Goal: Task Accomplishment & Management: Complete application form

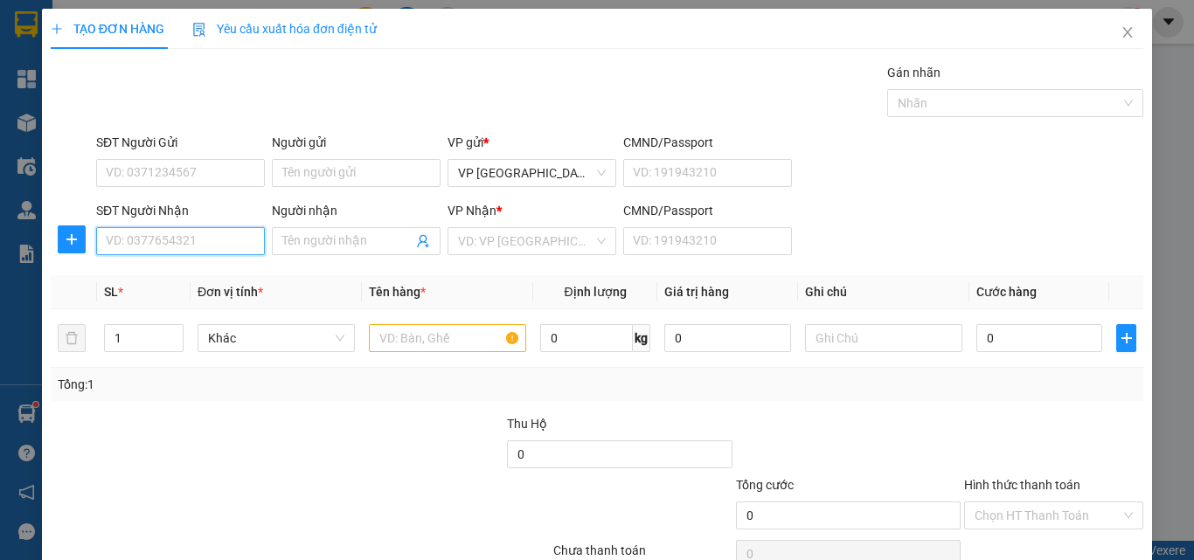
click at [142, 245] on input "SĐT Người Nhận" at bounding box center [180, 241] width 169 height 28
click at [347, 236] on input "Người nhận" at bounding box center [347, 241] width 130 height 19
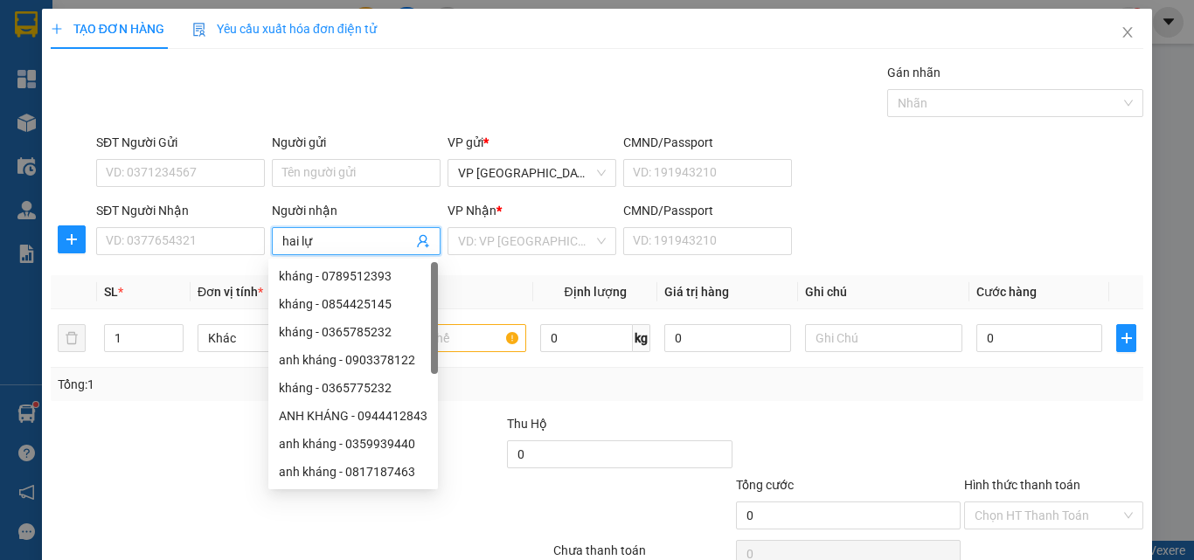
type input "hai lực"
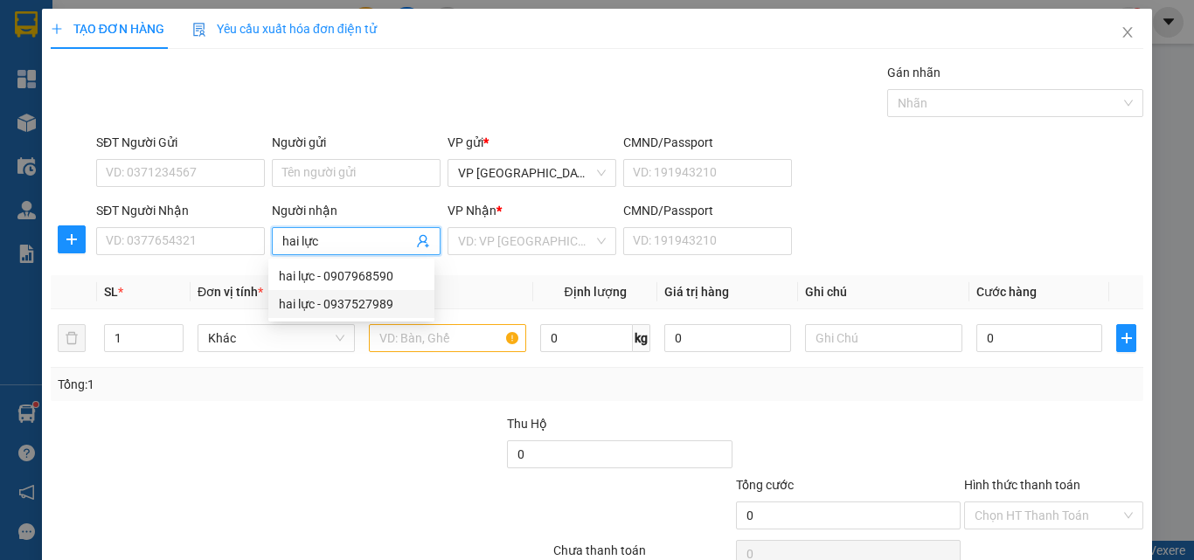
click at [397, 297] on div "hai lực - 0937527989" at bounding box center [351, 304] width 145 height 19
type input "0937527989"
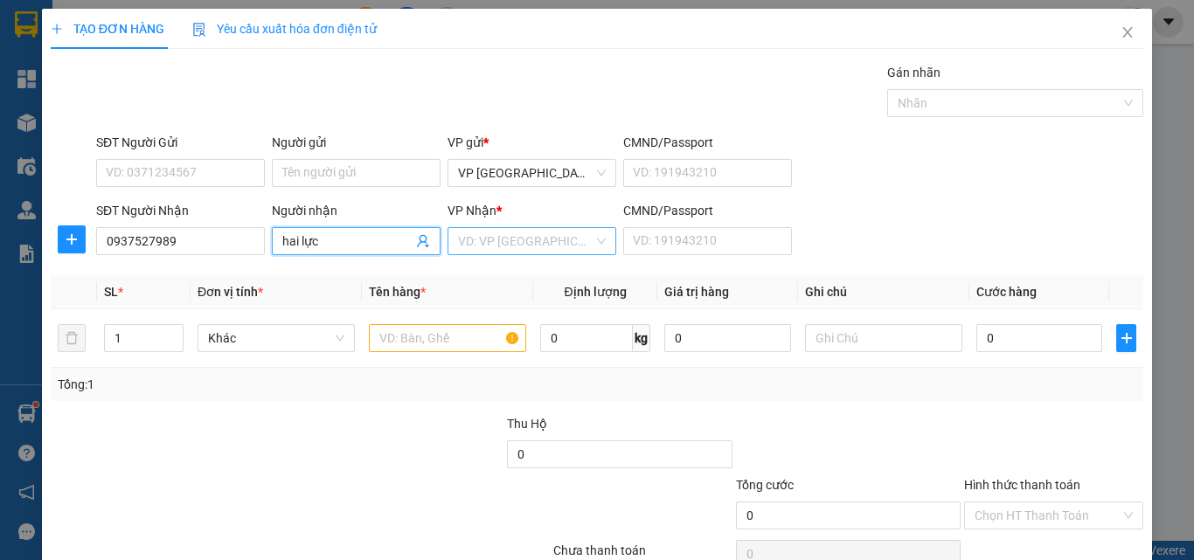
type input "hai lực"
click at [458, 240] on input "search" at bounding box center [525, 241] width 135 height 26
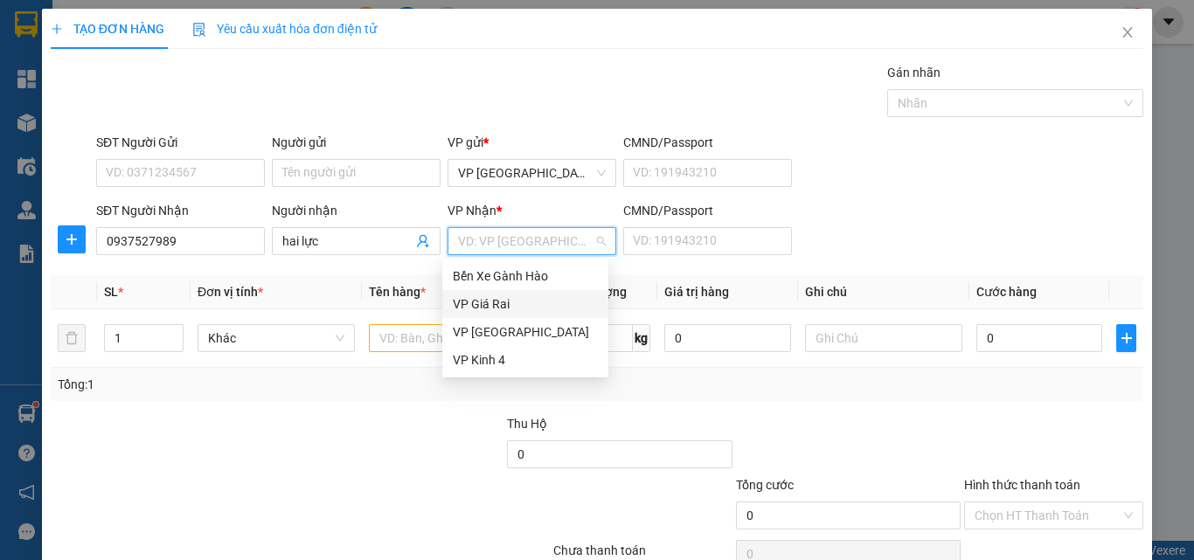
click at [469, 298] on div "VP Giá Rai" at bounding box center [525, 304] width 145 height 19
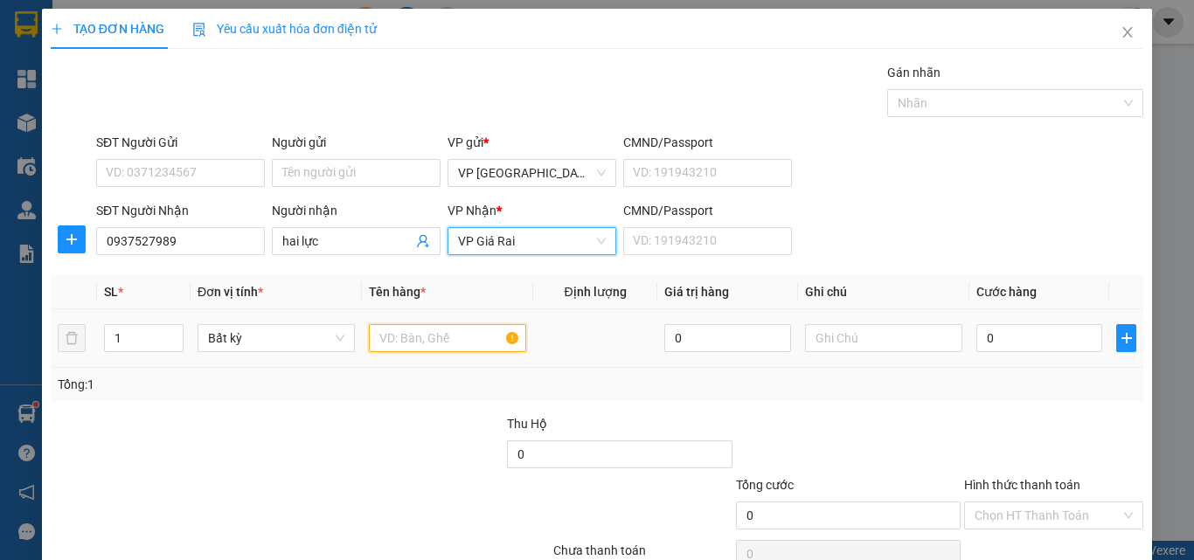
click at [391, 344] on input "text" at bounding box center [447, 338] width 157 height 28
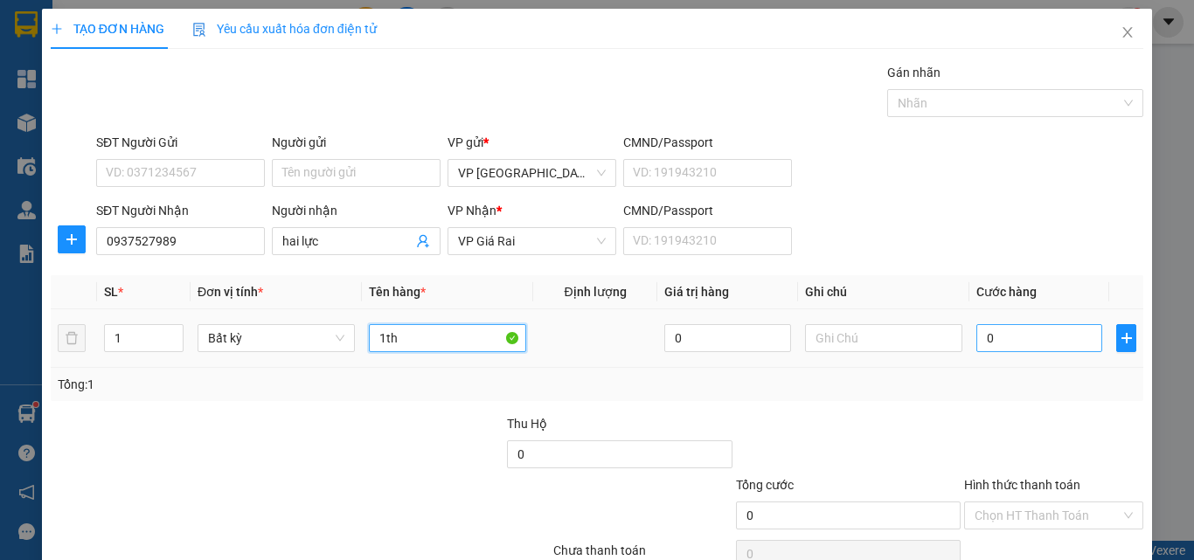
type input "1th"
click at [1014, 338] on input "0" at bounding box center [1039, 338] width 126 height 28
type input "3"
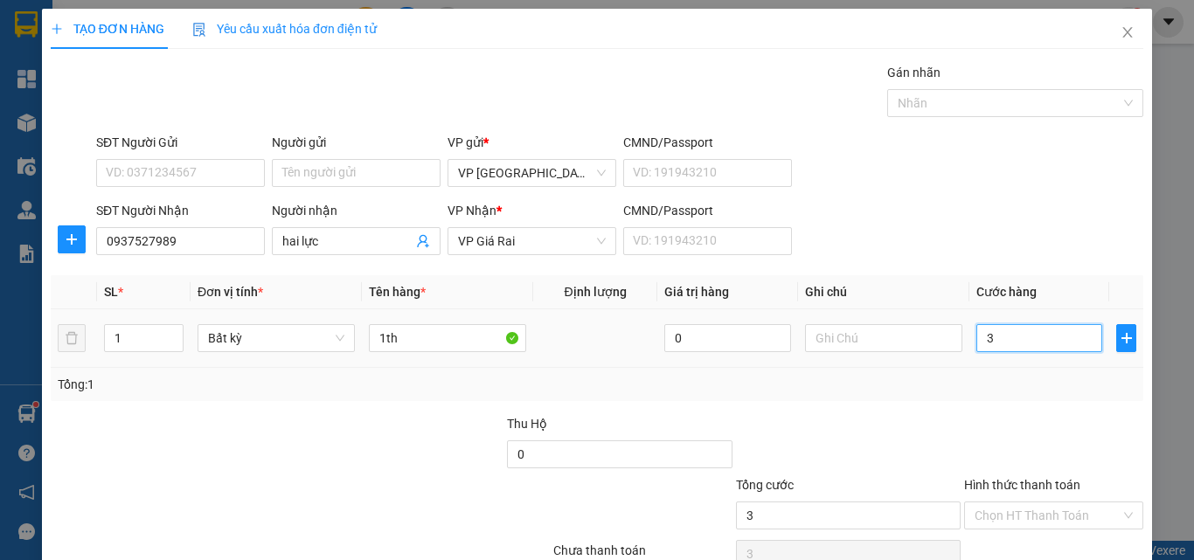
type input "30"
type input "30.000"
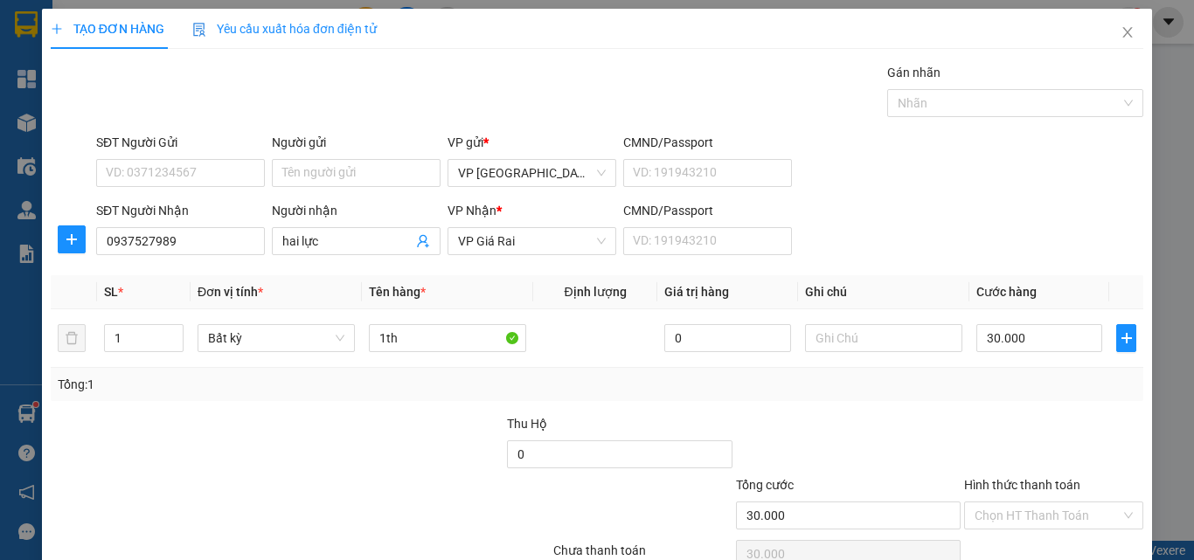
scroll to position [87, 0]
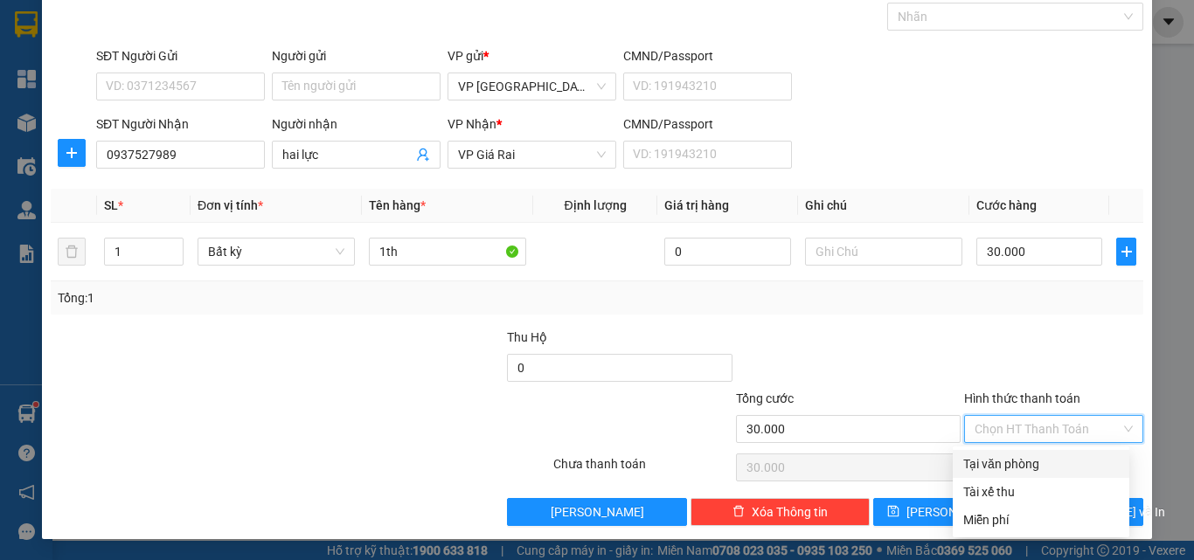
drag, startPoint x: 1019, startPoint y: 430, endPoint x: 1023, endPoint y: 456, distance: 26.5
click at [1019, 434] on input "Hình thức thanh toán" at bounding box center [1048, 429] width 146 height 26
click at [1026, 465] on div "Tại văn phòng" at bounding box center [1041, 464] width 156 height 19
type input "0"
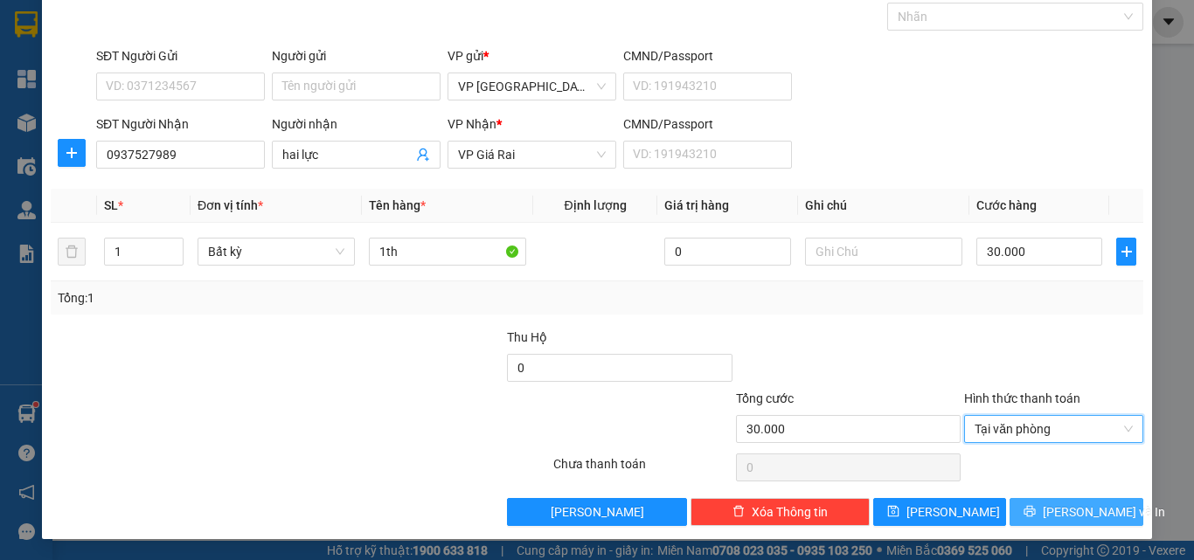
click at [1036, 511] on icon "printer" at bounding box center [1030, 511] width 11 height 11
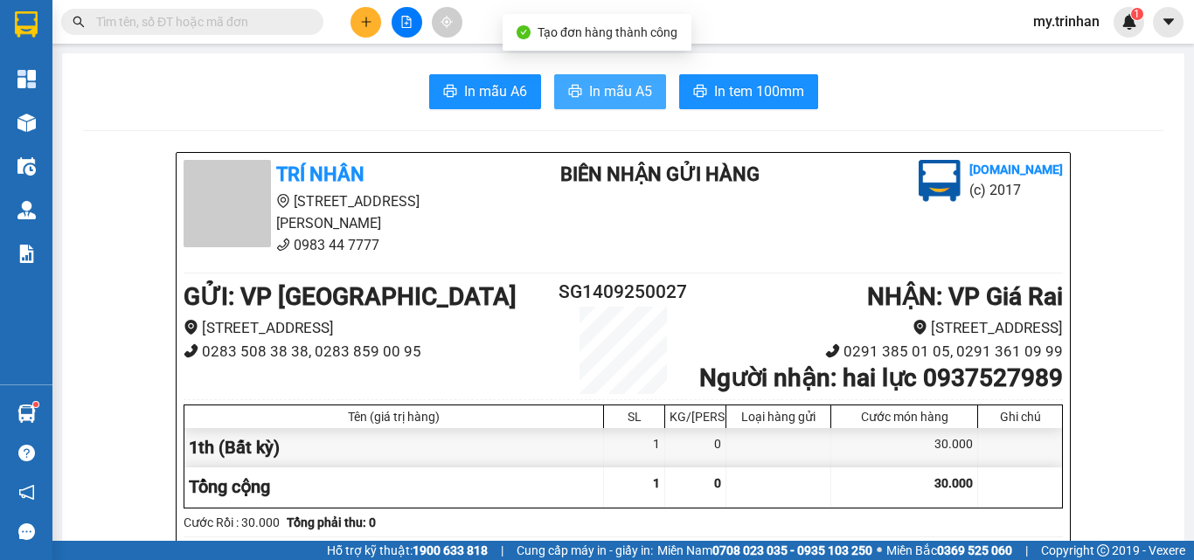
click at [597, 86] on span "In mẫu A5" at bounding box center [620, 91] width 63 height 22
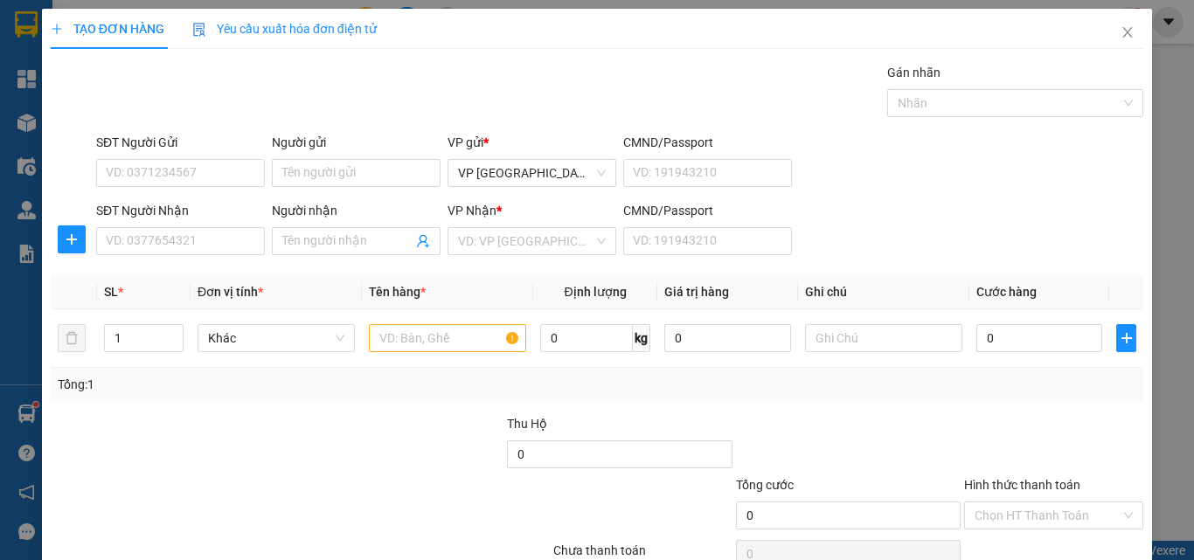
click at [1128, 197] on form "SĐT Người Gửi VD: 0371234567 Người gửi Tên người gửi VP gửi * VP [GEOGRAPHIC_DA…" at bounding box center [597, 197] width 1093 height 129
click at [910, 231] on div "SĐT Người Nhận VD: 0377654321 Người nhận Tên người nhận VP Nhận * VD: VP Sài Gò…" at bounding box center [620, 231] width 1054 height 61
click at [163, 250] on input "SĐT Người Nhận" at bounding box center [180, 241] width 169 height 28
click at [187, 242] on input "0844394" at bounding box center [180, 241] width 169 height 28
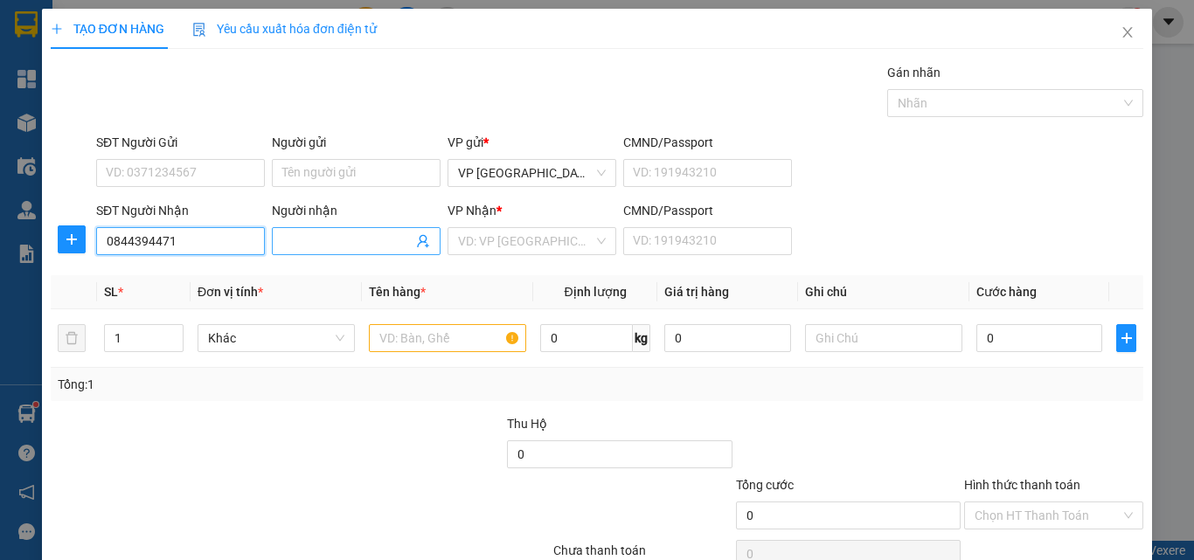
type input "0844394471"
click at [293, 237] on input "Người nhận" at bounding box center [347, 241] width 130 height 19
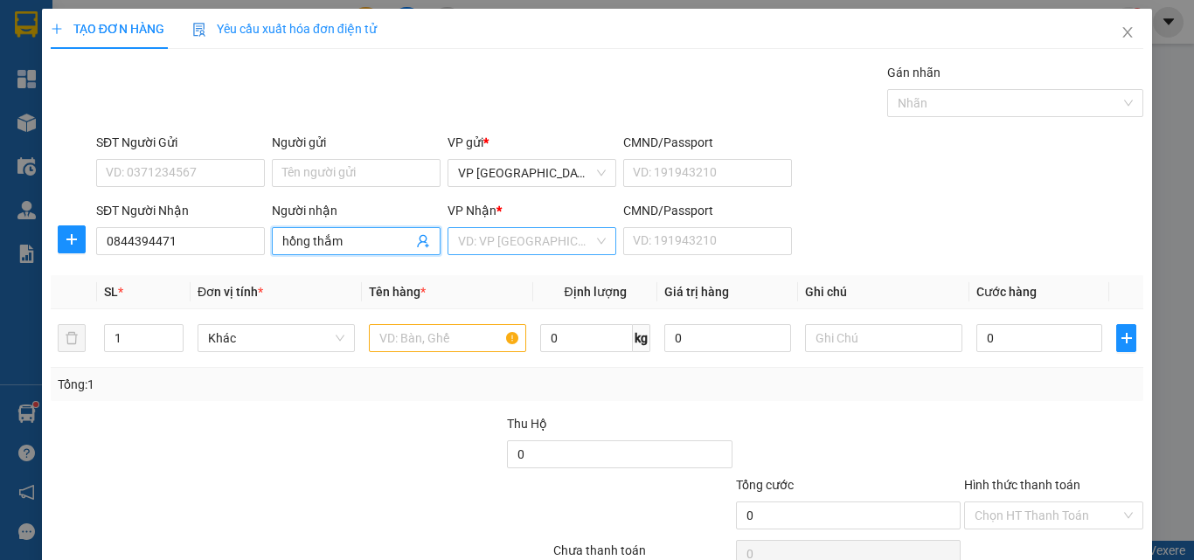
type input "hồng thắm"
click at [506, 251] on input "search" at bounding box center [525, 241] width 135 height 26
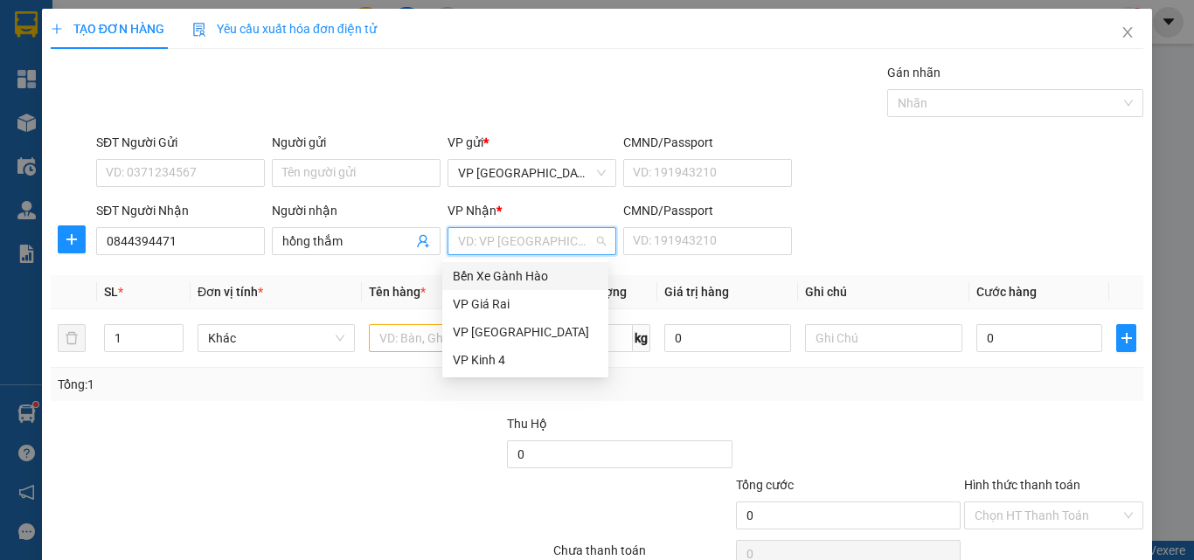
click at [497, 277] on div "Bến Xe Gành Hào" at bounding box center [525, 276] width 145 height 19
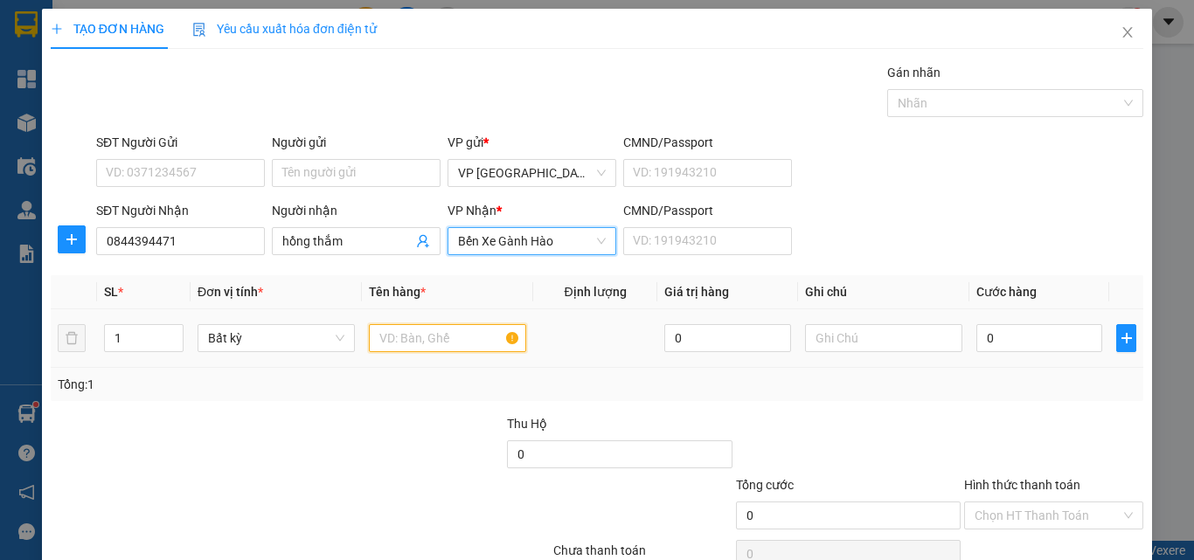
click at [439, 341] on input "text" at bounding box center [447, 338] width 157 height 28
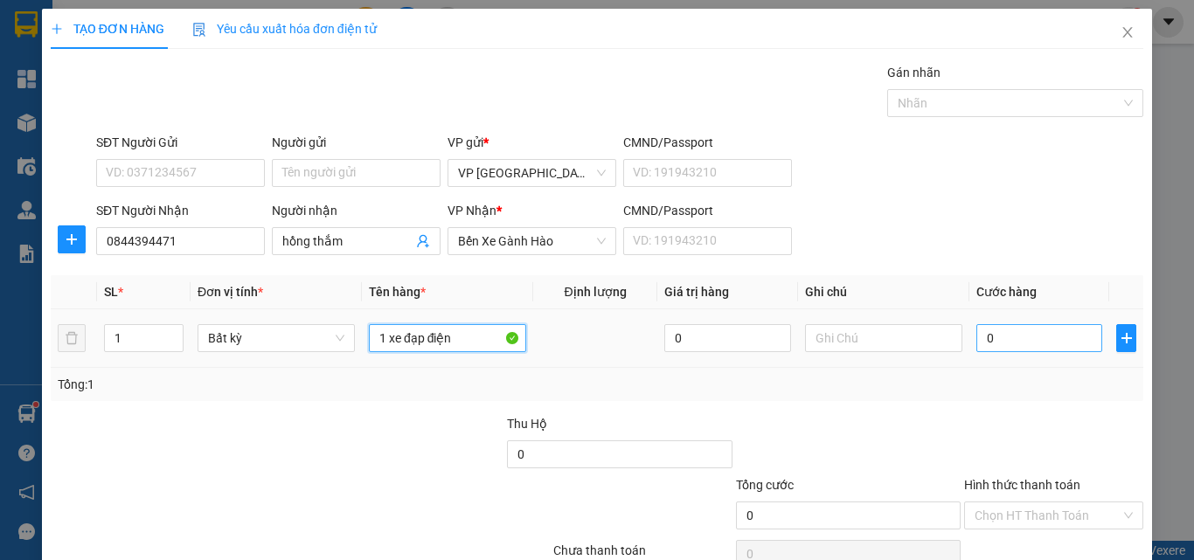
type input "1 xe đạp điện"
click at [987, 345] on input "0" at bounding box center [1039, 338] width 126 height 28
type input "3"
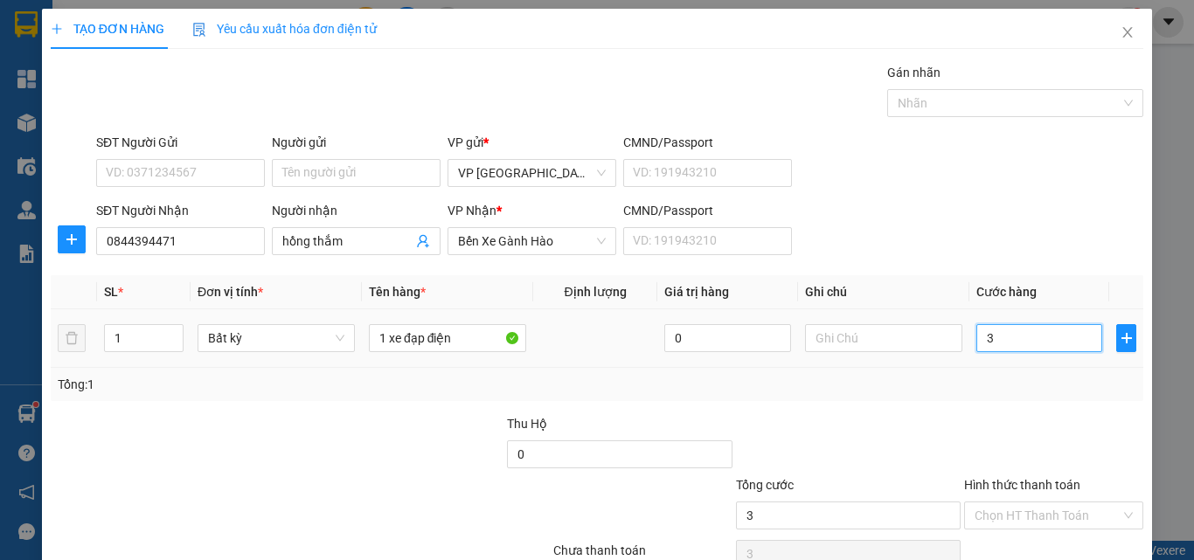
type input "30"
type input "300"
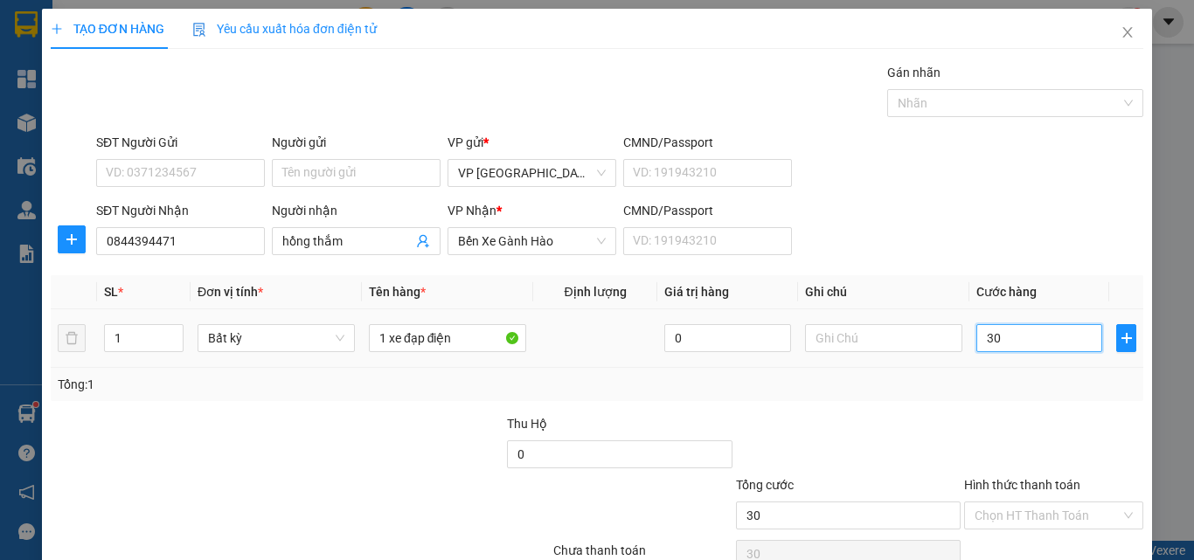
type input "300"
type input "300.000"
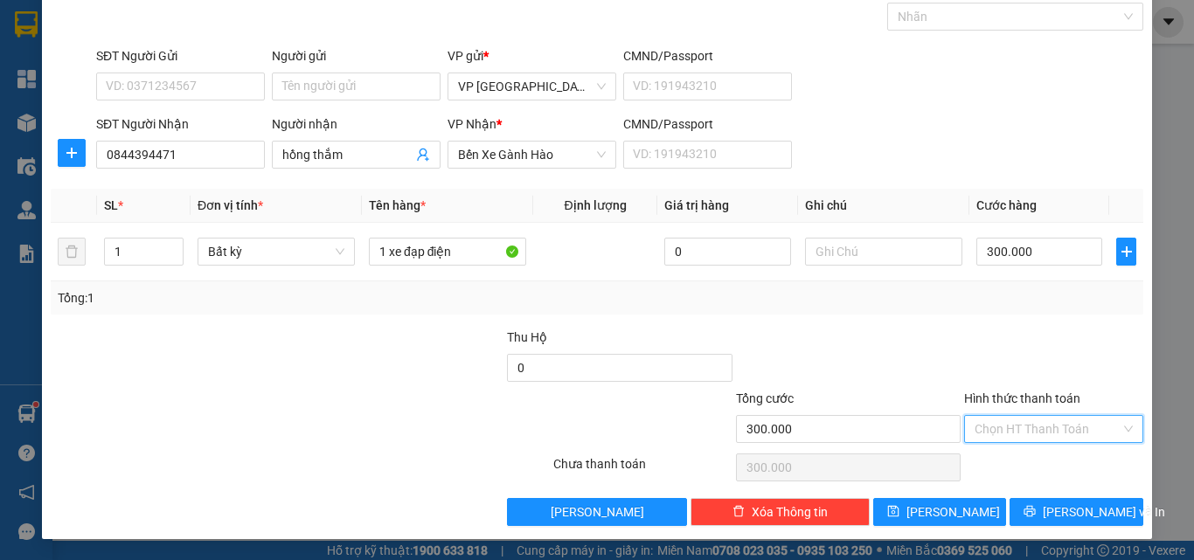
click at [1037, 428] on input "Hình thức thanh toán" at bounding box center [1048, 429] width 146 height 26
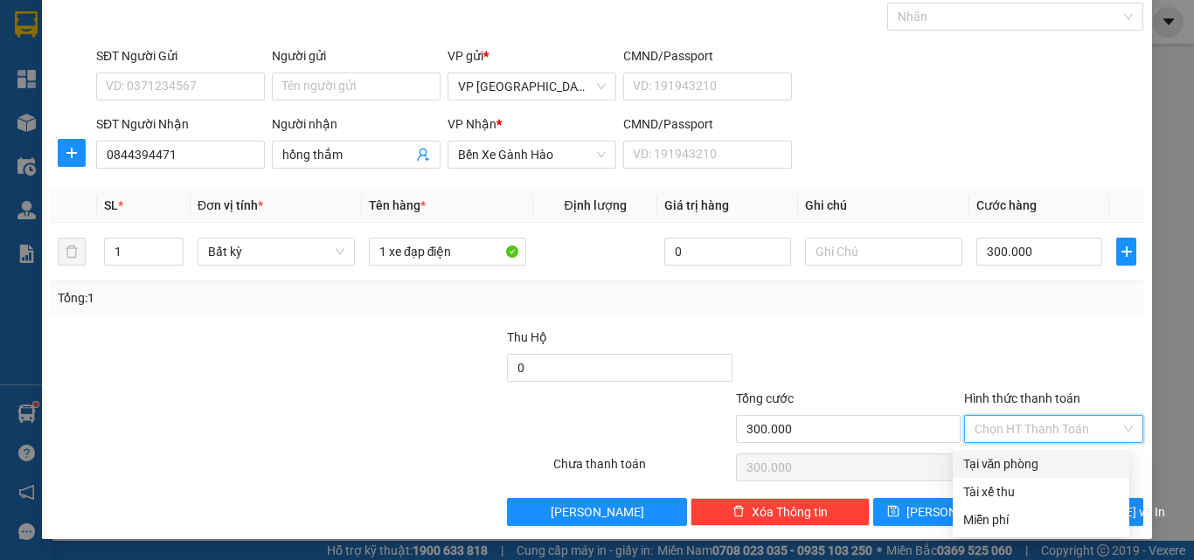
click at [1044, 467] on div "Tại văn phòng" at bounding box center [1041, 464] width 156 height 19
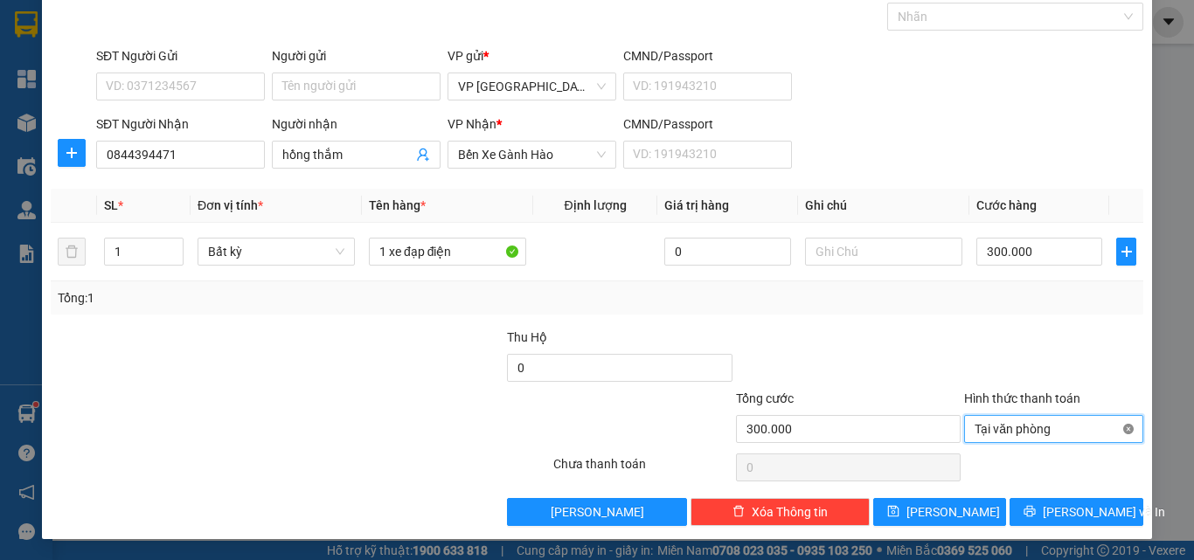
type input "300.000"
click at [1071, 512] on span "[PERSON_NAME] và In" at bounding box center [1104, 512] width 122 height 19
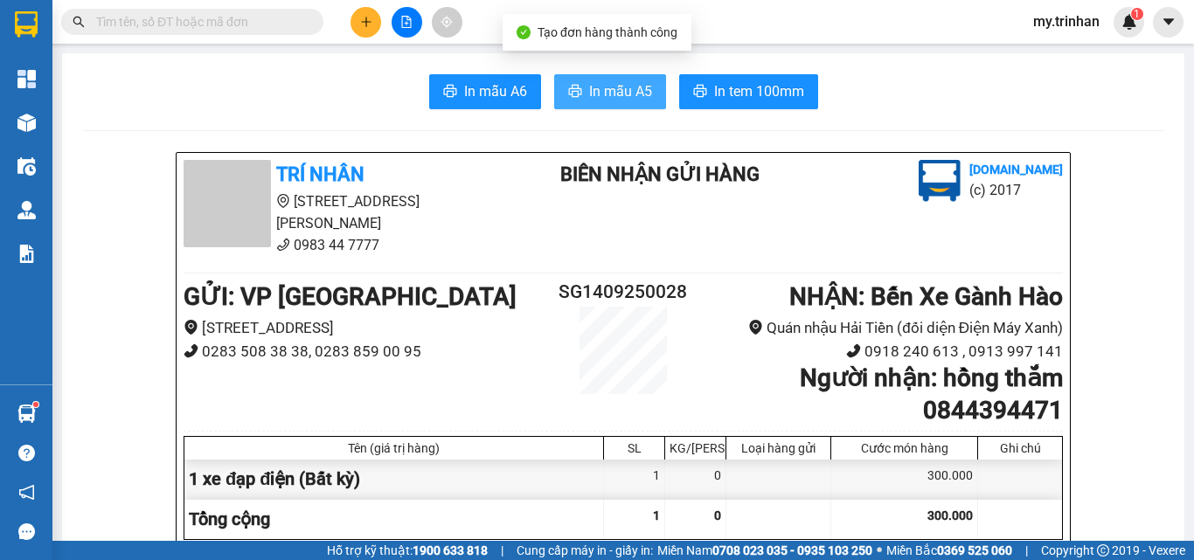
click at [590, 90] on span "In mẫu A5" at bounding box center [620, 91] width 63 height 22
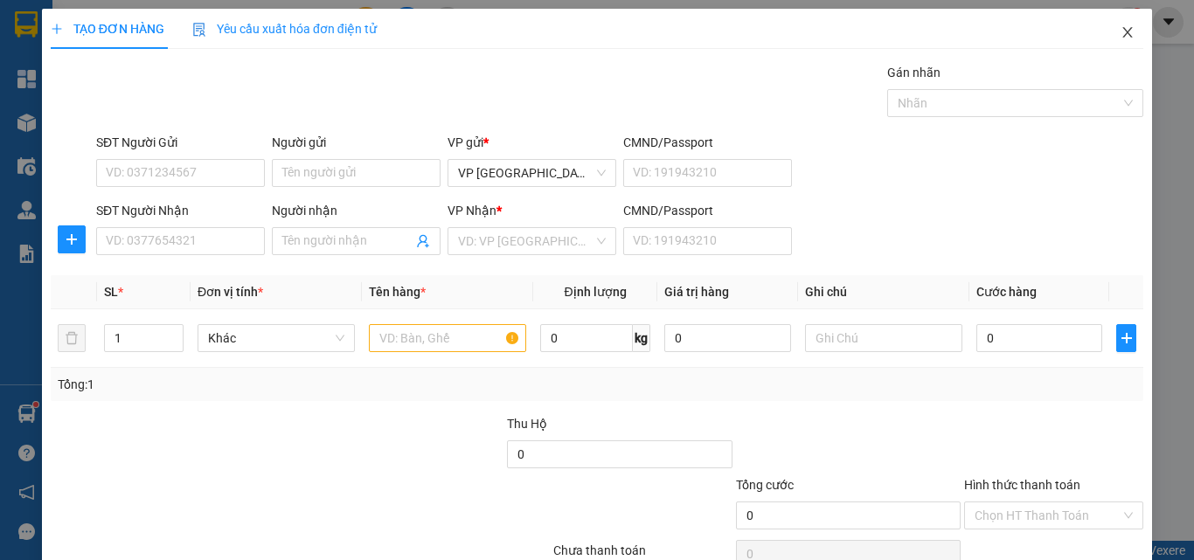
click at [1119, 41] on span "Close" at bounding box center [1127, 33] width 49 height 49
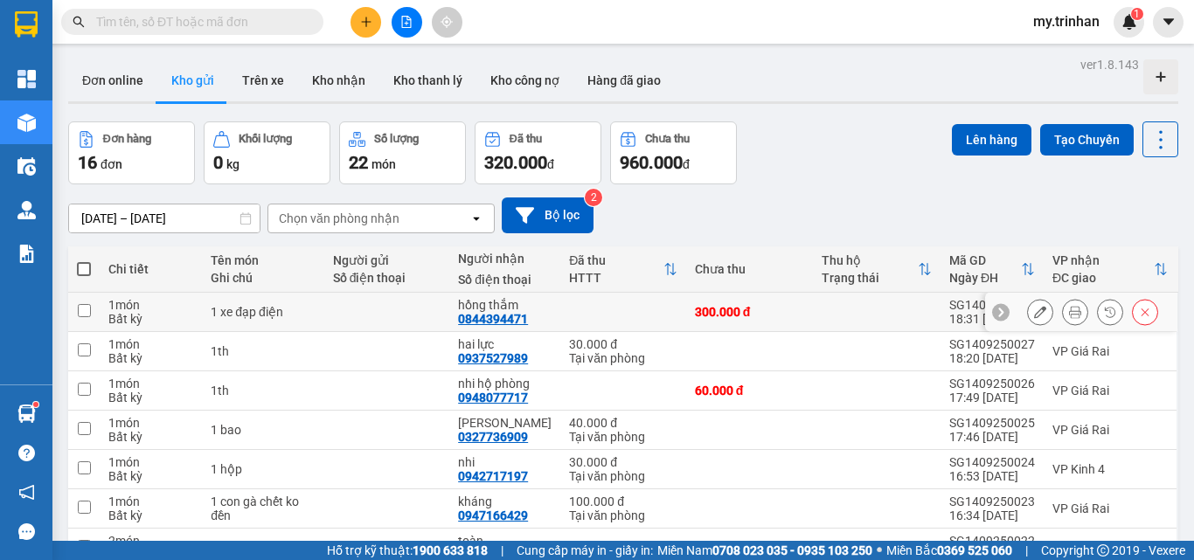
click at [1033, 311] on button at bounding box center [1040, 312] width 24 height 31
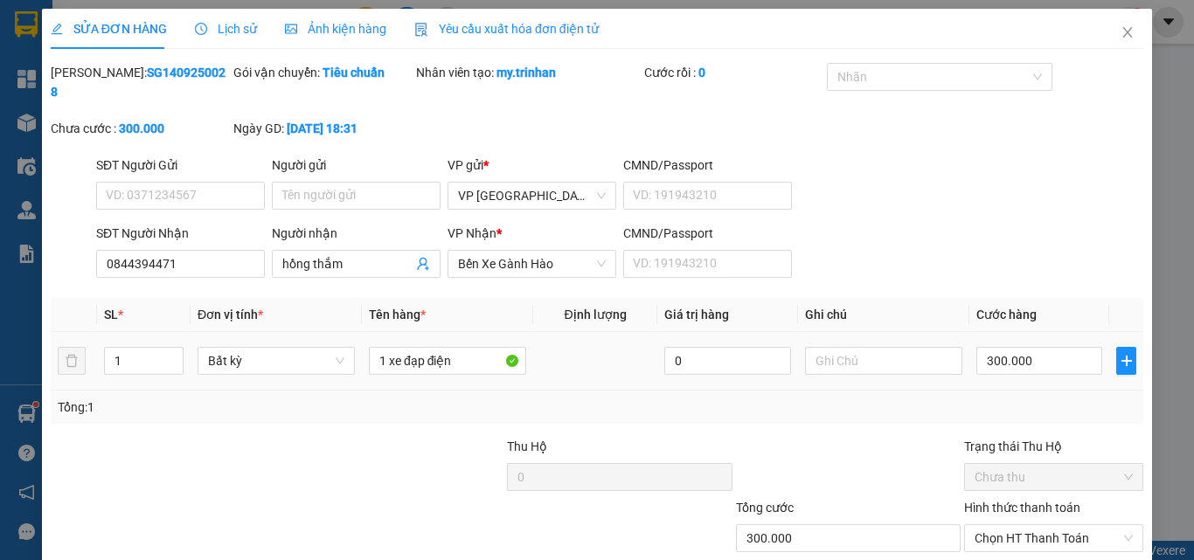
type input "0844394471"
type input "hồng thắm"
type input "300.000"
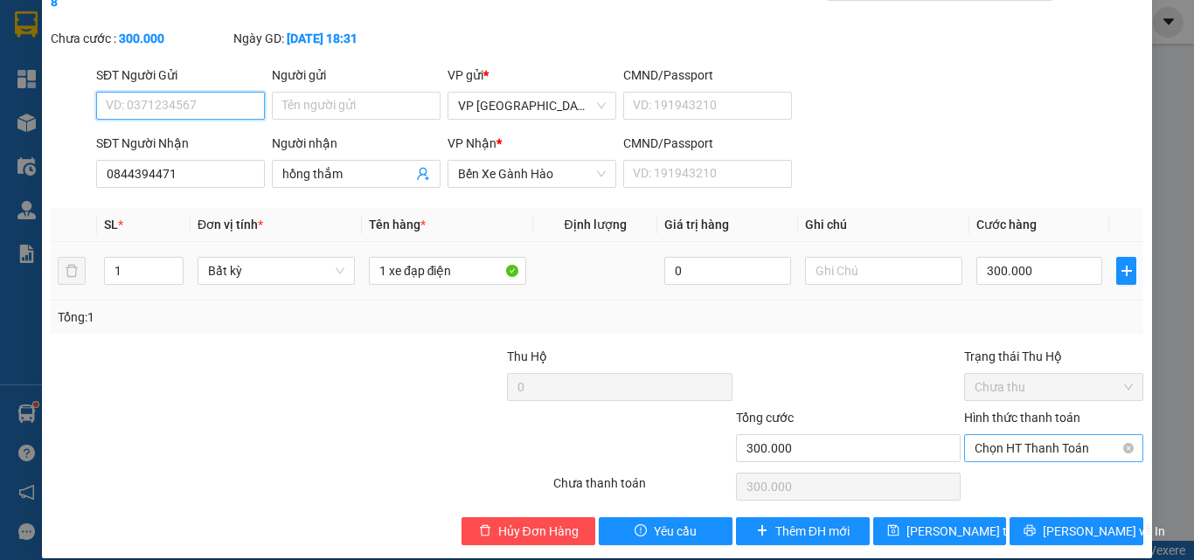
click at [1021, 435] on span "Chọn HT Thanh Toán" at bounding box center [1054, 448] width 158 height 26
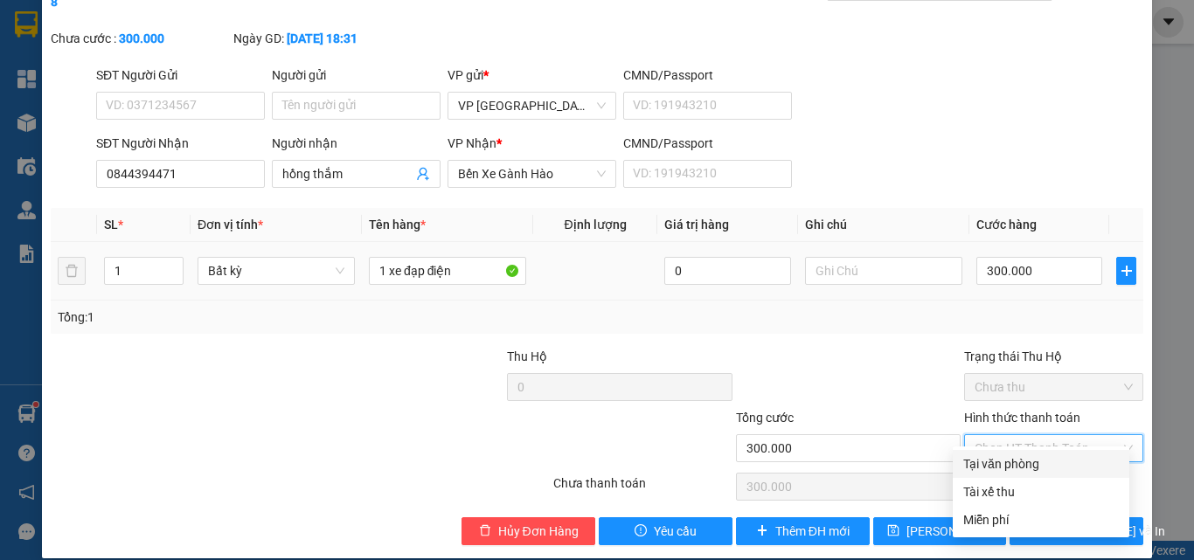
click at [1025, 468] on div "Tại văn phòng" at bounding box center [1041, 464] width 156 height 19
type input "0"
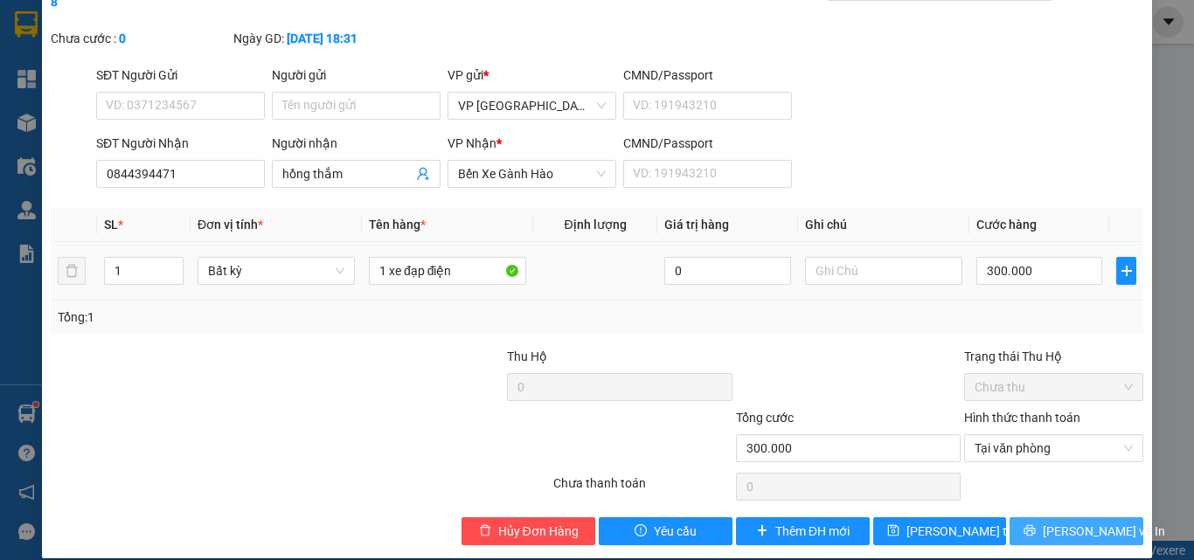
click at [1036, 524] on icon "printer" at bounding box center [1030, 530] width 12 height 12
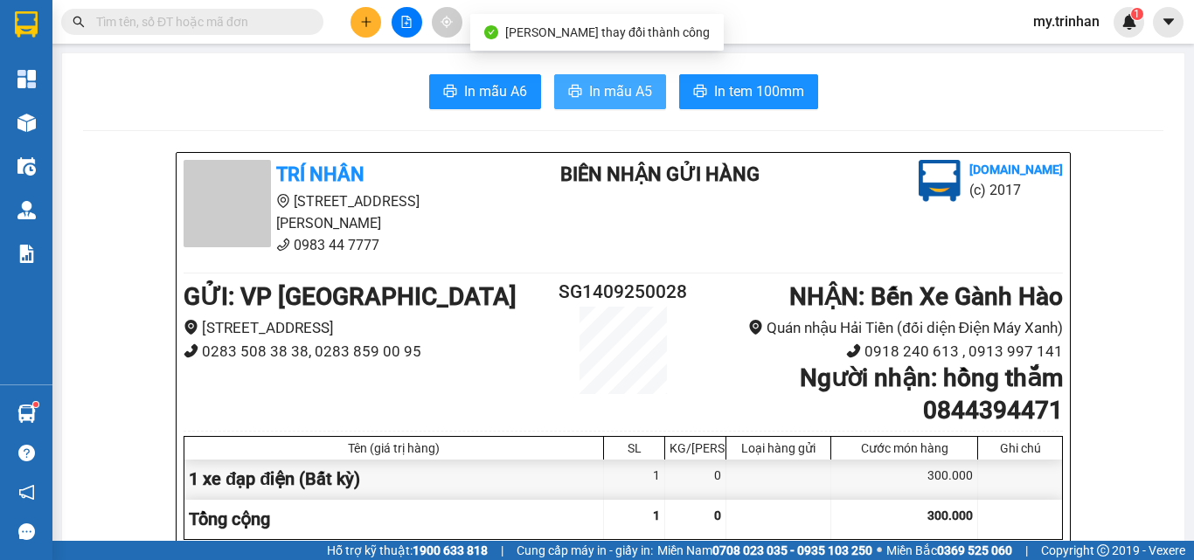
click at [573, 81] on button "In mẫu A5" at bounding box center [610, 91] width 112 height 35
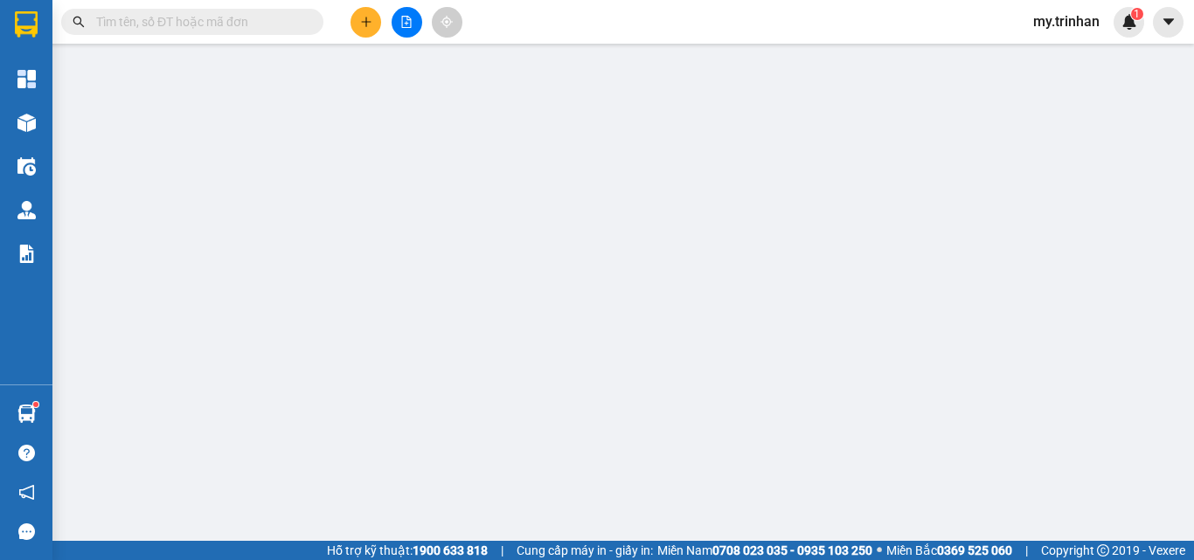
type input "0844394471"
type input "hồng thắm"
type input "300.000"
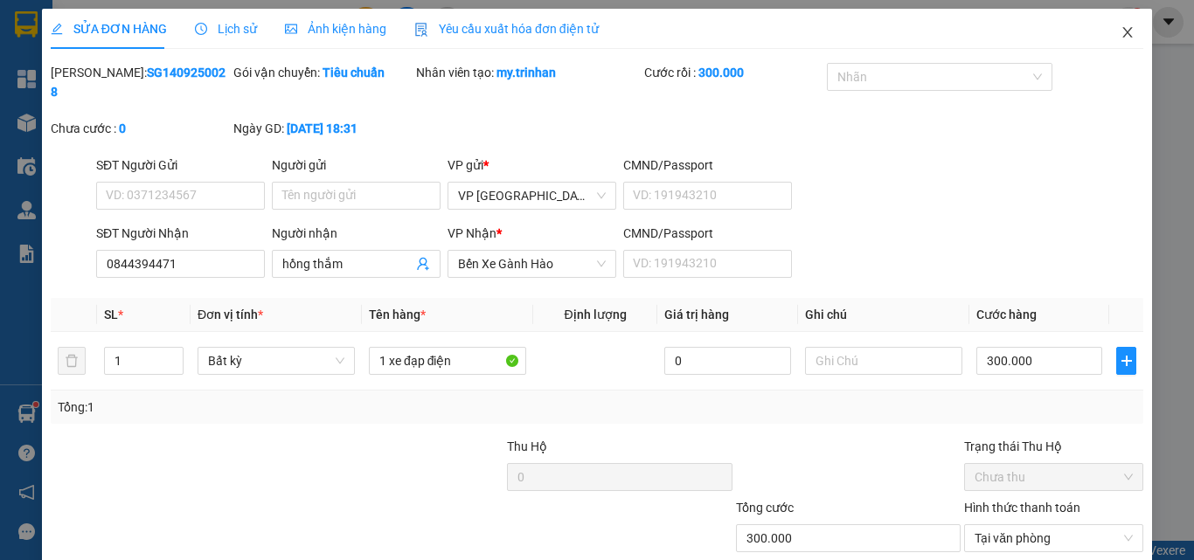
click at [1105, 34] on span "Close" at bounding box center [1127, 33] width 49 height 49
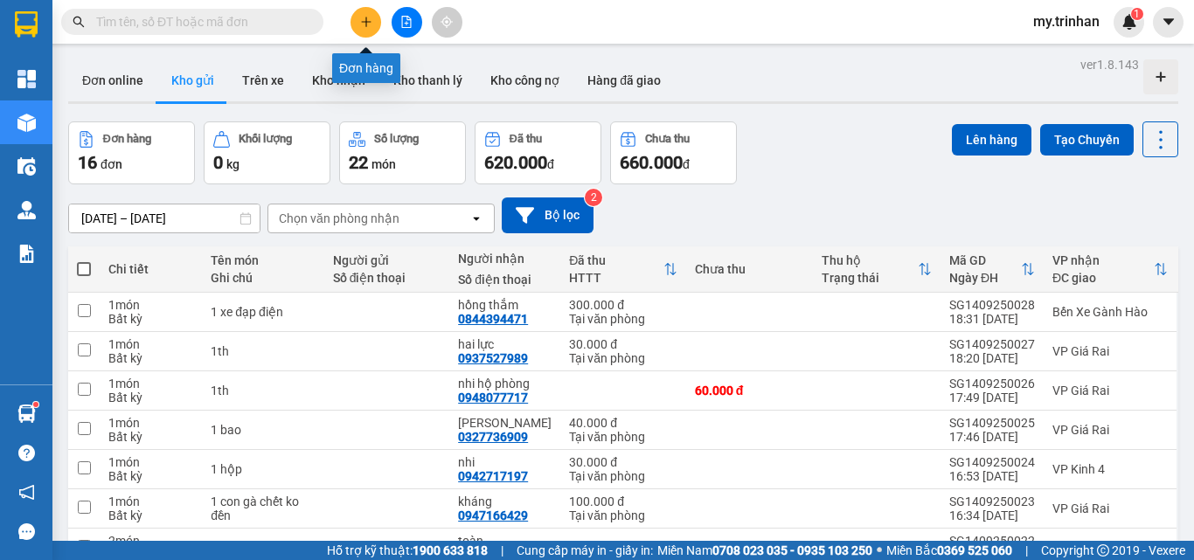
click at [364, 21] on icon "plus" at bounding box center [366, 22] width 12 height 12
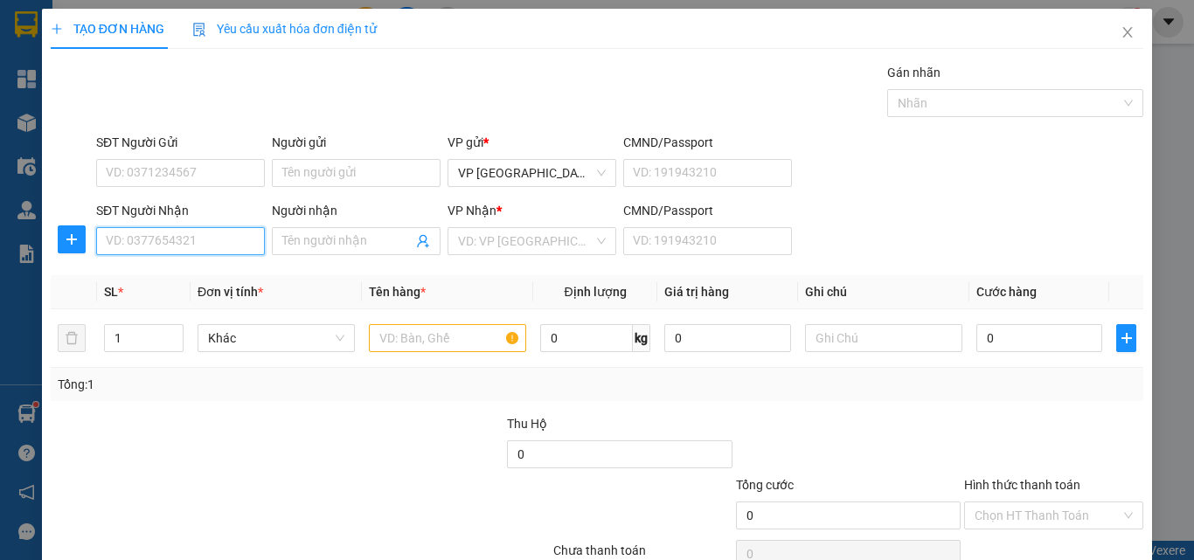
click at [205, 245] on input "SĐT Người Nhận" at bounding box center [180, 241] width 169 height 28
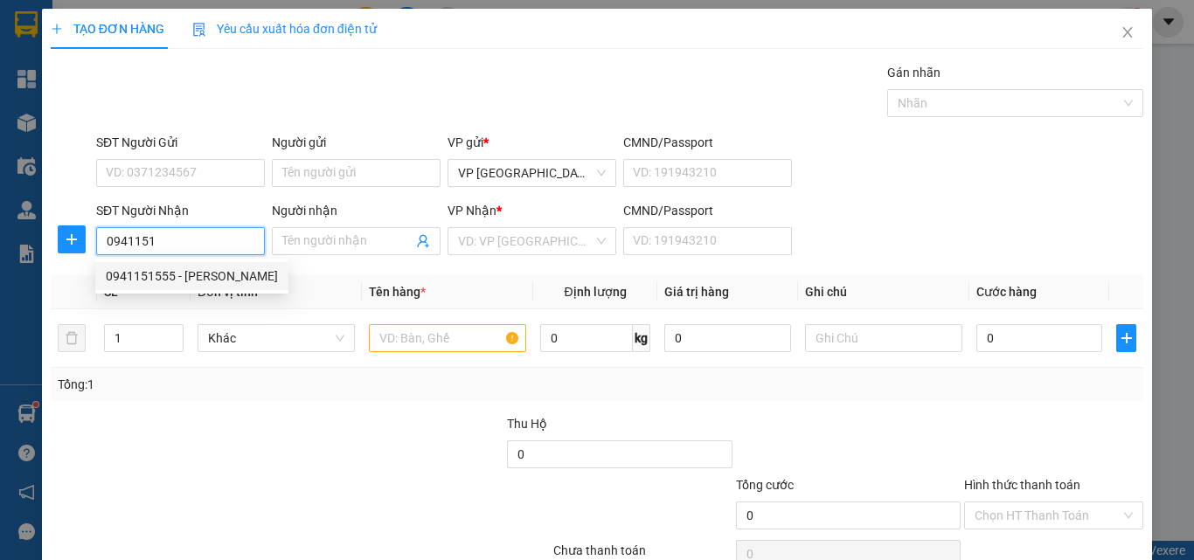
click at [198, 277] on div "0941151555 - [PERSON_NAME]" at bounding box center [192, 276] width 172 height 19
type input "0941151555"
type input "hồng như"
type input "60.000"
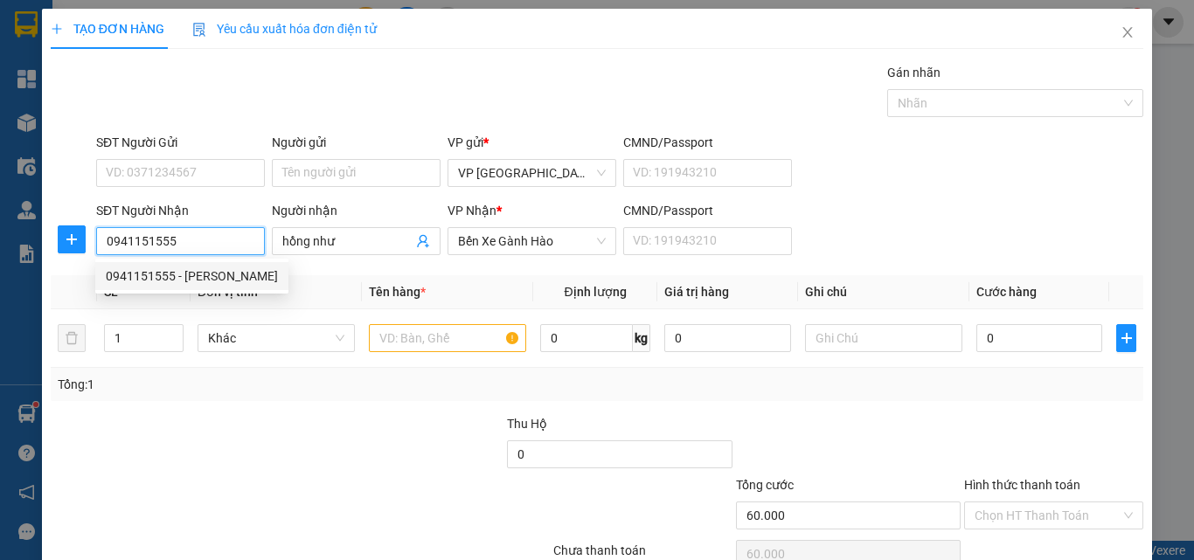
type input "0941151555"
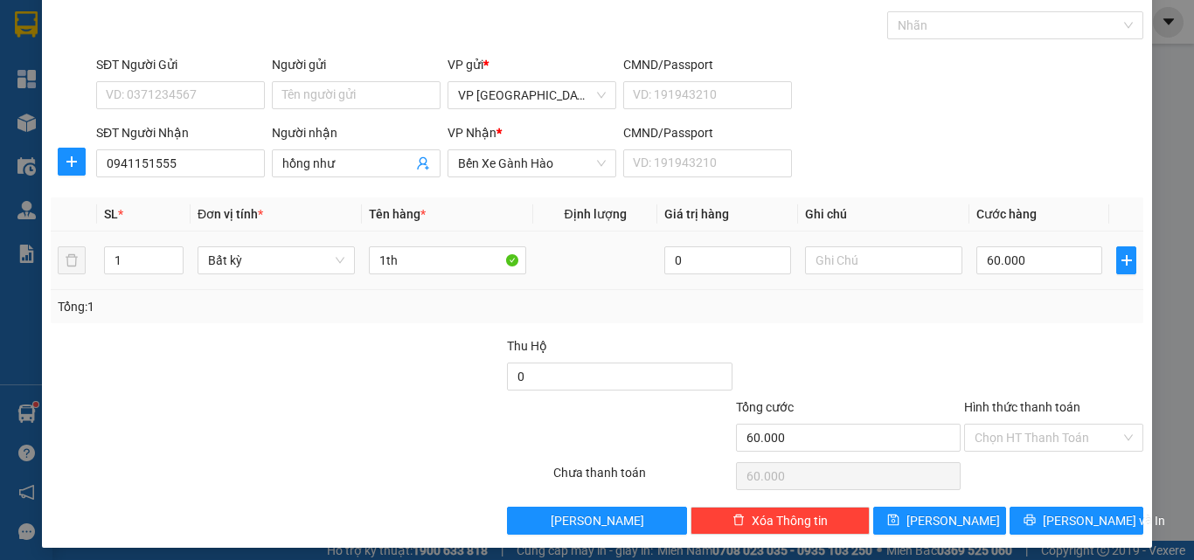
scroll to position [87, 0]
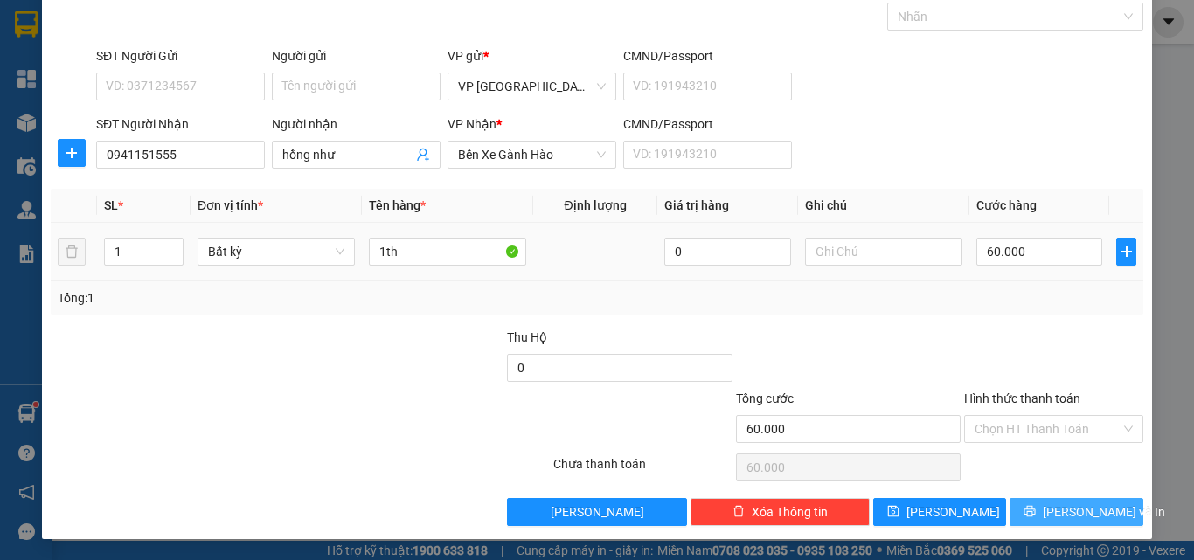
click at [1046, 503] on button "[PERSON_NAME] và In" at bounding box center [1077, 512] width 134 height 28
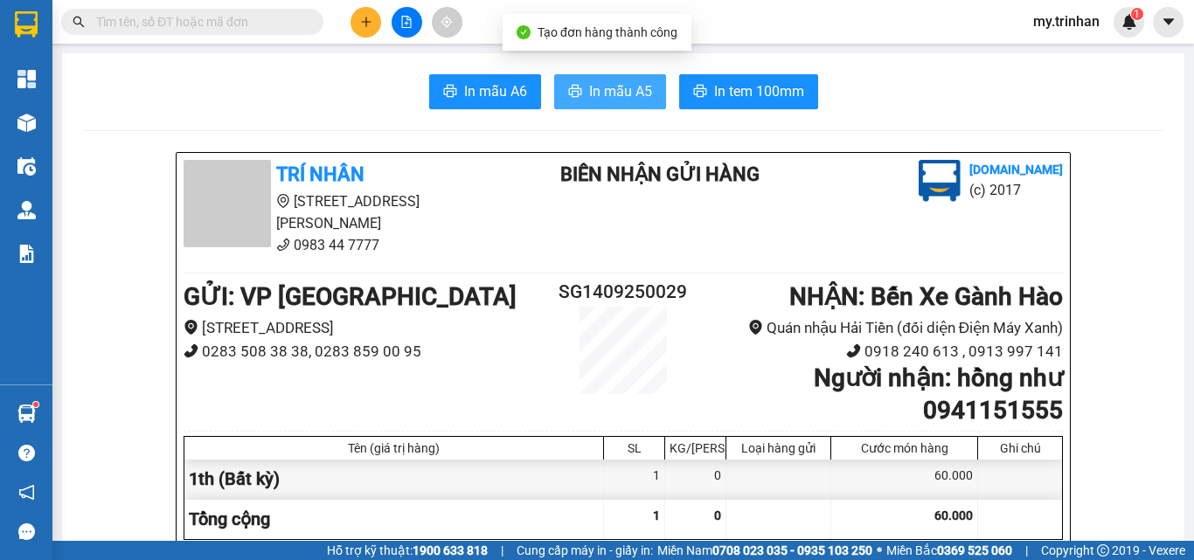
click at [593, 94] on span "In mẫu A5" at bounding box center [620, 91] width 63 height 22
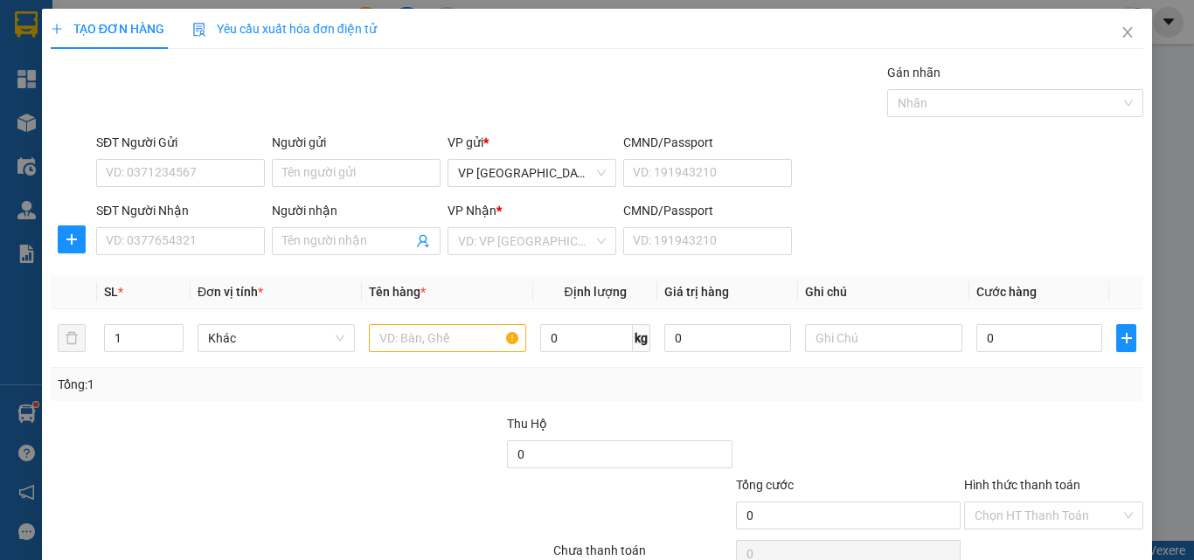
click at [957, 262] on div "Transit Pickup Surcharge Ids Transit Deliver Surcharge Ids Transit Deliver Surc…" at bounding box center [597, 338] width 1093 height 550
click at [174, 245] on input "SĐT Người Nhận" at bounding box center [180, 241] width 169 height 28
type input "0916608152"
click at [302, 236] on input "Người nhận" at bounding box center [347, 241] width 130 height 19
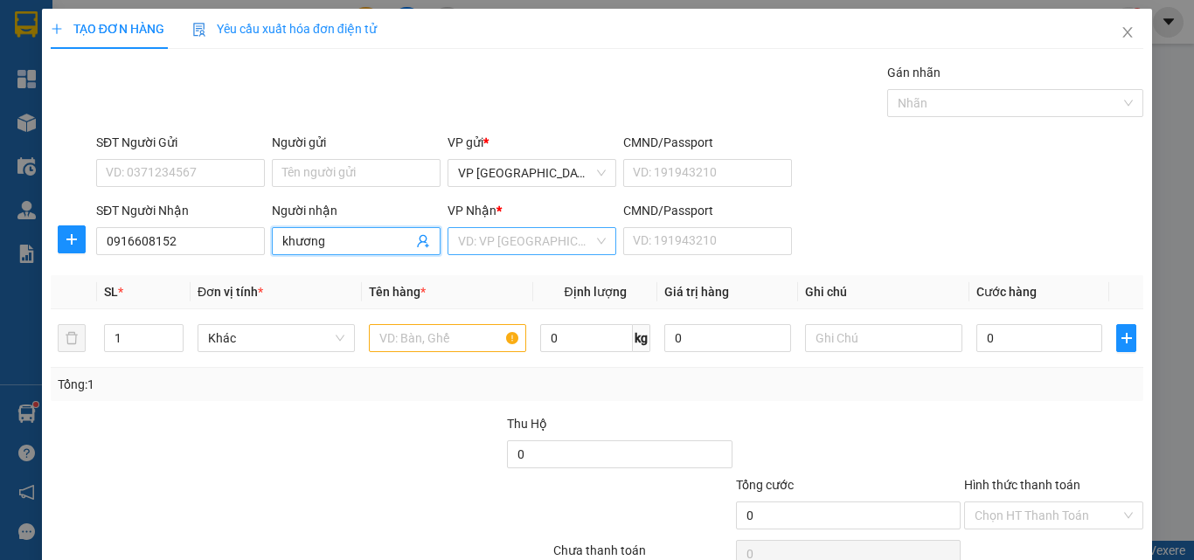
type input "khương"
click at [489, 231] on input "search" at bounding box center [525, 241] width 135 height 26
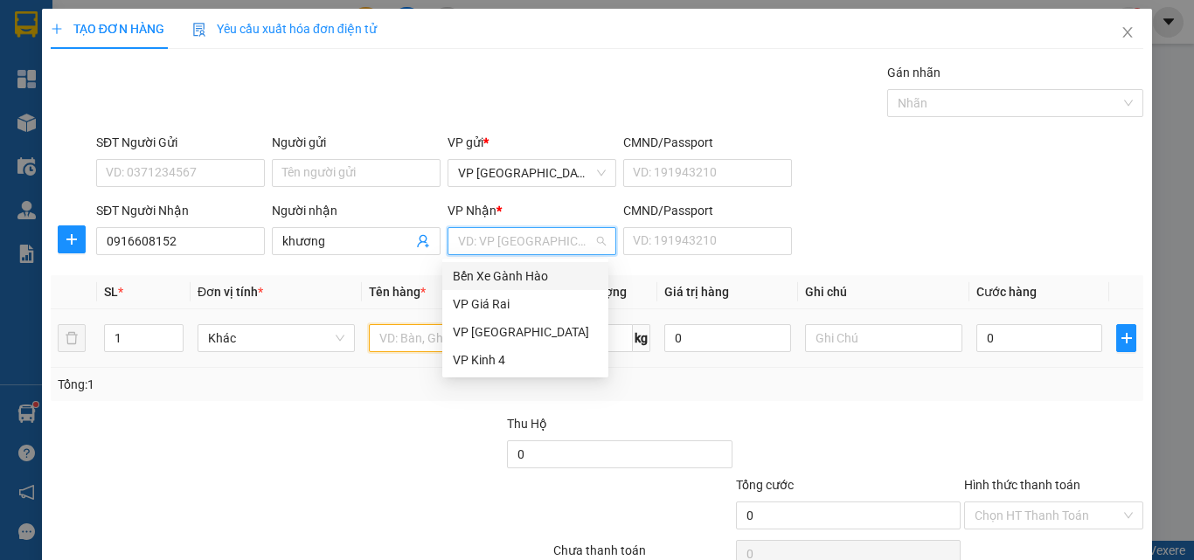
click at [369, 342] on input "text" at bounding box center [447, 338] width 157 height 28
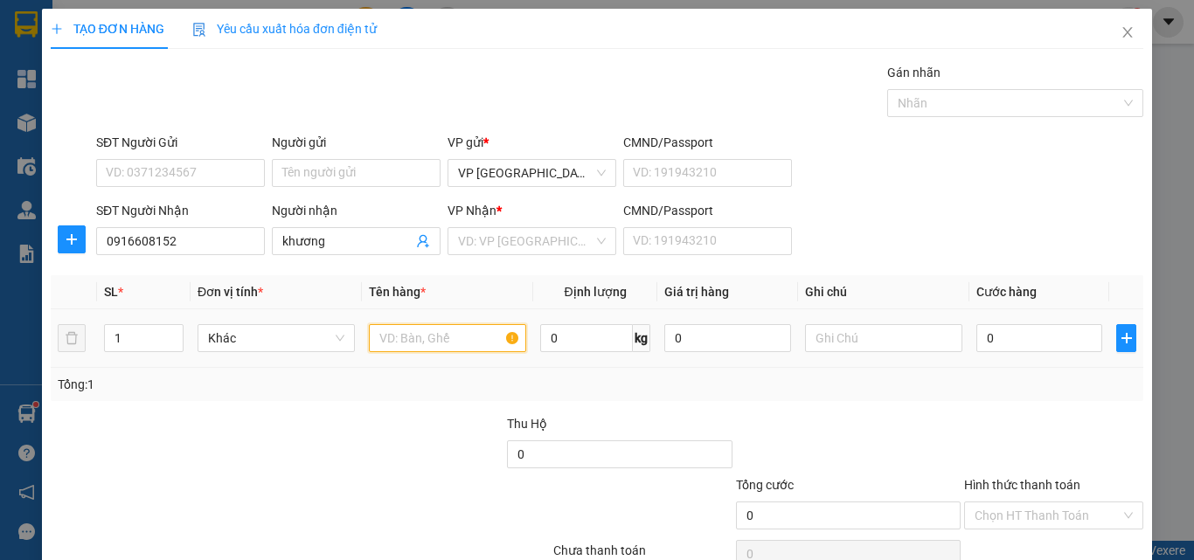
type input "d"
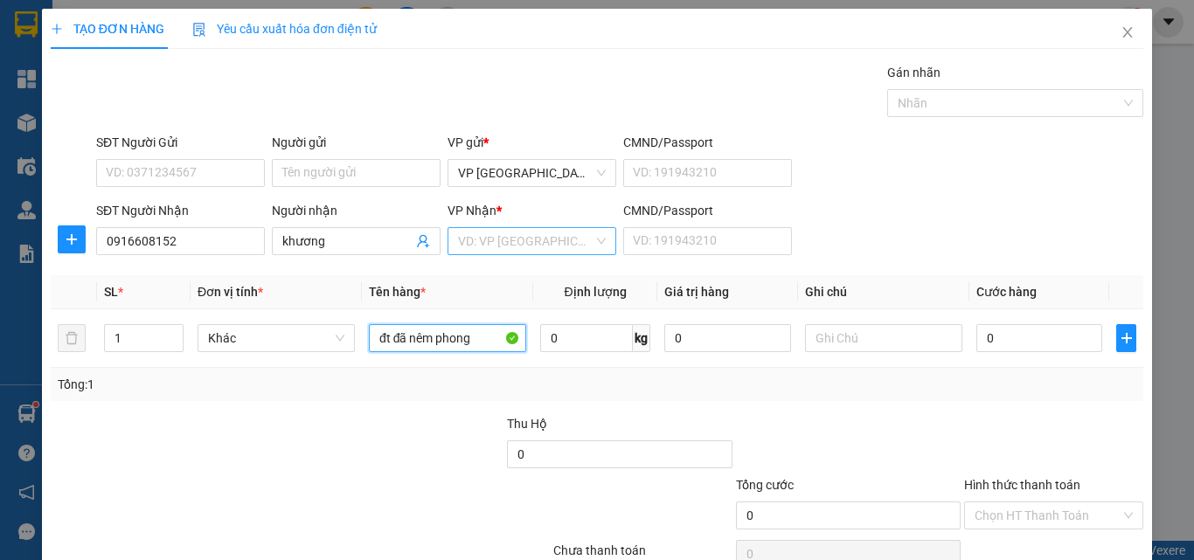
type input "đt đã nêm phong"
click at [505, 242] on input "search" at bounding box center [525, 241] width 135 height 26
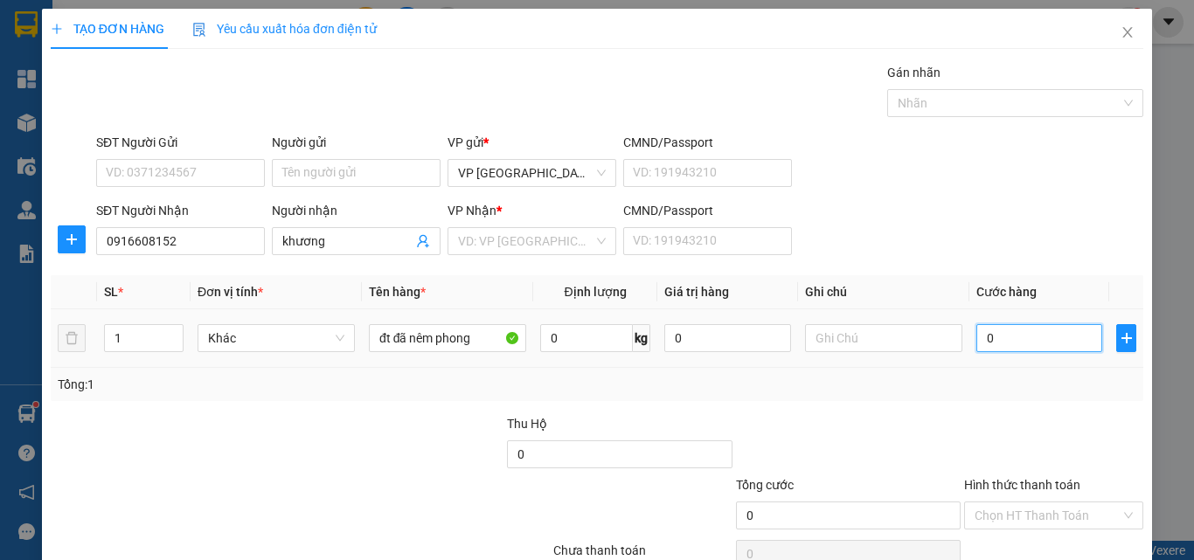
click at [984, 348] on input "0" at bounding box center [1039, 338] width 126 height 28
type input "5"
type input "50"
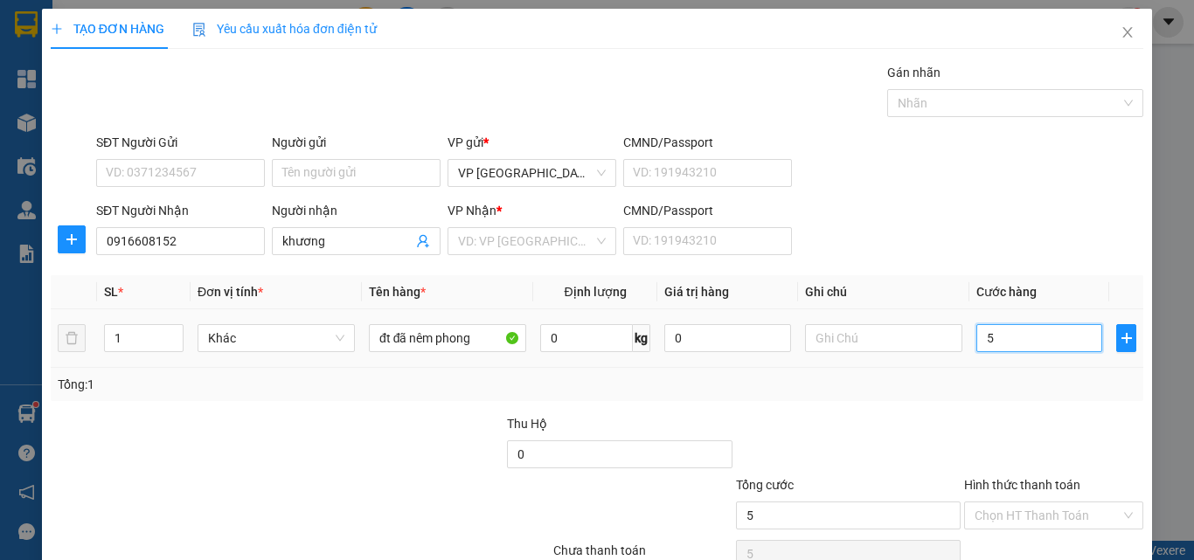
type input "50"
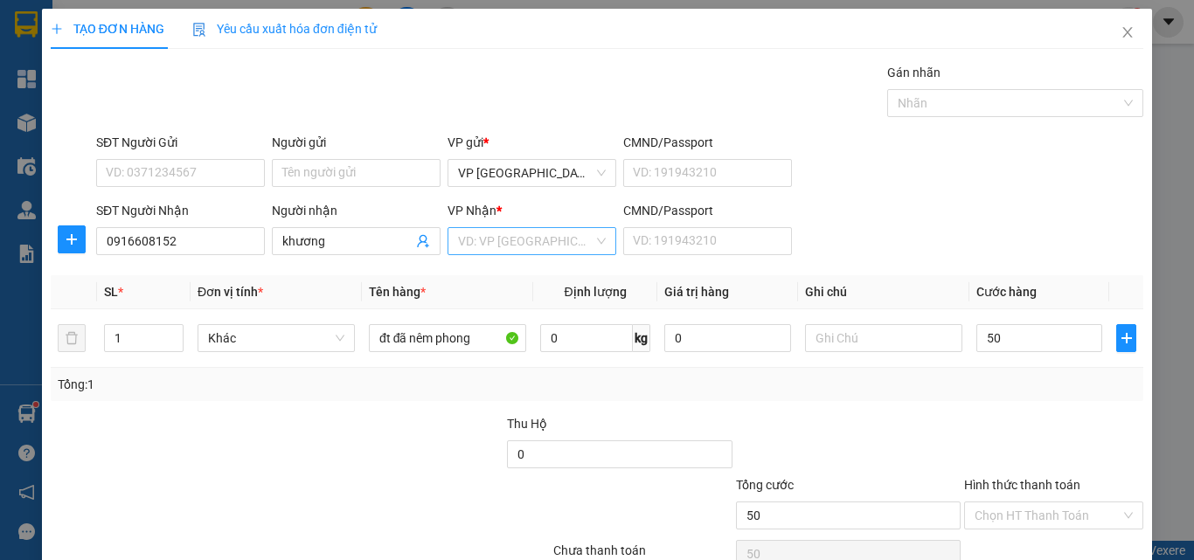
type input "50.000"
click at [467, 242] on input "search" at bounding box center [525, 241] width 135 height 26
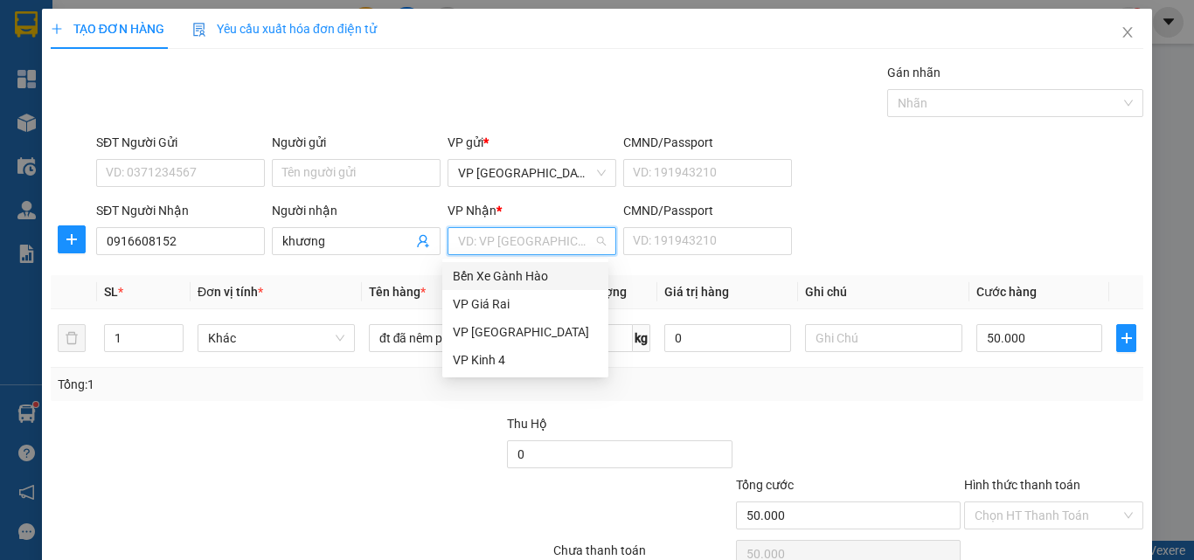
click at [512, 274] on div "Bến Xe Gành Hào" at bounding box center [525, 276] width 145 height 19
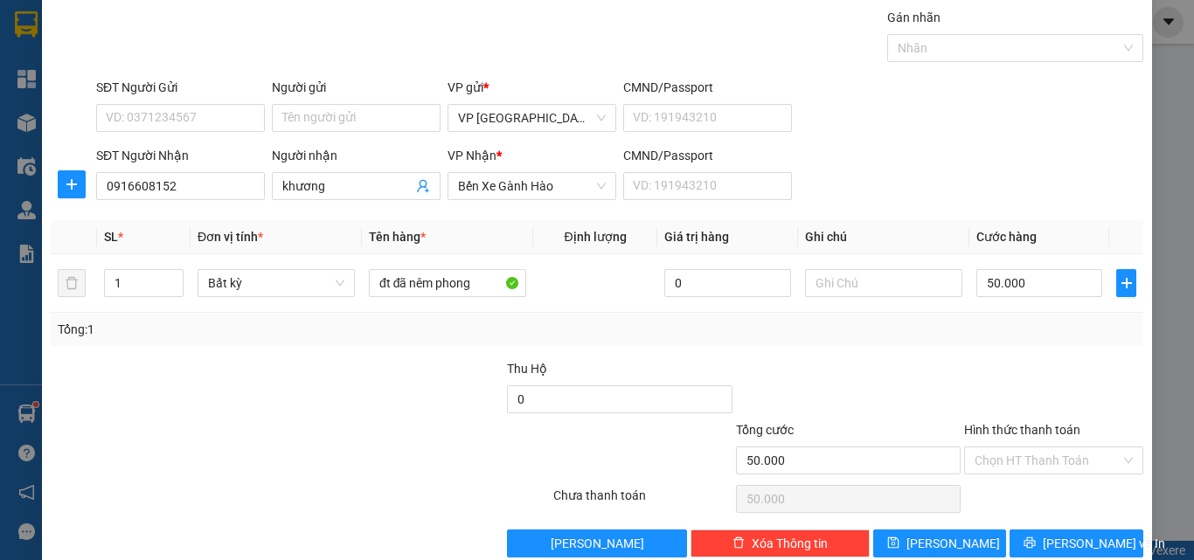
scroll to position [87, 0]
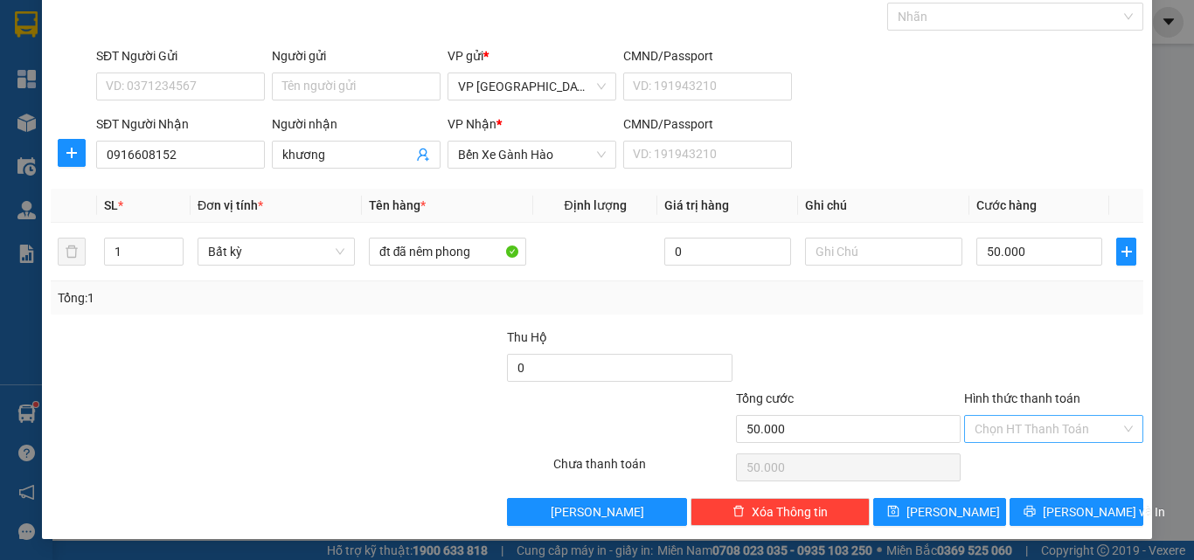
click at [1014, 428] on input "Hình thức thanh toán" at bounding box center [1048, 429] width 146 height 26
click at [1014, 346] on div at bounding box center [1053, 358] width 183 height 61
click at [1025, 512] on button "[PERSON_NAME] và In" at bounding box center [1077, 512] width 134 height 28
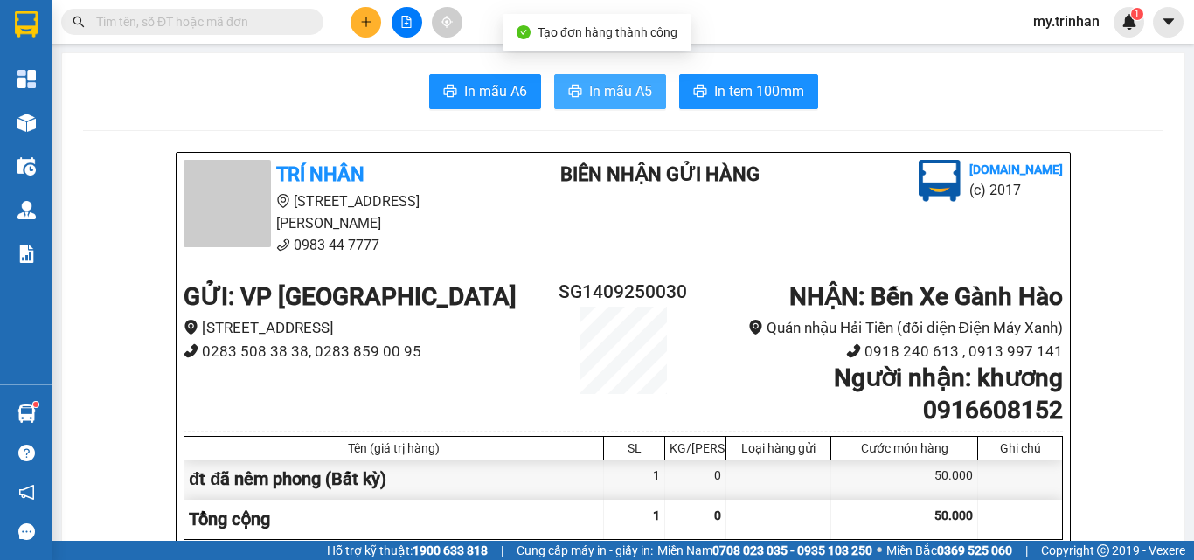
click at [631, 76] on button "In mẫu A5" at bounding box center [610, 91] width 112 height 35
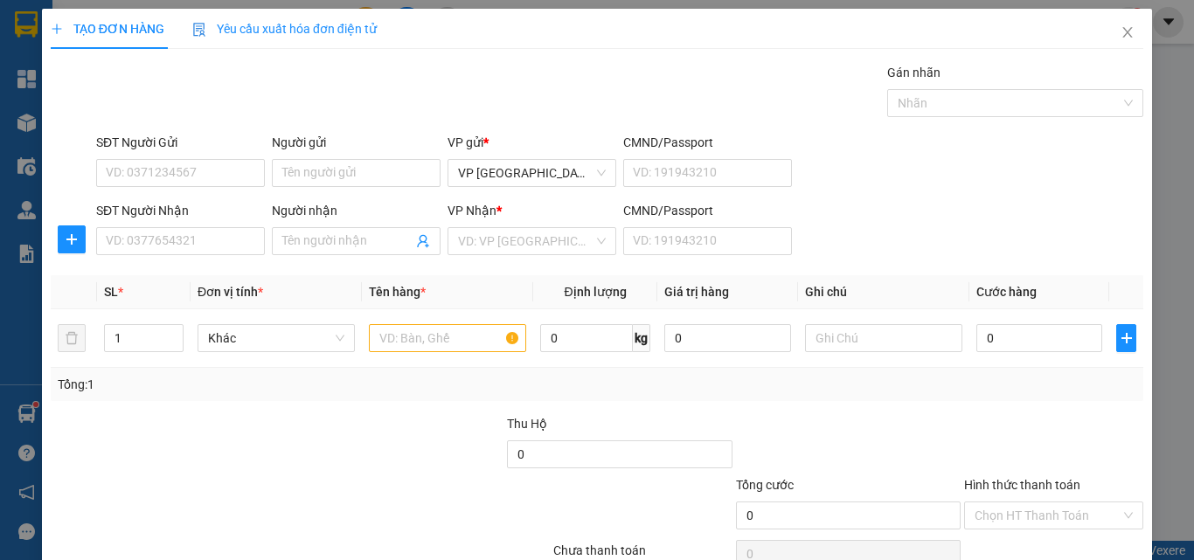
click at [967, 229] on div "SĐT Người Nhận VD: 0377654321 Người nhận Tên người nhận VP Nhận * VD: VP Sài Gò…" at bounding box center [620, 231] width 1054 height 61
click at [209, 245] on input "SĐT Người Nhận" at bounding box center [180, 241] width 169 height 28
click at [206, 246] on input "191" at bounding box center [180, 241] width 169 height 28
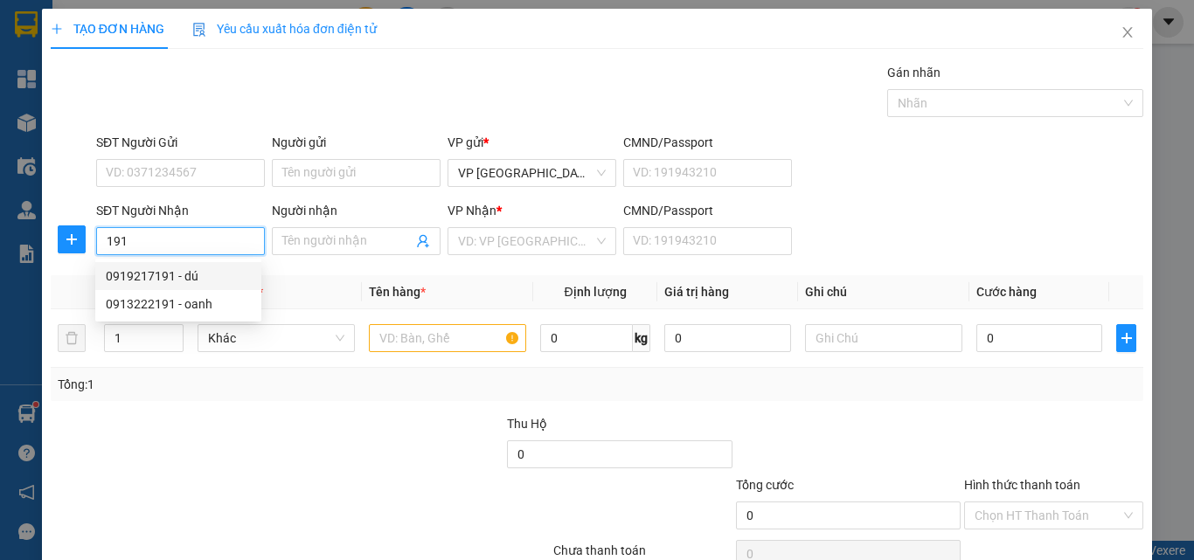
click at [223, 273] on div "0919217191 - dú" at bounding box center [178, 276] width 145 height 19
type input "0919217191"
type input "dú"
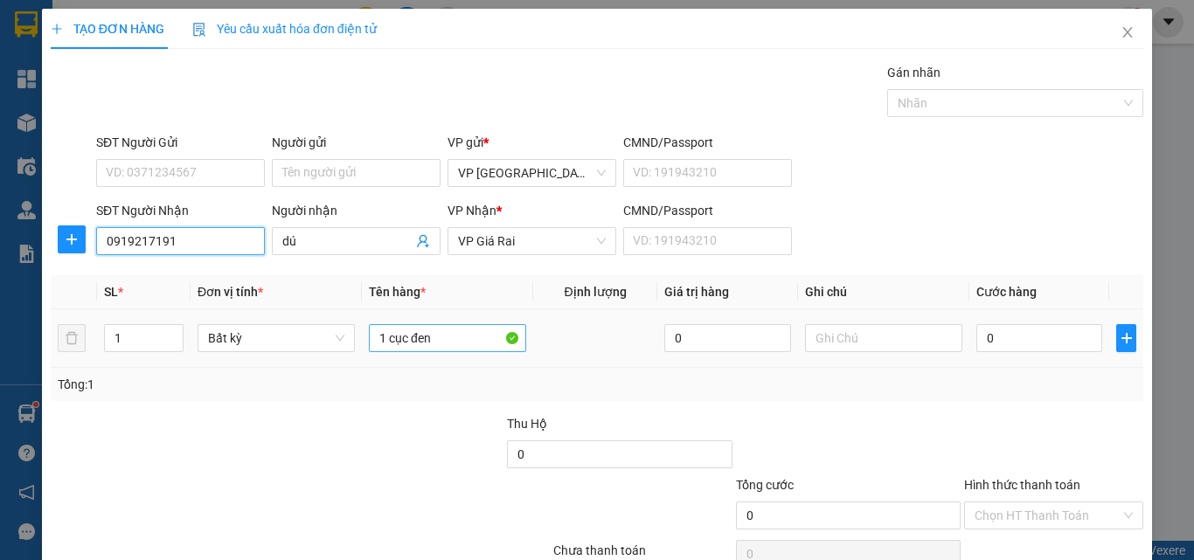
type input "0919217191"
drag, startPoint x: 391, startPoint y: 338, endPoint x: 266, endPoint y: 353, distance: 125.9
click at [267, 353] on tr "1 Bất kỳ 1 cục đen 0 0" at bounding box center [597, 338] width 1093 height 59
type input "1th"
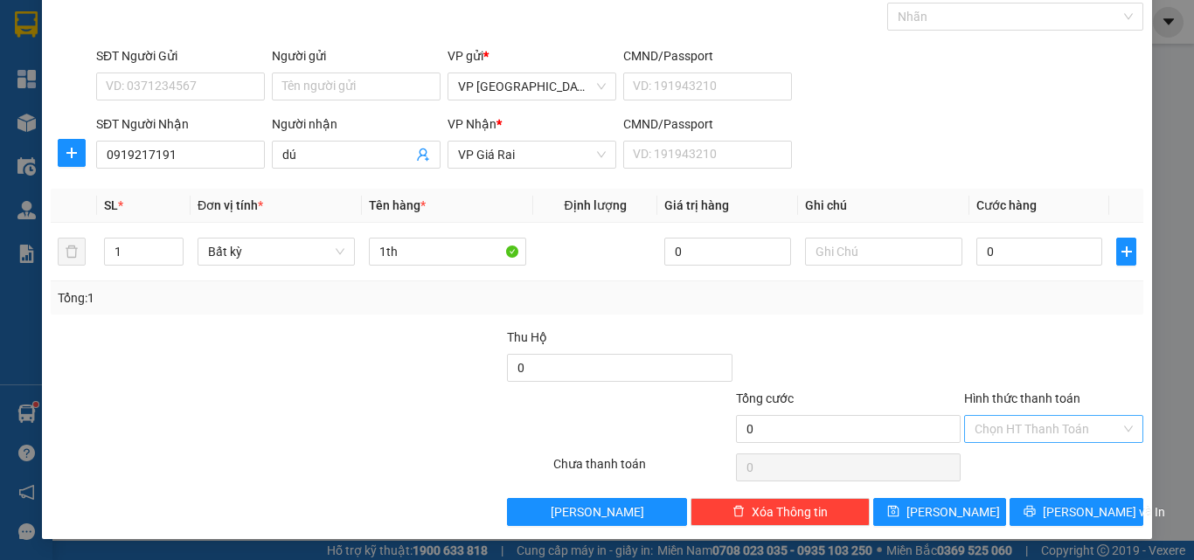
drag, startPoint x: 1048, startPoint y: 406, endPoint x: 1046, endPoint y: 420, distance: 15.1
click at [1047, 408] on div "Hình thức thanh toán" at bounding box center [1053, 402] width 179 height 26
drag, startPoint x: 1045, startPoint y: 431, endPoint x: 1046, endPoint y: 442, distance: 11.4
click at [1045, 433] on input "Hình thức thanh toán" at bounding box center [1048, 429] width 146 height 26
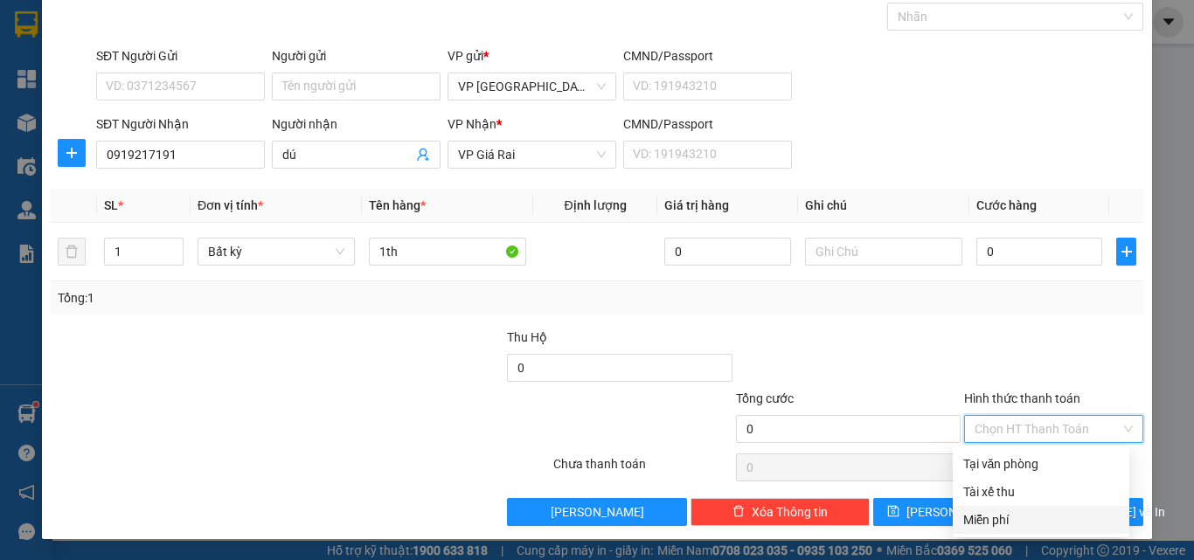
click at [1013, 518] on div "Miễn phí" at bounding box center [1041, 520] width 156 height 19
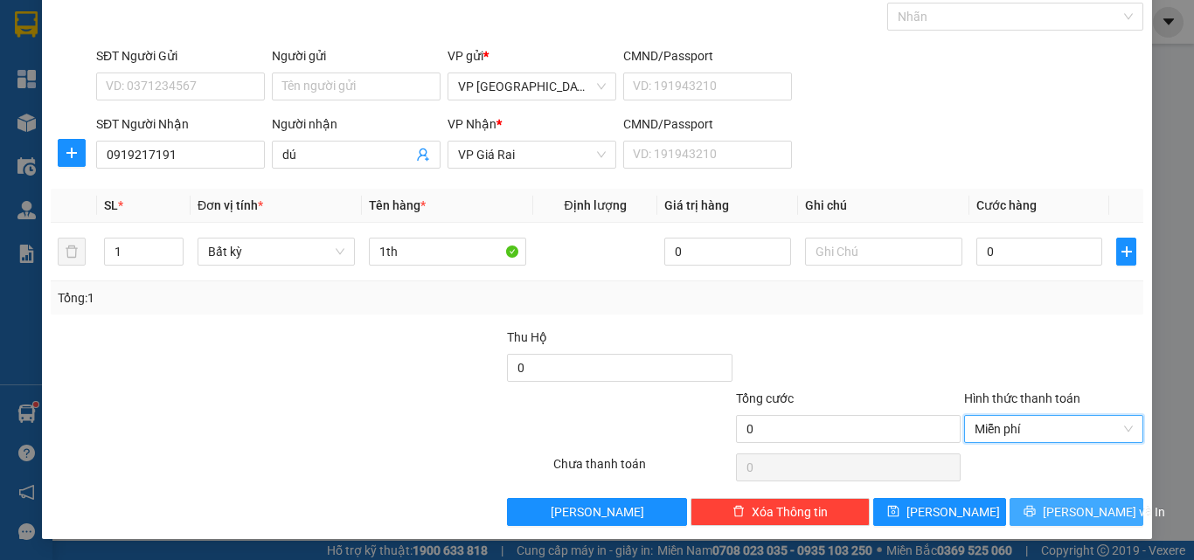
click at [1053, 507] on span "[PERSON_NAME] và In" at bounding box center [1104, 512] width 122 height 19
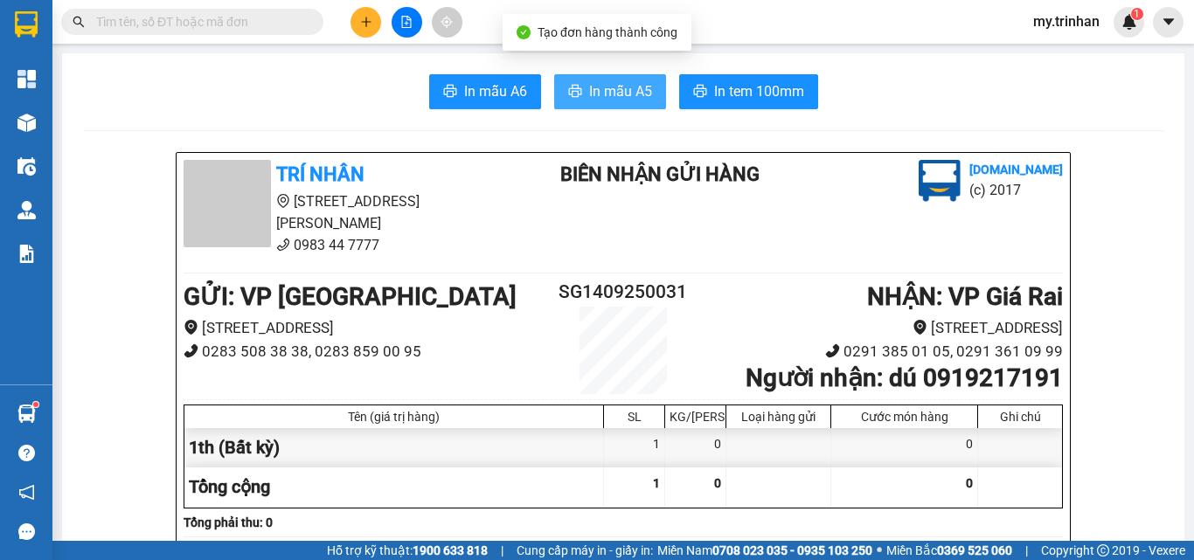
click at [609, 97] on span "In mẫu A5" at bounding box center [620, 91] width 63 height 22
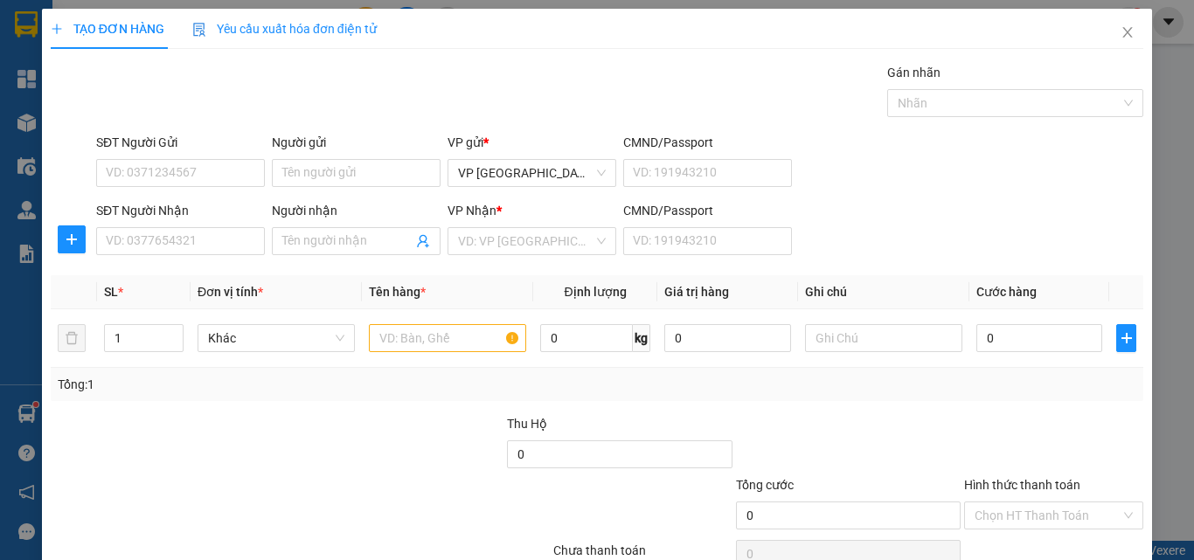
click at [914, 243] on div "SĐT Người Nhận VD: 0377654321 Người nhận Tên người nhận VP Nhận * VD: VP Sài Gò…" at bounding box center [620, 231] width 1054 height 61
click at [162, 235] on input "SĐT Người Nhận" at bounding box center [180, 241] width 169 height 28
type input "0906952006"
click at [349, 249] on input "Người nhận" at bounding box center [347, 241] width 130 height 19
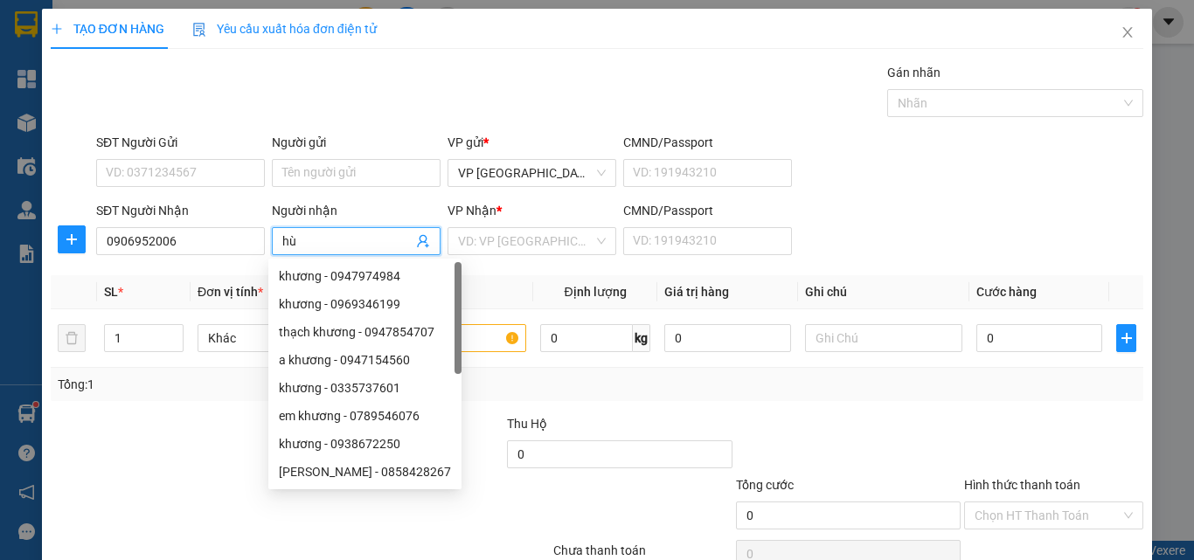
type input "h"
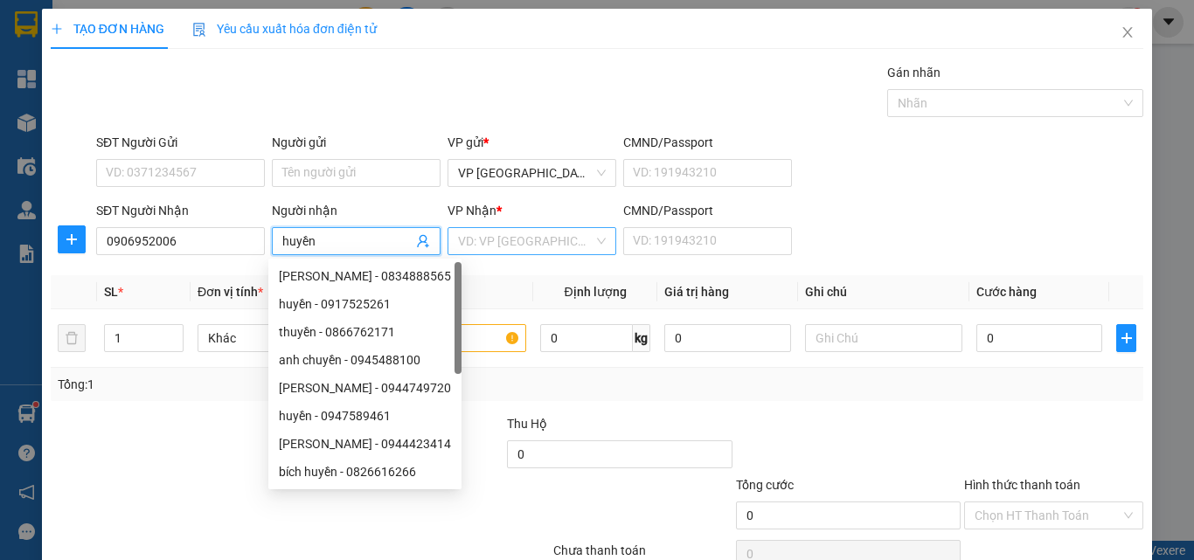
type input "huyền"
click at [497, 225] on div "VP Nhận * VD: VP [GEOGRAPHIC_DATA]" at bounding box center [532, 231] width 169 height 61
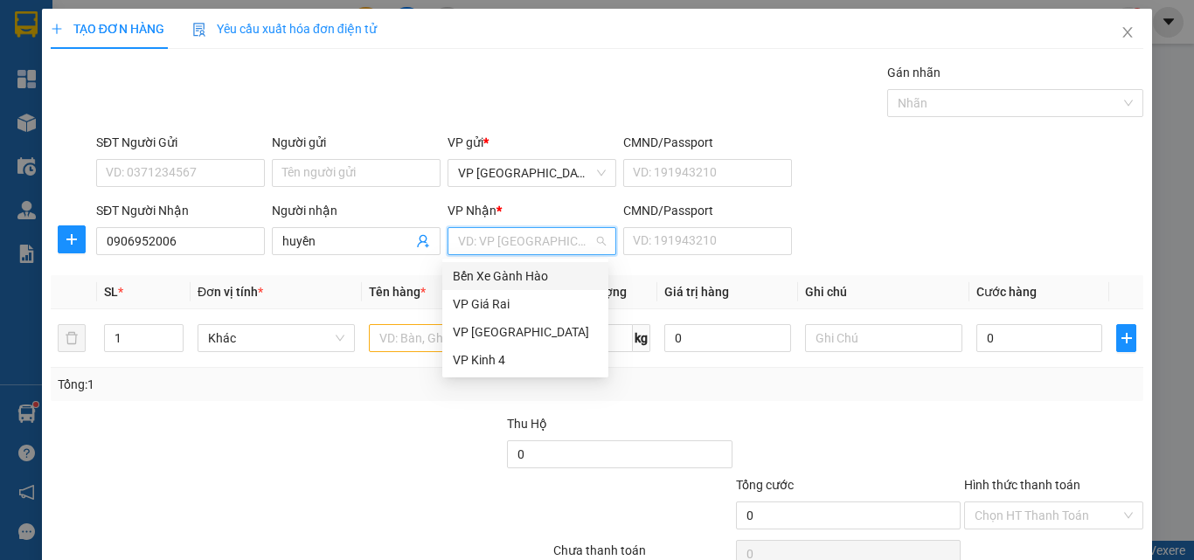
click at [477, 273] on div "Bến Xe Gành Hào" at bounding box center [525, 276] width 145 height 19
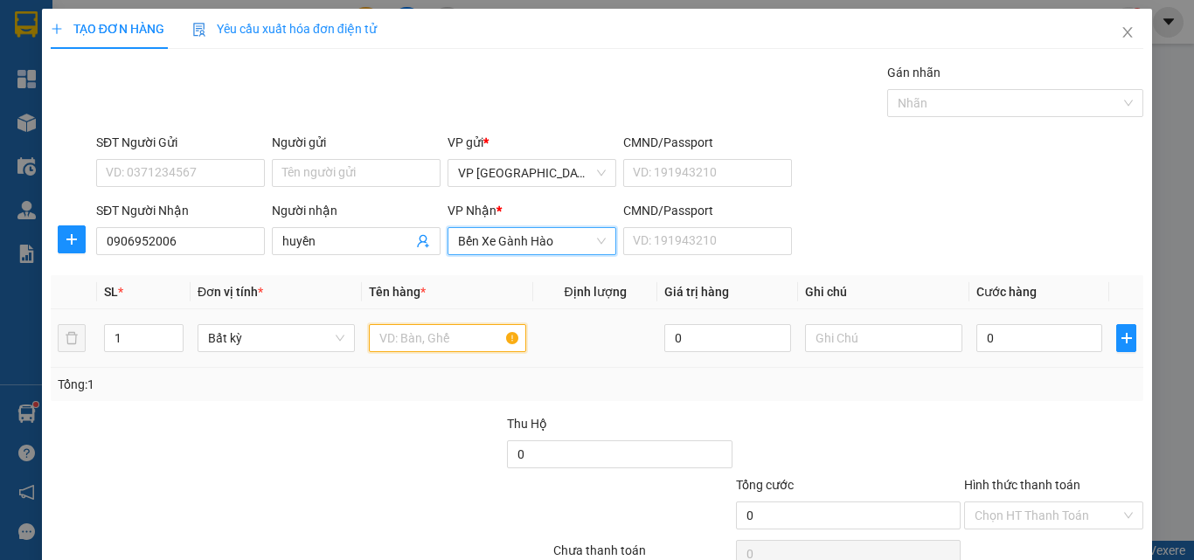
click at [429, 333] on input "text" at bounding box center [447, 338] width 157 height 28
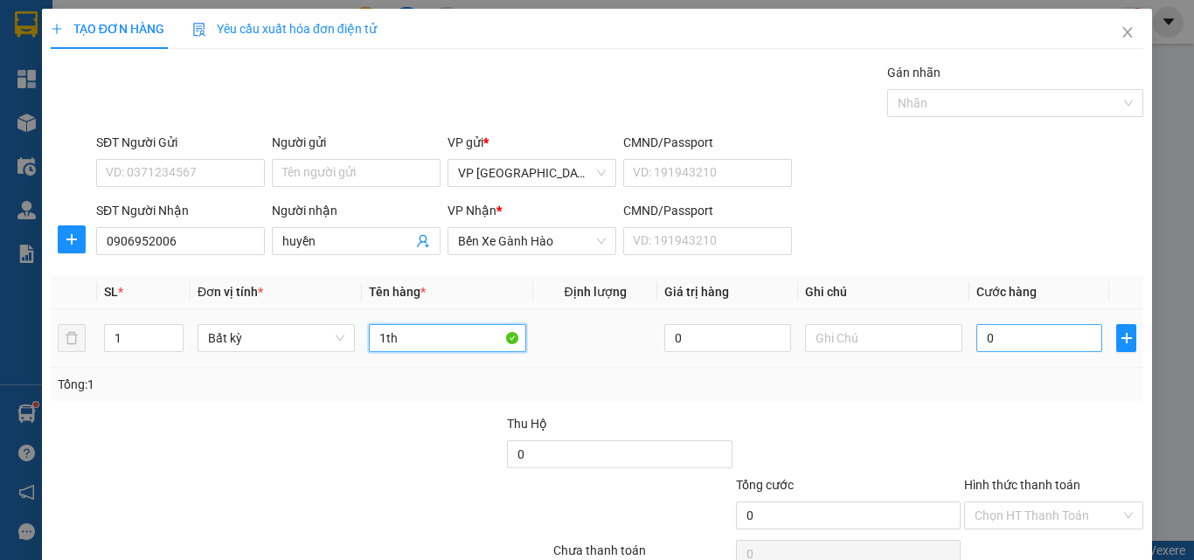
type input "1th"
click at [1036, 333] on input "0" at bounding box center [1039, 338] width 126 height 28
type input "4"
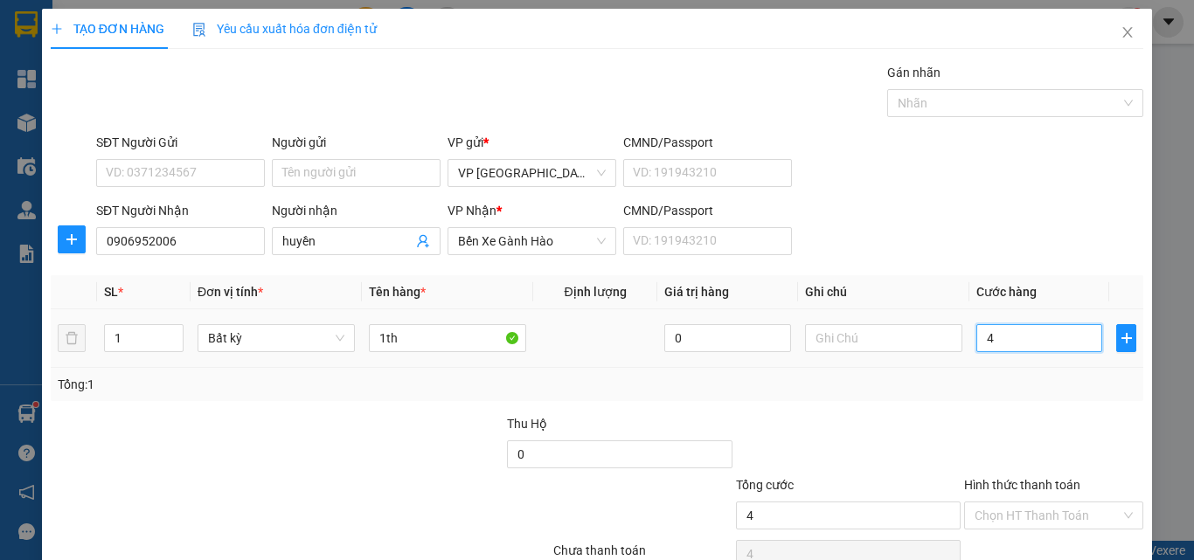
type input "40"
type input "40.000"
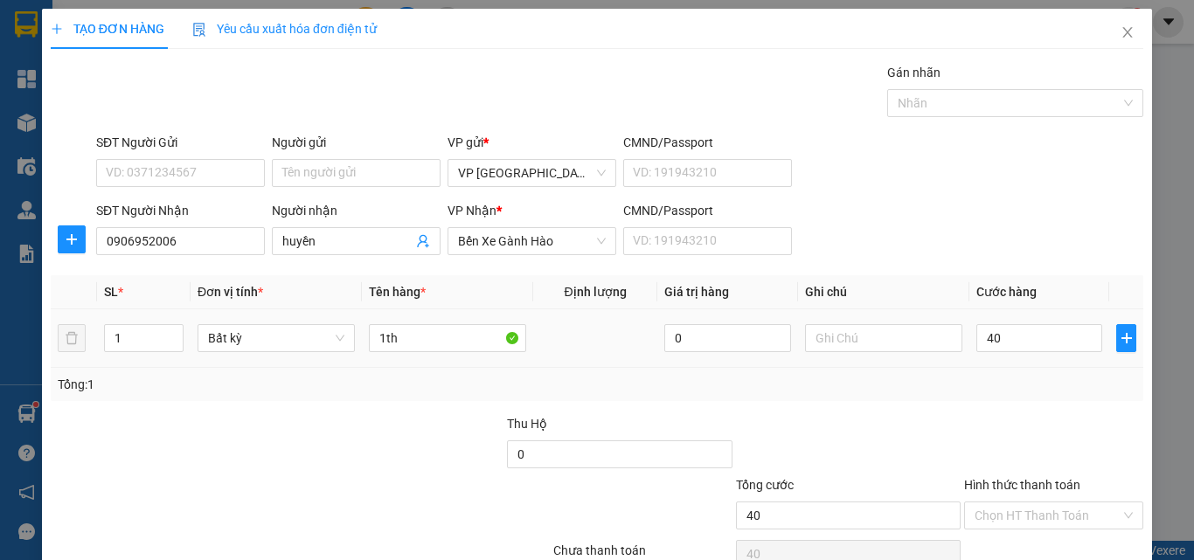
type input "40.000"
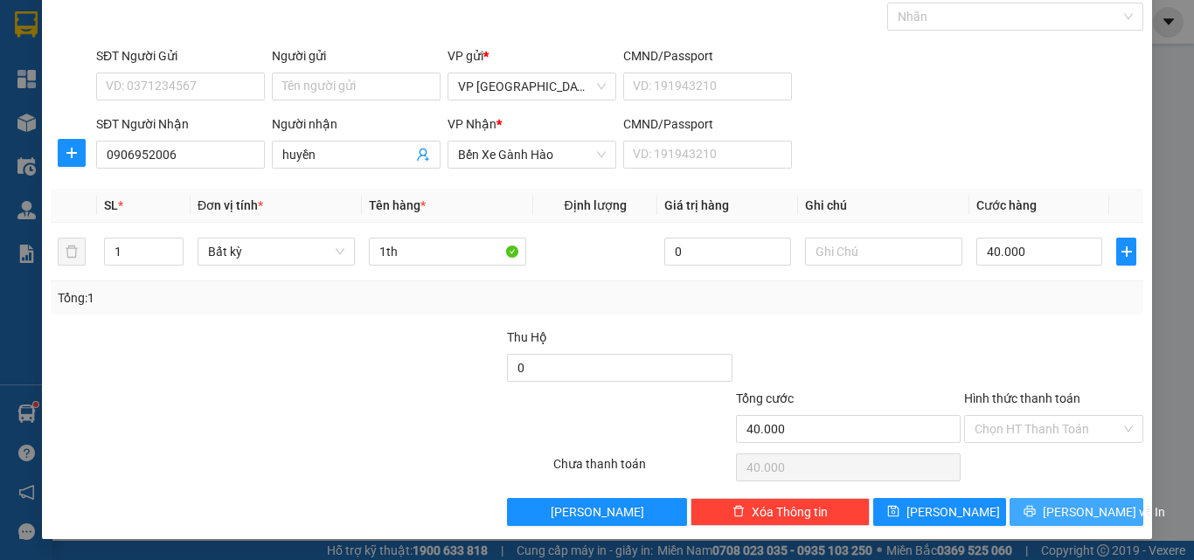
click at [1023, 504] on button "[PERSON_NAME] và In" at bounding box center [1077, 512] width 134 height 28
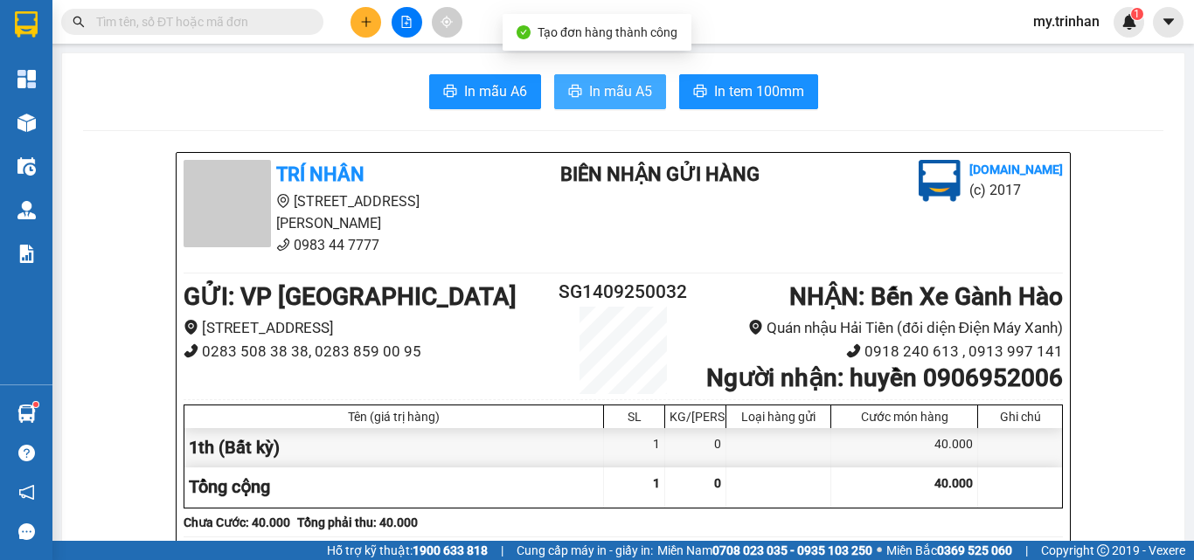
click at [600, 82] on span "In mẫu A5" at bounding box center [620, 91] width 63 height 22
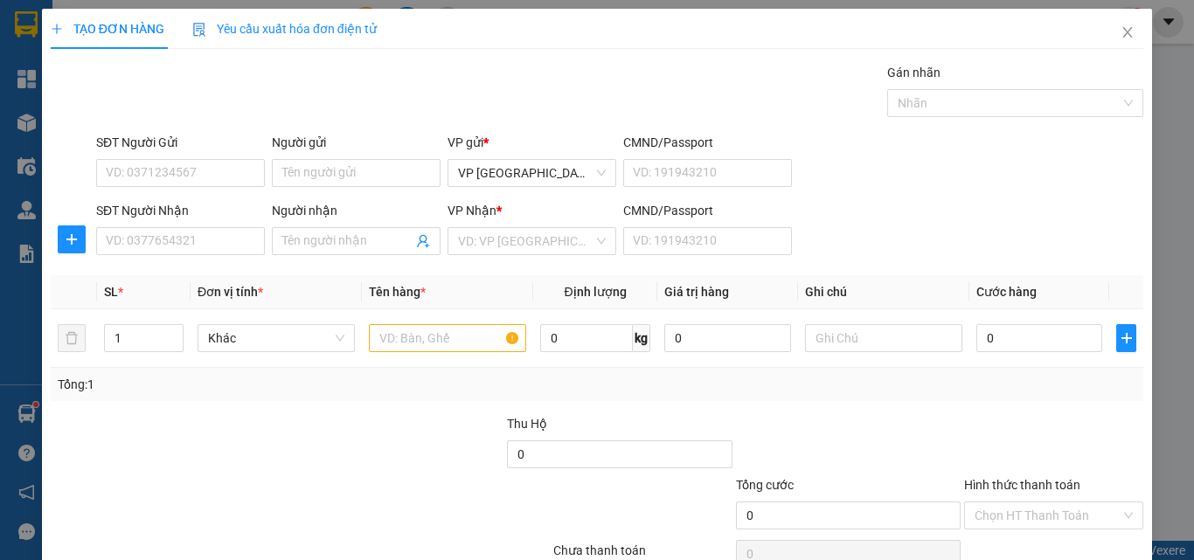
click at [886, 226] on div "SĐT Người Nhận VD: 0377654321 Người nhận Tên người nhận VP Nhận * VD: VP Sài Gò…" at bounding box center [620, 231] width 1054 height 61
click at [169, 234] on input "SĐT Người Nhận" at bounding box center [180, 241] width 169 height 28
click at [232, 251] on input "SĐT Người Nhận" at bounding box center [180, 241] width 169 height 28
click at [228, 240] on input "SĐT Người Nhận" at bounding box center [180, 241] width 169 height 28
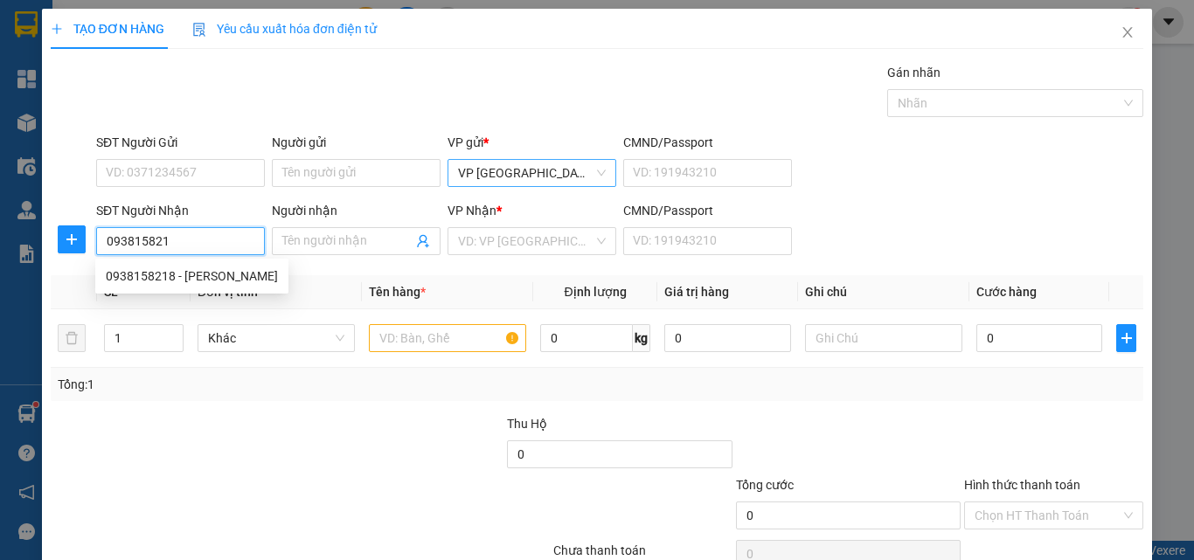
type input "0938158218"
click at [184, 280] on div "0938158218 - [PERSON_NAME]" at bounding box center [192, 276] width 172 height 19
type input "[PERSON_NAME]"
type input "30.000"
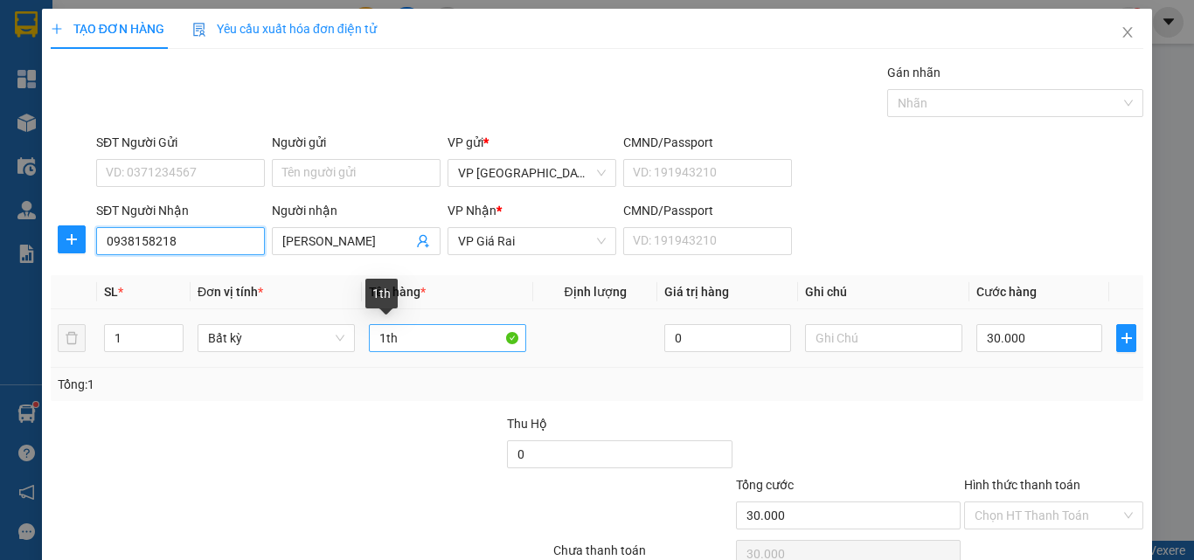
type input "0938158218"
drag, startPoint x: 410, startPoint y: 344, endPoint x: 324, endPoint y: 323, distance: 88.2
click at [324, 323] on tr "1 Bất kỳ 1th 0 30.000" at bounding box center [597, 338] width 1093 height 59
type input "1 bọc"
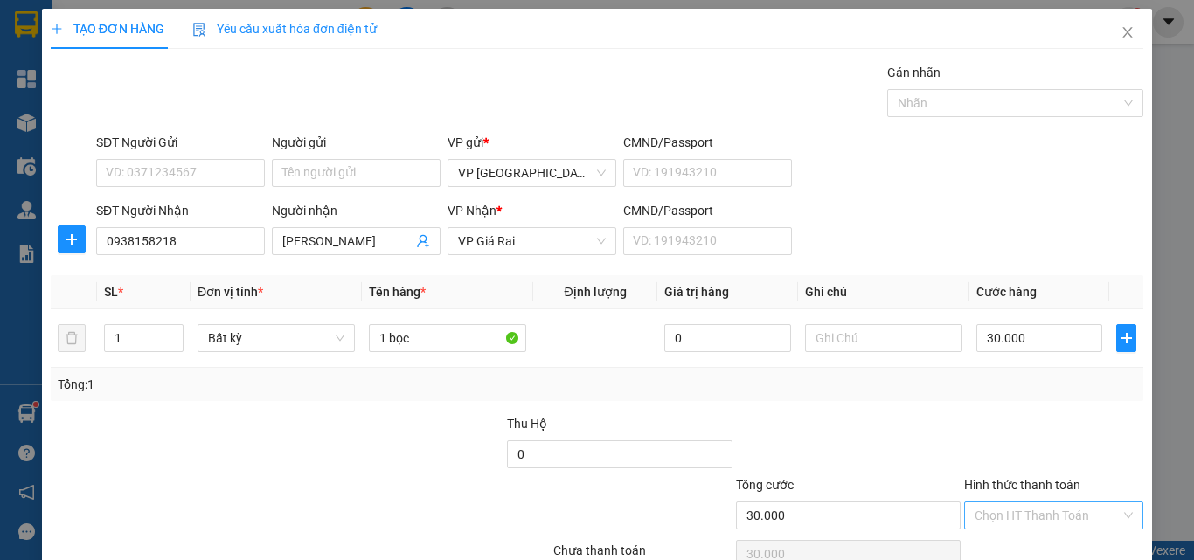
click at [1011, 503] on input "Hình thức thanh toán" at bounding box center [1048, 516] width 146 height 26
click at [1027, 541] on div "Tại văn phòng" at bounding box center [1041, 550] width 156 height 19
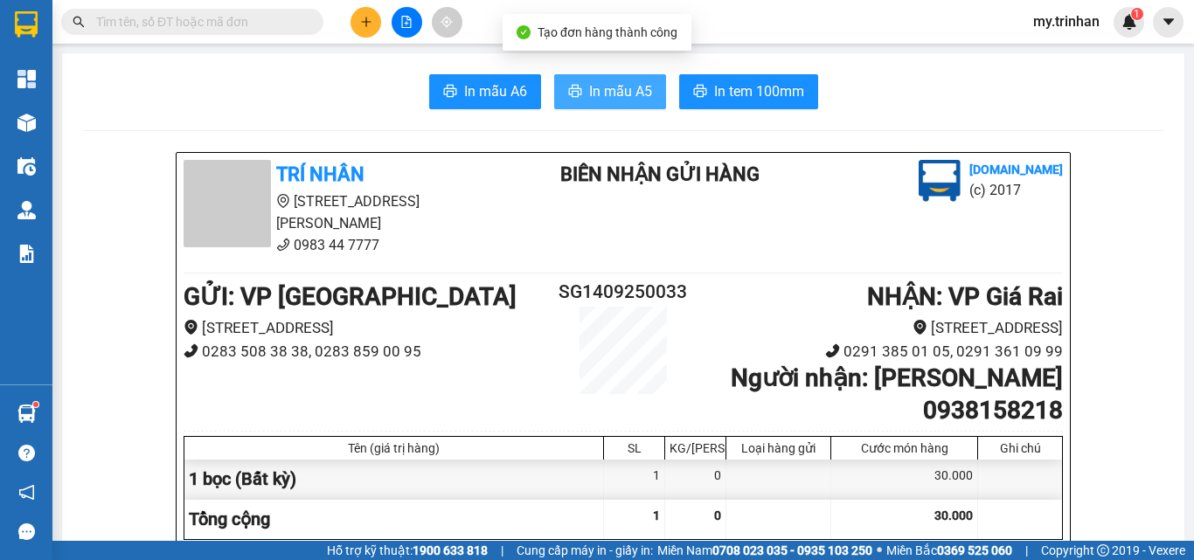
click at [642, 96] on span "In mẫu A5" at bounding box center [620, 91] width 63 height 22
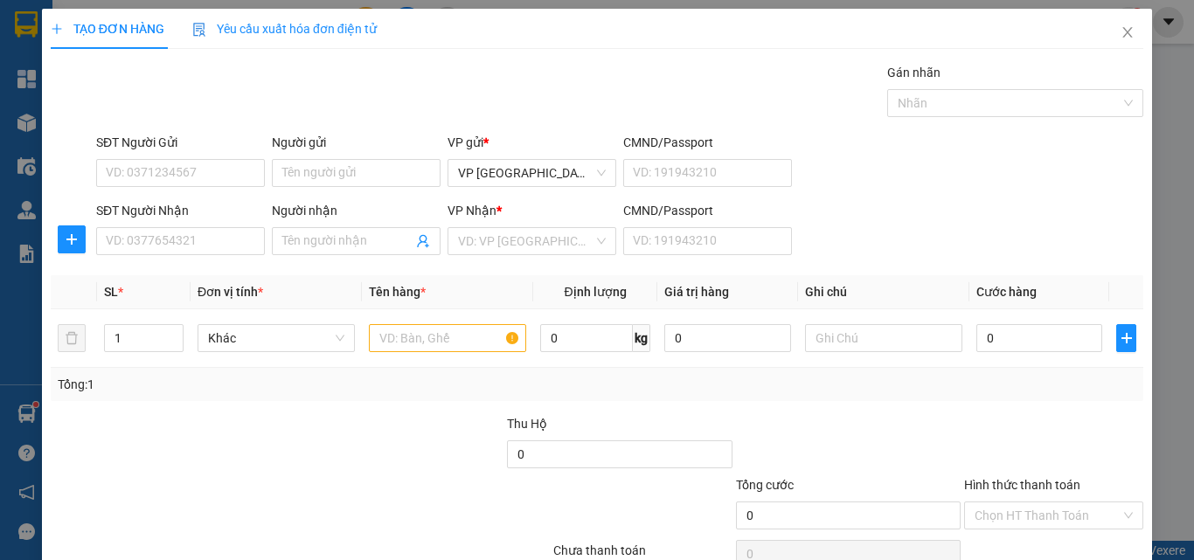
click at [793, 240] on div "SĐT Người Nhận VD: 0377654321 Người nhận Tên người nhận VP Nhận * VD: VP Sài Gò…" at bounding box center [620, 231] width 1054 height 61
click at [159, 233] on input "SĐT Người Nhận" at bounding box center [180, 241] width 169 height 28
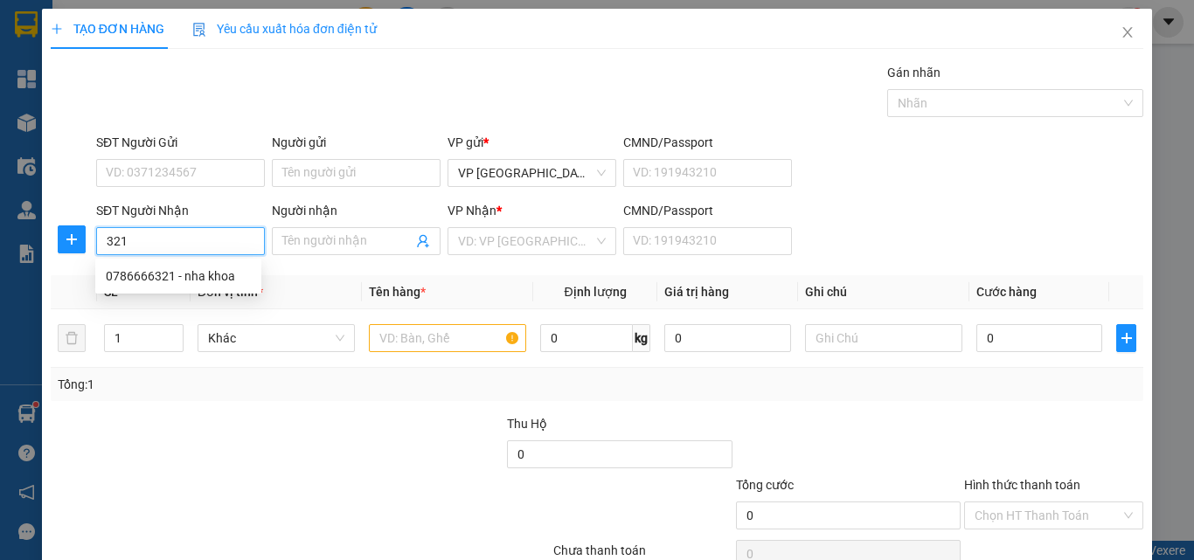
click at [185, 236] on input "321" at bounding box center [180, 241] width 169 height 28
click at [220, 287] on div "0786666321 - nha khoa" at bounding box center [178, 276] width 166 height 28
type input "0786666321"
type input "nha khoa"
type input "30.000"
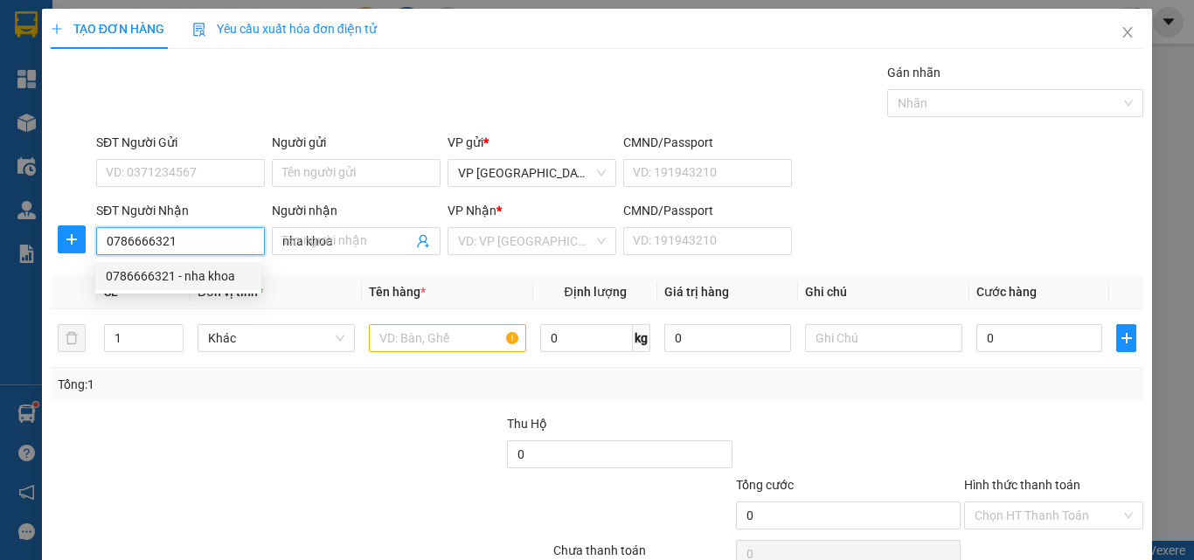
type input "30.000"
type input "0786666321"
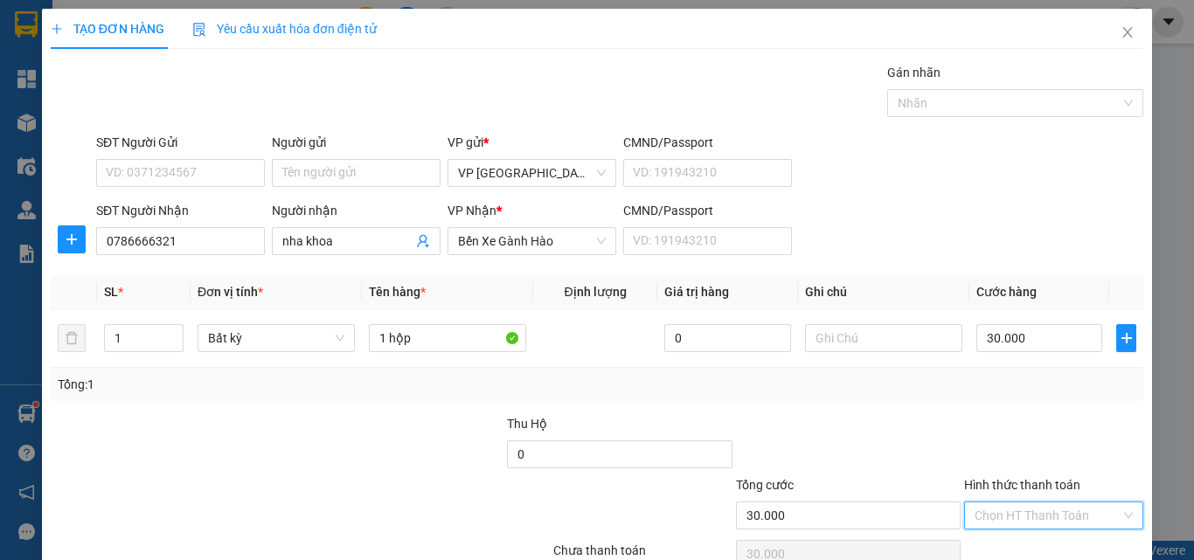
click at [1039, 503] on input "Hình thức thanh toán" at bounding box center [1048, 516] width 146 height 26
click at [1036, 541] on div "Tại văn phòng" at bounding box center [1041, 550] width 156 height 19
type input "0"
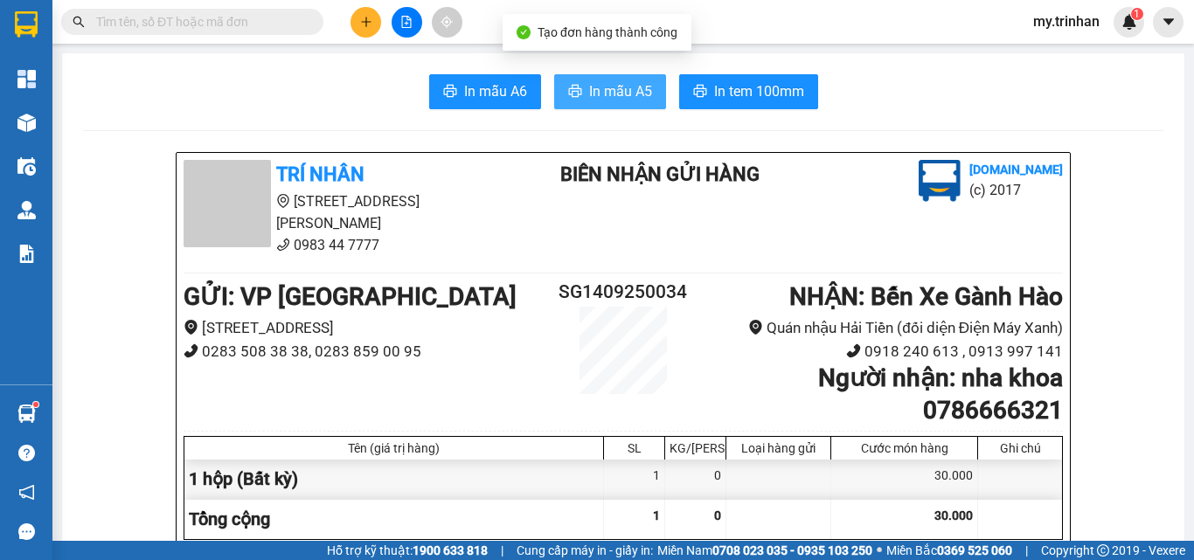
click at [594, 91] on span "In mẫu A5" at bounding box center [620, 91] width 63 height 22
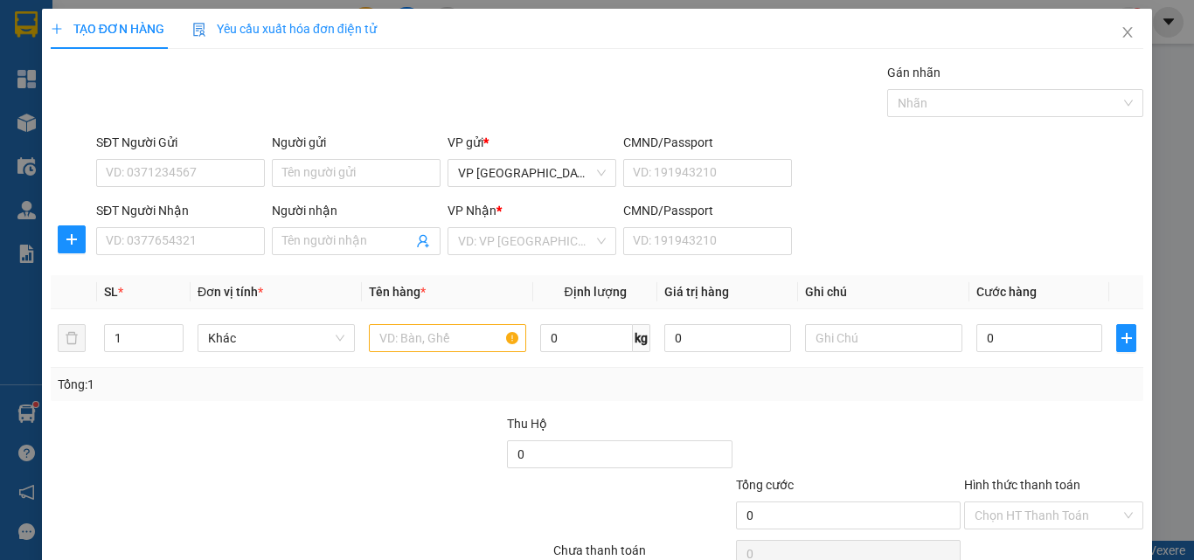
click at [831, 203] on div "SĐT Người Nhận VD: 0377654321 Người nhận Tên người nhận VP Nhận * VD: VP Sài Gò…" at bounding box center [620, 231] width 1054 height 61
click at [199, 242] on input "SĐT Người Nhận" at bounding box center [180, 241] width 169 height 28
click at [210, 243] on input "922" at bounding box center [180, 241] width 169 height 28
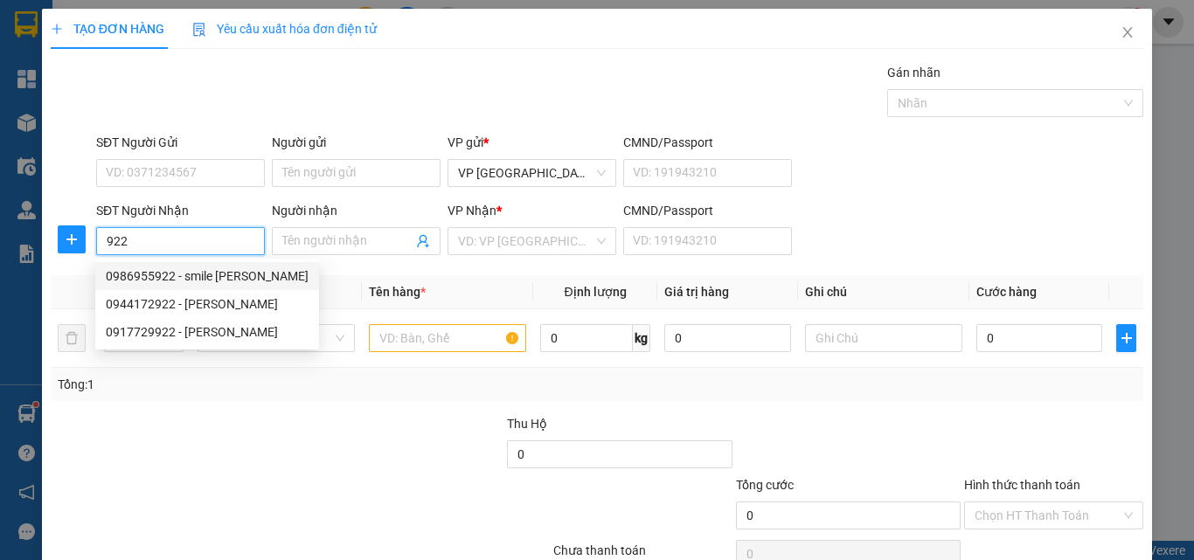
click at [221, 276] on div "0986955922 - smile [PERSON_NAME]" at bounding box center [207, 276] width 203 height 19
type input "0986955922"
type input "smile [PERSON_NAME]"
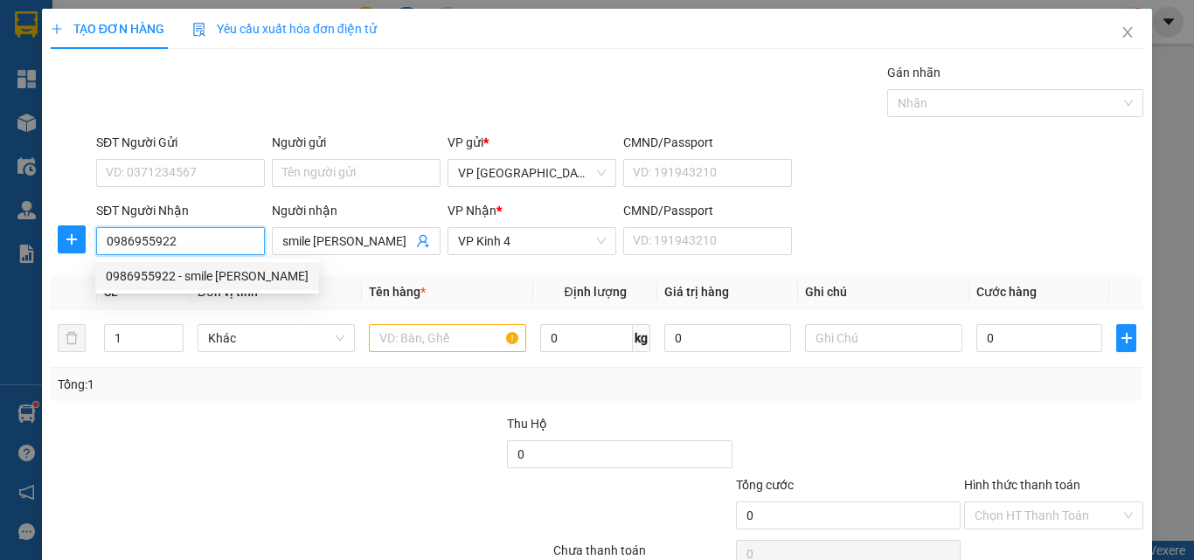
type input "40.000"
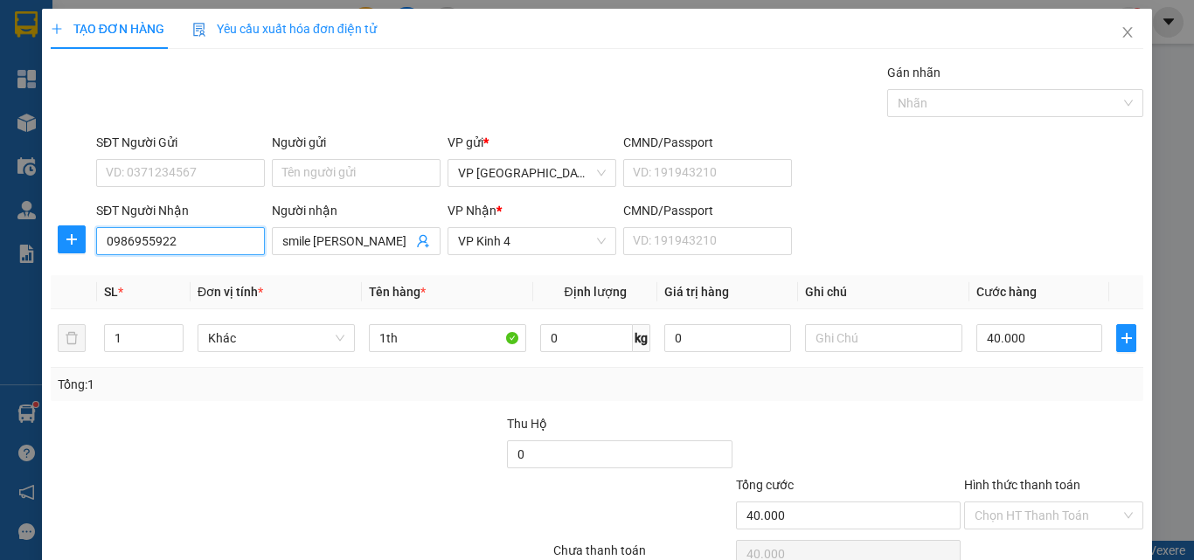
type input "0986955922"
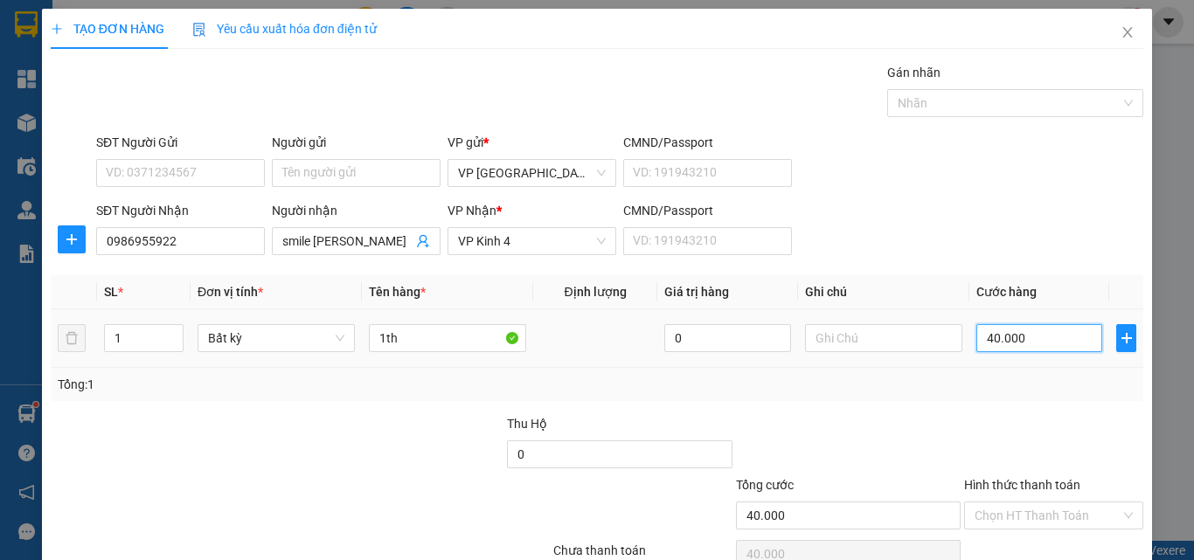
click at [998, 324] on input "40.000" at bounding box center [1039, 338] width 126 height 28
type input "3"
type input "30"
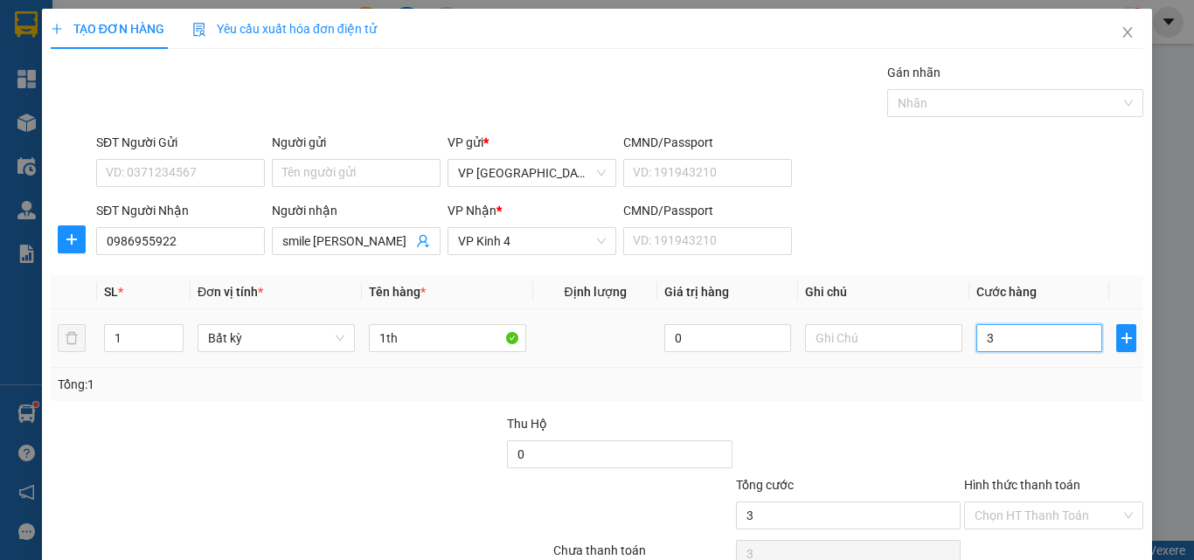
type input "30"
type input "30.000"
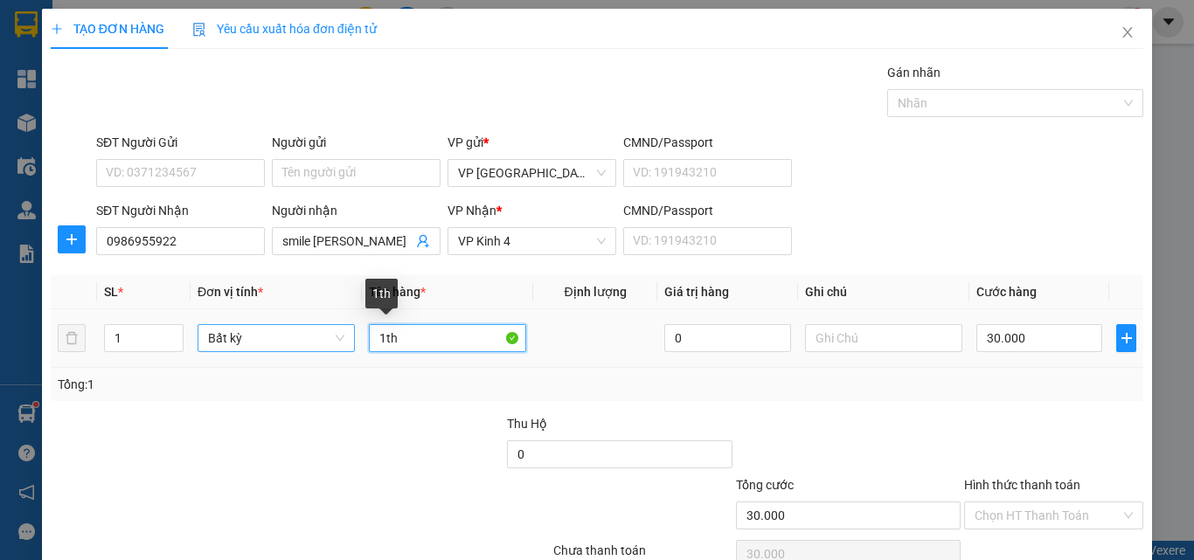
drag, startPoint x: 392, startPoint y: 253, endPoint x: 294, endPoint y: 249, distance: 98.8
click at [302, 309] on tr "1 Bất kỳ 1th 0 30.000" at bounding box center [597, 338] width 1093 height 59
type input "ho"
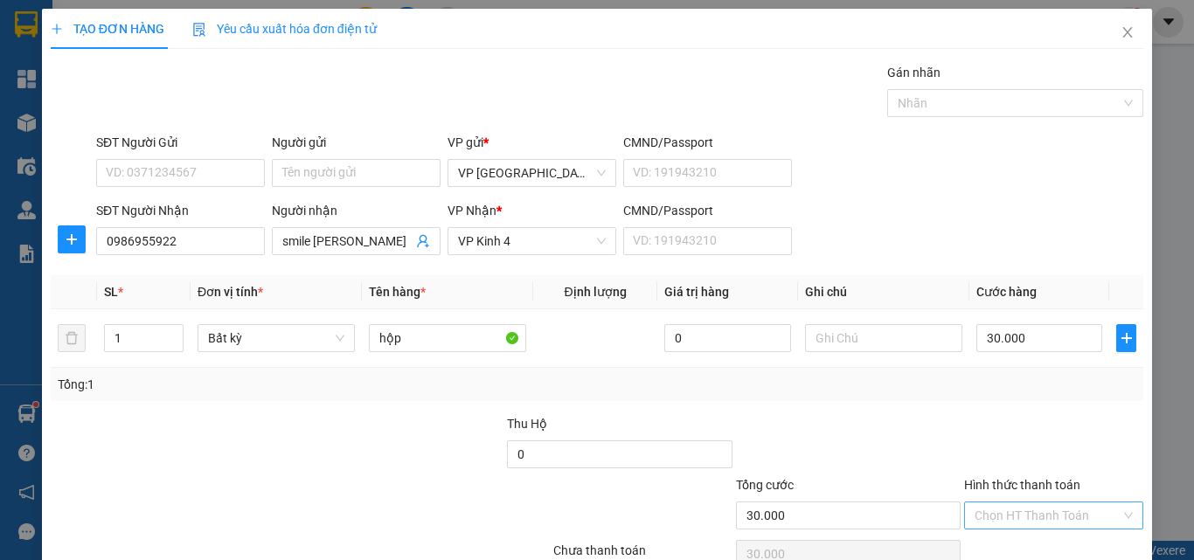
click at [996, 503] on input "Hình thức thanh toán" at bounding box center [1048, 516] width 146 height 26
click at [1011, 541] on div "Tại văn phòng" at bounding box center [1041, 550] width 156 height 19
click at [1044, 530] on div "TẠO ĐƠN HÀNG Yêu cầu xuất hóa đơn điện tử Transit Pickup Surcharge Ids Transit …" at bounding box center [597, 317] width 1110 height 617
click at [1040, 526] on div "TẠO ĐƠN HÀNG Yêu cầu xuất hóa đơn điện tử Transit Pickup Surcharge Ids Transit …" at bounding box center [597, 317] width 1110 height 617
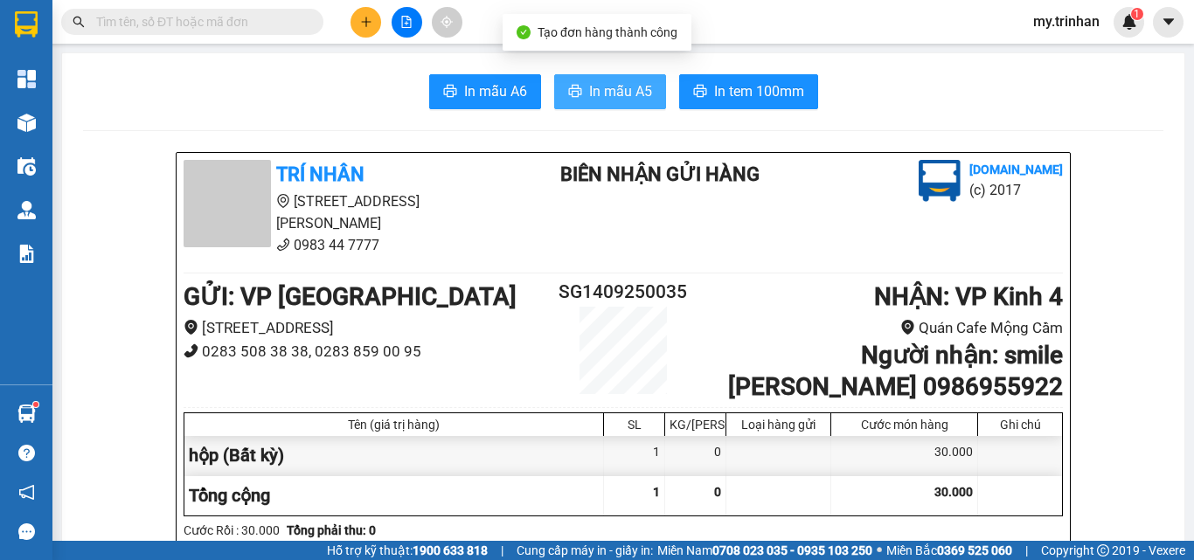
click at [569, 98] on icon "printer" at bounding box center [575, 91] width 14 height 14
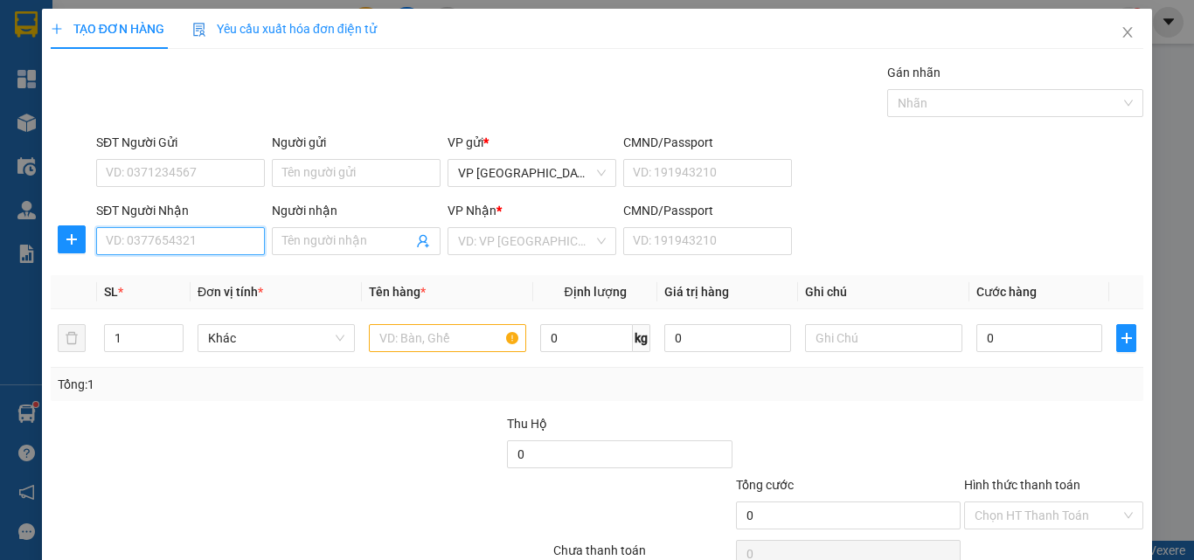
click at [191, 240] on input "SĐT Người Nhận" at bounding box center [180, 241] width 169 height 28
click at [196, 248] on input "SĐT Người Nhận" at bounding box center [180, 241] width 169 height 28
type input "0917252443"
click at [205, 268] on div "0917252443 - thu" at bounding box center [178, 276] width 145 height 19
type input "thu"
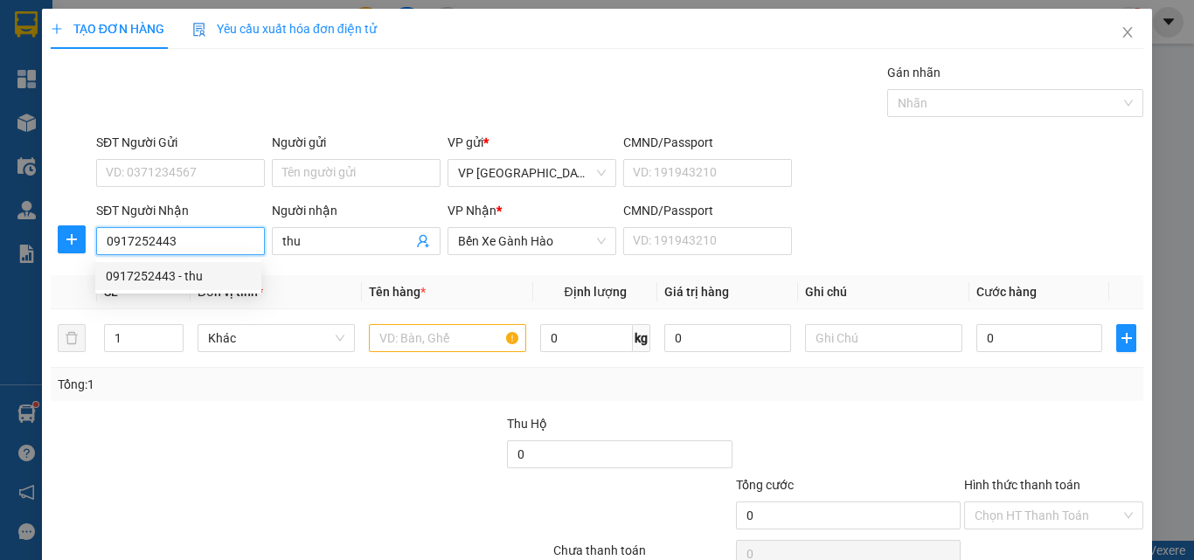
type input "40.000"
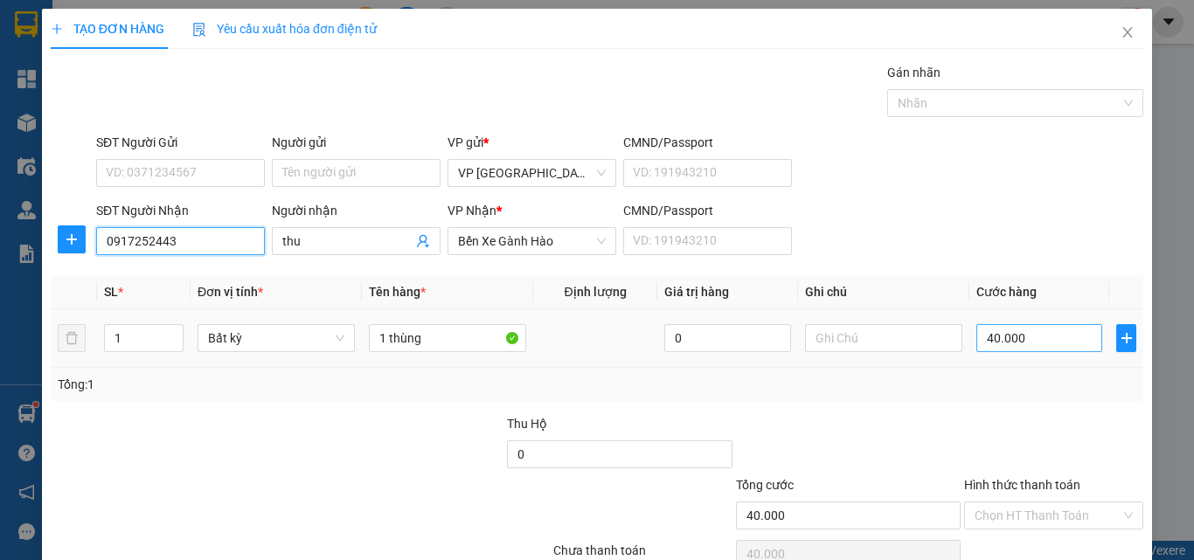
type input "0917252443"
click at [996, 338] on input "40.000" at bounding box center [1039, 338] width 126 height 28
type input "3"
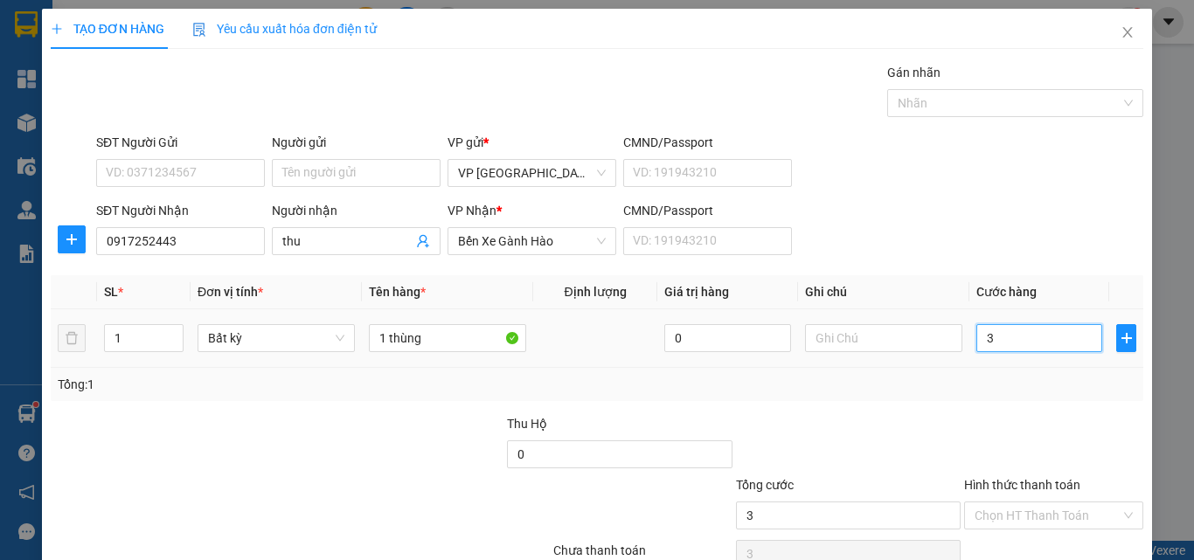
type input "30"
type input "30.000"
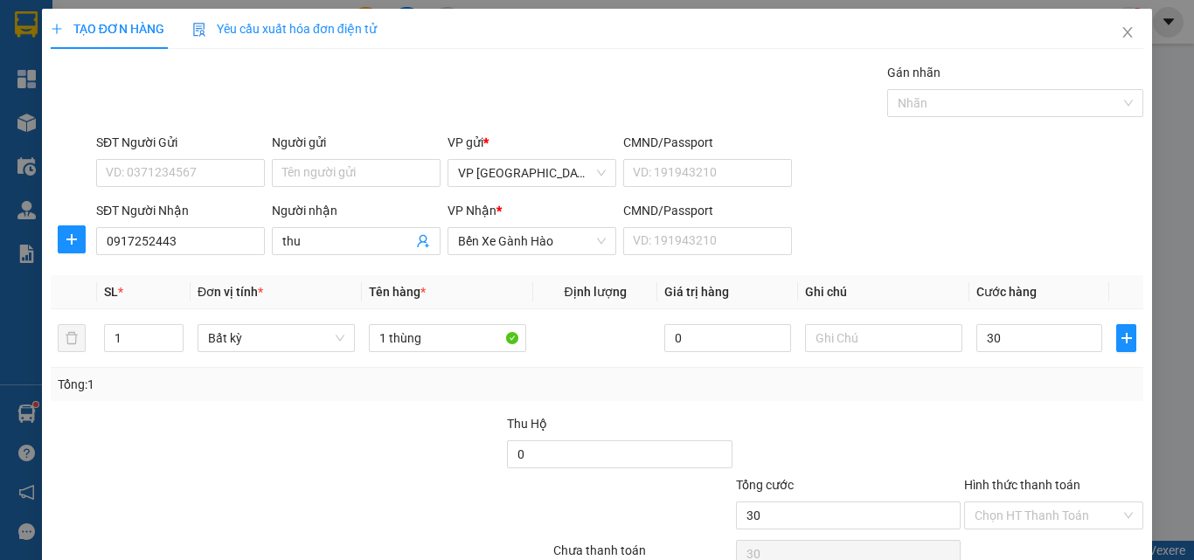
type input "30.000"
click at [1023, 503] on input "Hình thức thanh toán" at bounding box center [1048, 516] width 146 height 26
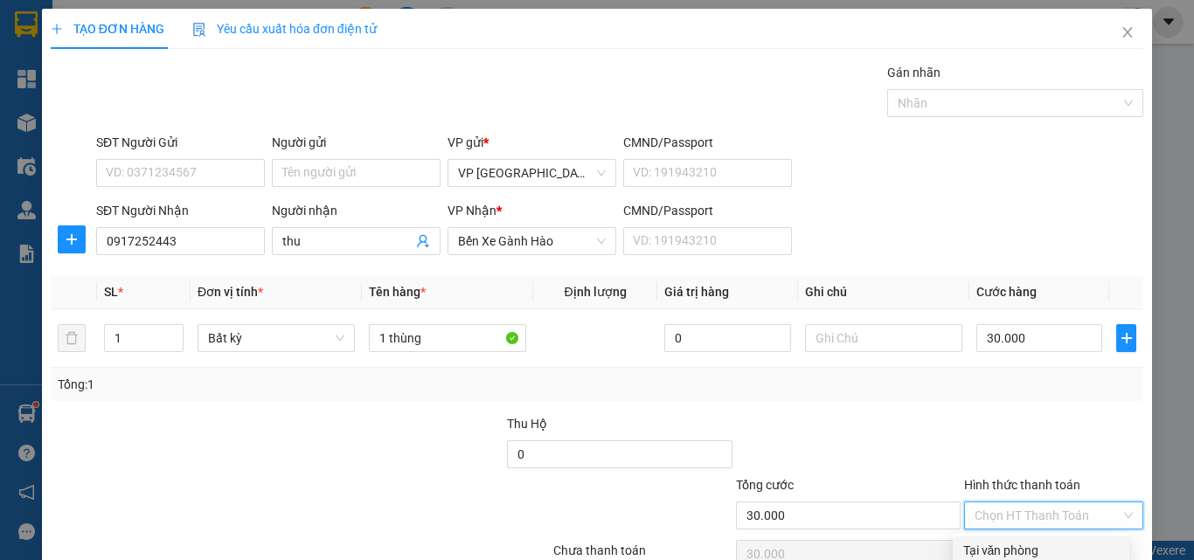
click at [1028, 541] on div "Tại văn phòng" at bounding box center [1041, 550] width 156 height 19
type input "0"
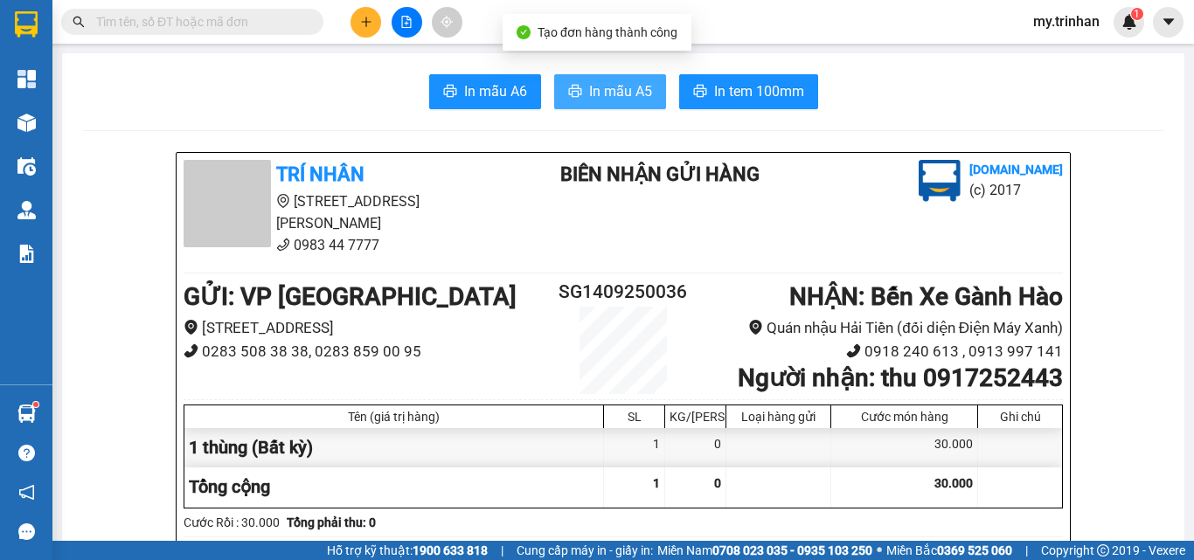
click at [589, 98] on span "In mẫu A5" at bounding box center [620, 91] width 63 height 22
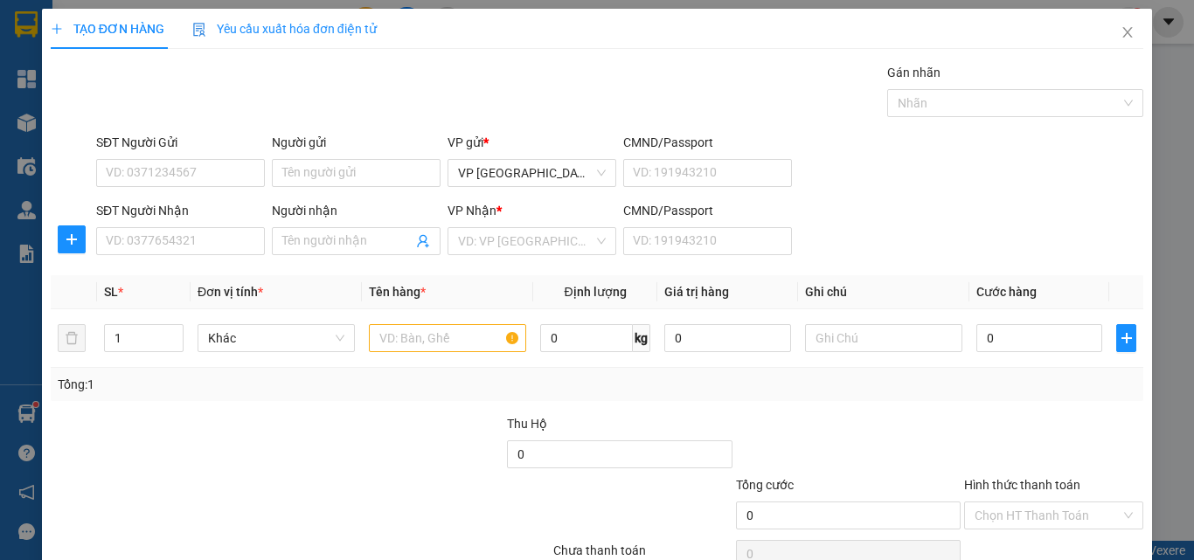
drag, startPoint x: 1016, startPoint y: 208, endPoint x: 955, endPoint y: 217, distance: 61.8
click at [1022, 208] on div "SĐT Người Nhận VD: 0377654321 Người nhận Tên người nhận VP Nhận * VD: VP Sài Gò…" at bounding box center [620, 231] width 1054 height 61
click at [149, 248] on input "SĐT Người Nhận" at bounding box center [180, 241] width 169 height 28
click at [146, 248] on input "SĐT Người Nhận" at bounding box center [180, 241] width 169 height 28
drag, startPoint x: 147, startPoint y: 215, endPoint x: 159, endPoint y: 215, distance: 12.2
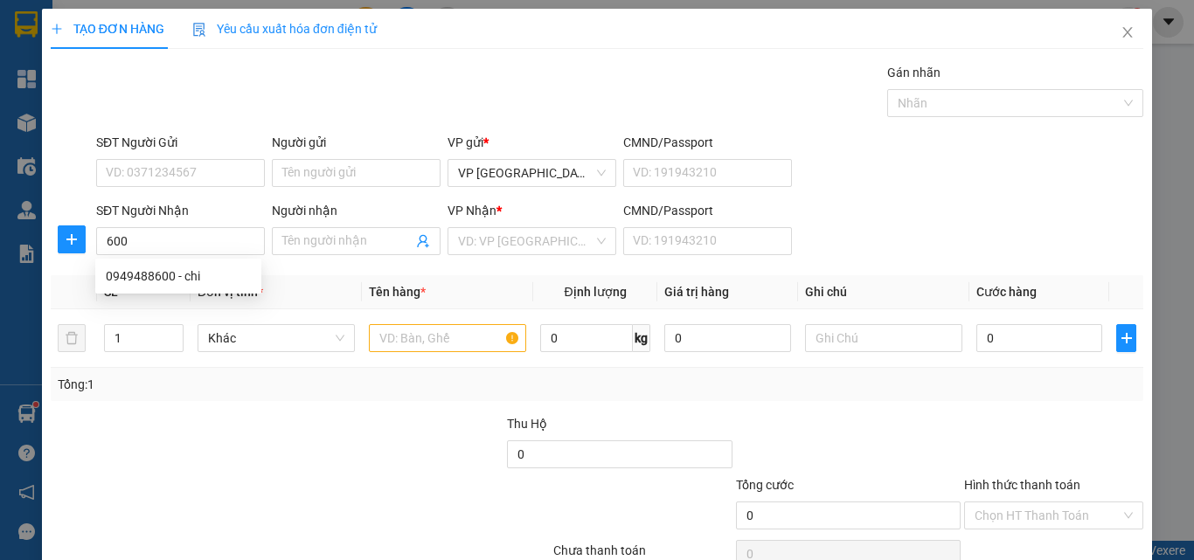
click at [158, 215] on div "SĐT Người Nhận" at bounding box center [180, 210] width 169 height 19
click at [158, 227] on input "600" at bounding box center [180, 241] width 169 height 28
click at [192, 283] on th "Đơn vị tính *" at bounding box center [276, 292] width 171 height 34
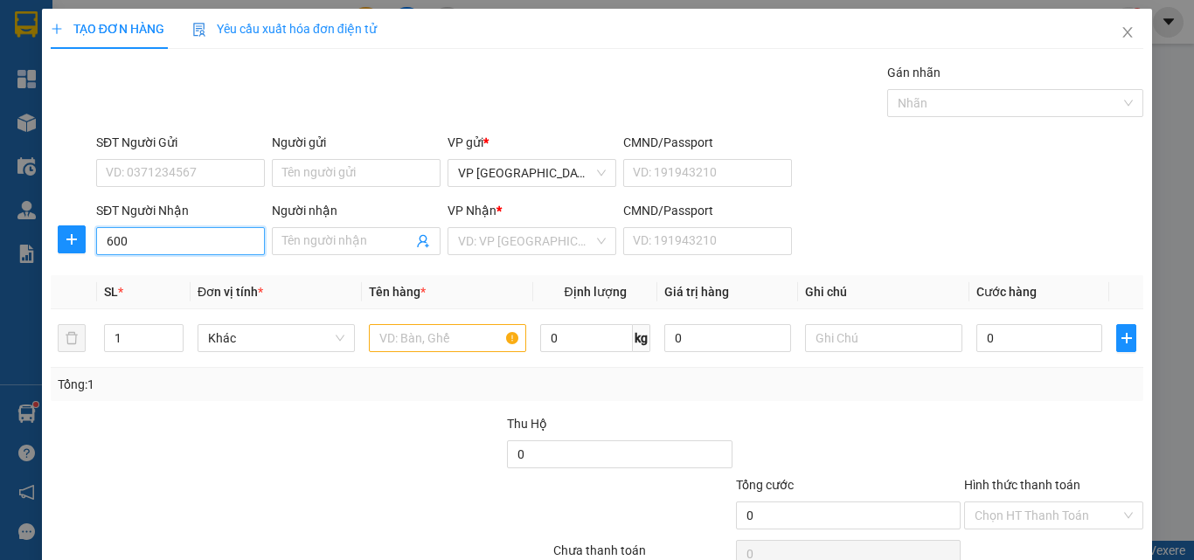
click at [187, 236] on input "600" at bounding box center [180, 241] width 169 height 28
click at [199, 271] on div "0949488600 - chi" at bounding box center [178, 276] width 145 height 19
type input "0949488600"
type input "chi"
type input "160.000"
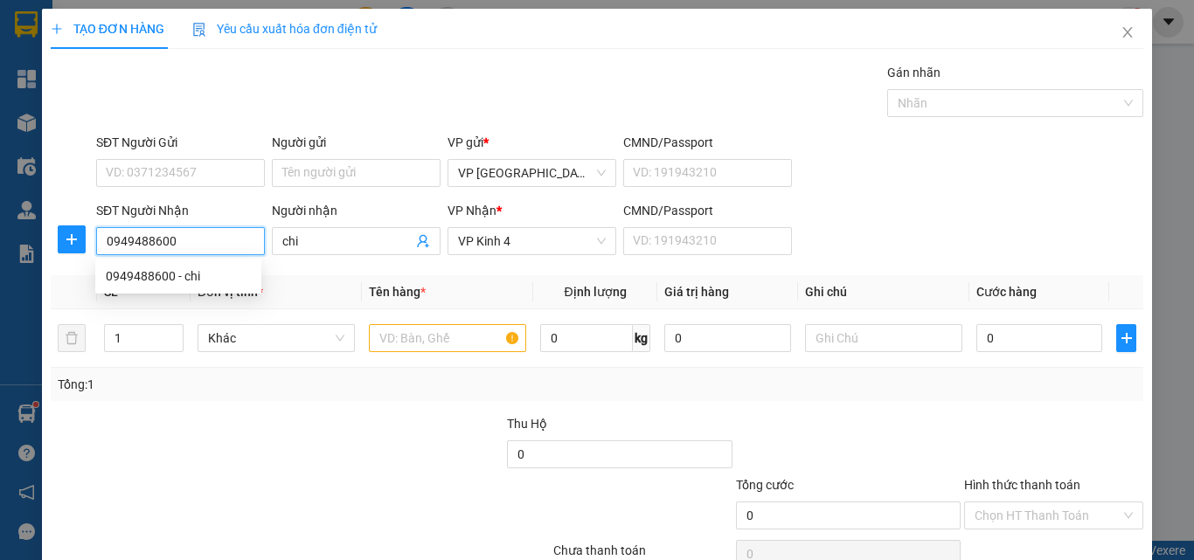
type input "160.000"
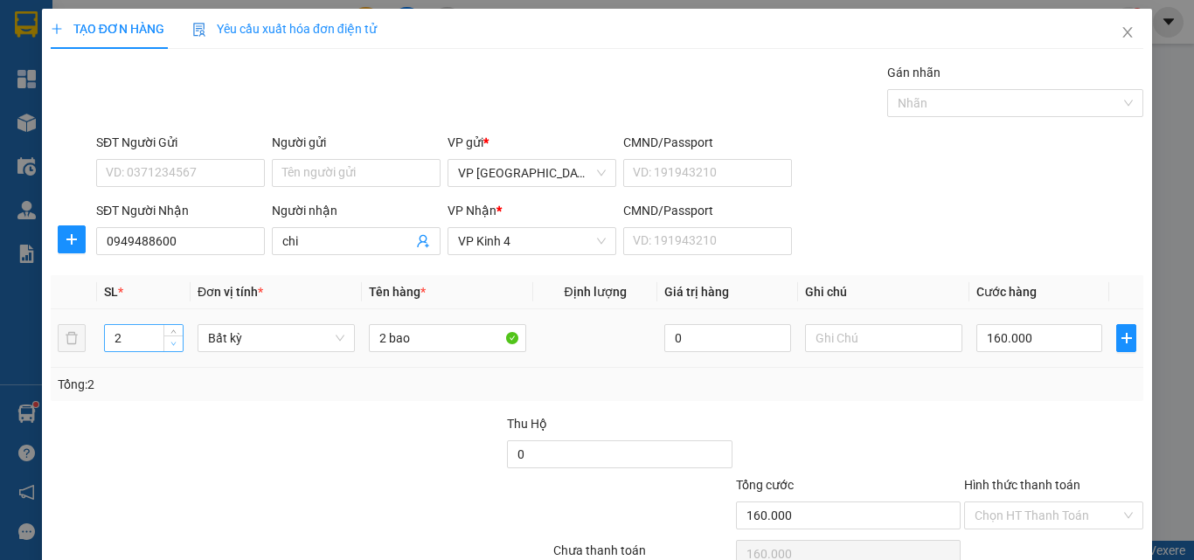
click at [175, 346] on icon "down" at bounding box center [173, 344] width 6 height 6
type input "1"
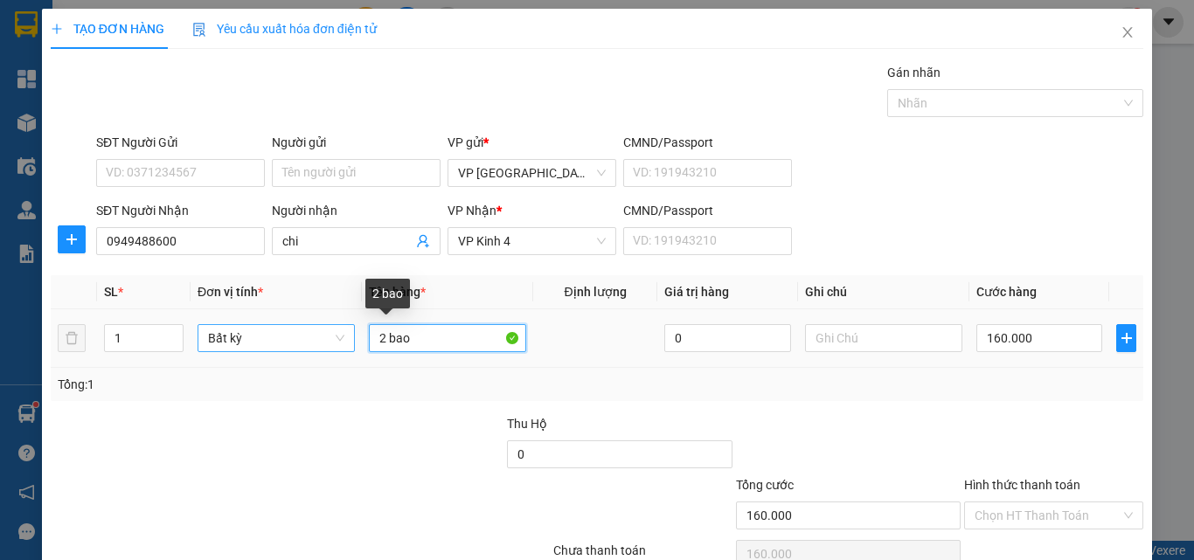
drag, startPoint x: 391, startPoint y: 342, endPoint x: 284, endPoint y: 343, distance: 106.7
click at [295, 343] on tr "1 Bất kỳ 2 bao 0 160.000" at bounding box center [597, 338] width 1093 height 59
type input "0"
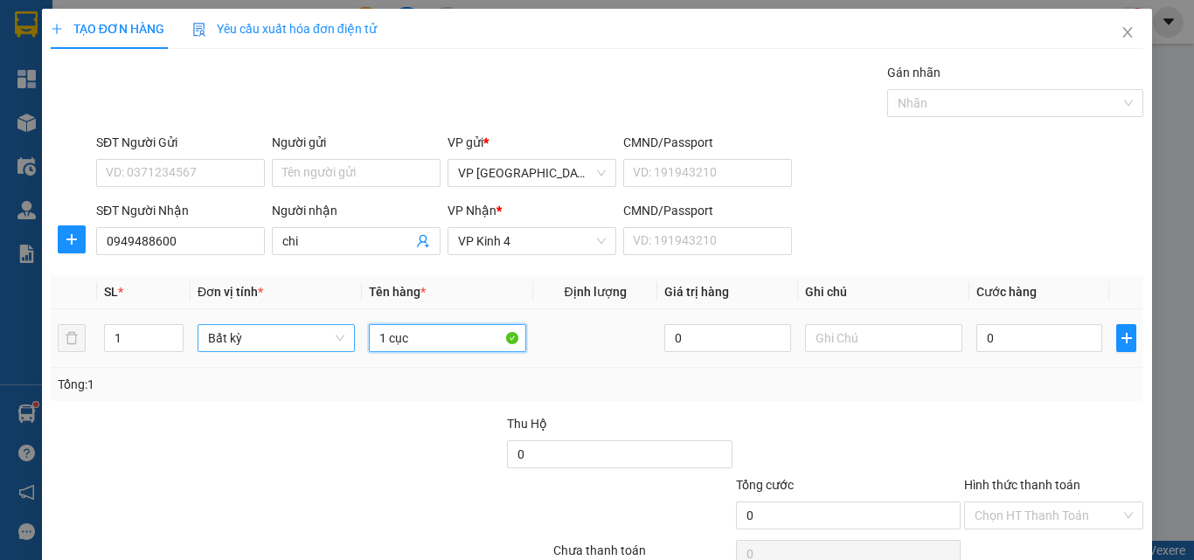
type input "1 cục"
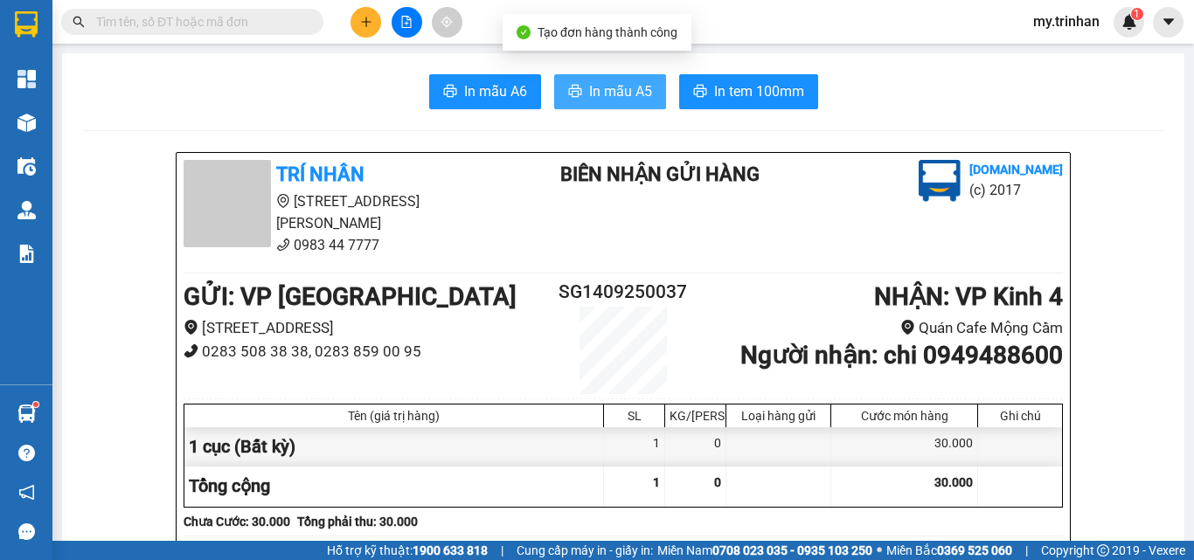
click at [625, 80] on button "In mẫu A5" at bounding box center [610, 91] width 112 height 35
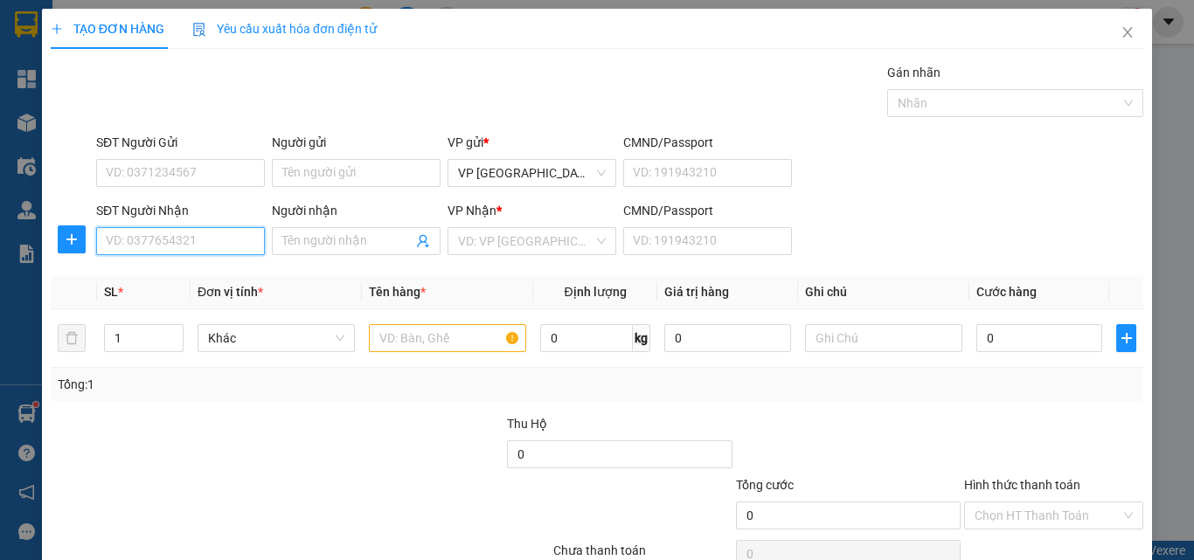
click at [156, 241] on input "SĐT Người Nhận" at bounding box center [180, 241] width 169 height 28
click at [162, 245] on input "351" at bounding box center [180, 241] width 169 height 28
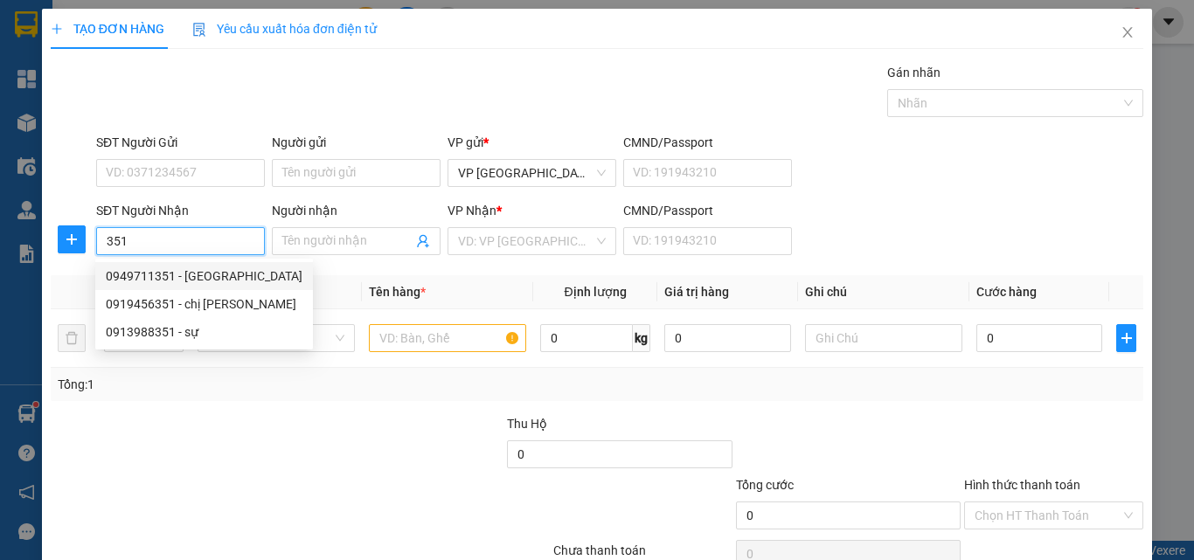
click at [210, 268] on div "0949711351 - [GEOGRAPHIC_DATA]" at bounding box center [204, 276] width 197 height 19
type input "0949711351"
type input "[PERSON_NAME]"
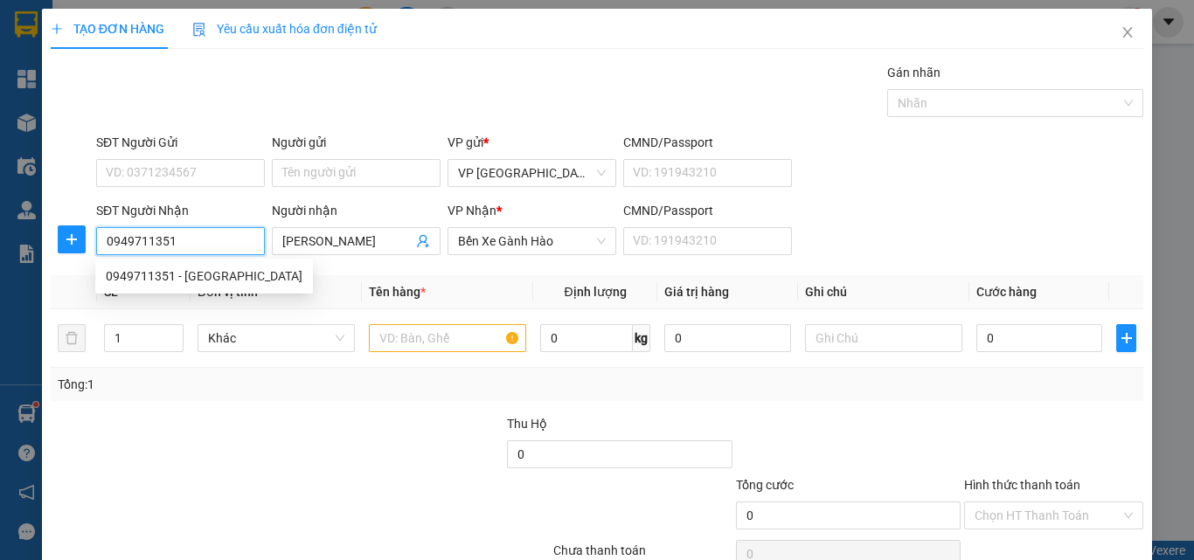
type input "250.000"
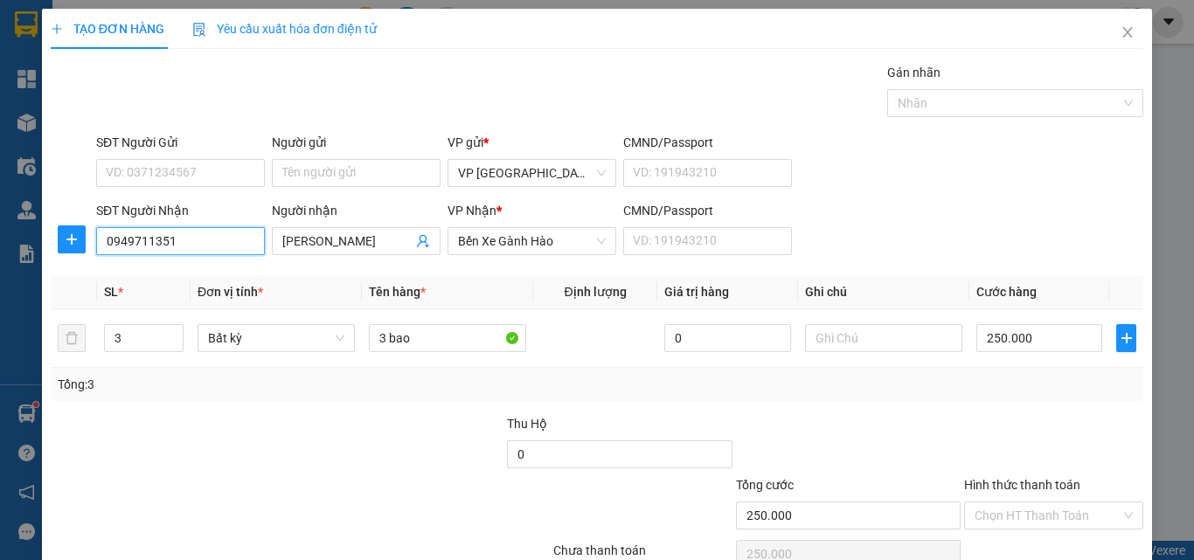
type input "0949711351"
drag, startPoint x: 907, startPoint y: 237, endPoint x: 882, endPoint y: 244, distance: 25.5
click at [882, 244] on div "SĐT Người Nhận 0949711351 Người nhận MỸ LINH VP Nhận * Bến Xe Gành Hào CMND/Pas…" at bounding box center [620, 231] width 1054 height 61
click at [174, 349] on span "Decrease Value" at bounding box center [172, 344] width 19 height 16
type input "1"
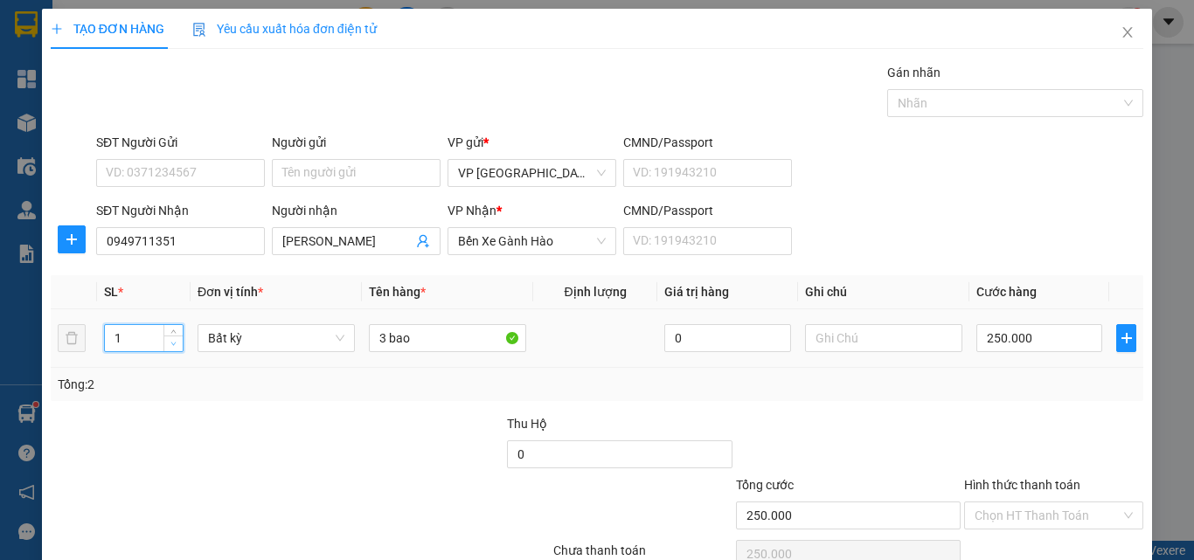
click at [170, 345] on icon "down" at bounding box center [173, 344] width 6 height 6
click at [171, 345] on icon "down" at bounding box center [173, 344] width 6 height 6
drag, startPoint x: 437, startPoint y: 345, endPoint x: 226, endPoint y: 328, distance: 212.3
click at [252, 332] on tr "1 Bất kỳ 3 bao 0 250.000" at bounding box center [597, 338] width 1093 height 59
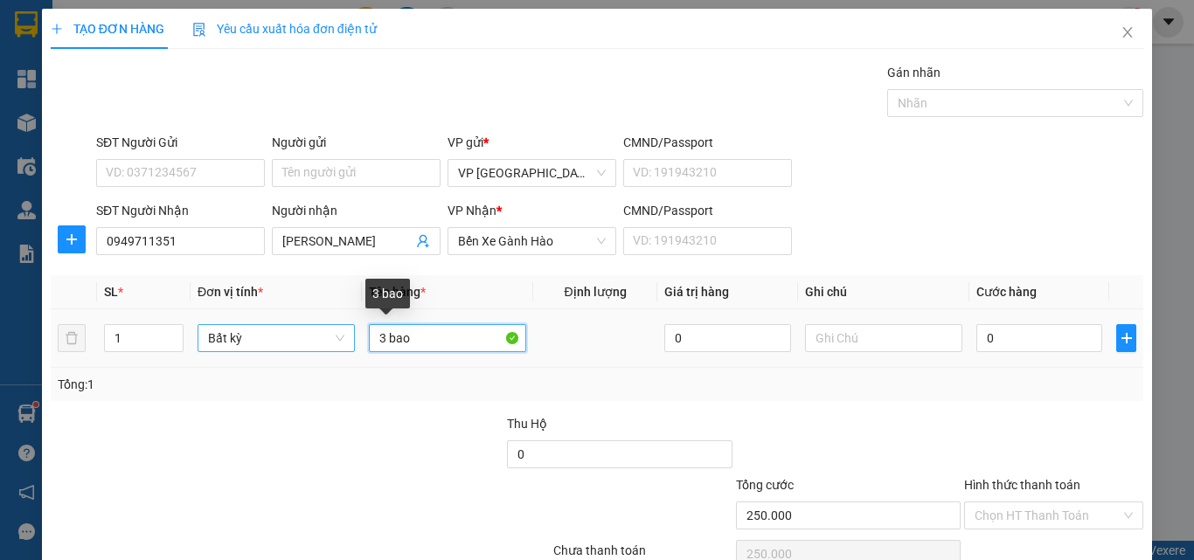
type input "0"
type input "1 cục"
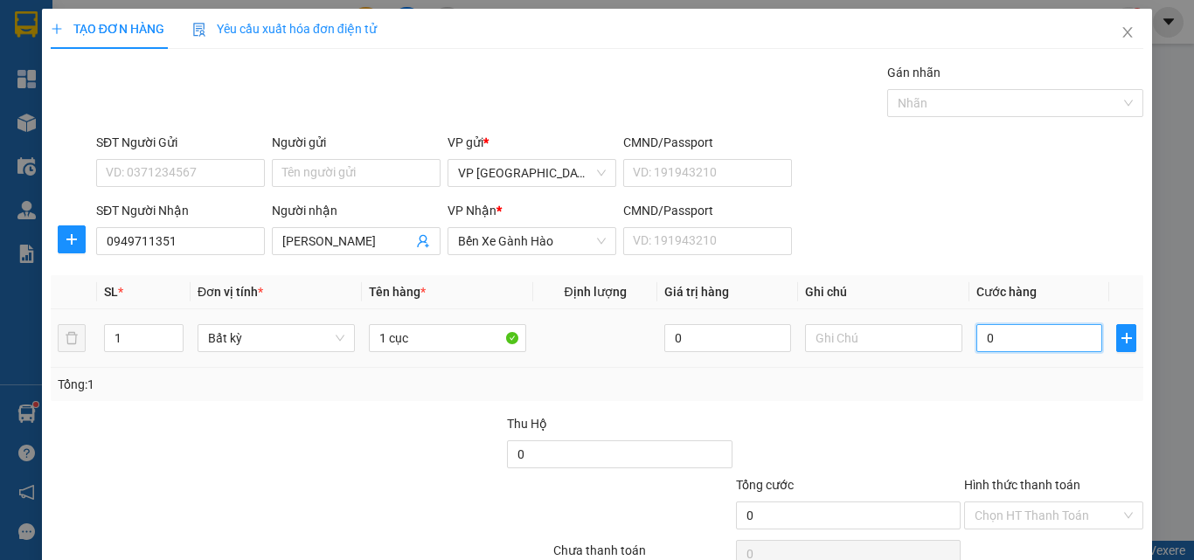
click at [1030, 340] on input "0" at bounding box center [1039, 338] width 126 height 28
type input "3"
type input "30"
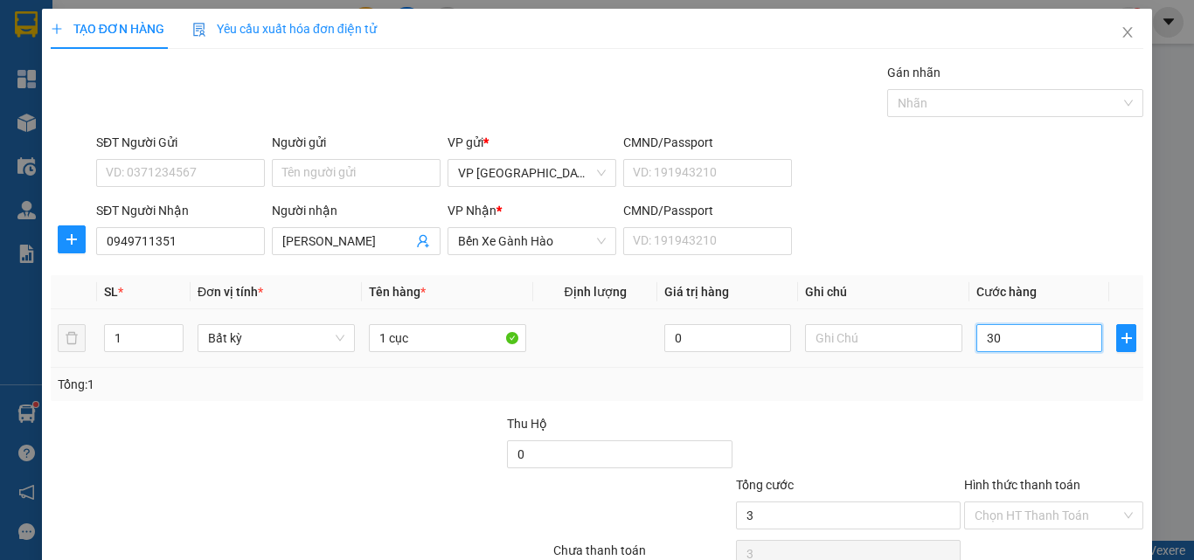
type input "30"
type input "30.000"
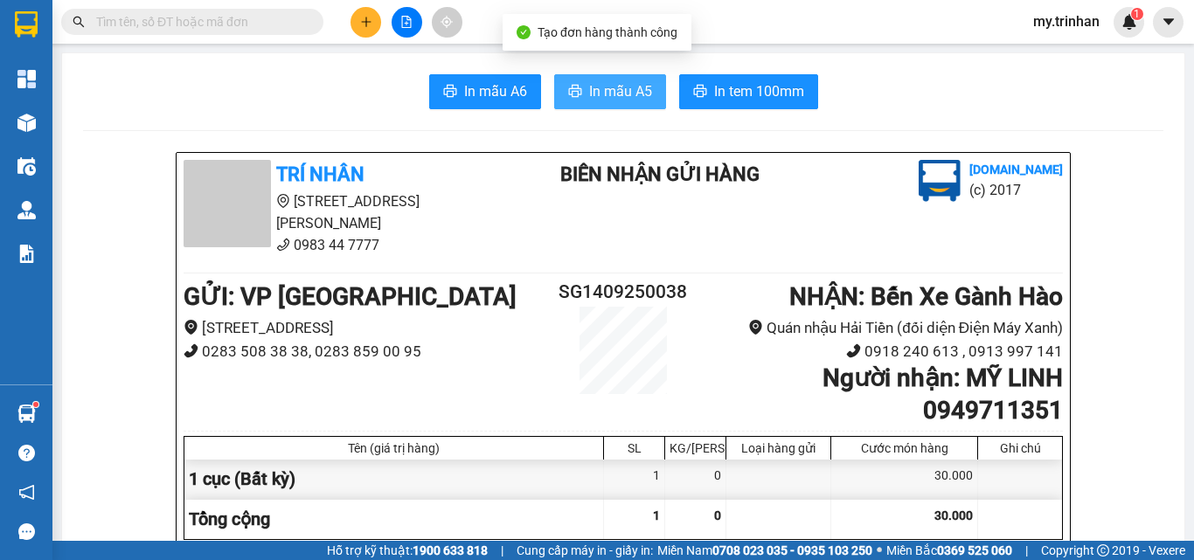
click at [568, 87] on icon "printer" at bounding box center [574, 91] width 13 height 12
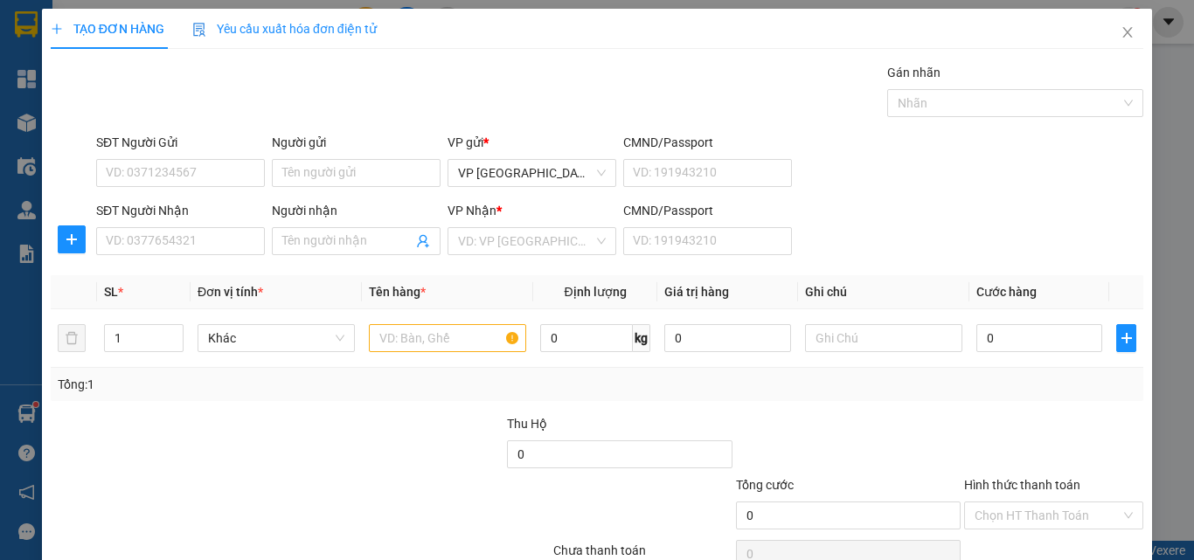
click at [852, 209] on div "SĐT Người Nhận VD: 0377654321 Người nhận Tên người nhận VP Nhận * VD: VP Sài Gò…" at bounding box center [620, 231] width 1054 height 61
click at [212, 239] on input "SĐT Người Nhận" at bounding box center [180, 241] width 169 height 28
click at [214, 240] on input "SĐT Người Nhận" at bounding box center [180, 241] width 169 height 28
type input "0919144120"
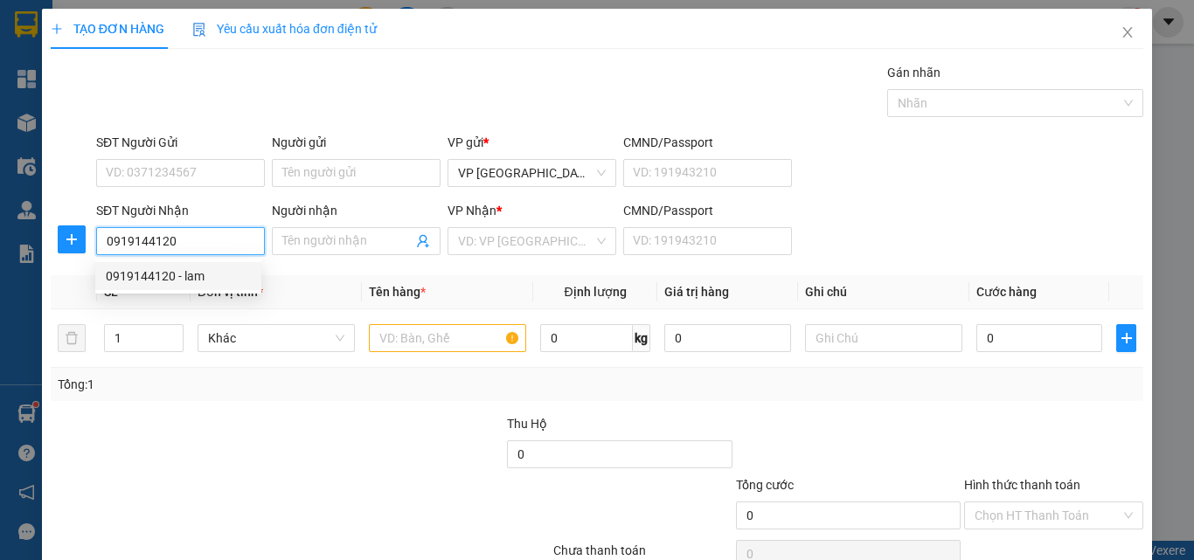
click at [238, 234] on input "0919144120" at bounding box center [180, 241] width 169 height 28
click at [205, 289] on div "0919144120 - lam" at bounding box center [178, 276] width 166 height 28
type input "lam"
type input "40.000"
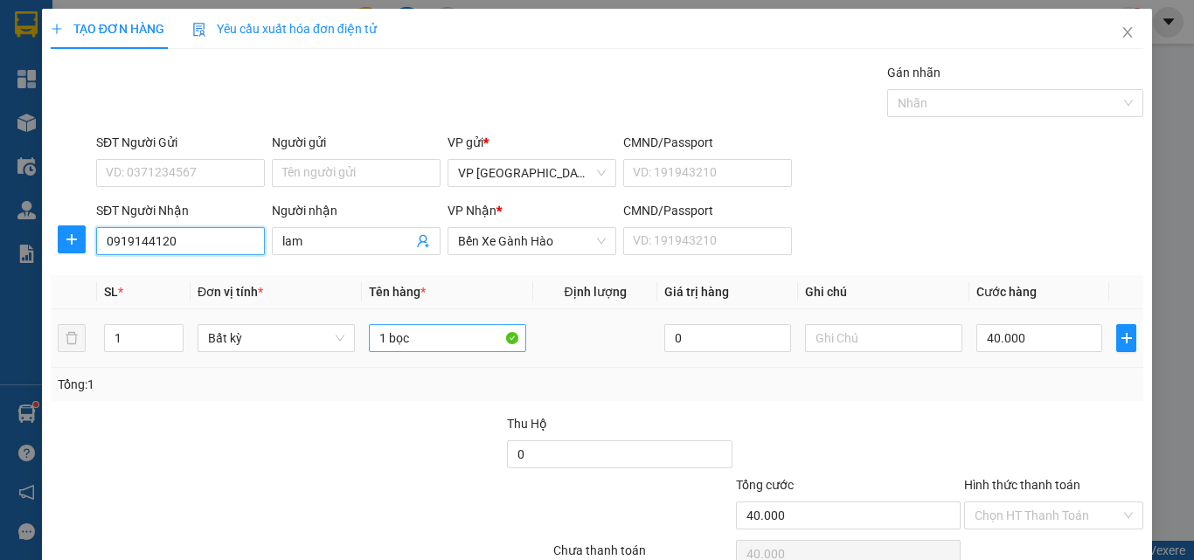
type input "0919144120"
drag, startPoint x: 419, startPoint y: 340, endPoint x: 278, endPoint y: 342, distance: 140.8
click at [279, 342] on tr "1 Bất kỳ 1 bọc 0 40.000" at bounding box center [597, 338] width 1093 height 59
type input "1 kiện"
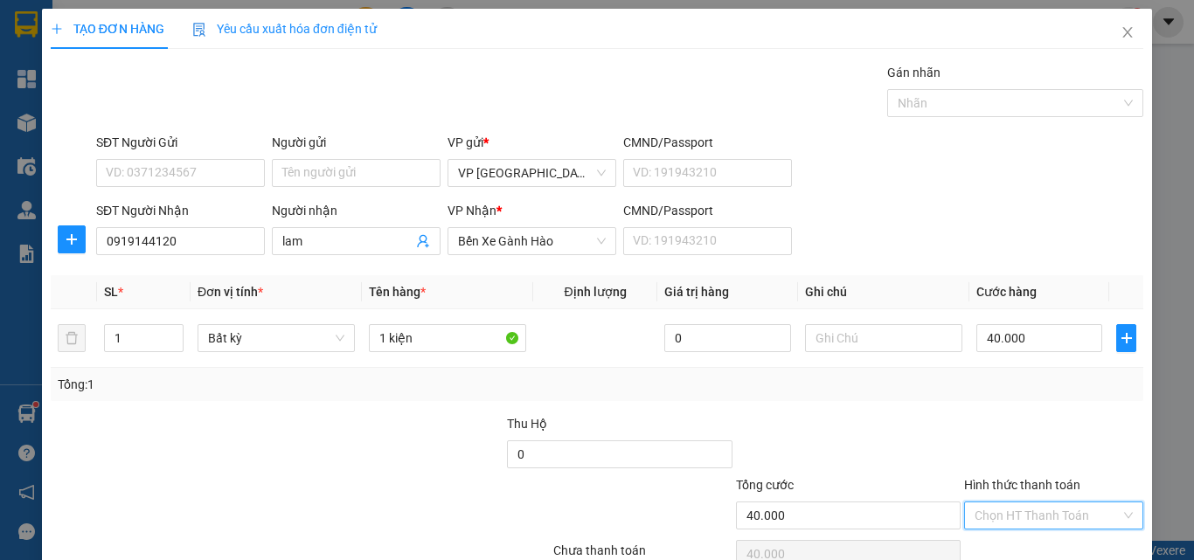
click at [1014, 503] on input "Hình thức thanh toán" at bounding box center [1048, 516] width 146 height 26
click at [1016, 541] on div "Tại văn phòng" at bounding box center [1041, 550] width 156 height 19
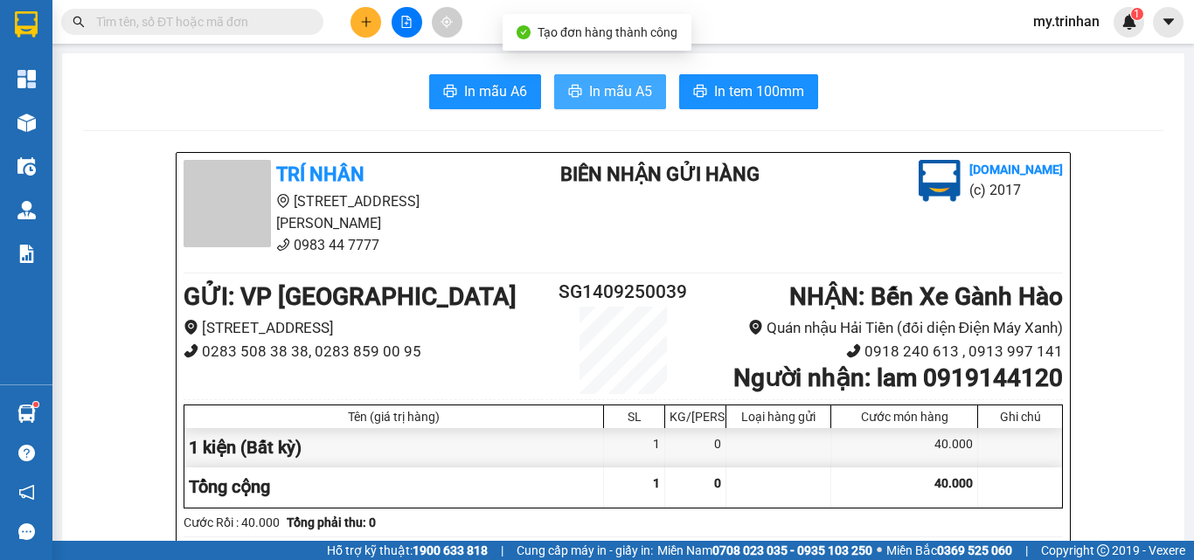
click at [593, 81] on span "In mẫu A5" at bounding box center [620, 91] width 63 height 22
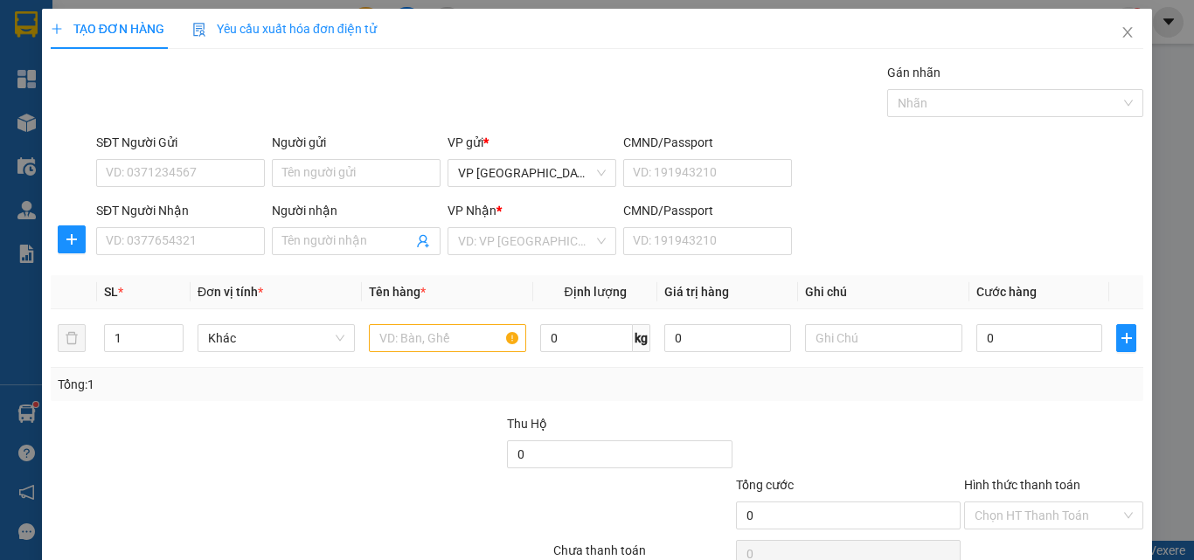
click at [851, 241] on div "SĐT Người Nhận VD: 0377654321 Người nhận Tên người nhận VP Nhận * VD: VP Sài Gò…" at bounding box center [620, 231] width 1054 height 61
click at [1116, 69] on div "TẠO ĐƠN HÀNG Yêu cầu xuất hóa đơn điện tử Transit Pickup Surcharge Ids Transit …" at bounding box center [597, 317] width 1110 height 617
click at [1121, 38] on icon "close" at bounding box center [1128, 32] width 14 height 14
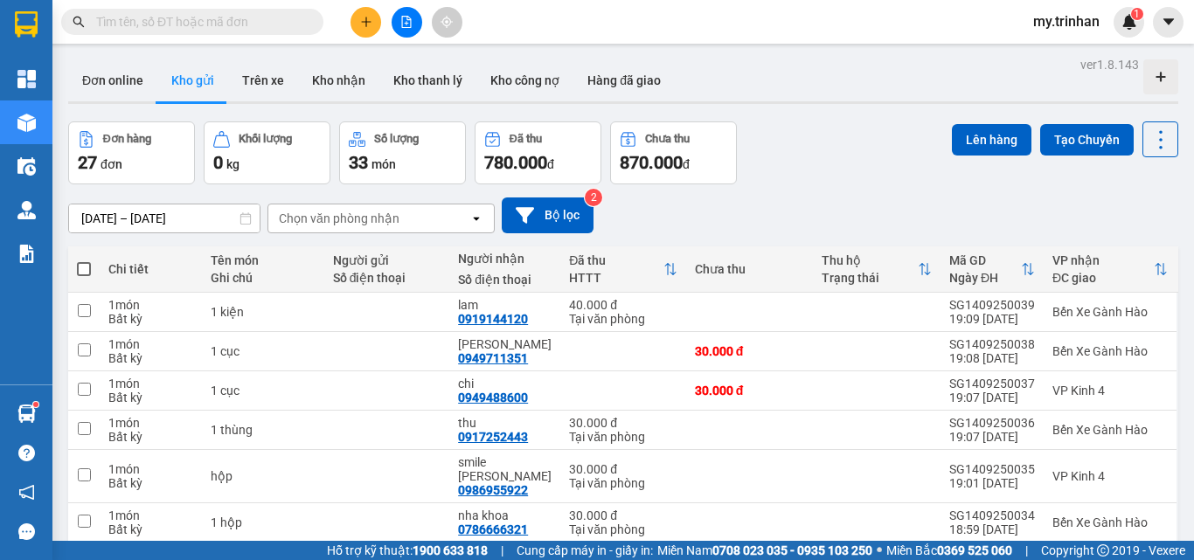
click at [419, 219] on div "Chọn văn phòng nhận" at bounding box center [368, 219] width 201 height 28
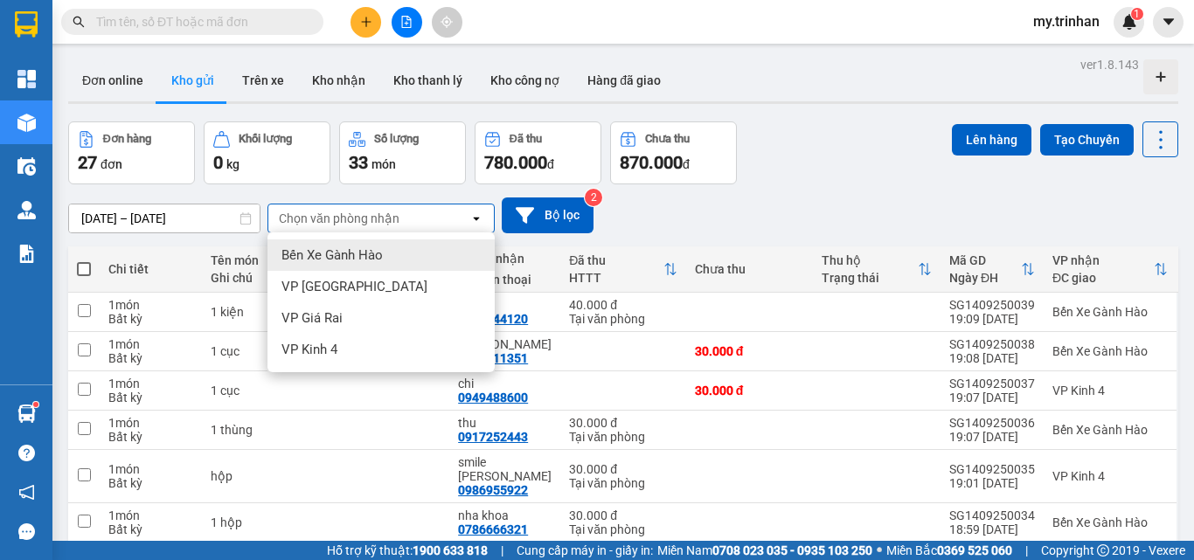
click at [419, 219] on div "Chọn văn phòng nhận" at bounding box center [368, 219] width 201 height 28
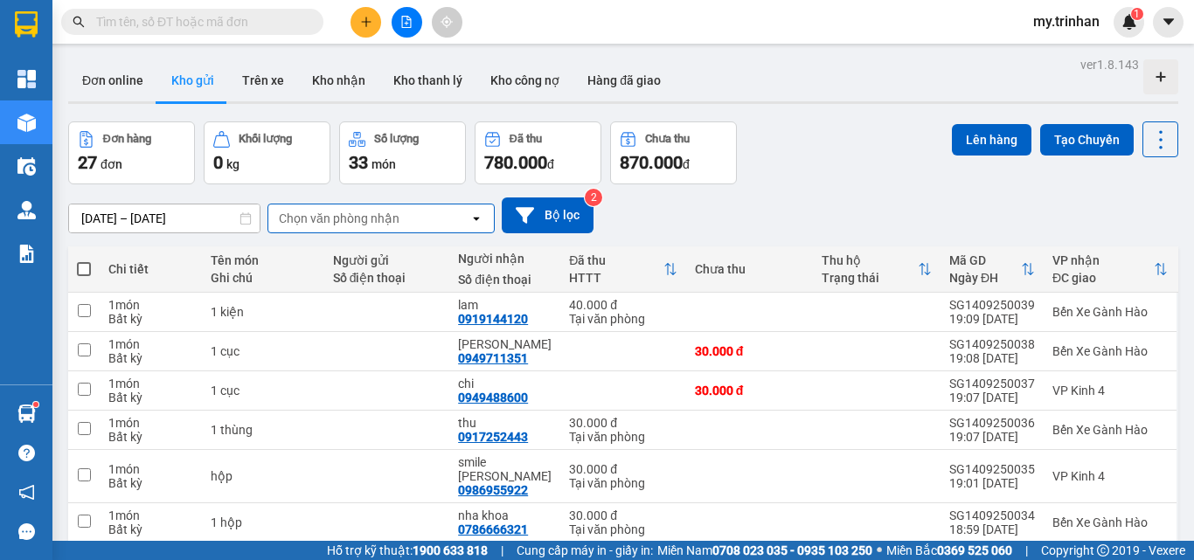
drag, startPoint x: 656, startPoint y: 216, endPoint x: 668, endPoint y: 217, distance: 11.4
click at [668, 217] on div "[DATE] – [DATE] Press the down arrow key to interact with the calendar and sele…" at bounding box center [623, 216] width 1110 height 36
click at [429, 205] on div "Chọn văn phòng nhận" at bounding box center [368, 219] width 201 height 28
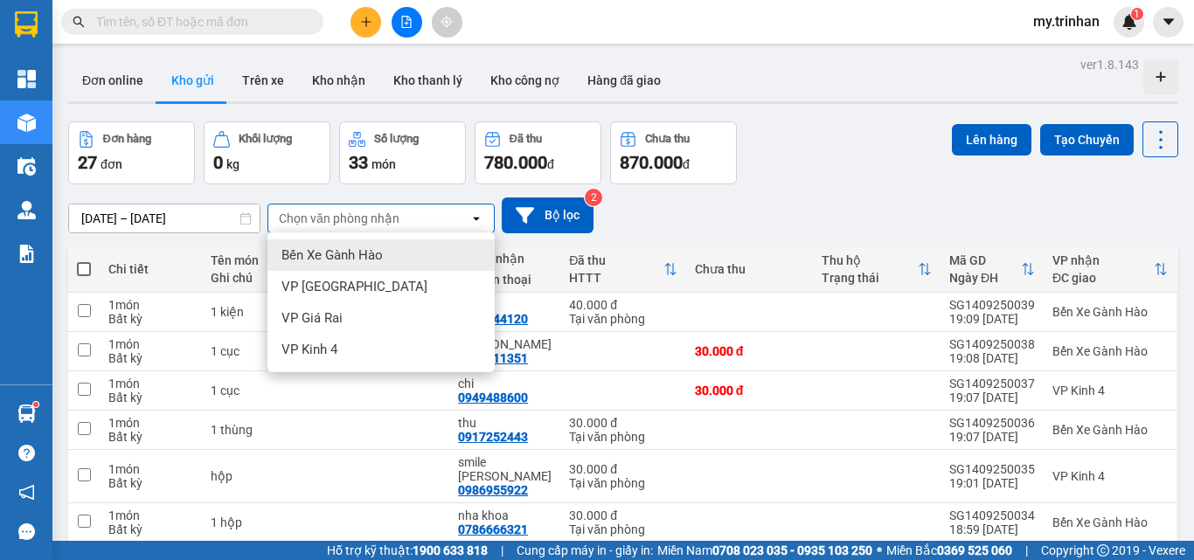
click at [413, 240] on div "Bến Xe Gành Hào" at bounding box center [380, 255] width 227 height 31
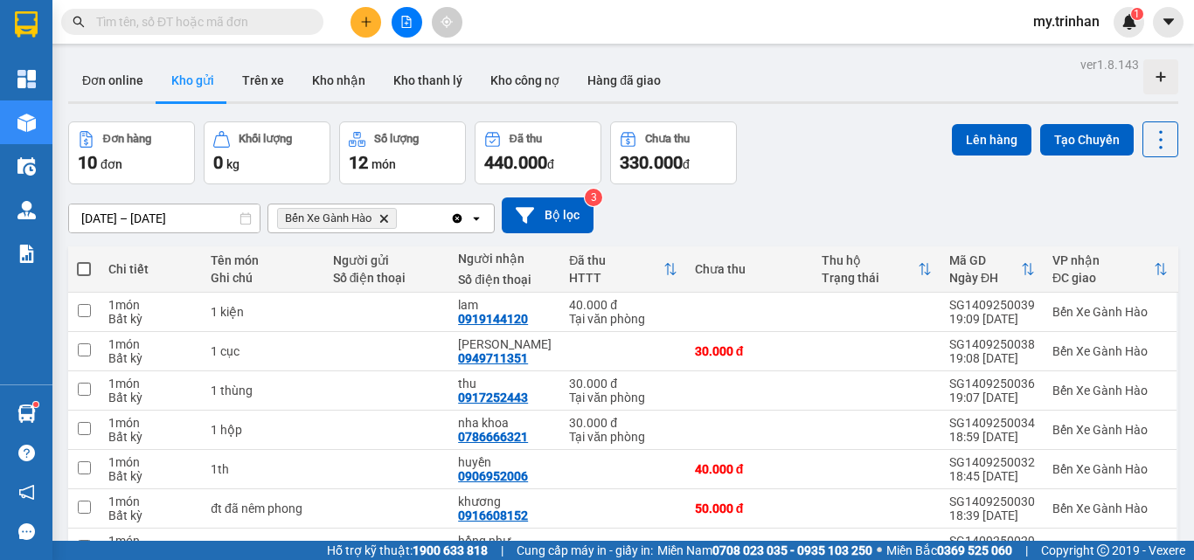
click at [386, 214] on icon "Bến Xe Gành Hào, close by backspace" at bounding box center [384, 218] width 8 height 8
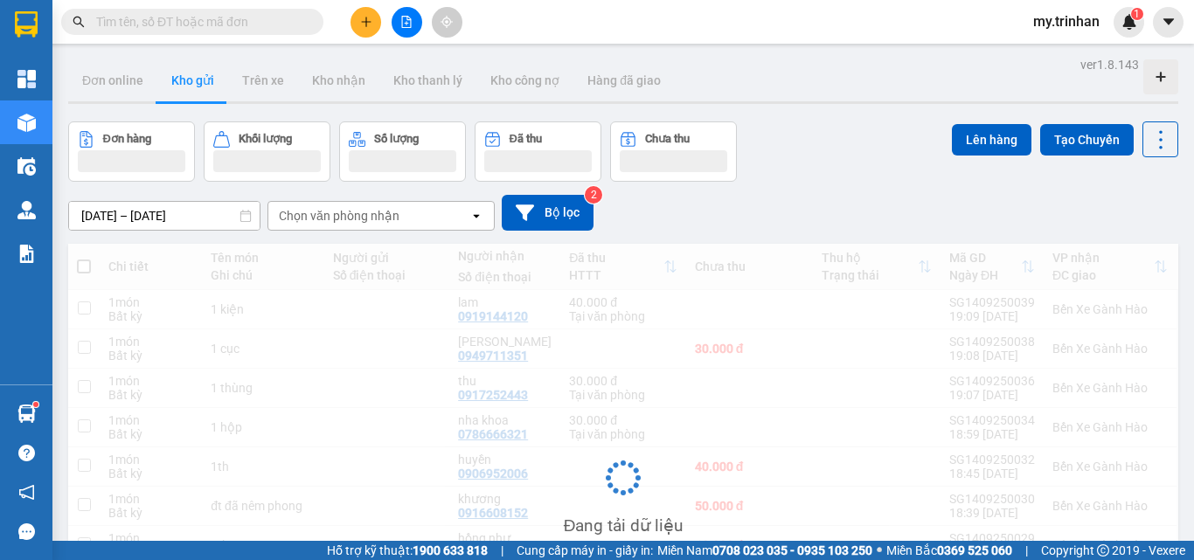
click at [393, 207] on div "Chọn văn phòng nhận" at bounding box center [339, 215] width 121 height 17
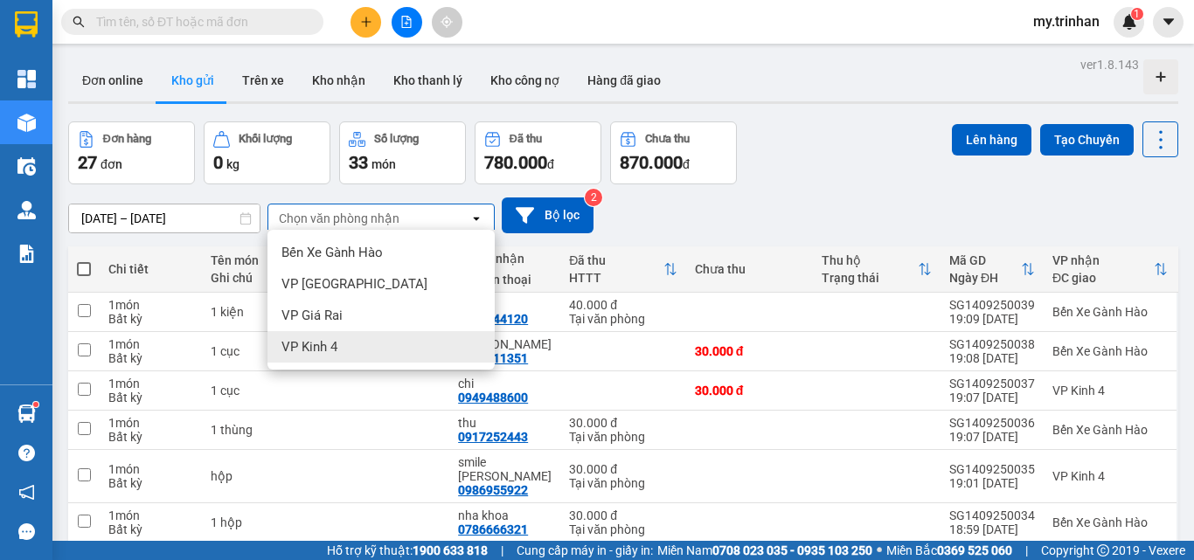
click at [328, 338] on span "VP Kinh 4" at bounding box center [309, 346] width 56 height 17
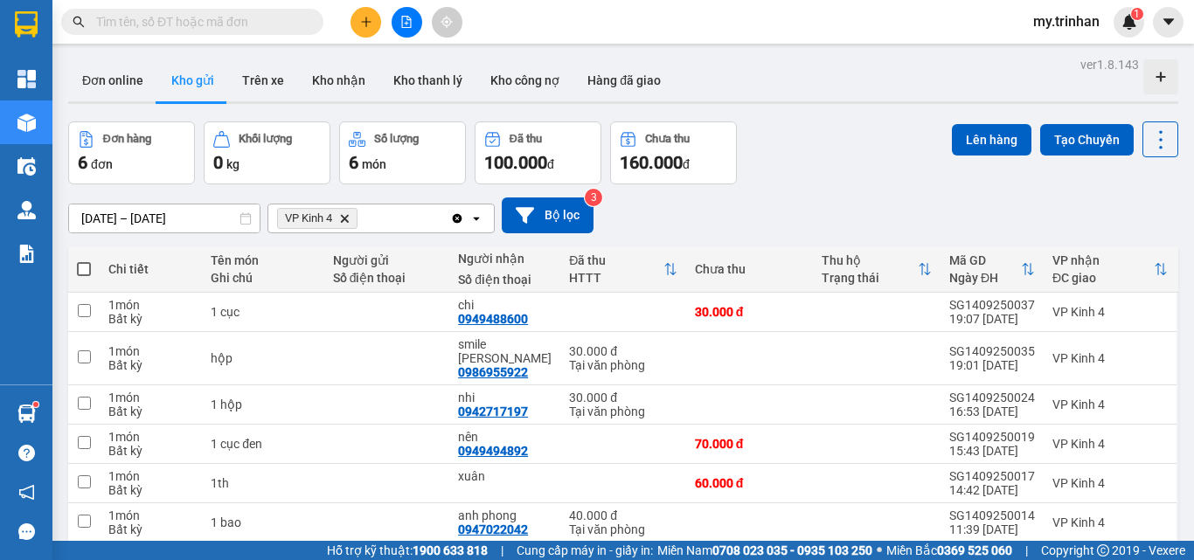
click at [346, 213] on icon "Delete" at bounding box center [344, 218] width 10 height 10
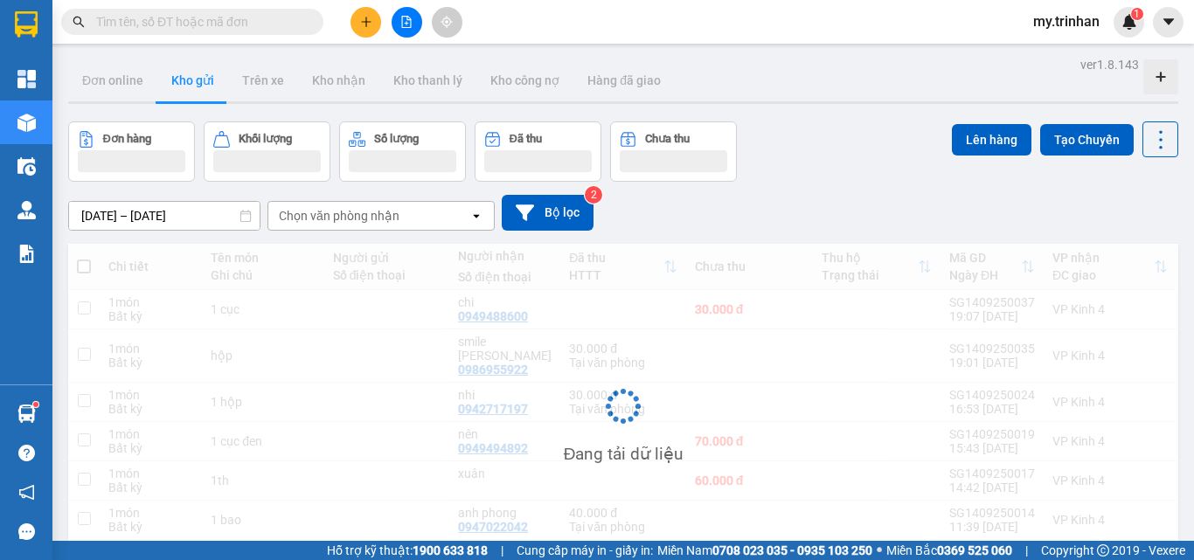
click at [345, 207] on div "Chọn văn phòng nhận" at bounding box center [339, 215] width 121 height 17
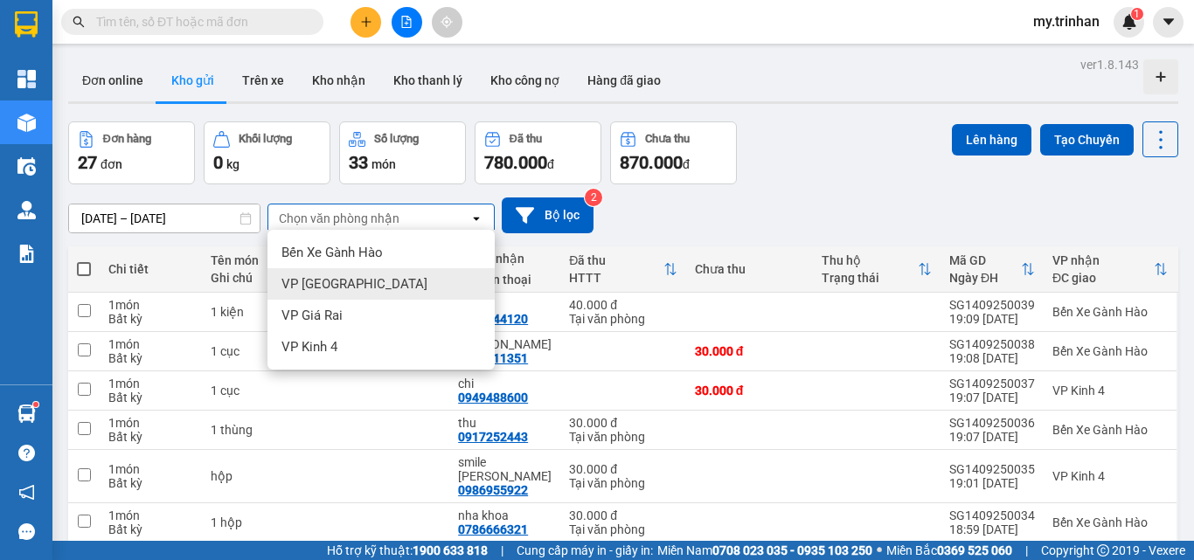
click at [319, 275] on span "VP [GEOGRAPHIC_DATA]" at bounding box center [354, 283] width 146 height 17
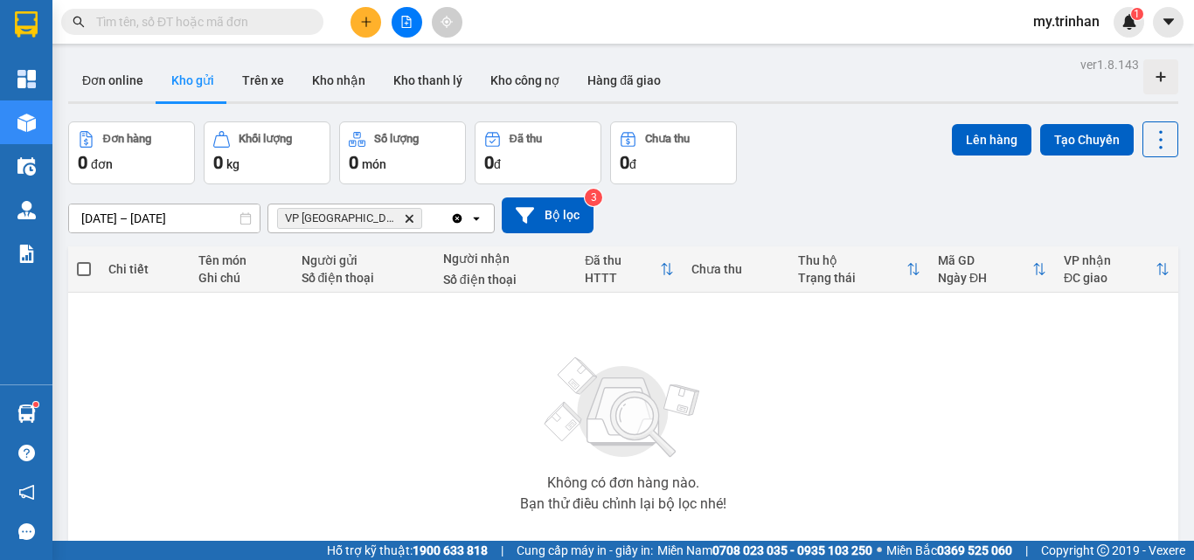
click at [406, 214] on icon "VP Sài Gòn, close by backspace" at bounding box center [410, 218] width 8 height 8
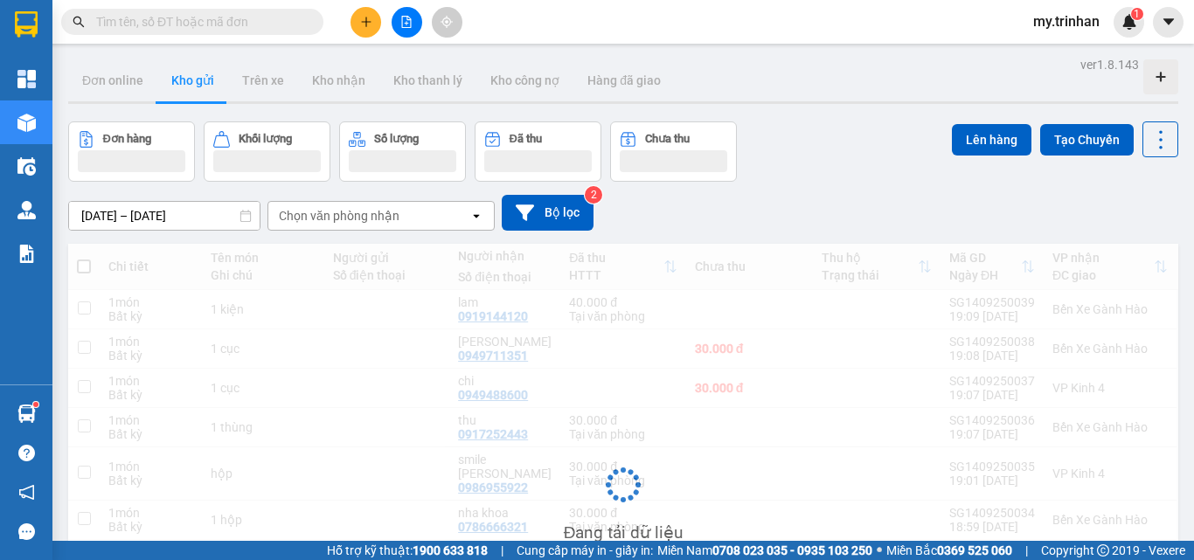
click at [352, 207] on div "Chọn văn phòng nhận" at bounding box center [339, 215] width 121 height 17
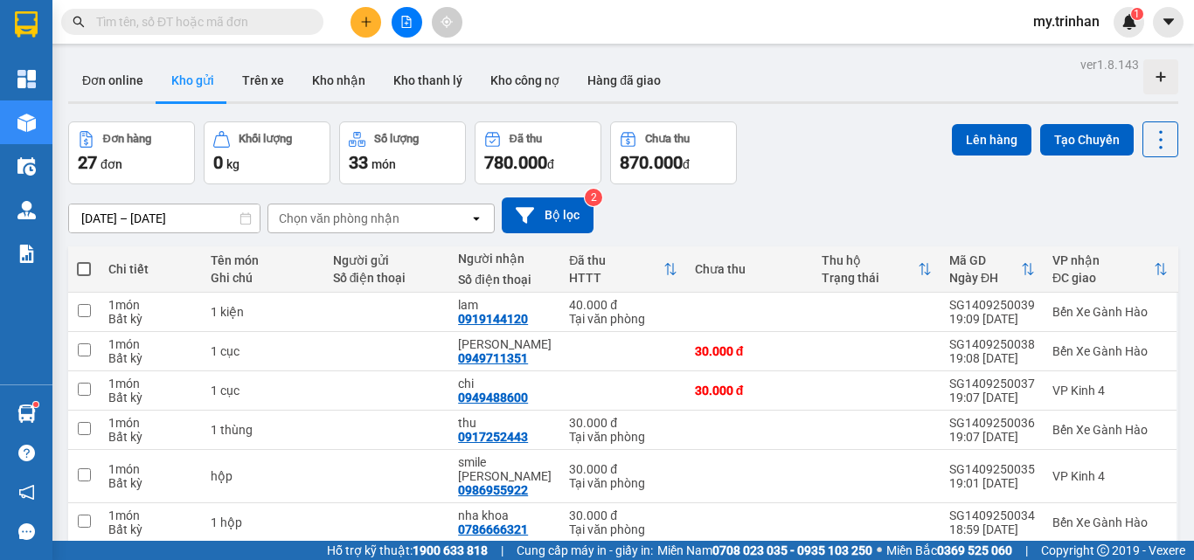
click at [399, 34] on button at bounding box center [407, 22] width 31 height 31
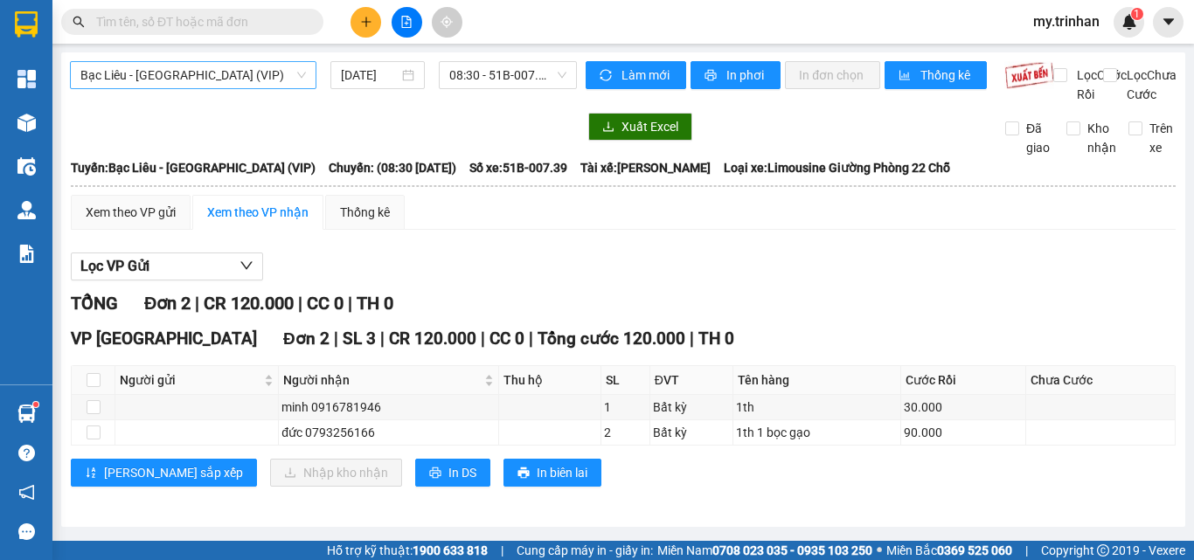
click at [232, 76] on span "Bạc Liêu - [GEOGRAPHIC_DATA] (VIP)" at bounding box center [193, 75] width 226 height 26
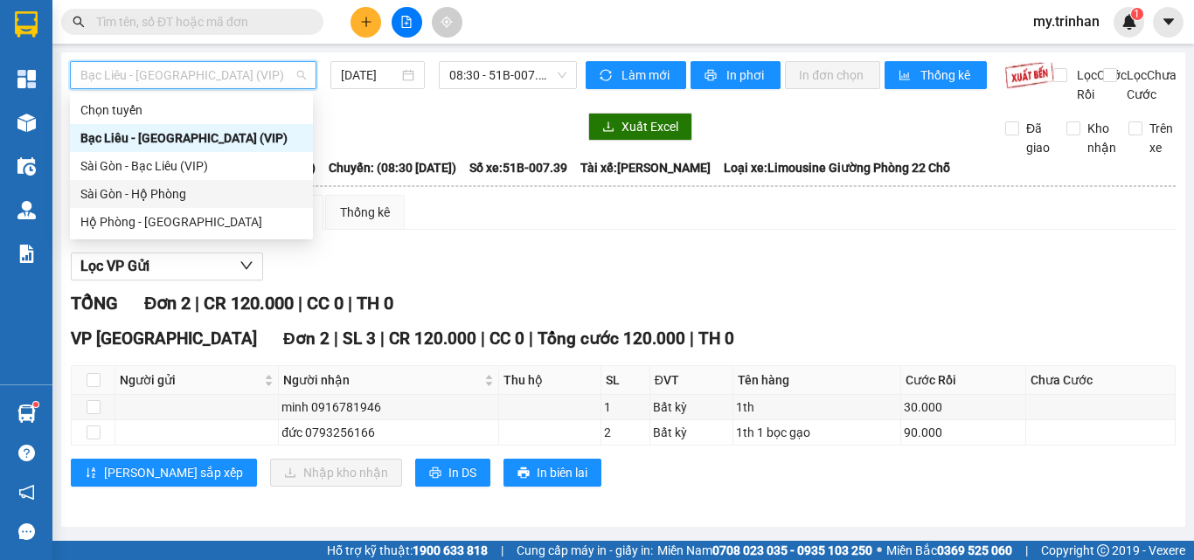
click at [191, 205] on div "Sài Gòn - Hộ Phòng" at bounding box center [191, 194] width 243 height 28
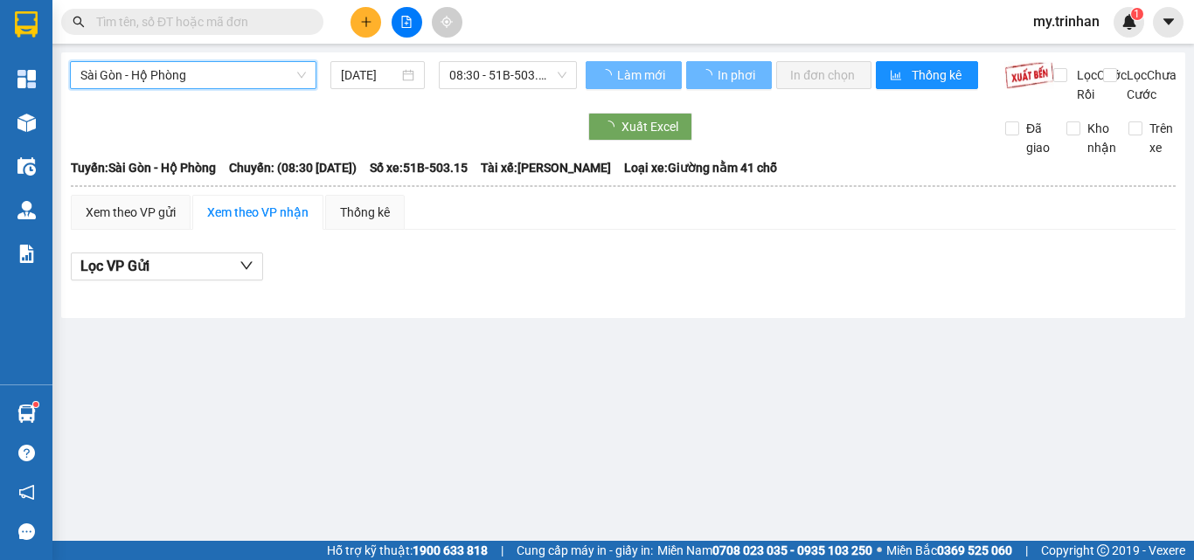
click at [360, 72] on input "[DATE]" at bounding box center [370, 75] width 58 height 19
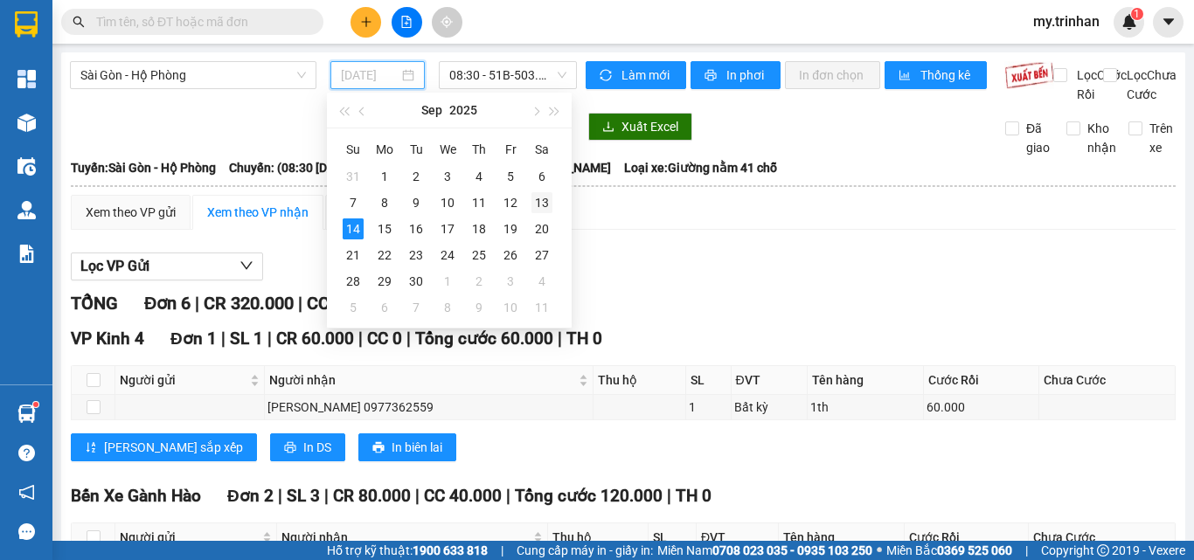
click at [547, 197] on div "13" at bounding box center [541, 202] width 21 height 21
type input "[DATE]"
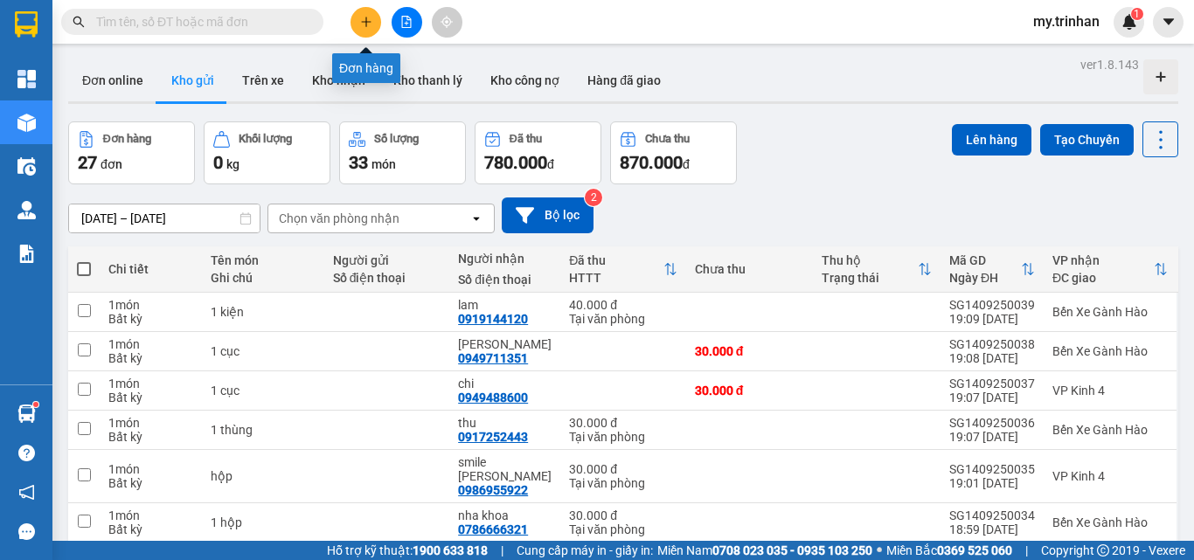
click at [374, 17] on button at bounding box center [366, 22] width 31 height 31
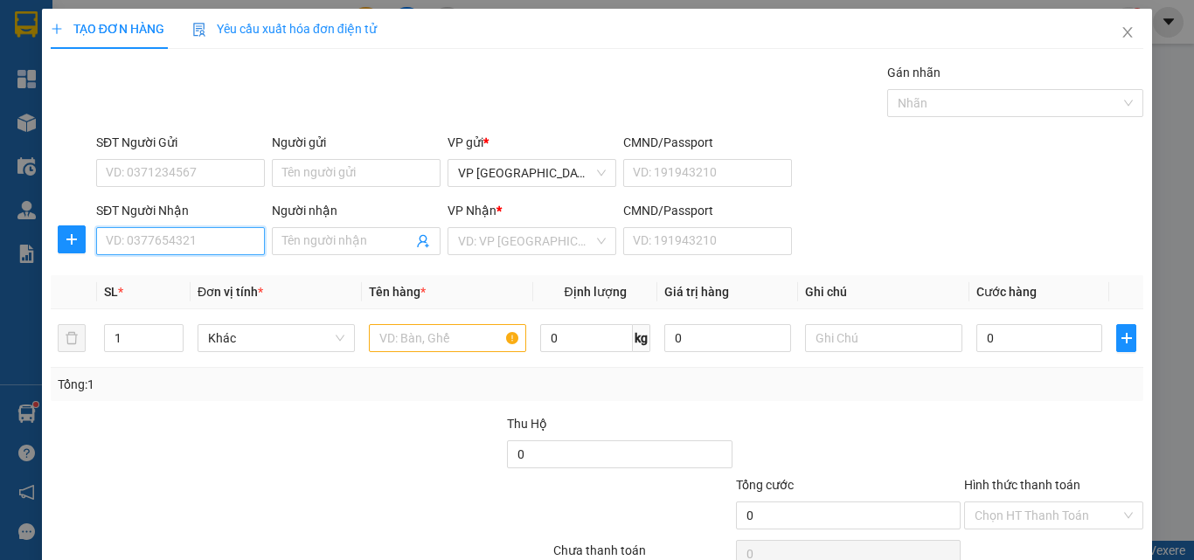
click at [181, 244] on input "SĐT Người Nhận" at bounding box center [180, 241] width 169 height 28
click at [181, 245] on input "SĐT Người Nhận" at bounding box center [180, 241] width 169 height 28
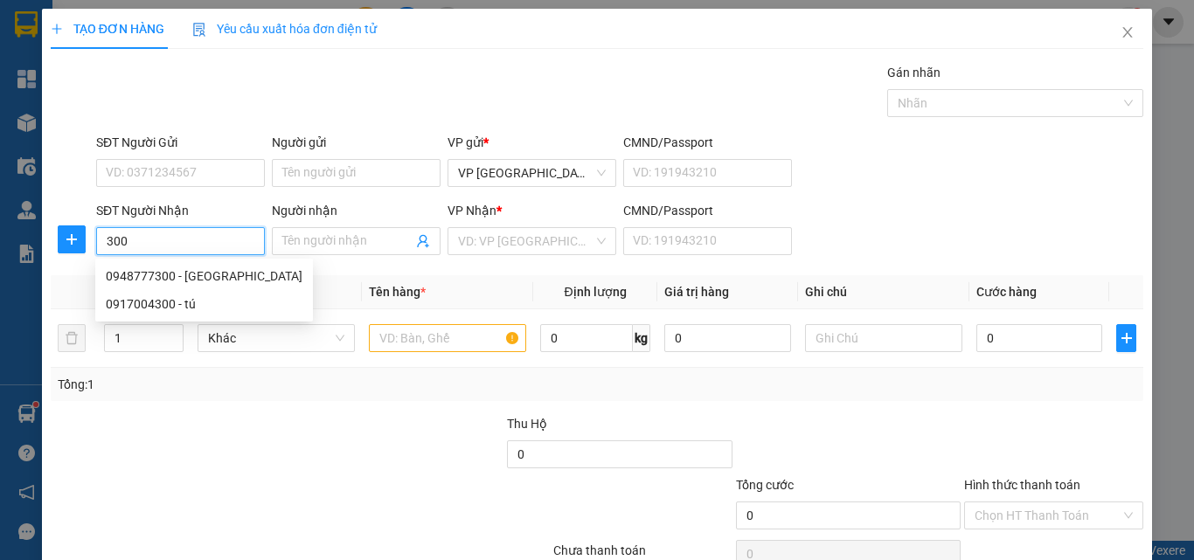
click at [198, 245] on input "300" at bounding box center [180, 241] width 169 height 28
click at [222, 268] on div "0948777300 - [GEOGRAPHIC_DATA]" at bounding box center [204, 276] width 197 height 19
type input "0948777300"
type input "hoàn mỹ"
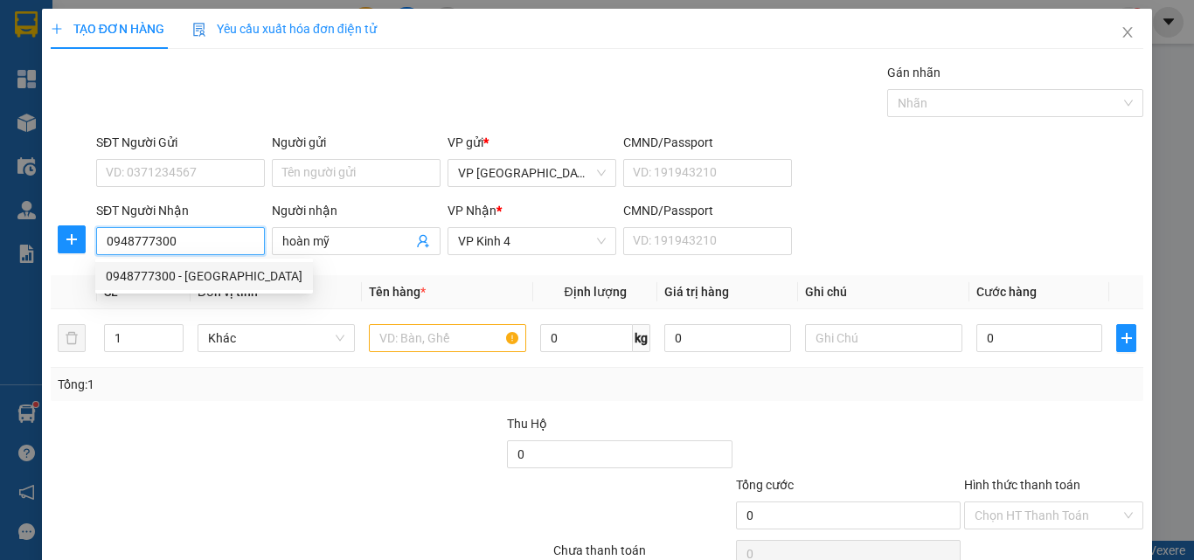
type input "30.000"
type input "0948777300"
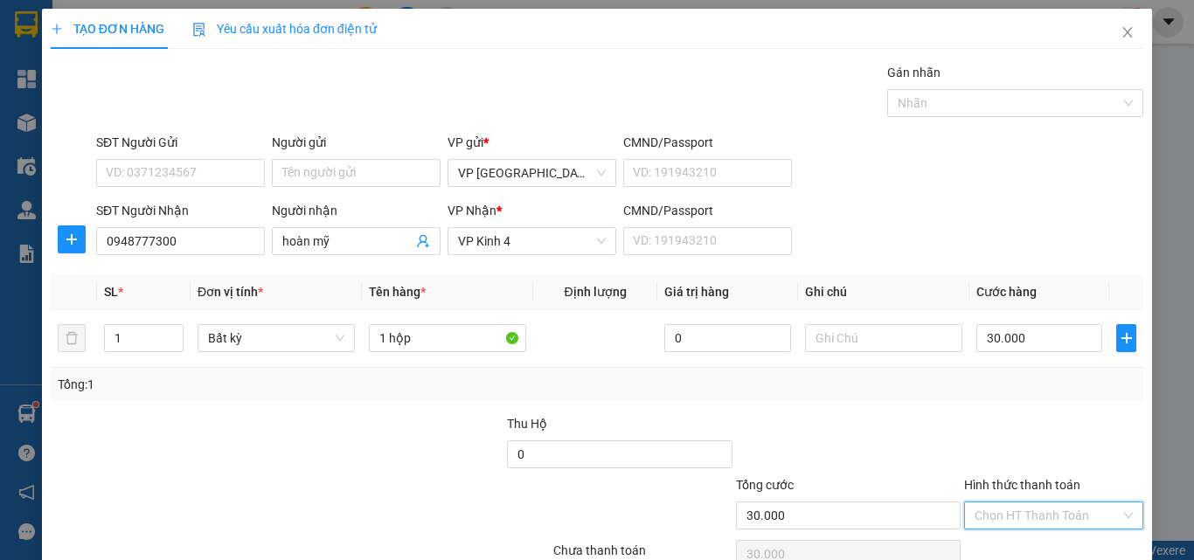
click at [1012, 503] on input "Hình thức thanh toán" at bounding box center [1048, 516] width 146 height 26
drag, startPoint x: 1020, startPoint y: 445, endPoint x: 1032, endPoint y: 448, distance: 11.9
click at [1032, 476] on div "Hình thức thanh toán Chọn HT Thanh Toán" at bounding box center [1053, 506] width 179 height 61
drag, startPoint x: 1020, startPoint y: 419, endPoint x: 1030, endPoint y: 452, distance: 34.6
click at [1021, 503] on input "Hình thức thanh toán" at bounding box center [1048, 516] width 146 height 26
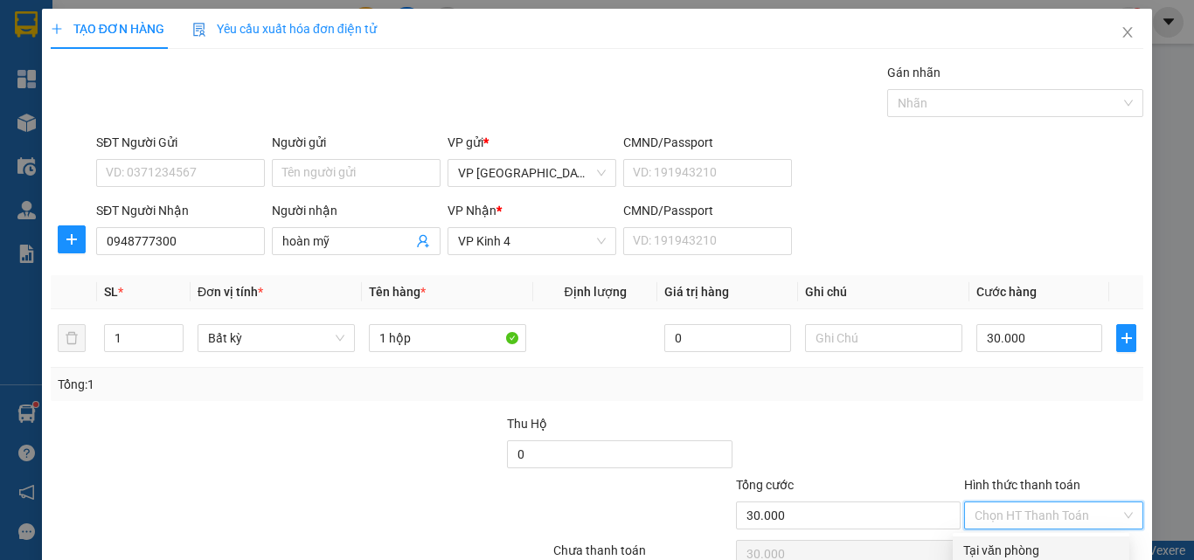
click at [1030, 541] on div "Tại văn phòng" at bounding box center [1041, 550] width 156 height 19
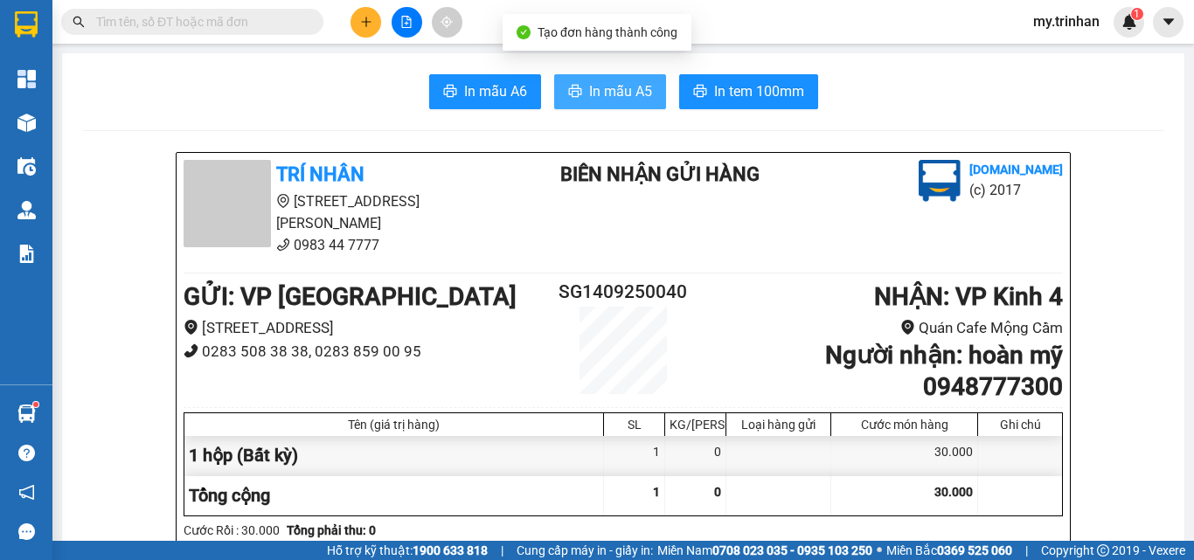
click at [638, 95] on span "In mẫu A5" at bounding box center [620, 91] width 63 height 22
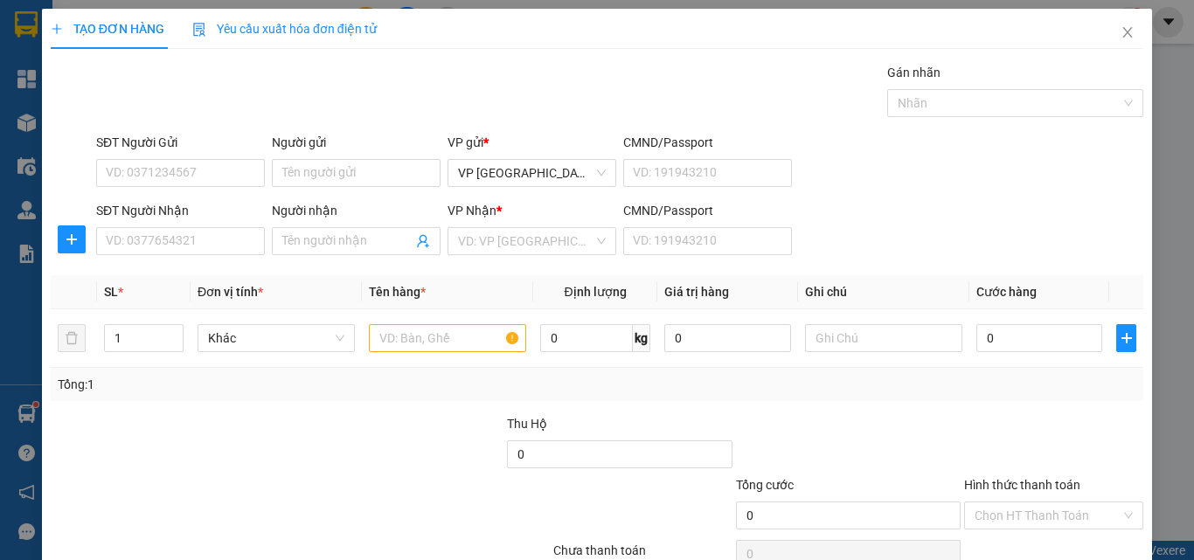
click at [1080, 223] on div "SĐT Người Nhận VD: 0377654321 Người nhận Tên người nhận VP Nhận * VD: VP Sài Gò…" at bounding box center [620, 231] width 1054 height 61
click at [149, 247] on input "SĐT Người Nhận" at bounding box center [180, 241] width 169 height 28
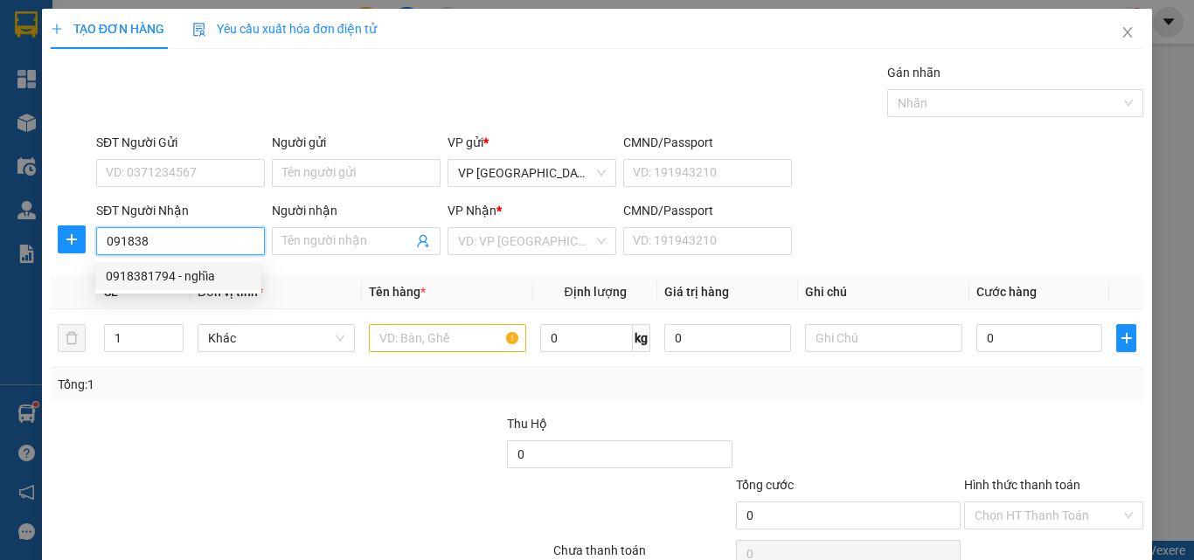
click at [197, 280] on div "0918381794 - nghĩa" at bounding box center [178, 276] width 145 height 19
type input "0918381794"
type input "nghĩa"
type input "40.000"
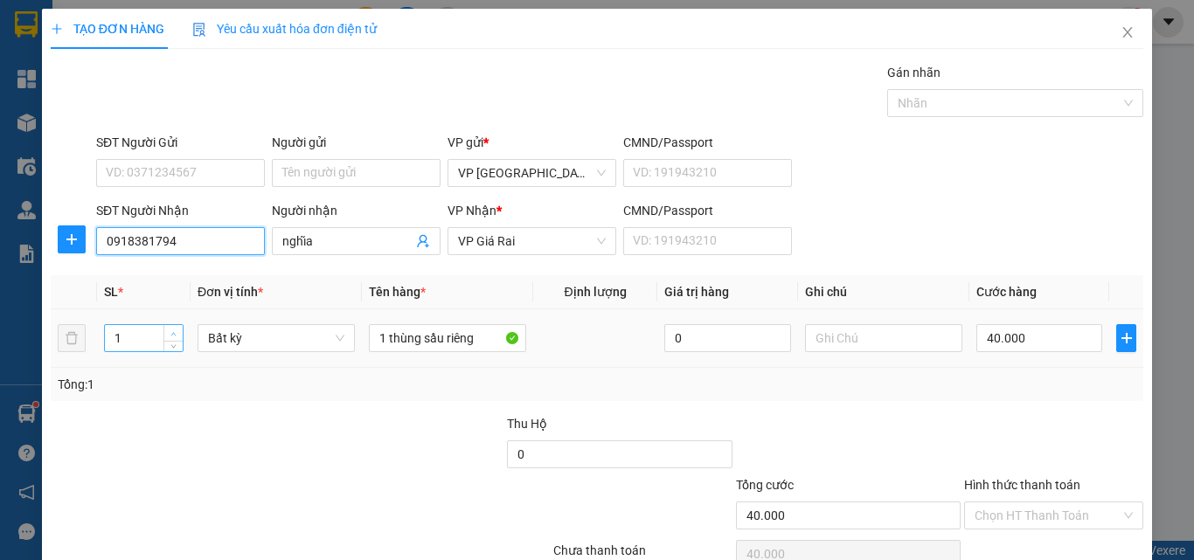
type input "0918381794"
click at [170, 330] on span "up" at bounding box center [174, 334] width 10 height 10
type input "2"
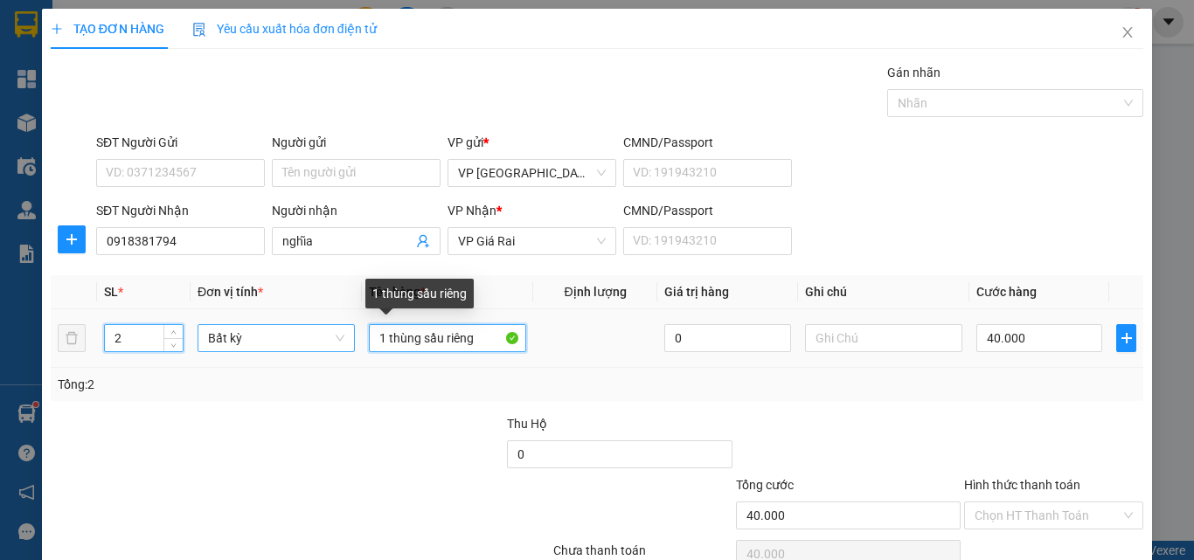
drag, startPoint x: 480, startPoint y: 344, endPoint x: 279, endPoint y: 347, distance: 201.1
click at [279, 347] on tr "2 Bất kỳ 1 thùng sầu riêng 0 40.000" at bounding box center [597, 338] width 1093 height 59
type input "0"
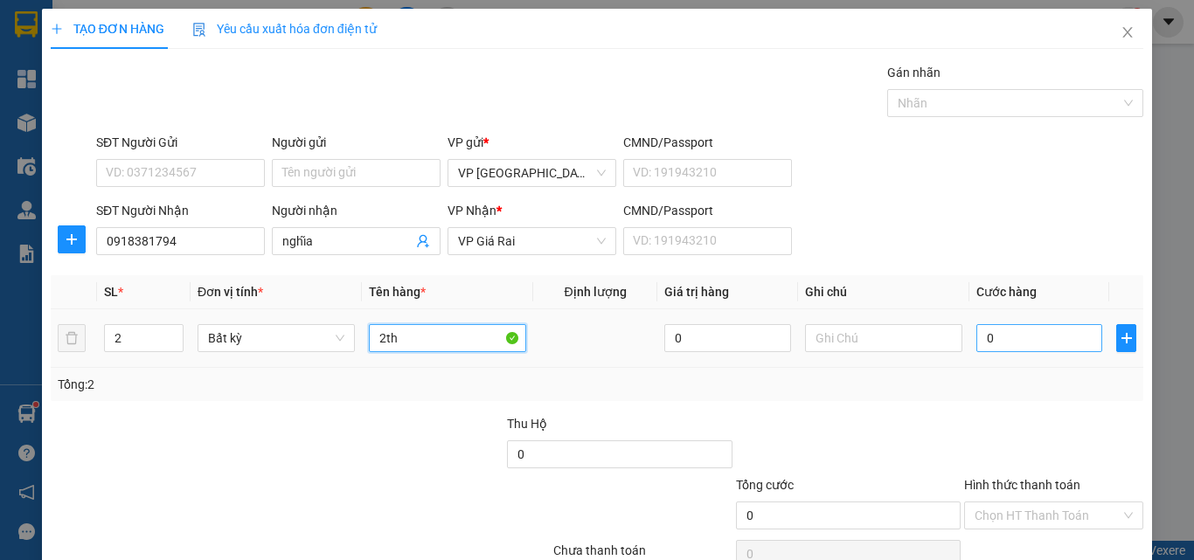
type input "2th"
click at [1074, 345] on input "0" at bounding box center [1039, 338] width 126 height 28
type input "8"
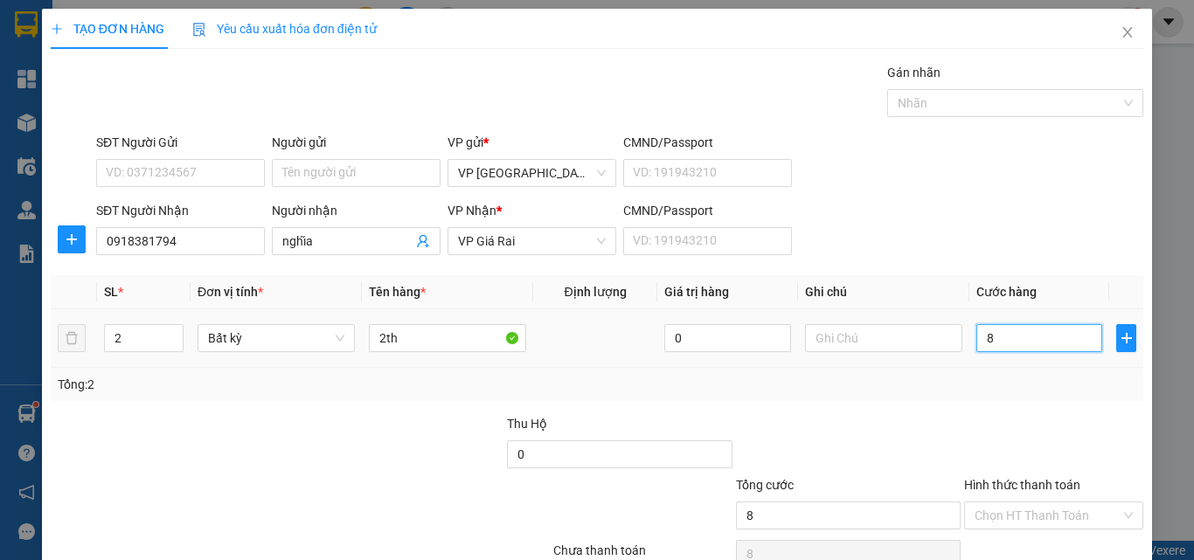
type input "80"
type input "80.000"
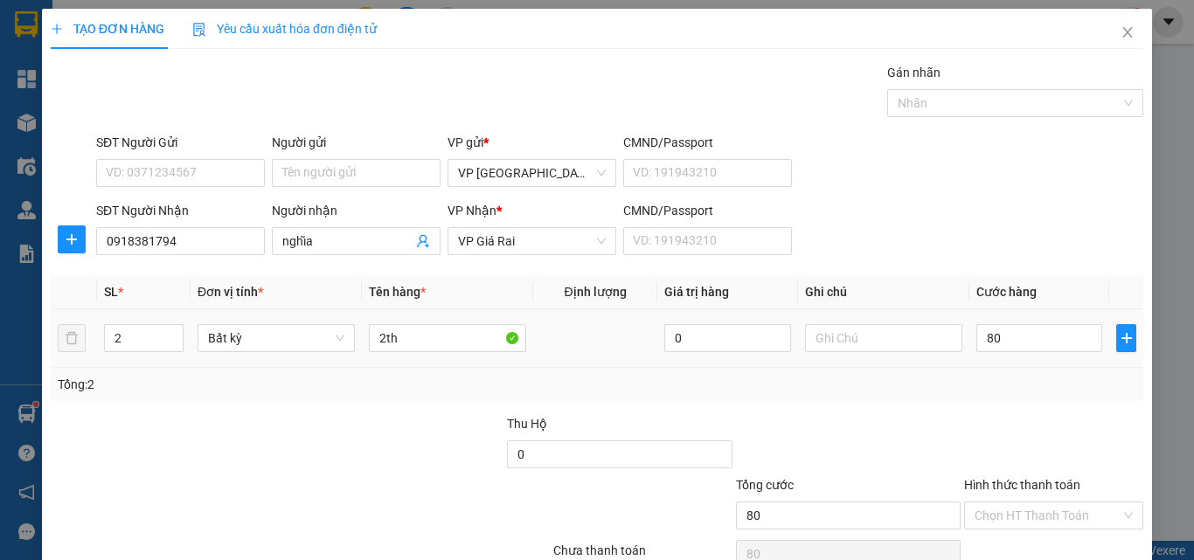
type input "80.000"
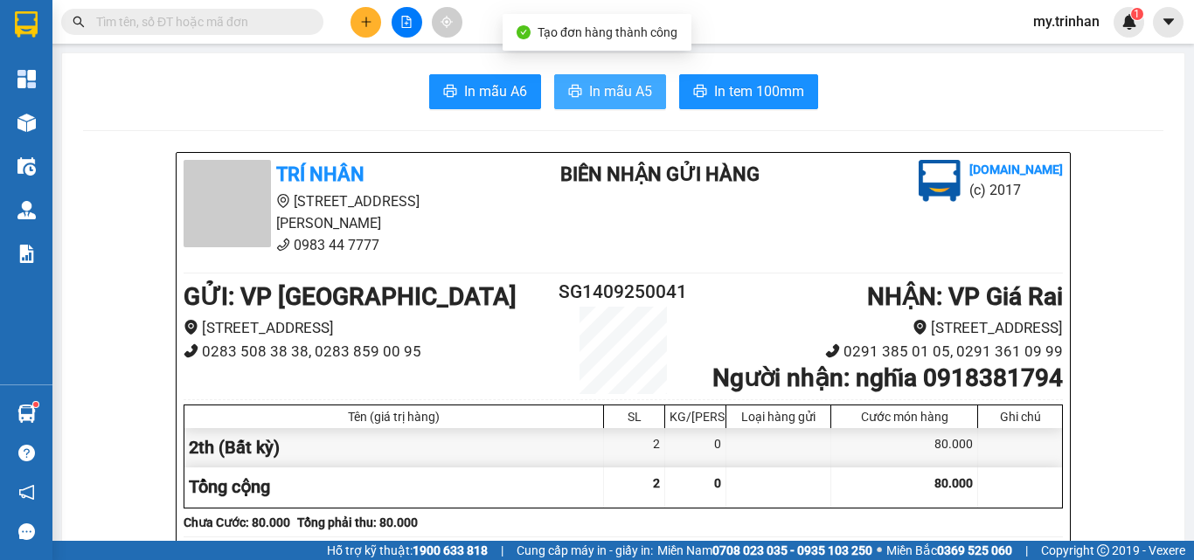
click at [595, 99] on span "In mẫu A5" at bounding box center [620, 91] width 63 height 22
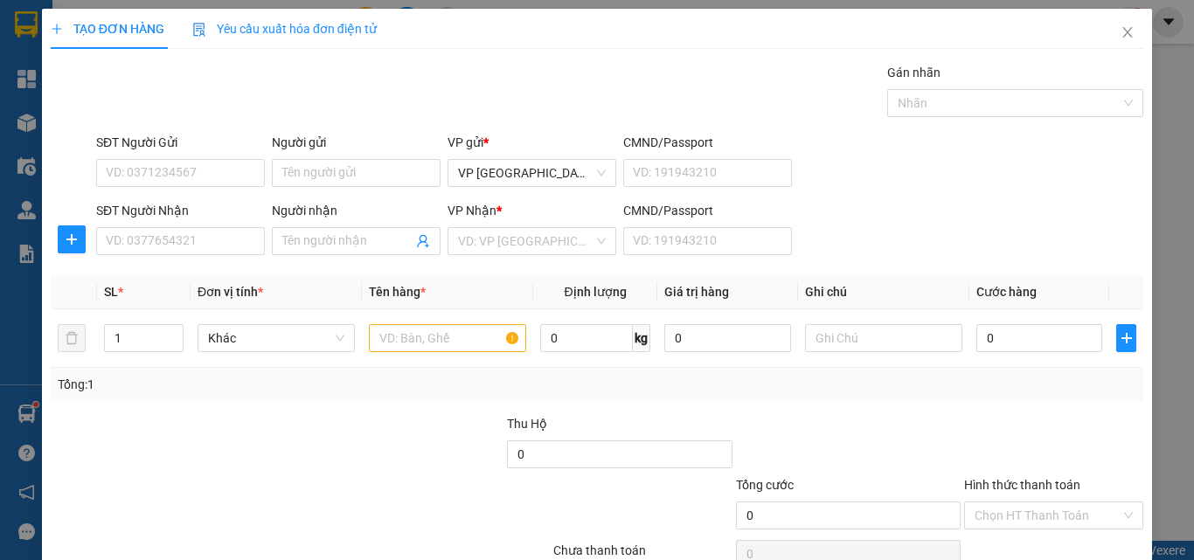
click at [862, 240] on div "SĐT Người Nhận VD: 0377654321 Người nhận Tên người nhận VP Nhận * VD: VP Sài Gò…" at bounding box center [620, 231] width 1054 height 61
click at [162, 237] on input "SĐT Người Nhận" at bounding box center [180, 241] width 169 height 28
type input "0826170703"
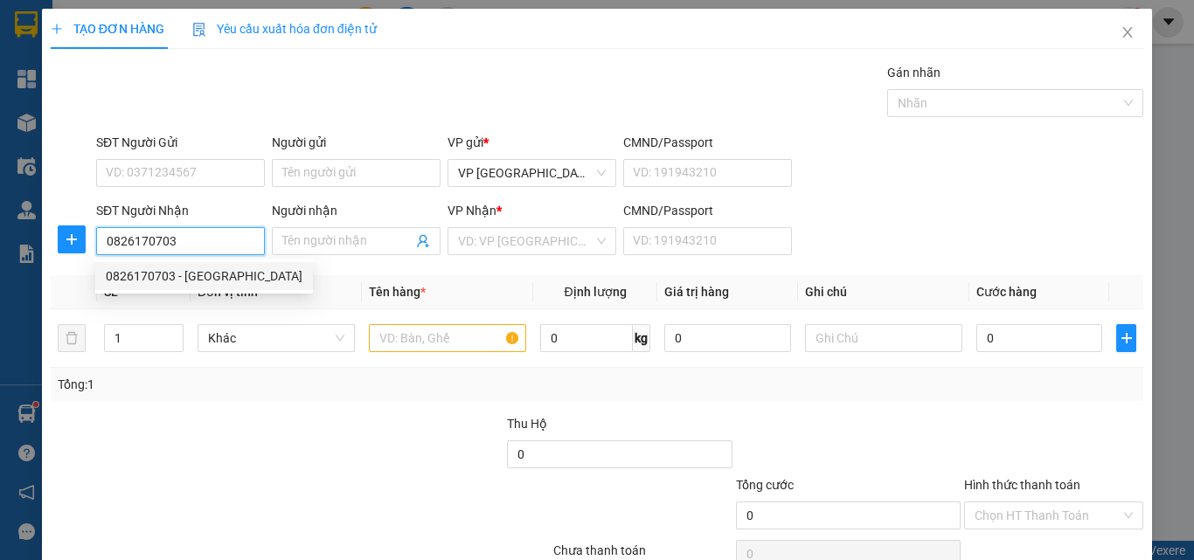
click at [177, 276] on div "0826170703 - [GEOGRAPHIC_DATA]" at bounding box center [204, 276] width 197 height 19
type input "[PERSON_NAME]"
type input "100.000"
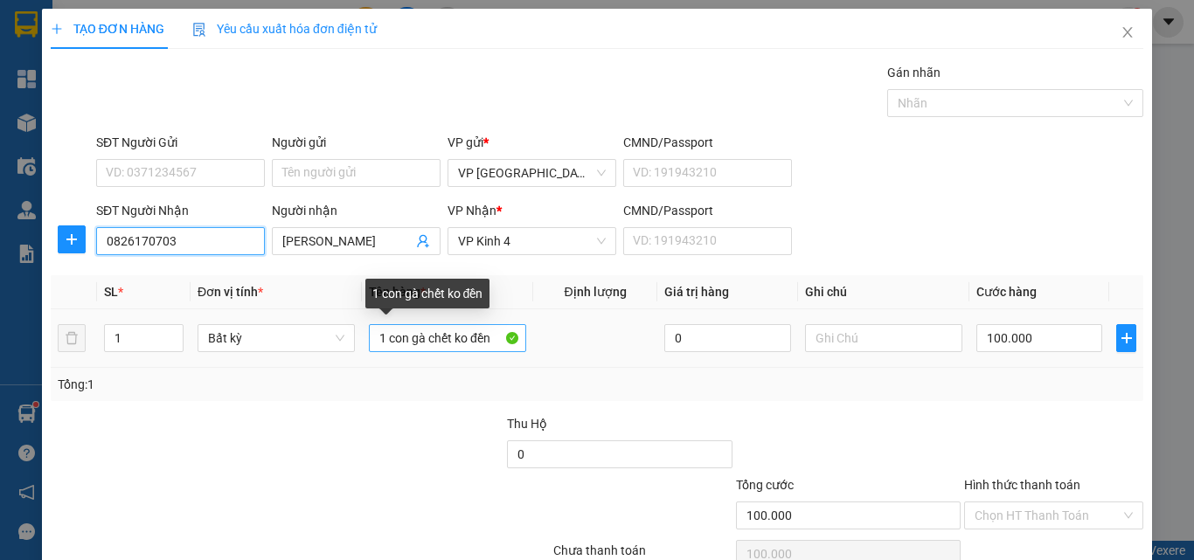
type input "0826170703"
click at [418, 339] on input "1 con gà chết ko đền" at bounding box center [447, 338] width 157 height 28
click at [420, 337] on input "1 con gà chết ko đền" at bounding box center [447, 338] width 157 height 28
type input "1 con ch chết ko đền"
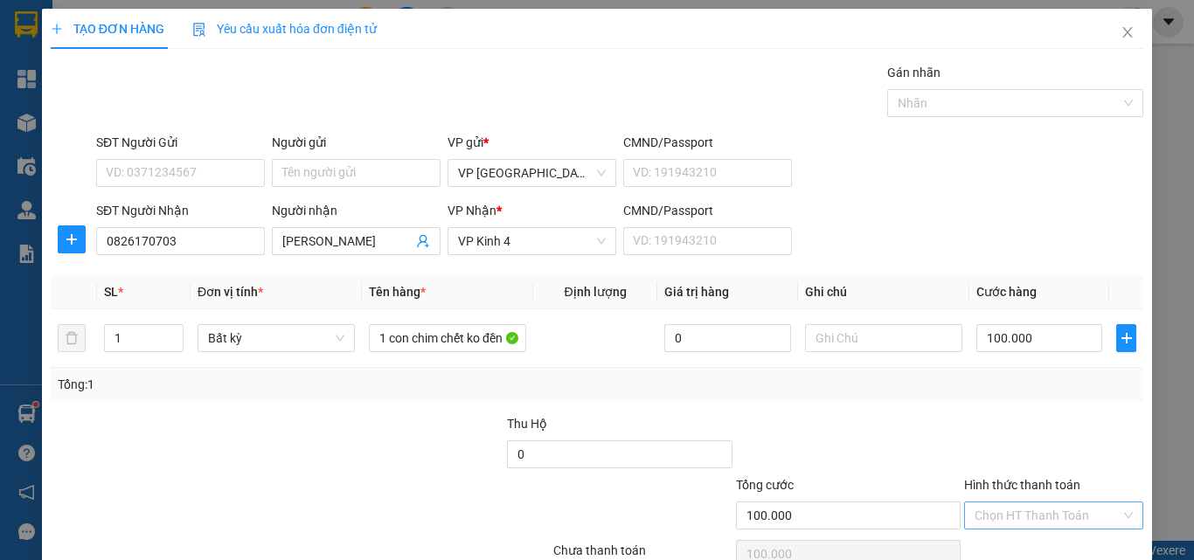
drag, startPoint x: 1036, startPoint y: 421, endPoint x: 1039, endPoint y: 444, distance: 22.9
click at [1036, 503] on input "Hình thức thanh toán" at bounding box center [1048, 516] width 146 height 26
click at [1036, 541] on div "Tại văn phòng" at bounding box center [1041, 550] width 156 height 19
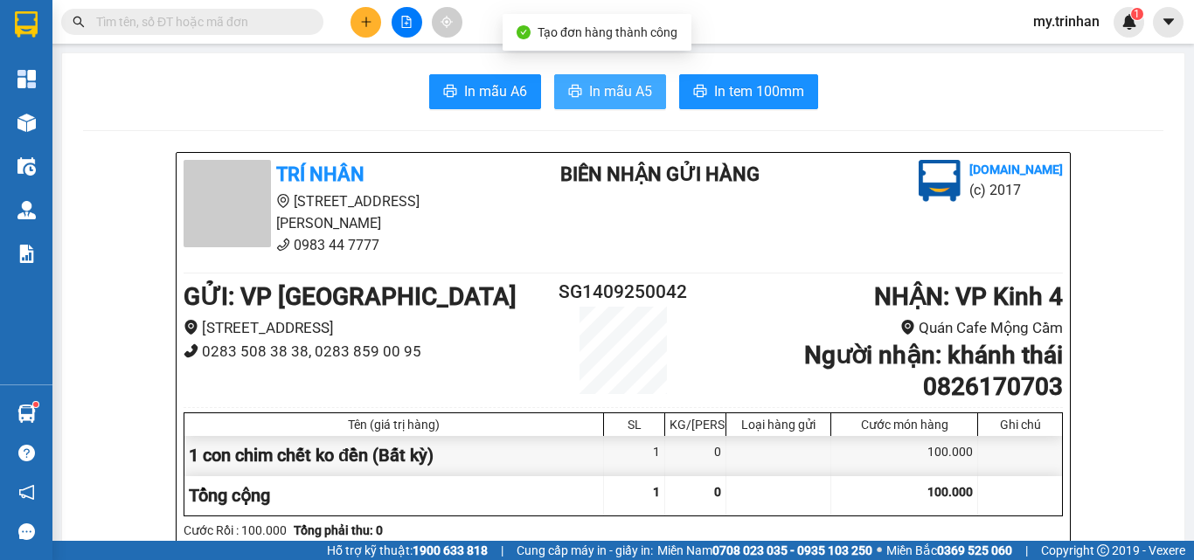
click at [600, 94] on span "In mẫu A5" at bounding box center [620, 91] width 63 height 22
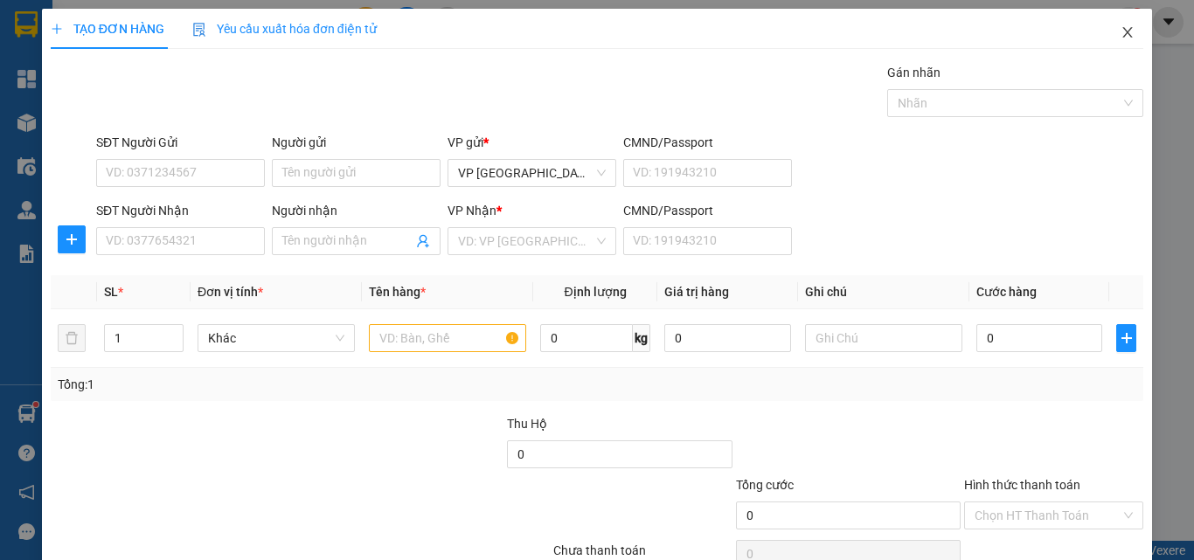
click at [1121, 33] on icon "close" at bounding box center [1128, 32] width 14 height 14
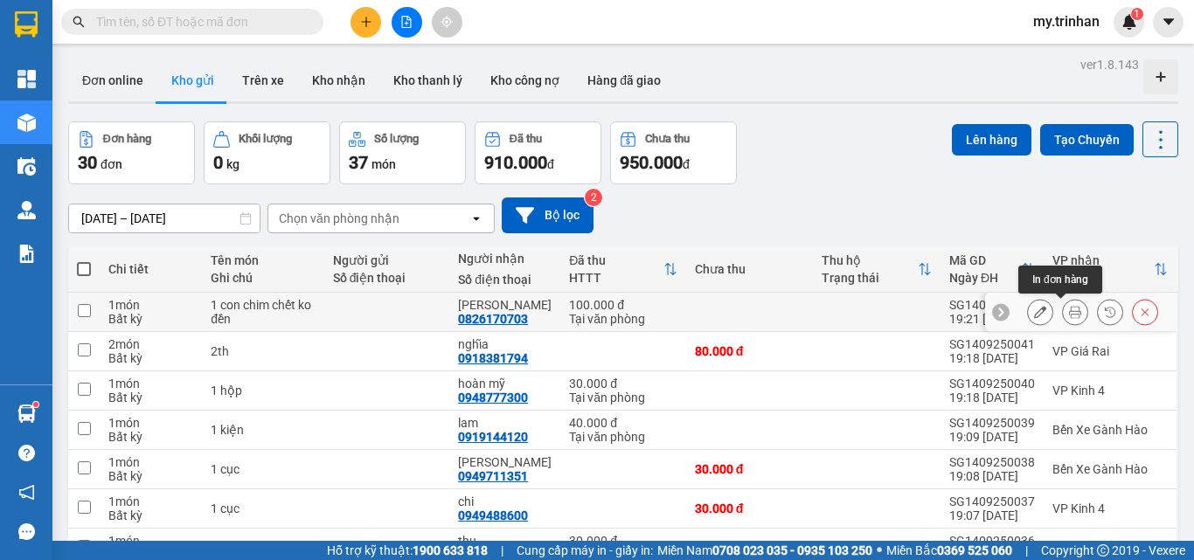
click at [1069, 309] on icon at bounding box center [1075, 312] width 12 height 12
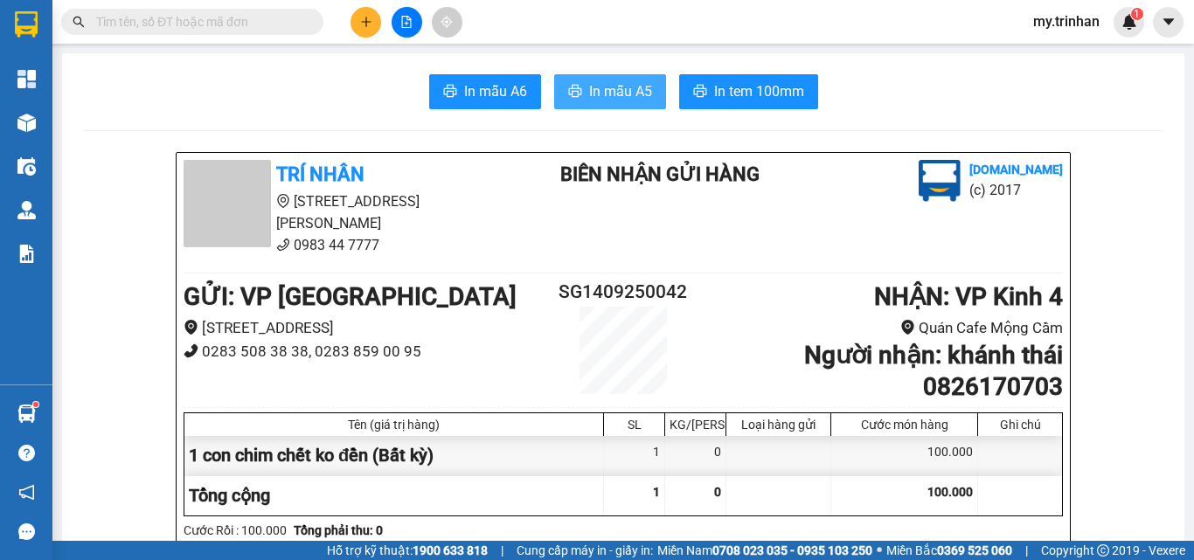
click at [616, 88] on span "In mẫu A5" at bounding box center [620, 91] width 63 height 22
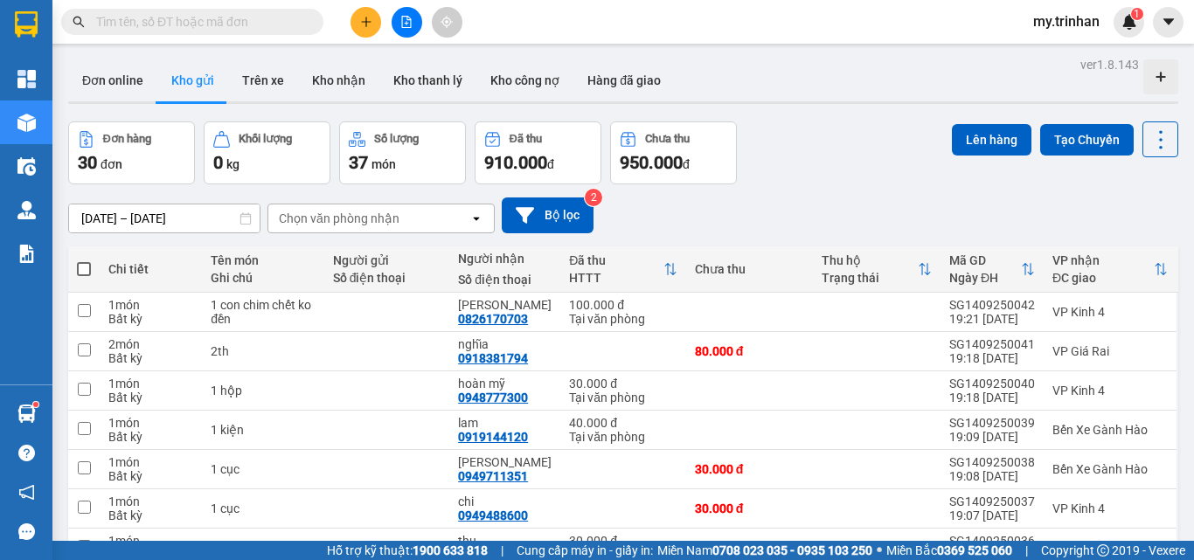
click at [795, 212] on div "[DATE] – [DATE] Press the down arrow key to interact with the calendar and sele…" at bounding box center [623, 216] width 1110 height 36
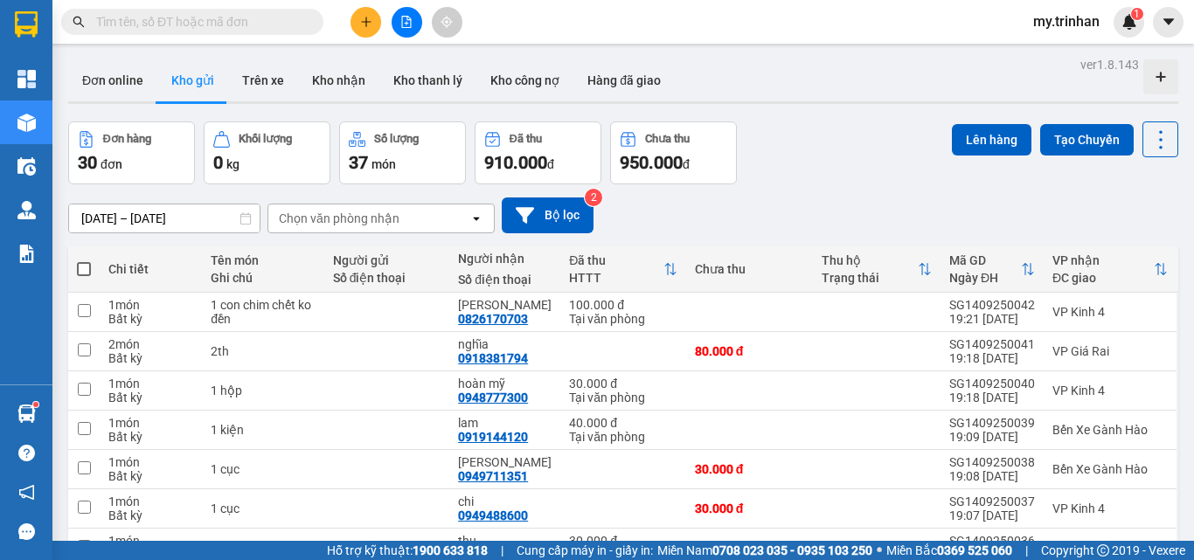
click at [469, 223] on icon "open" at bounding box center [476, 219] width 14 height 14
click at [708, 232] on div "[DATE] – [DATE] Press the down arrow key to interact with the calendar and sele…" at bounding box center [623, 216] width 1110 height 36
drag, startPoint x: 669, startPoint y: 215, endPoint x: 680, endPoint y: 215, distance: 11.4
click at [673, 215] on div "[DATE] – [DATE] Press the down arrow key to interact with the calendar and sele…" at bounding box center [623, 216] width 1110 height 36
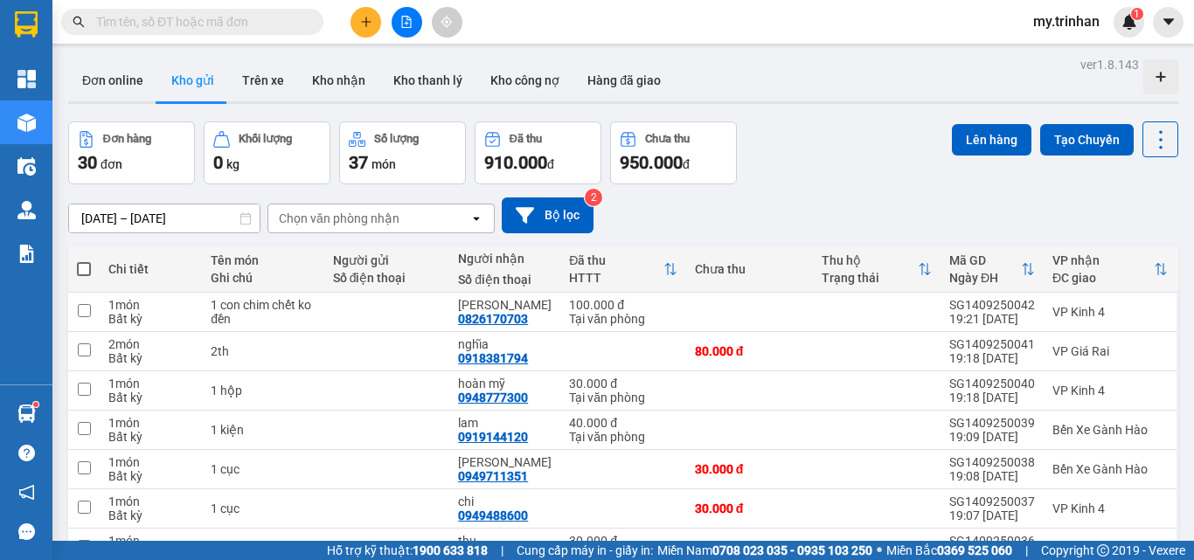
click at [84, 259] on th at bounding box center [83, 270] width 31 height 46
click at [85, 269] on span at bounding box center [84, 269] width 14 height 14
click at [84, 261] on input "checkbox" at bounding box center [84, 261] width 0 height 0
checkbox input "true"
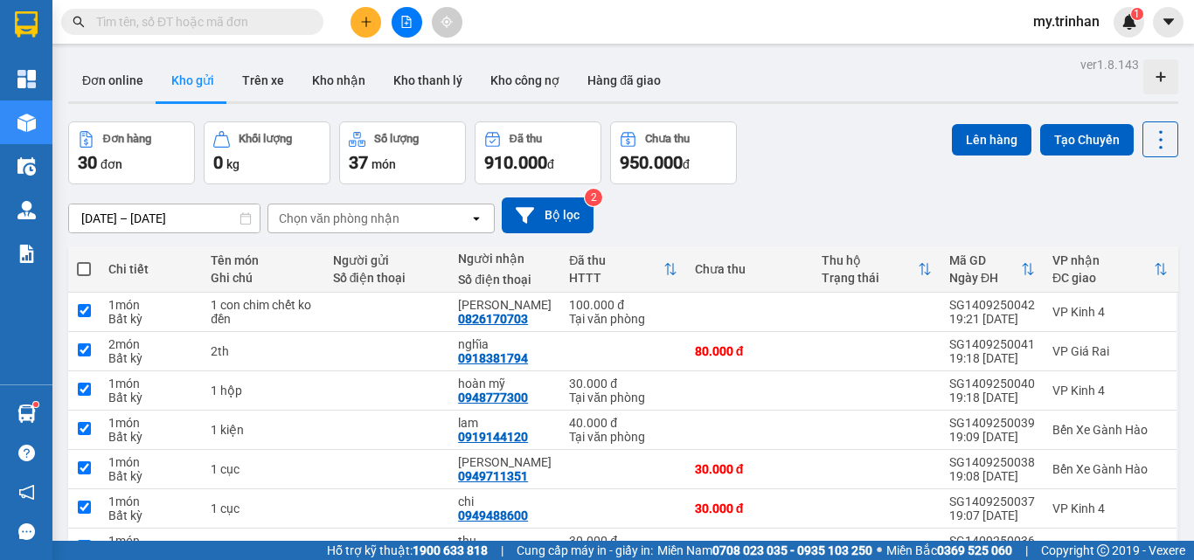
checkbox input "true"
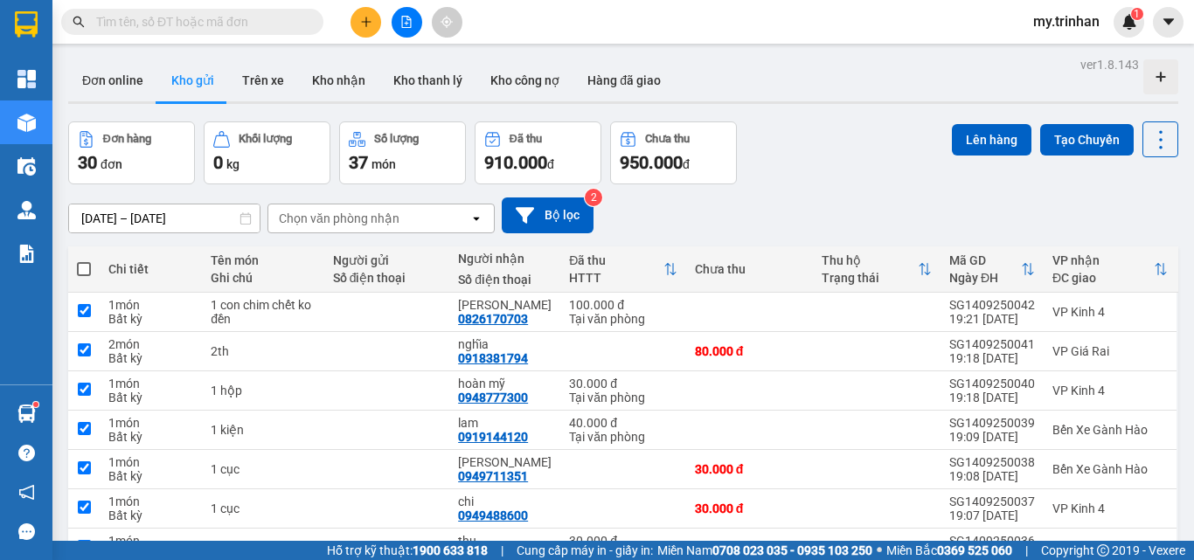
checkbox input "true"
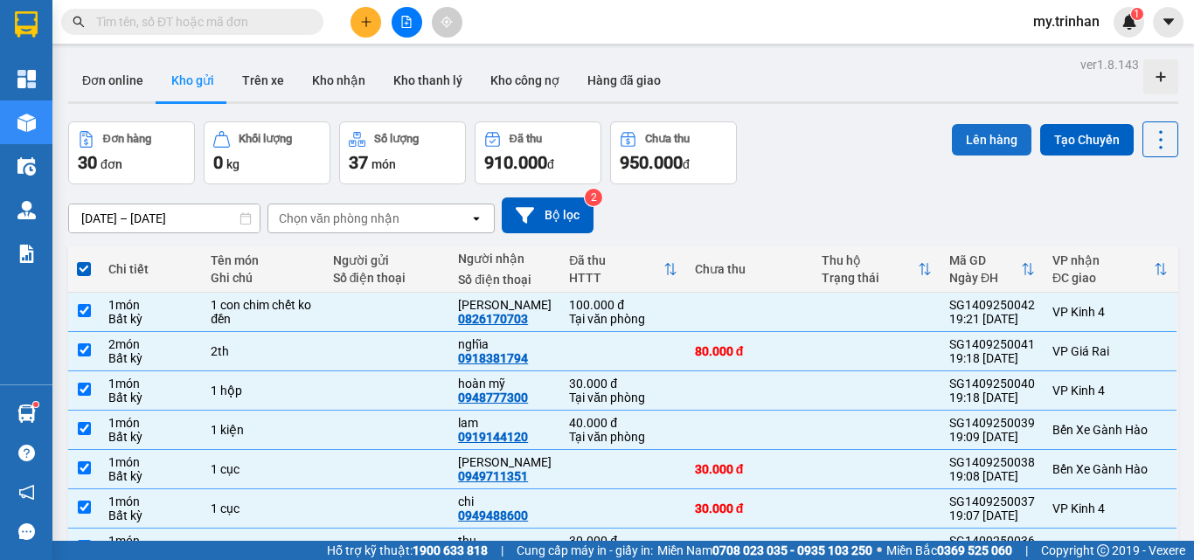
click at [952, 142] on button "Lên hàng" at bounding box center [992, 139] width 80 height 31
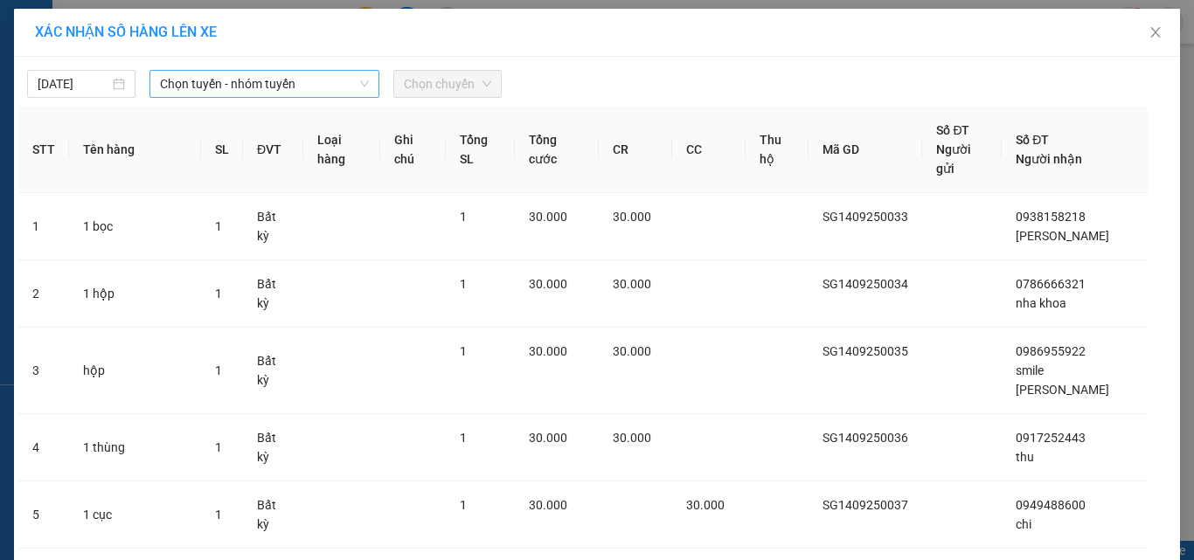
drag, startPoint x: 258, startPoint y: 72, endPoint x: 261, endPoint y: 81, distance: 10.2
click at [261, 77] on div "Chọn tuyến - nhóm tuyến" at bounding box center [264, 84] width 230 height 28
click at [261, 81] on span "Chọn tuyến - nhóm tuyến" at bounding box center [264, 84] width 209 height 26
click at [277, 78] on span "Chọn tuyến - nhóm tuyến" at bounding box center [264, 84] width 209 height 26
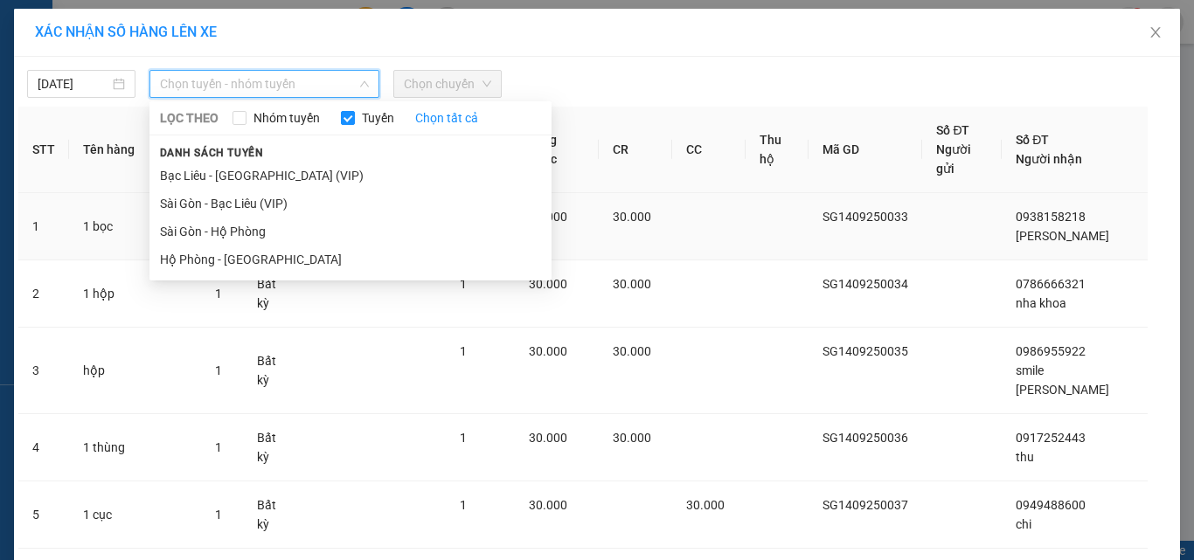
click at [248, 200] on li "Sài Gòn - Bạc Liêu (VIP)" at bounding box center [350, 204] width 402 height 28
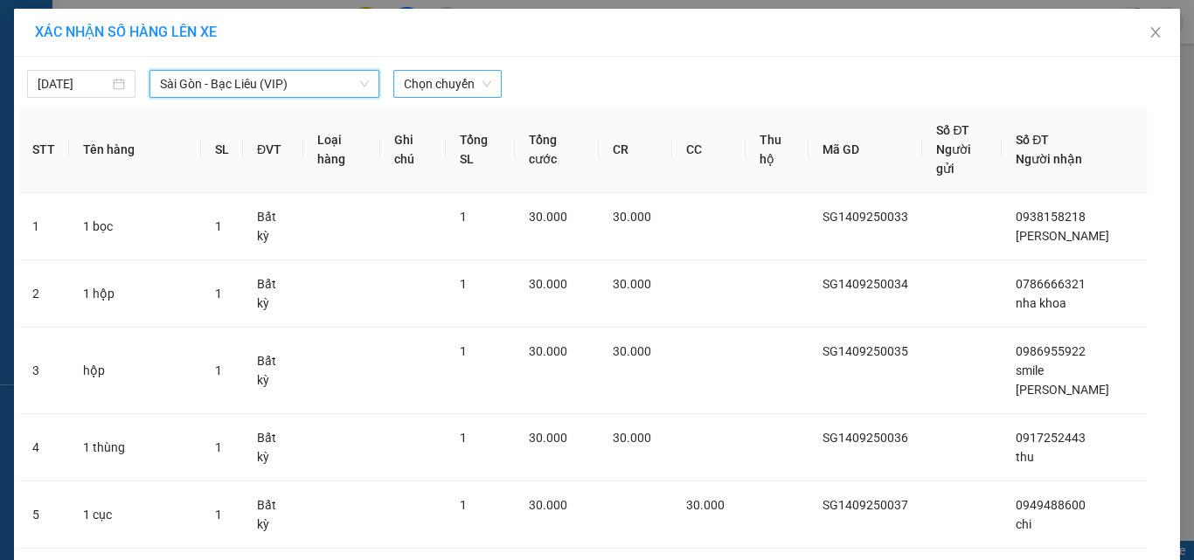
click at [423, 84] on span "Chọn chuyến" at bounding box center [447, 84] width 87 height 26
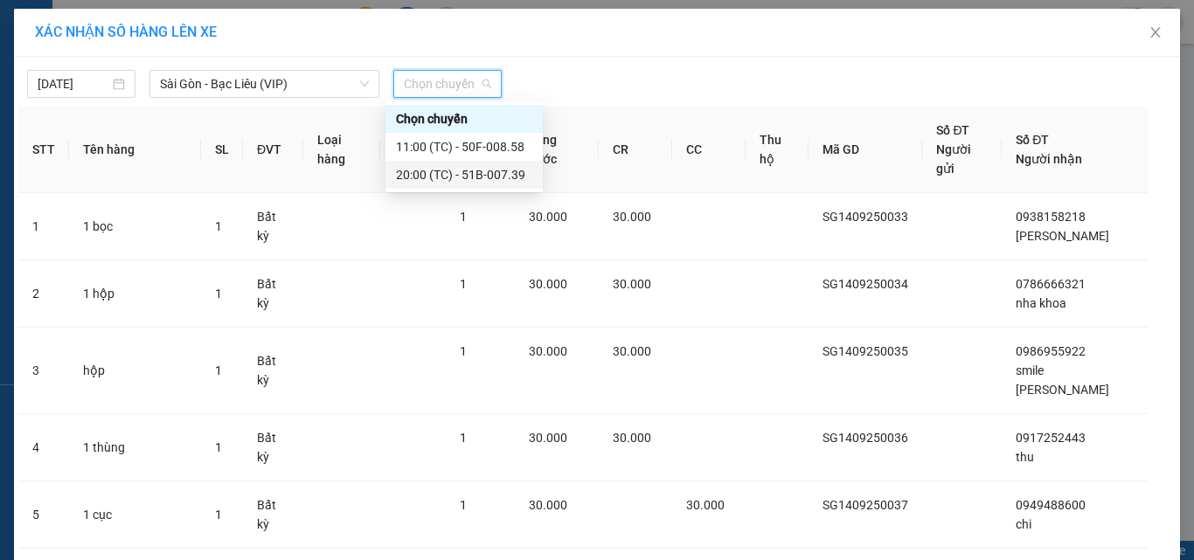
click at [422, 175] on div "20:00 (TC) - 51B-007.39" at bounding box center [464, 174] width 136 height 19
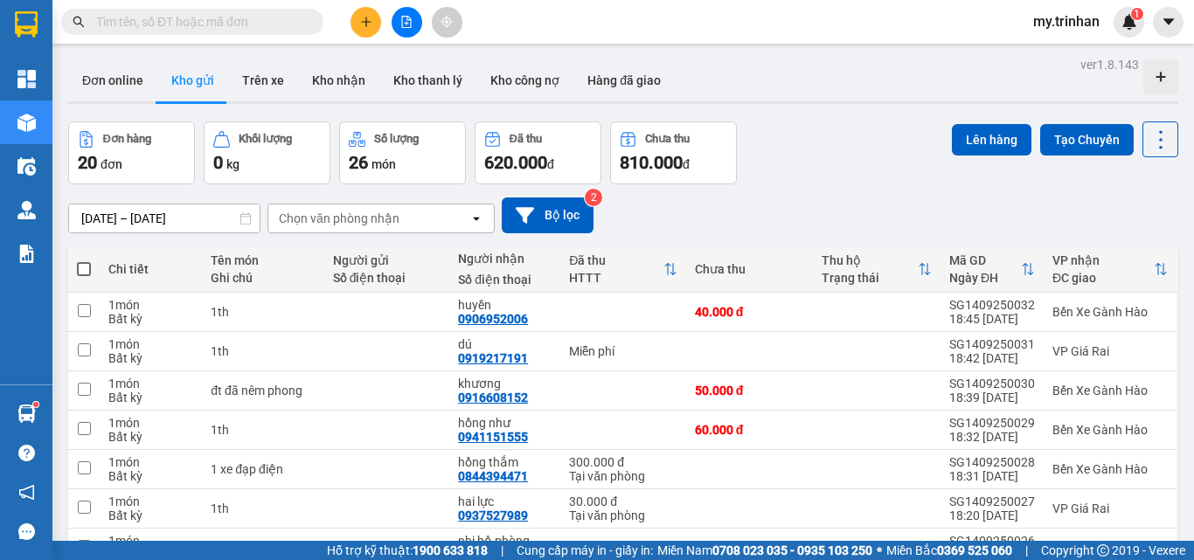
click at [84, 265] on span at bounding box center [84, 269] width 14 height 14
click at [84, 261] on input "checkbox" at bounding box center [84, 261] width 0 height 0
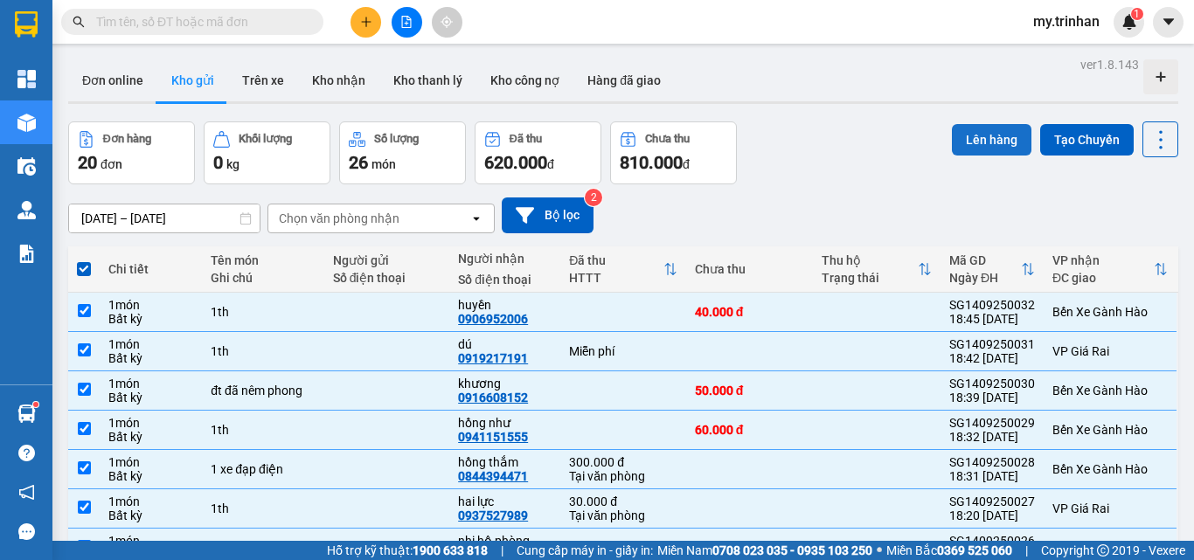
click at [971, 139] on button "Lên hàng" at bounding box center [992, 139] width 80 height 31
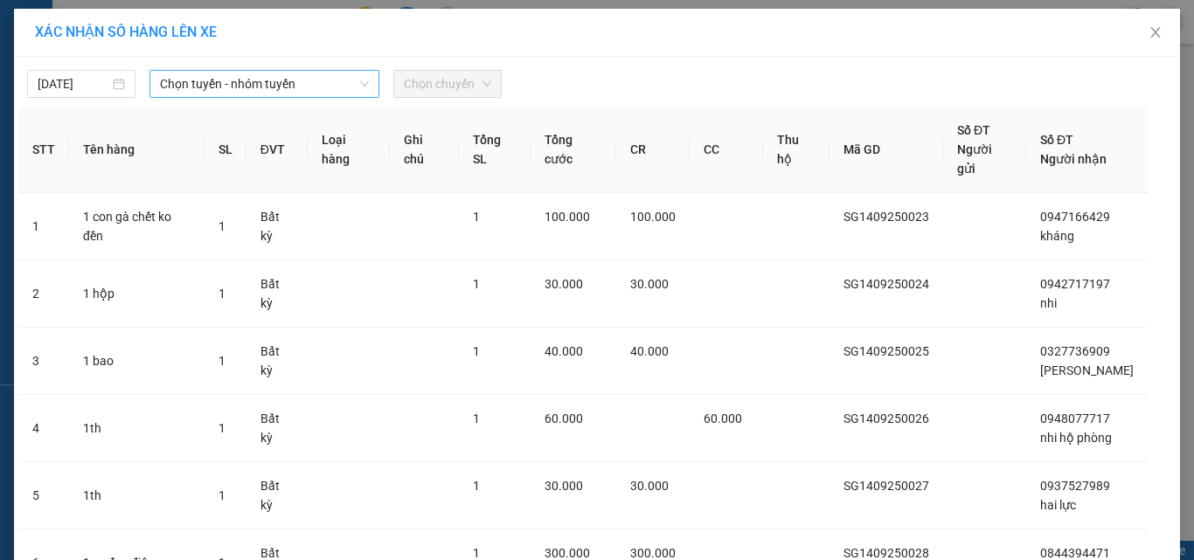
click at [359, 88] on icon "down" at bounding box center [364, 84] width 10 height 10
click at [316, 74] on span "Chọn tuyến - nhóm tuyến" at bounding box center [264, 84] width 209 height 26
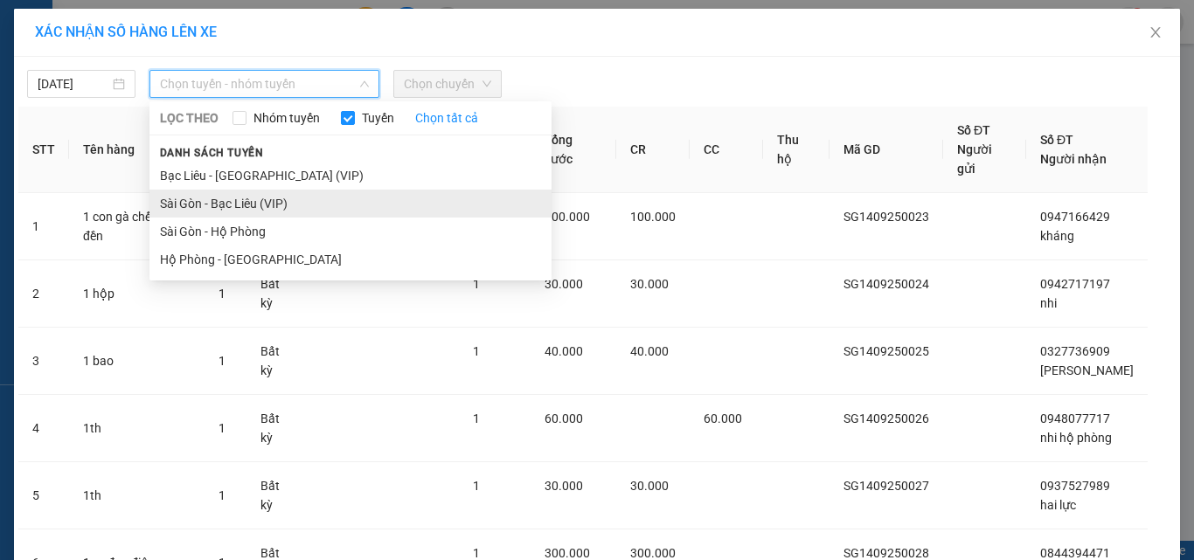
click at [304, 201] on li "Sài Gòn - Bạc Liêu (VIP)" at bounding box center [350, 204] width 402 height 28
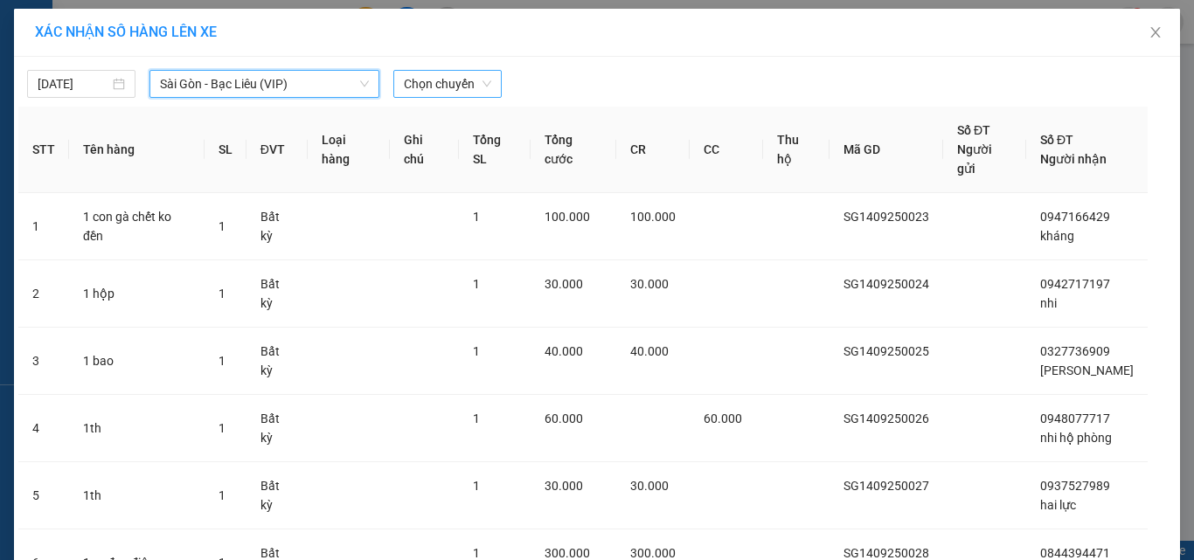
click at [448, 74] on span "Chọn chuyến" at bounding box center [447, 84] width 87 height 26
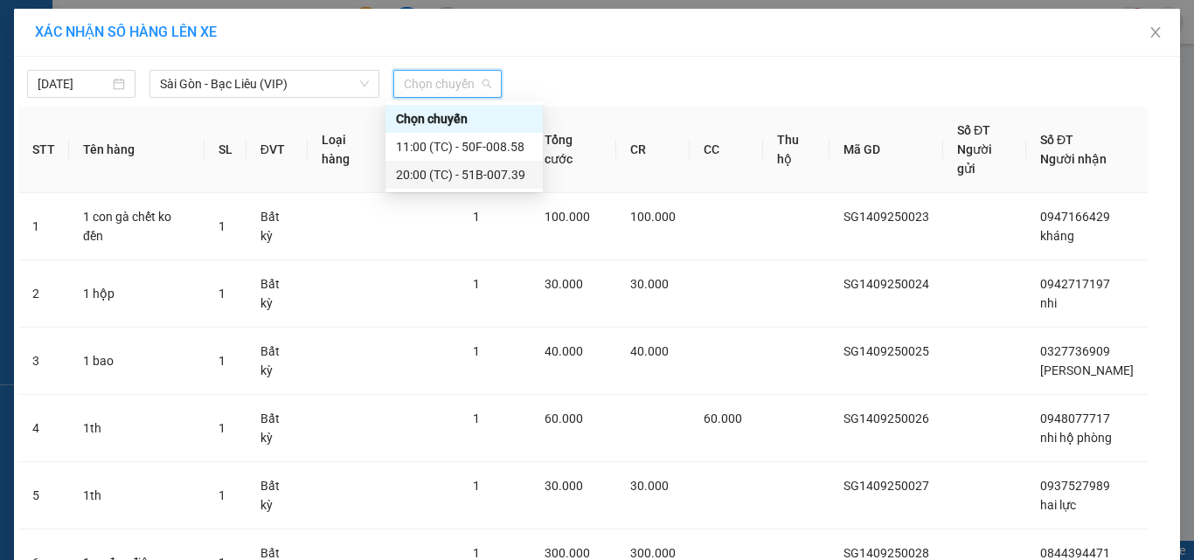
click at [422, 175] on div "20:00 (TC) - 51B-007.39" at bounding box center [464, 174] width 136 height 19
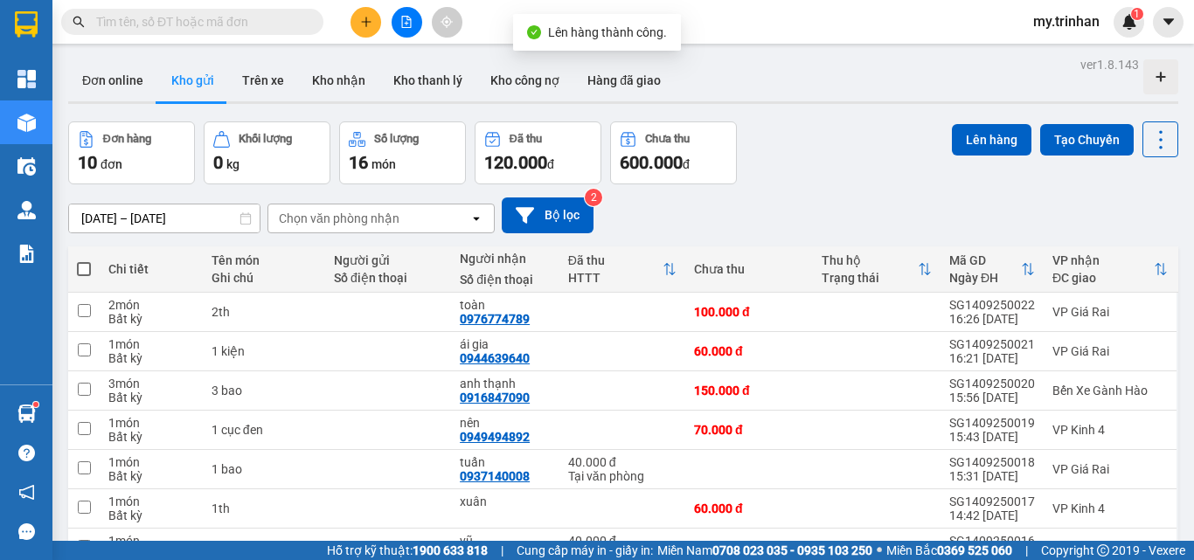
click at [83, 270] on span at bounding box center [84, 269] width 14 height 14
click at [84, 261] on input "checkbox" at bounding box center [84, 261] width 0 height 0
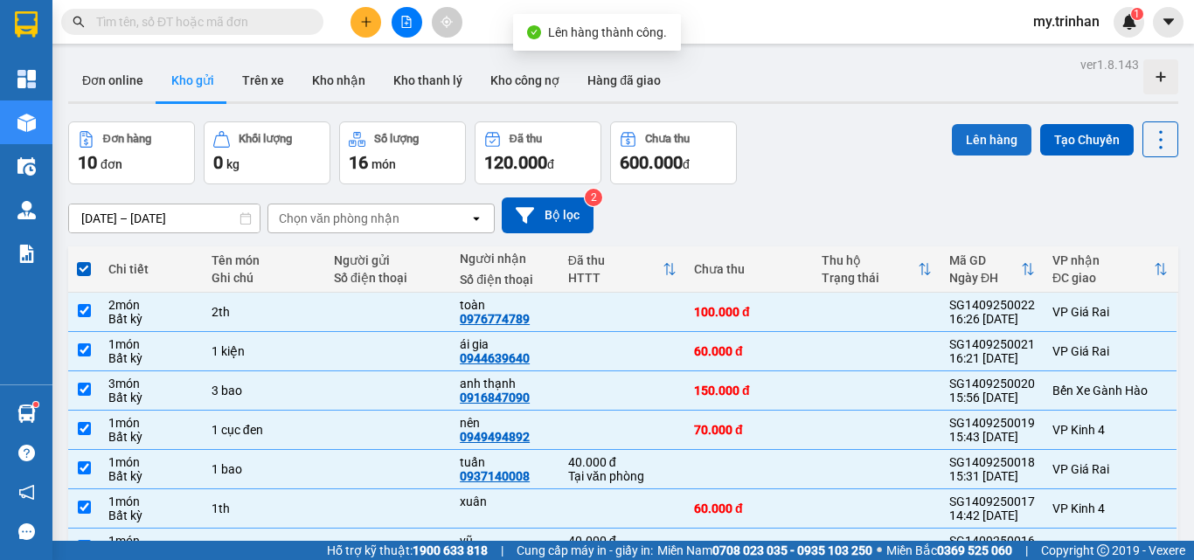
click at [962, 144] on button "Lên hàng" at bounding box center [992, 139] width 80 height 31
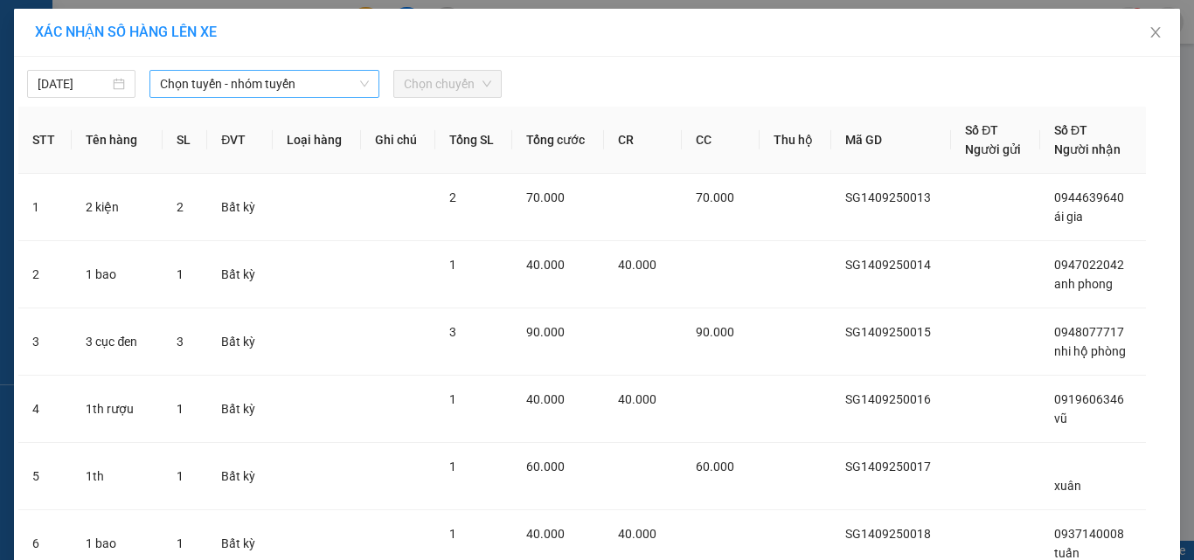
drag, startPoint x: 326, startPoint y: 75, endPoint x: 325, endPoint y: 85, distance: 9.7
click at [326, 76] on span "Chọn tuyến - nhóm tuyến" at bounding box center [264, 84] width 209 height 26
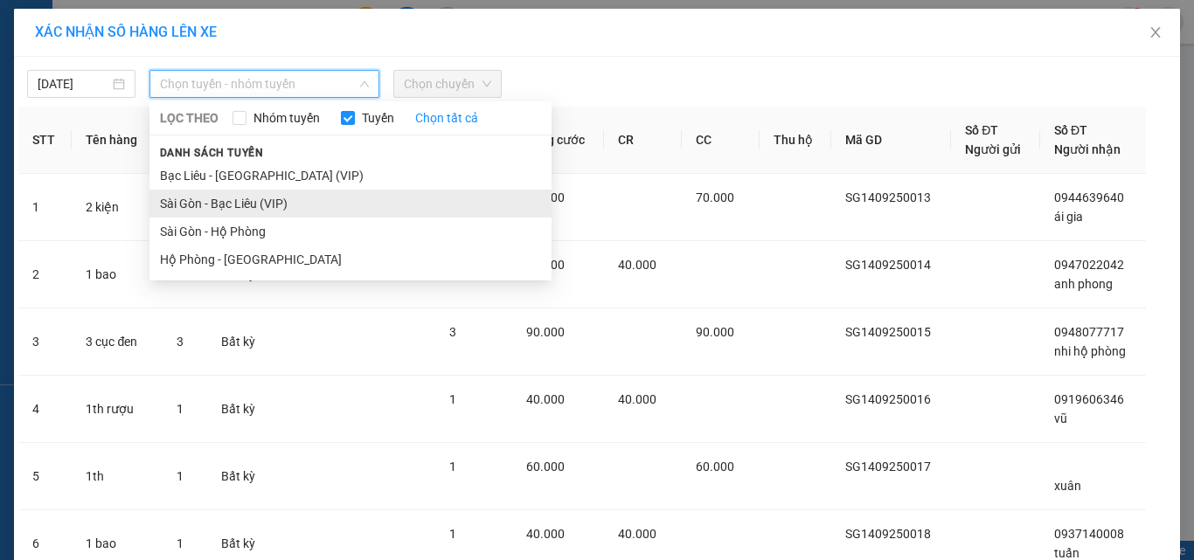
click at [279, 198] on li "Sài Gòn - Bạc Liêu (VIP)" at bounding box center [350, 204] width 402 height 28
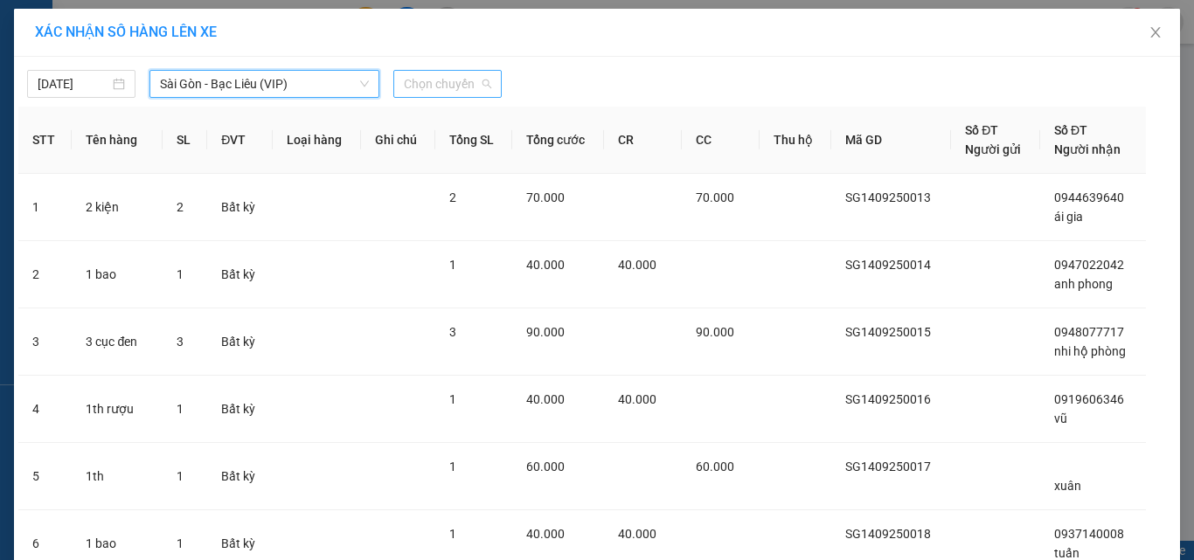
click at [449, 83] on span "Chọn chuyến" at bounding box center [447, 84] width 87 height 26
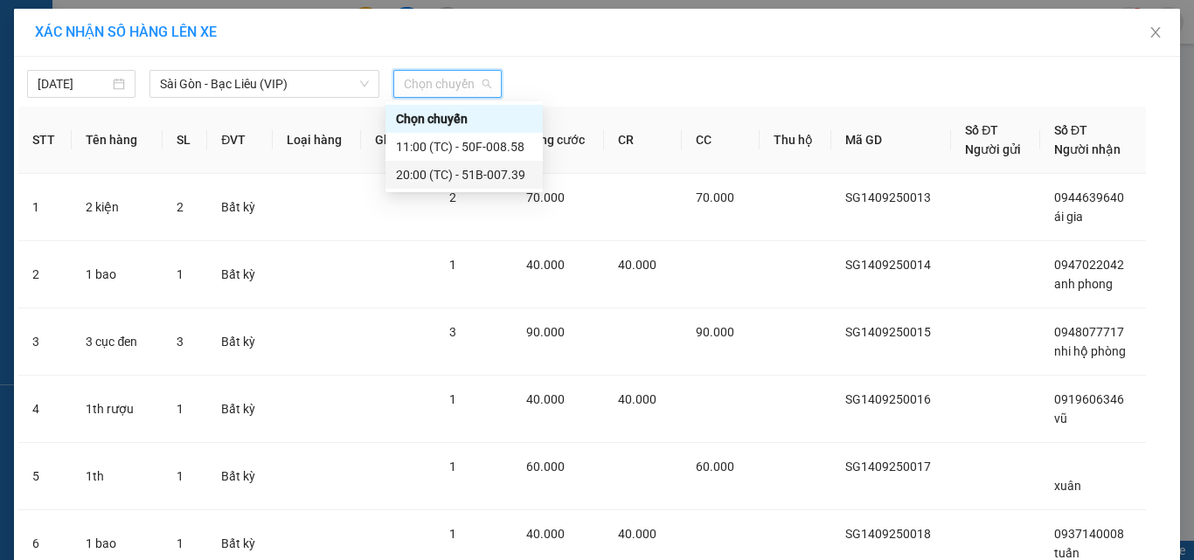
click at [439, 174] on div "20:00 (TC) - 51B-007.39" at bounding box center [464, 174] width 136 height 19
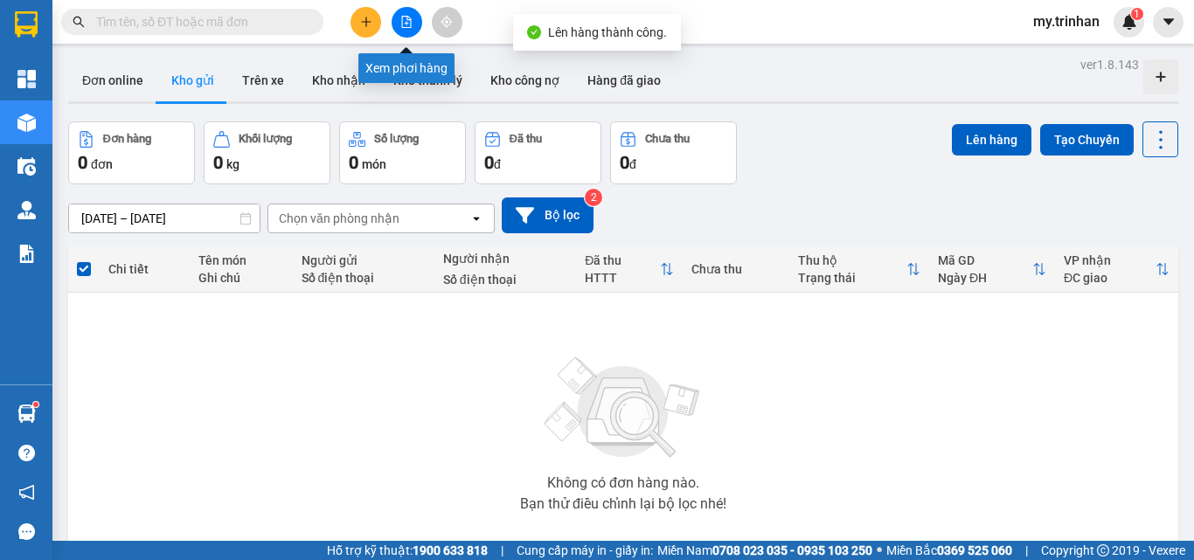
click at [401, 31] on button at bounding box center [407, 22] width 31 height 31
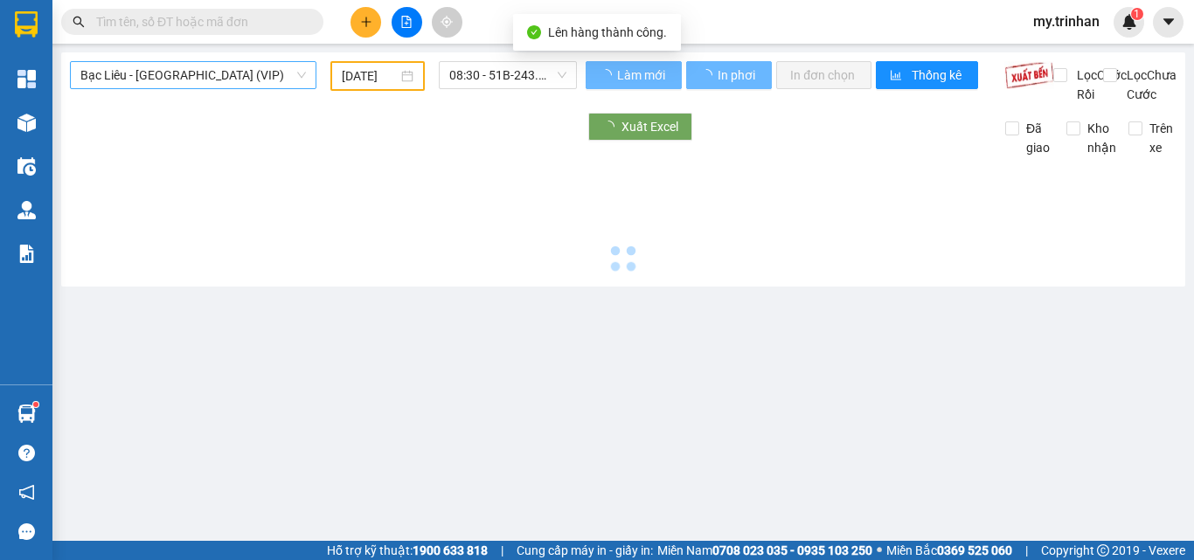
type input "[DATE]"
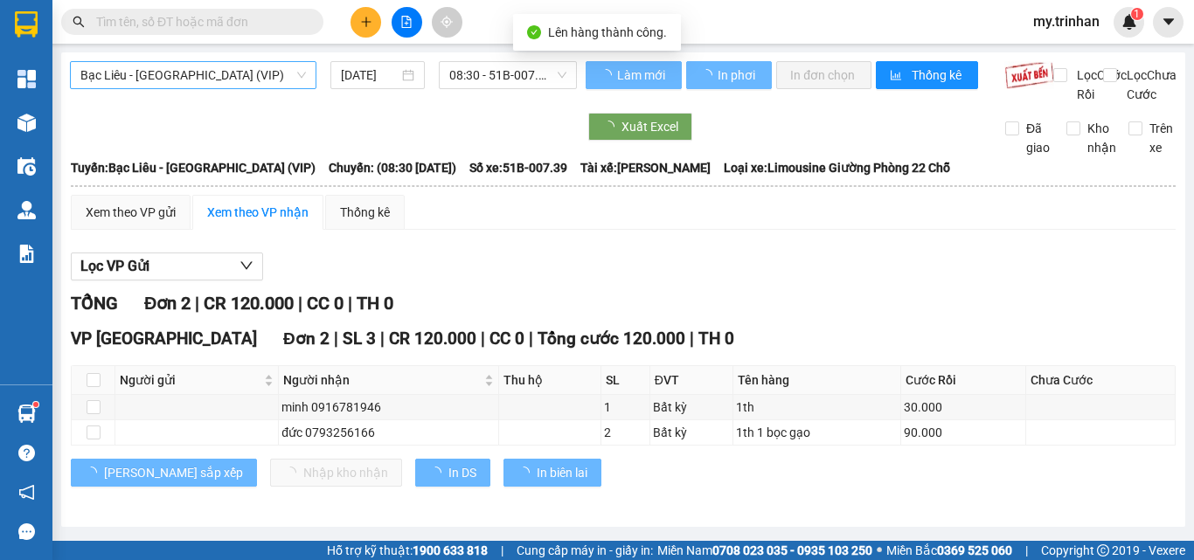
drag, startPoint x: 233, startPoint y: 73, endPoint x: 226, endPoint y: 84, distance: 12.1
click at [232, 73] on span "Bạc Liêu - [GEOGRAPHIC_DATA] (VIP)" at bounding box center [193, 75] width 226 height 26
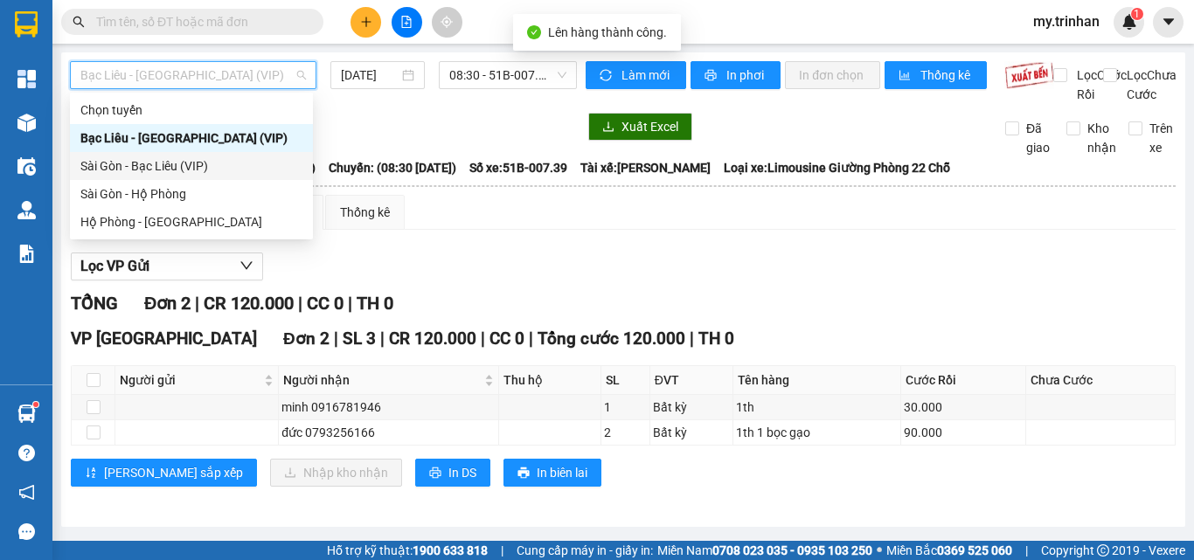
click at [192, 173] on div "Sài Gòn - Bạc Liêu (VIP)" at bounding box center [191, 165] width 222 height 19
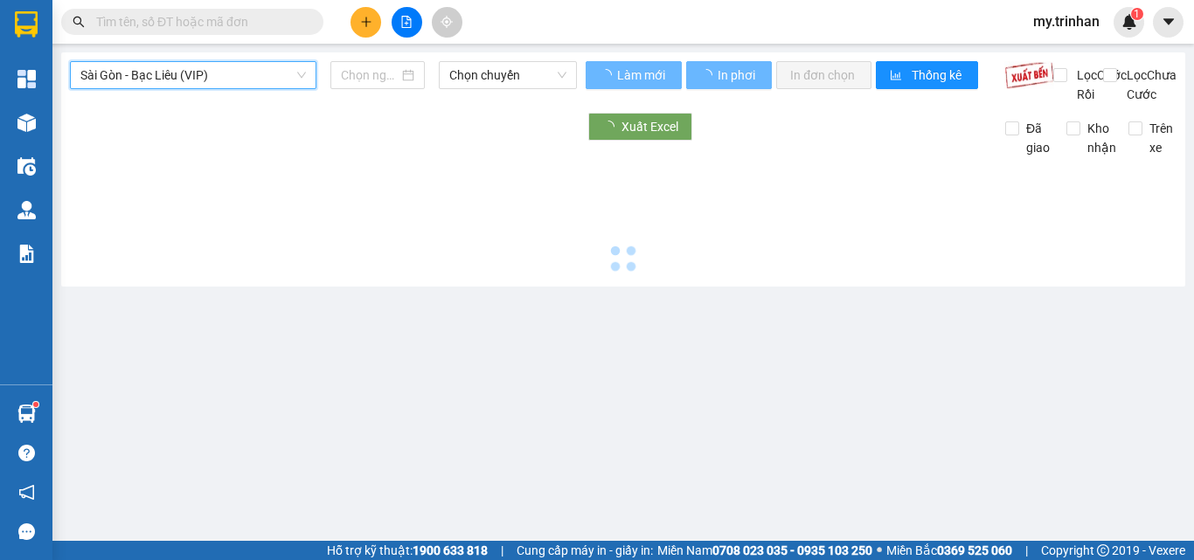
type input "[DATE]"
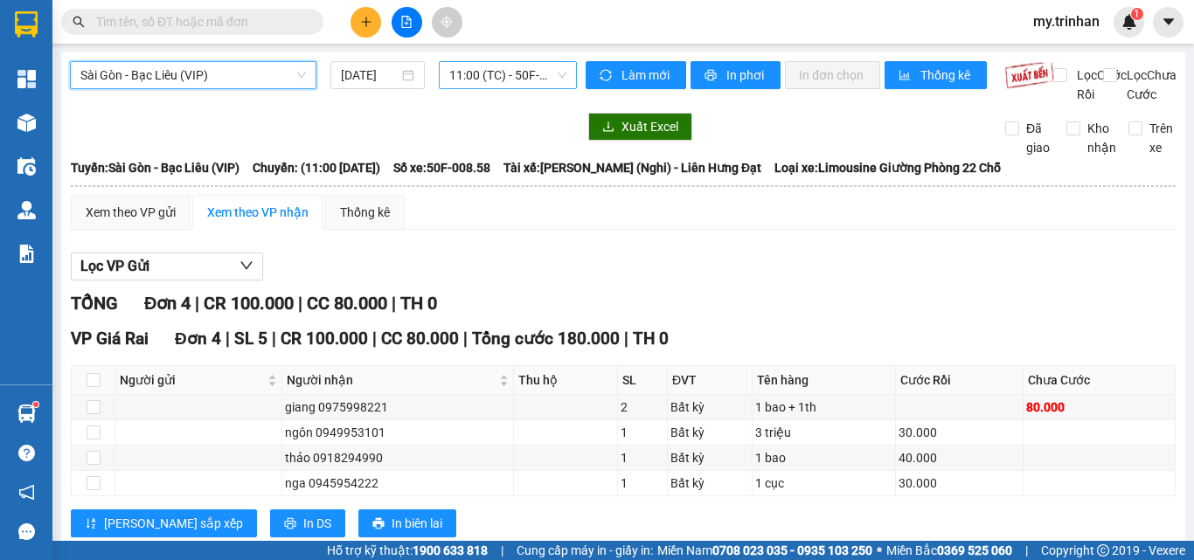
click at [452, 78] on span "11:00 (TC) - 50F-008.58" at bounding box center [507, 75] width 117 height 26
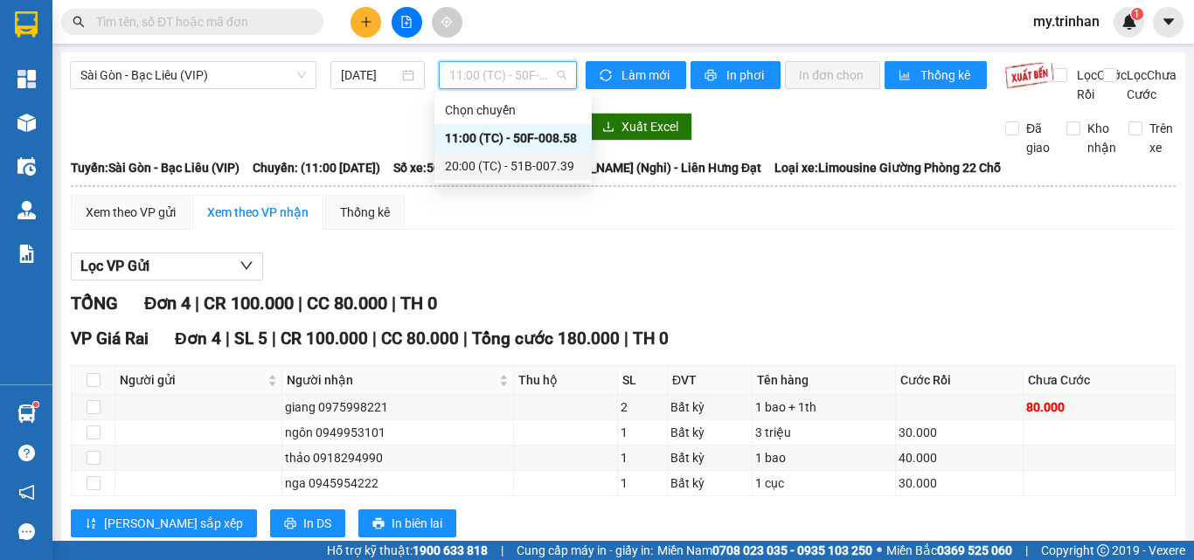
click at [456, 174] on div "20:00 (TC) - 51B-007.39" at bounding box center [513, 165] width 136 height 19
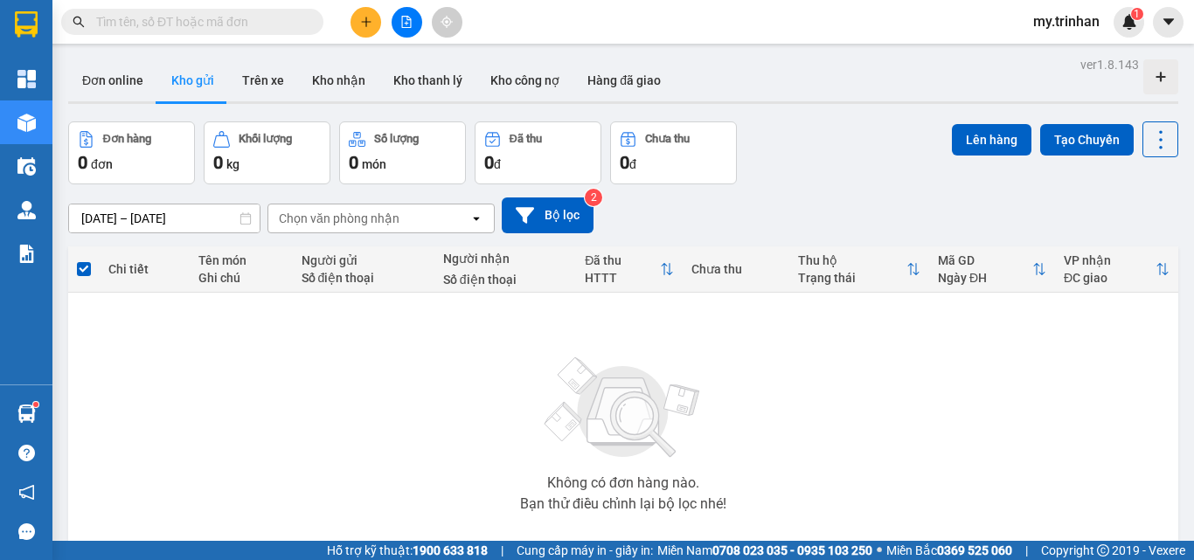
click at [450, 227] on div "Chọn văn phòng nhận" at bounding box center [368, 219] width 201 height 28
click at [724, 224] on div "[DATE] – [DATE] Press the down arrow key to interact with the calendar and sele…" at bounding box center [623, 216] width 1110 height 36
click at [480, 220] on icon "open" at bounding box center [476, 219] width 14 height 14
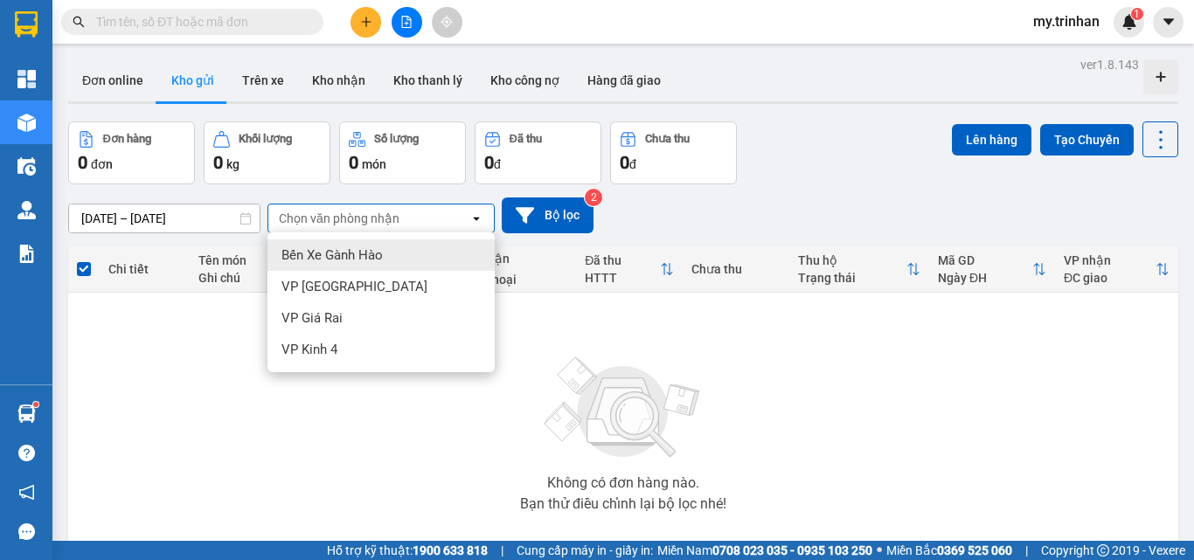
click at [480, 220] on icon "open" at bounding box center [476, 219] width 14 height 14
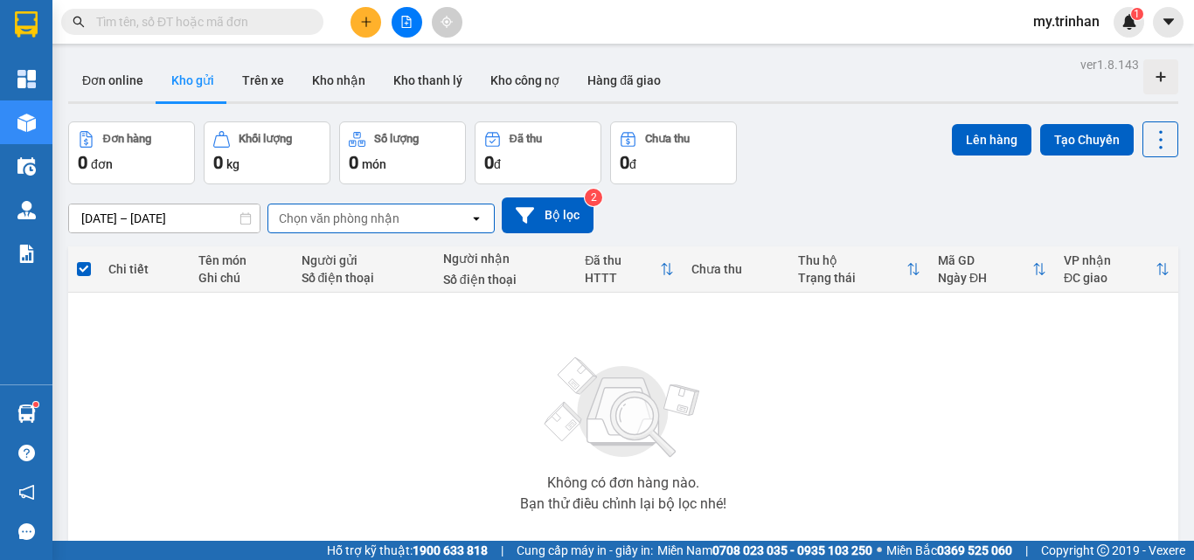
click at [696, 212] on div "[DATE] – [DATE] Press the down arrow key to interact with the calendar and sele…" at bounding box center [623, 216] width 1110 height 36
click at [402, 26] on icon "file-add" at bounding box center [406, 22] width 12 height 12
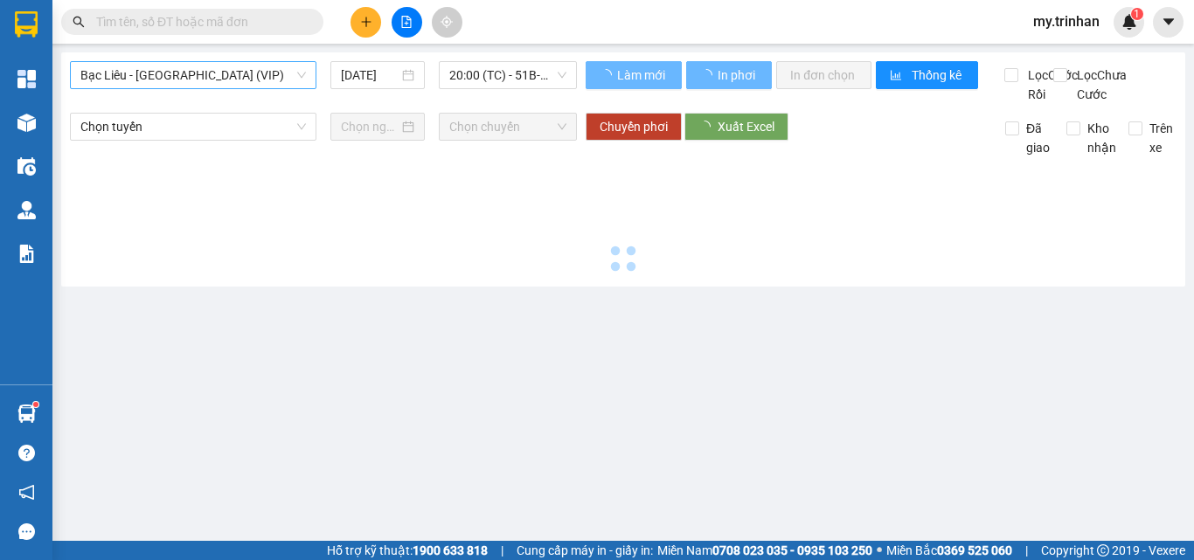
click at [243, 63] on span "Bạc Liêu - [GEOGRAPHIC_DATA] (VIP)" at bounding box center [193, 75] width 226 height 26
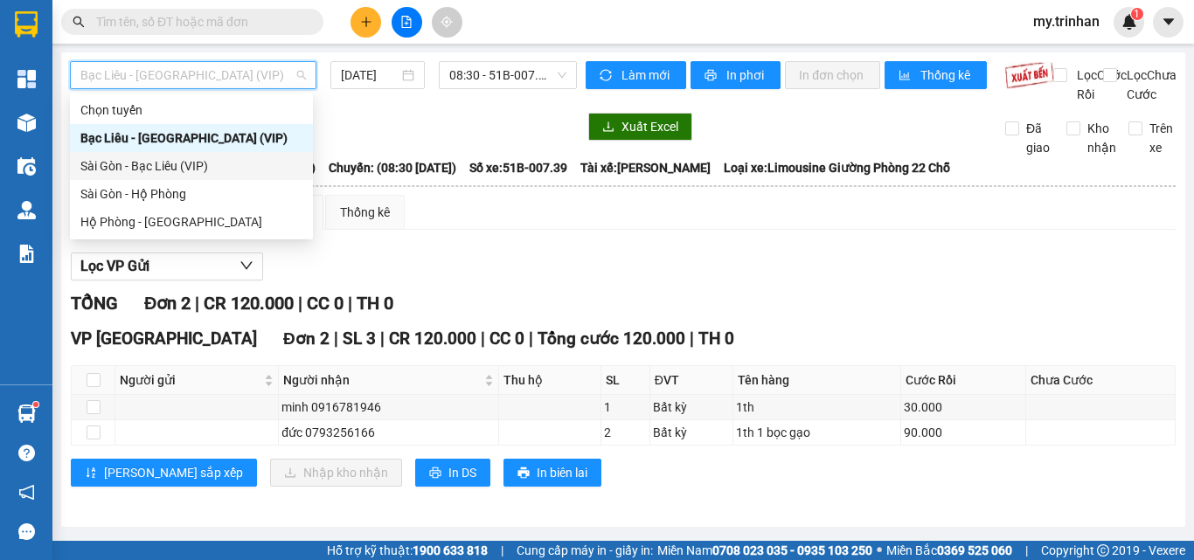
click at [233, 153] on div "Chọn tuyến Bạc Liêu - [GEOGRAPHIC_DATA] (VIP) [GEOGRAPHIC_DATA] - Bạc Liêu (VIP…" at bounding box center [191, 166] width 243 height 140
click at [210, 168] on div "Sài Gòn - Bạc Liêu (VIP)" at bounding box center [191, 165] width 222 height 19
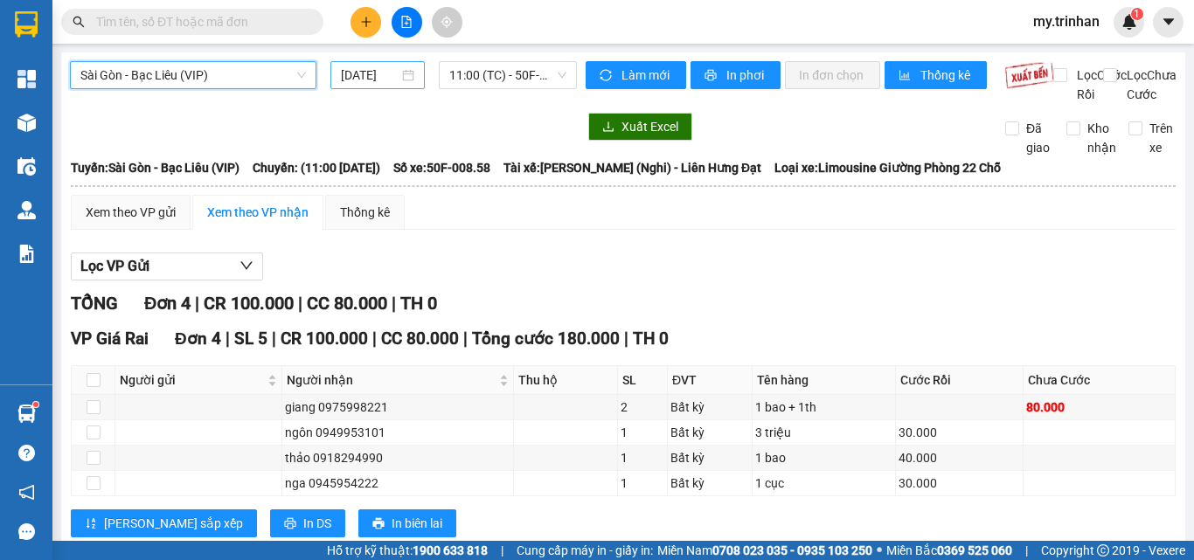
click at [362, 74] on input "[DATE]" at bounding box center [370, 75] width 58 height 19
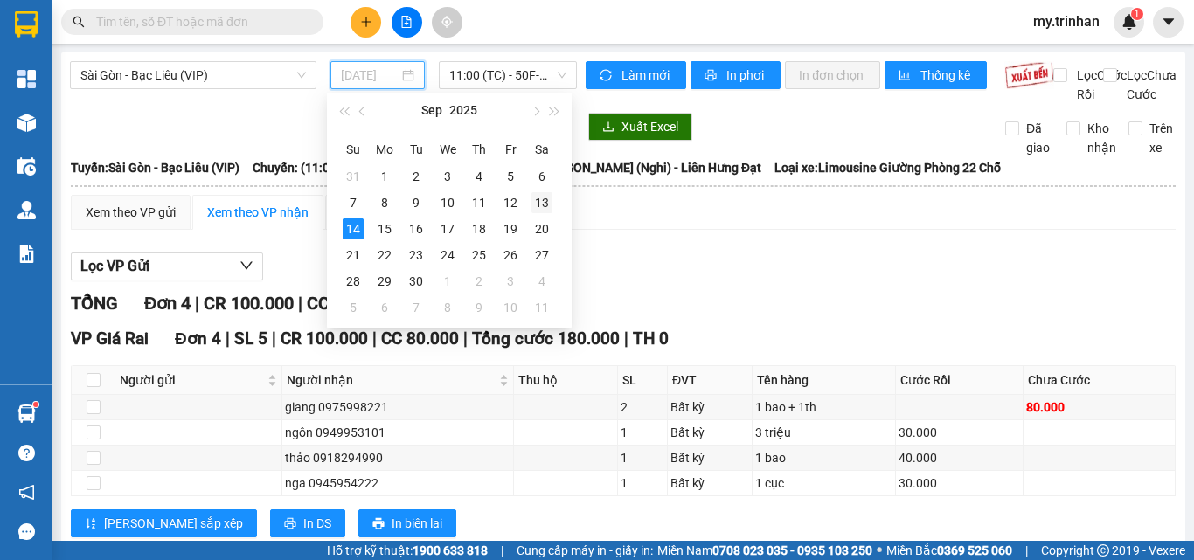
click at [536, 198] on div "13" at bounding box center [541, 202] width 21 height 21
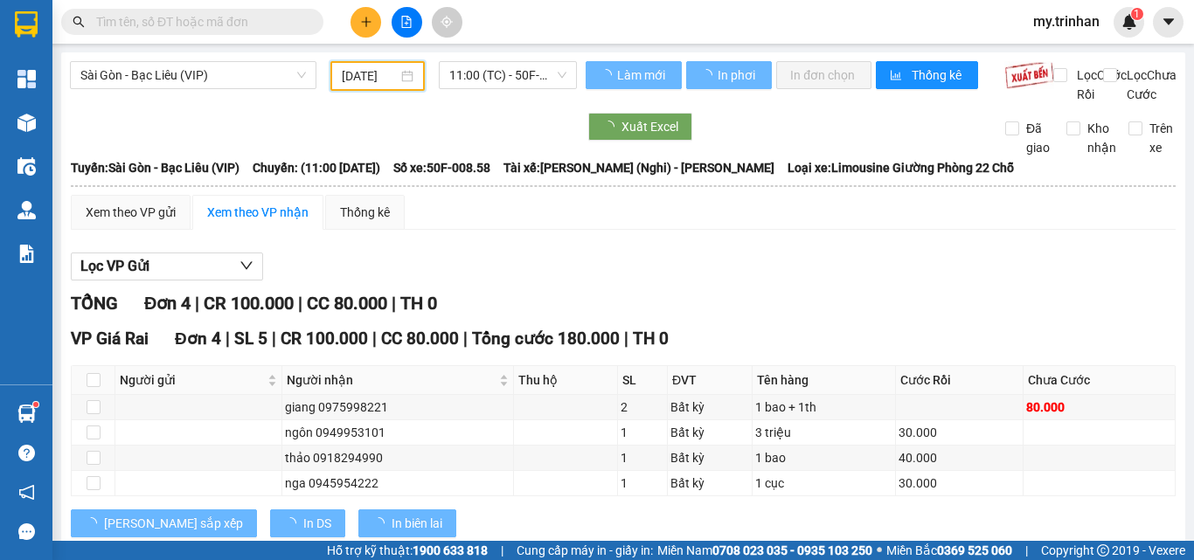
type input "[DATE]"
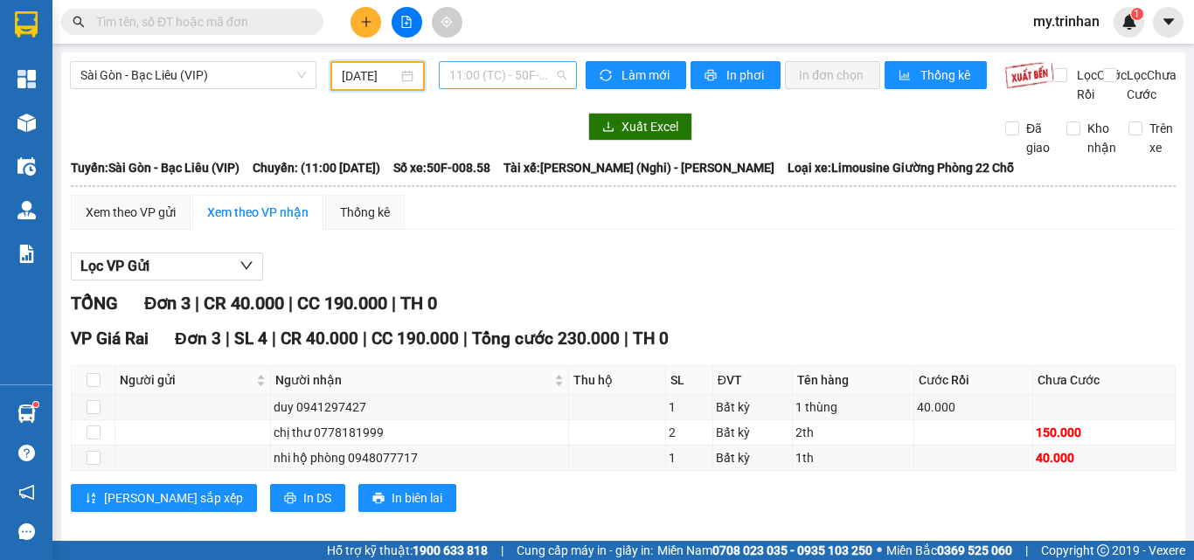
click at [483, 82] on span "11:00 (TC) - 50F-008.58" at bounding box center [507, 75] width 117 height 26
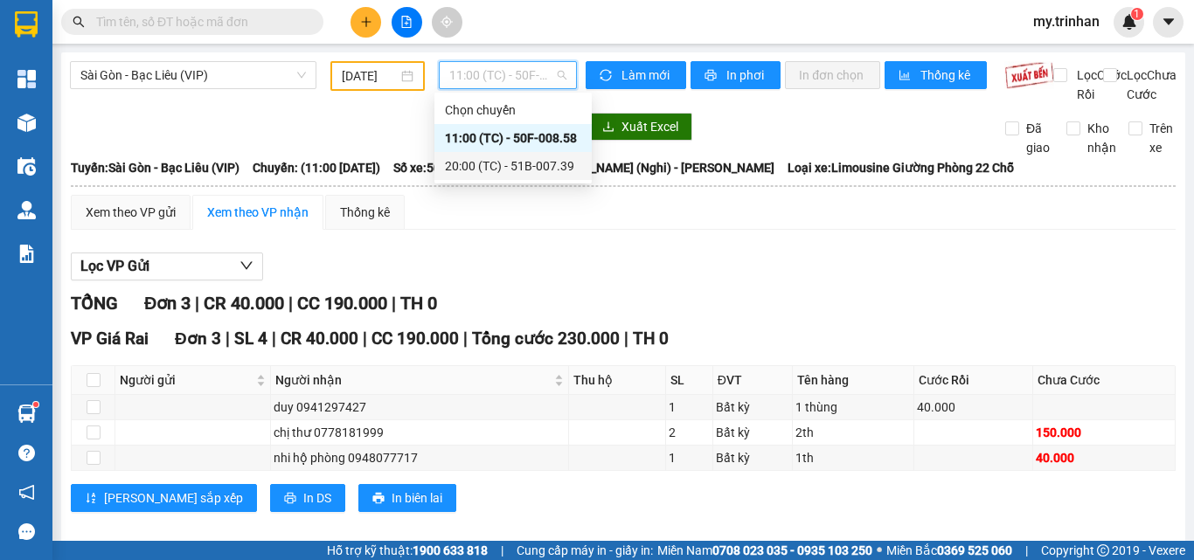
click at [499, 173] on div "20:00 (TC) - 51B-007.39" at bounding box center [513, 165] width 136 height 19
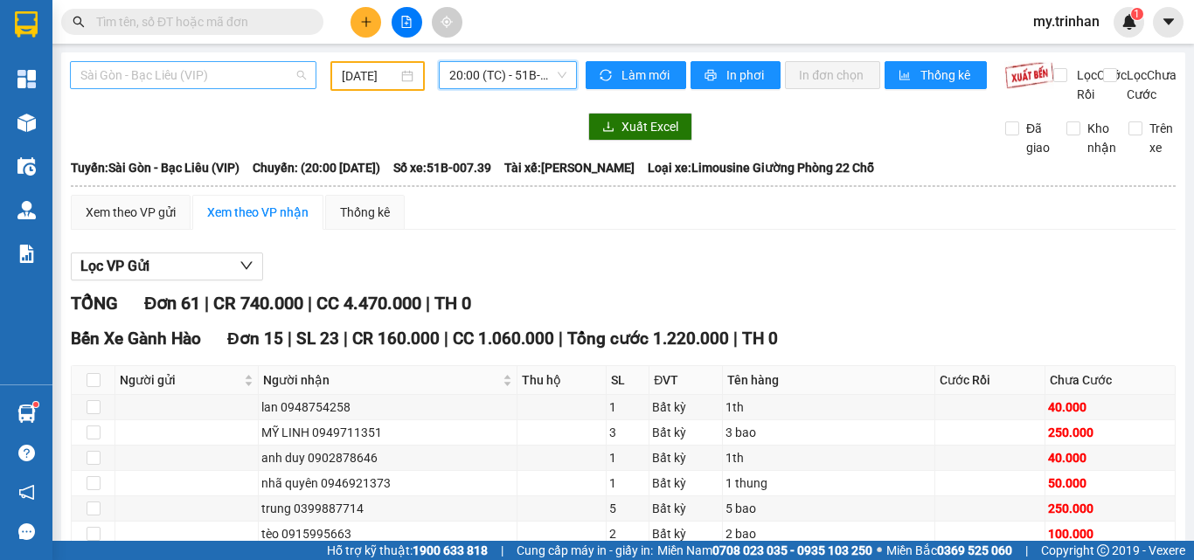
click at [200, 73] on span "Sài Gòn - Bạc Liêu (VIP)" at bounding box center [193, 75] width 226 height 26
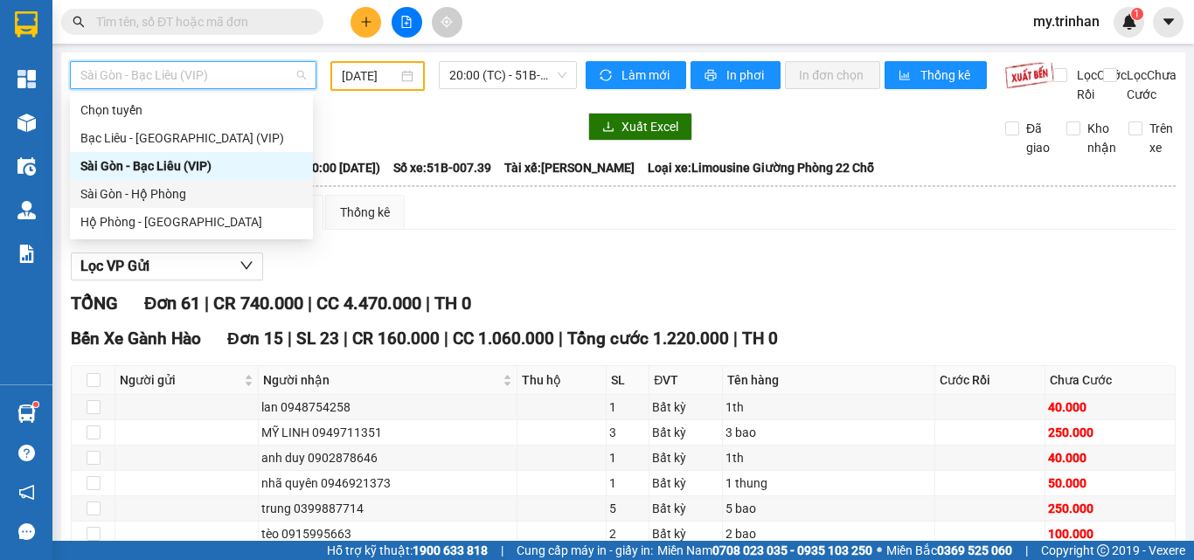
click at [201, 201] on div "Sài Gòn - Hộ Phòng" at bounding box center [191, 193] width 222 height 19
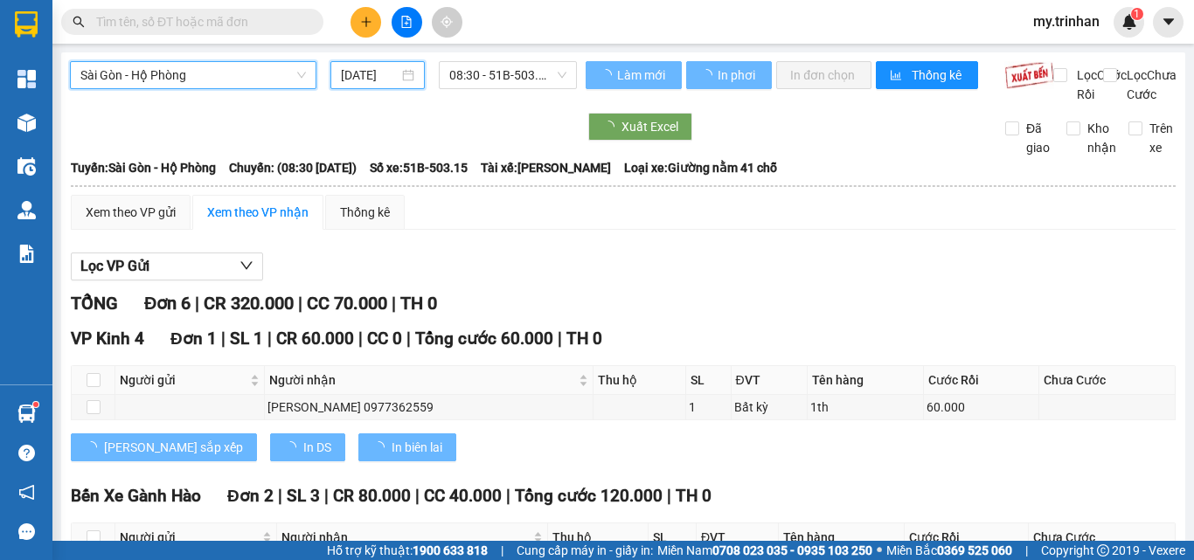
click at [385, 81] on input "[DATE]" at bounding box center [370, 75] width 58 height 19
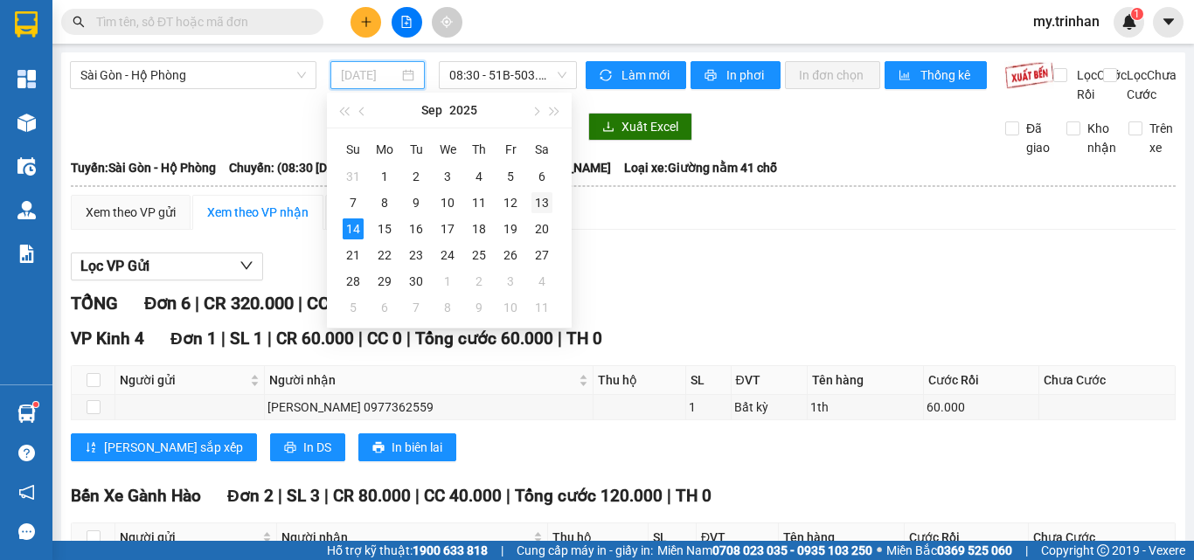
click at [541, 206] on div "13" at bounding box center [541, 202] width 21 height 21
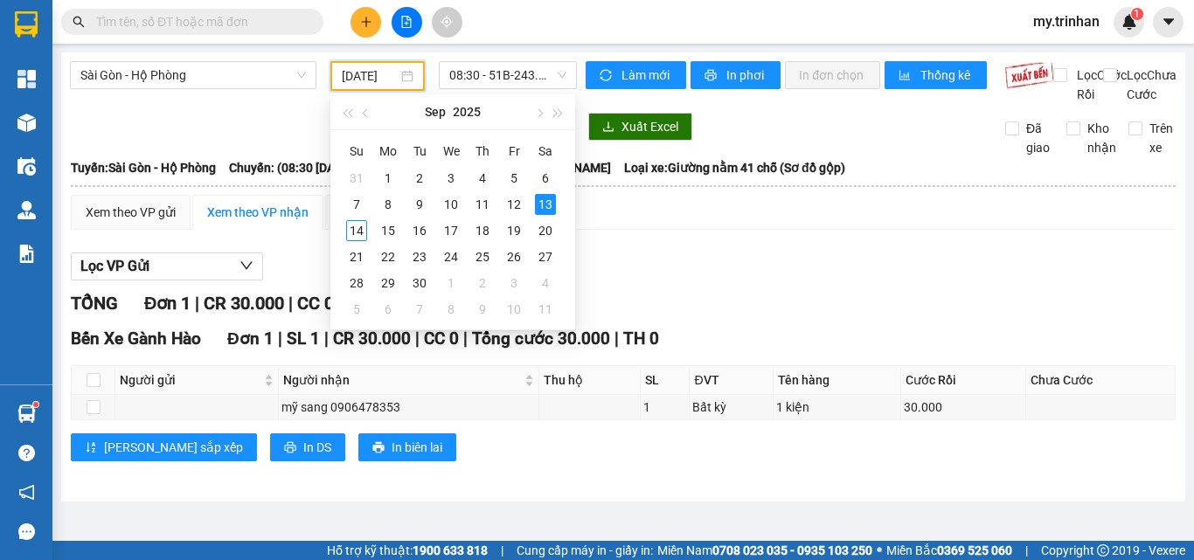
type input "[DATE]"
drag, startPoint x: 497, startPoint y: 373, endPoint x: 466, endPoint y: 383, distance: 32.1
click at [497, 374] on div "Bến Xe Gành Hào Đơn 1 | SL 1 | CR 30.000 | CC 0 | Tổng cước 30.000 | TH 0 Người…" at bounding box center [623, 400] width 1105 height 149
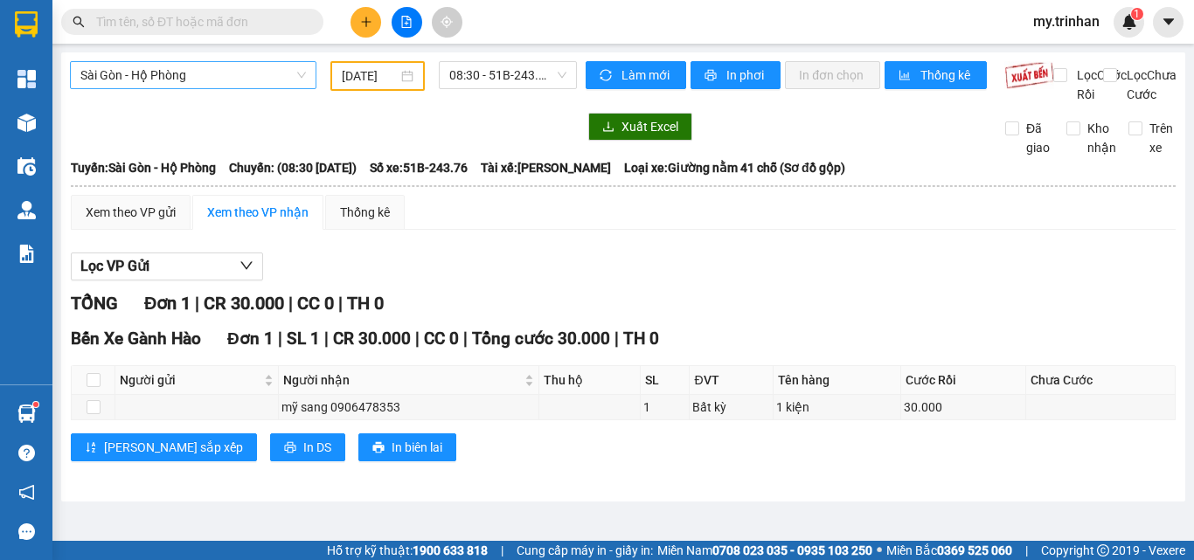
click at [277, 73] on span "Sài Gòn - Hộ Phòng" at bounding box center [193, 75] width 226 height 26
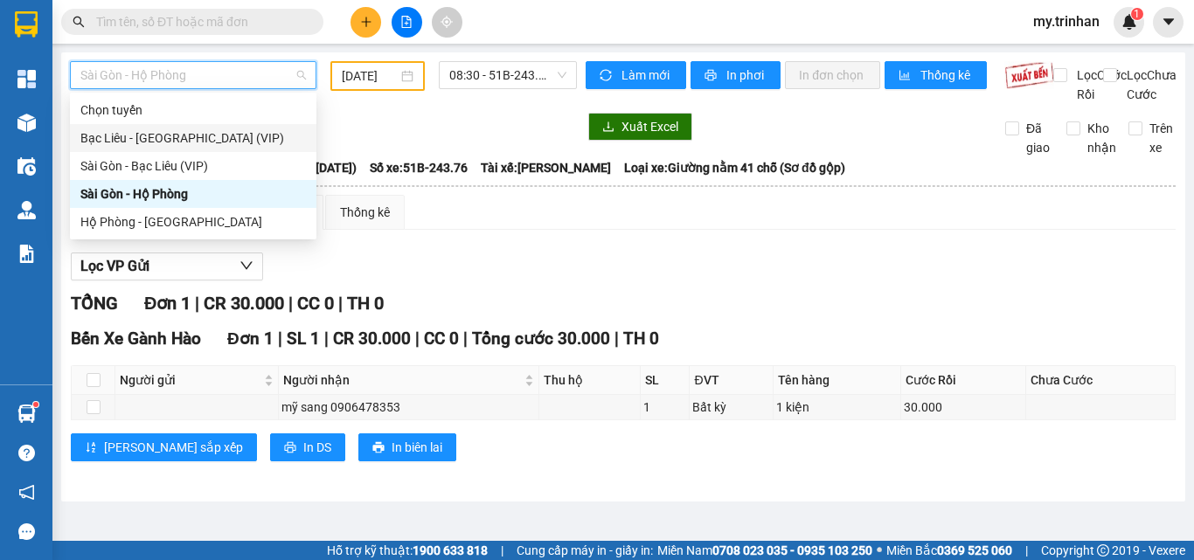
drag, startPoint x: 277, startPoint y: 136, endPoint x: 284, endPoint y: 129, distance: 9.9
click at [280, 135] on div "Bạc Liêu - [GEOGRAPHIC_DATA] (VIP)" at bounding box center [193, 138] width 226 height 19
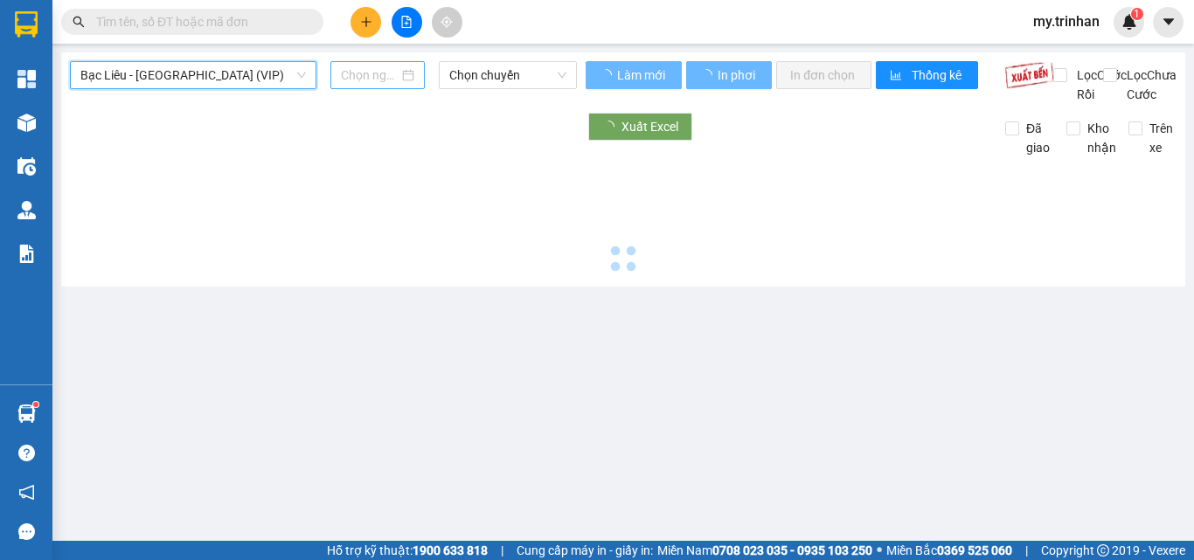
click at [372, 77] on input at bounding box center [370, 75] width 58 height 19
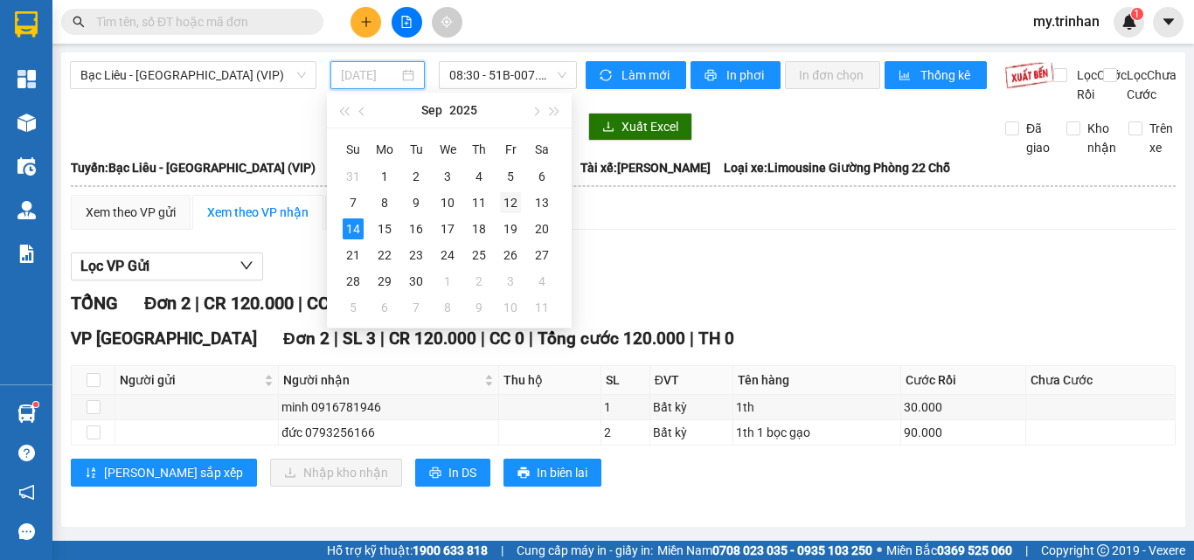
click at [517, 209] on div "12" at bounding box center [510, 202] width 21 height 21
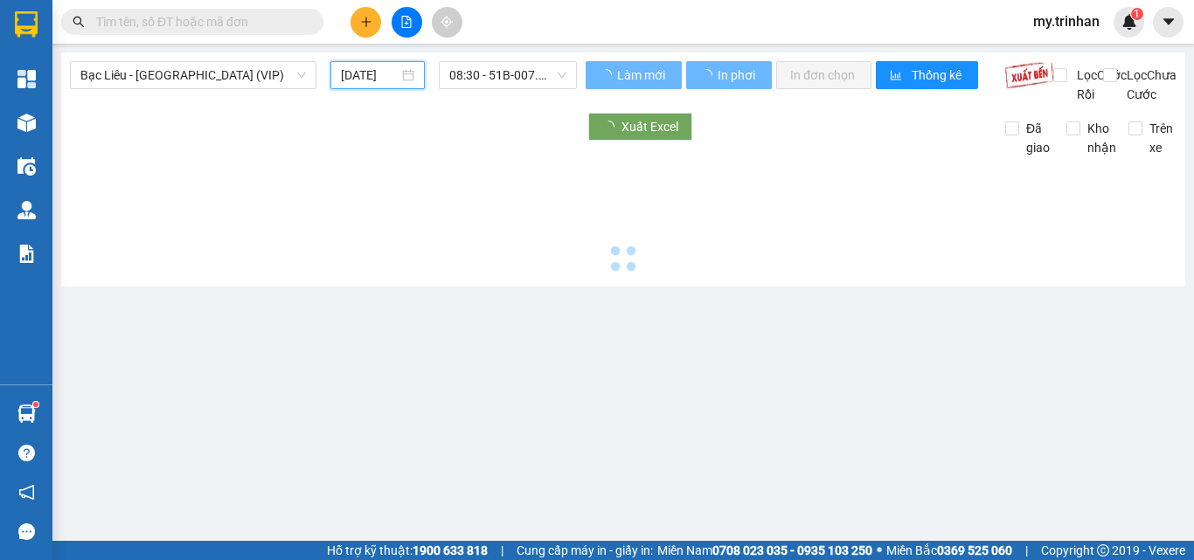
type input "[DATE]"
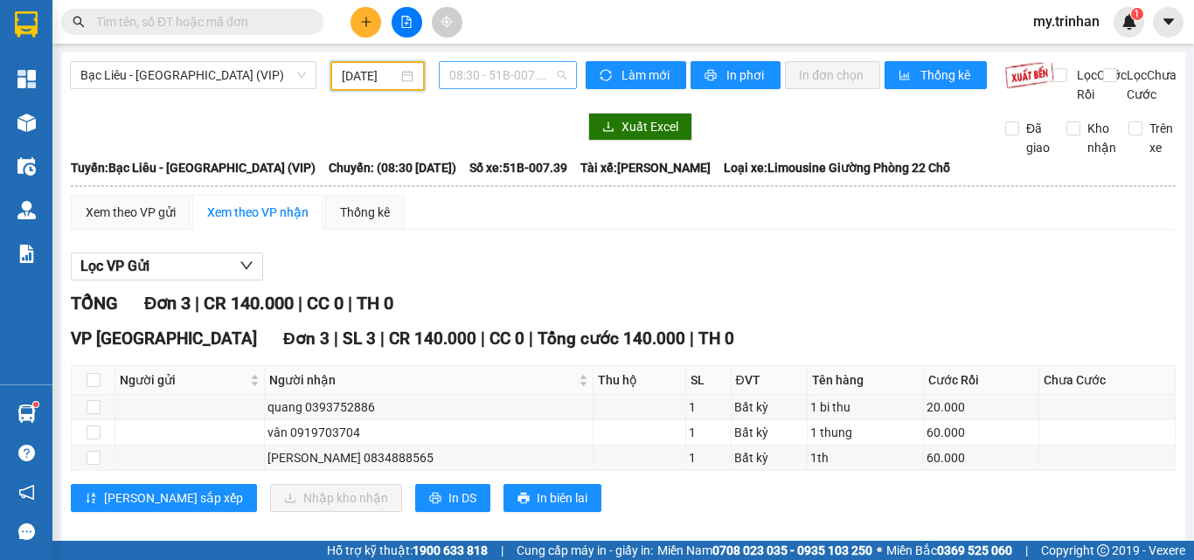
click at [517, 81] on span "08:30 - 51B-007.39" at bounding box center [507, 75] width 117 height 26
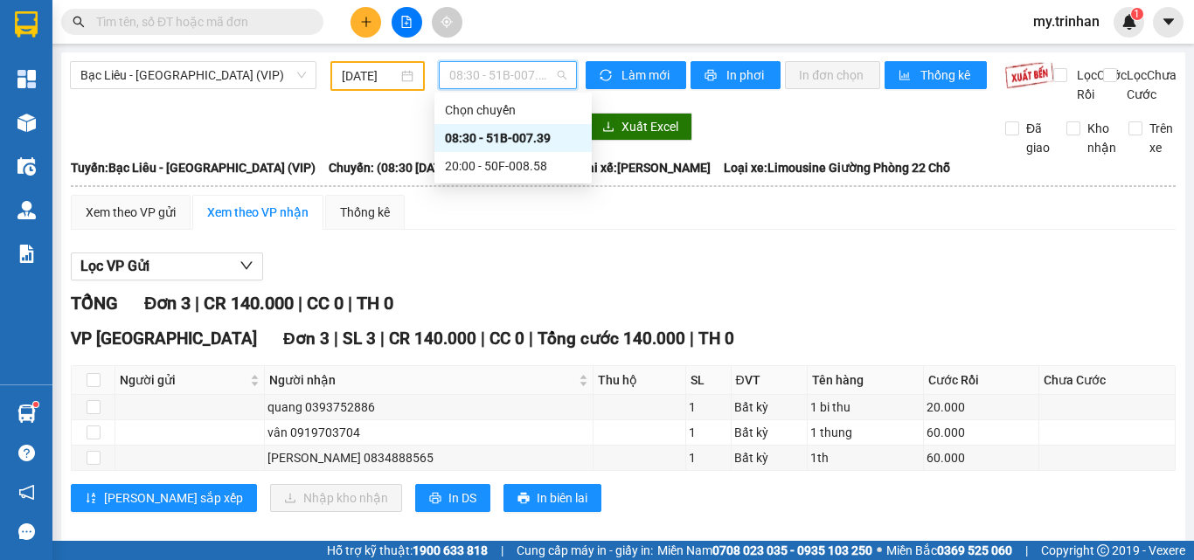
click at [511, 157] on div "20:00 - 50F-008.58" at bounding box center [513, 165] width 136 height 19
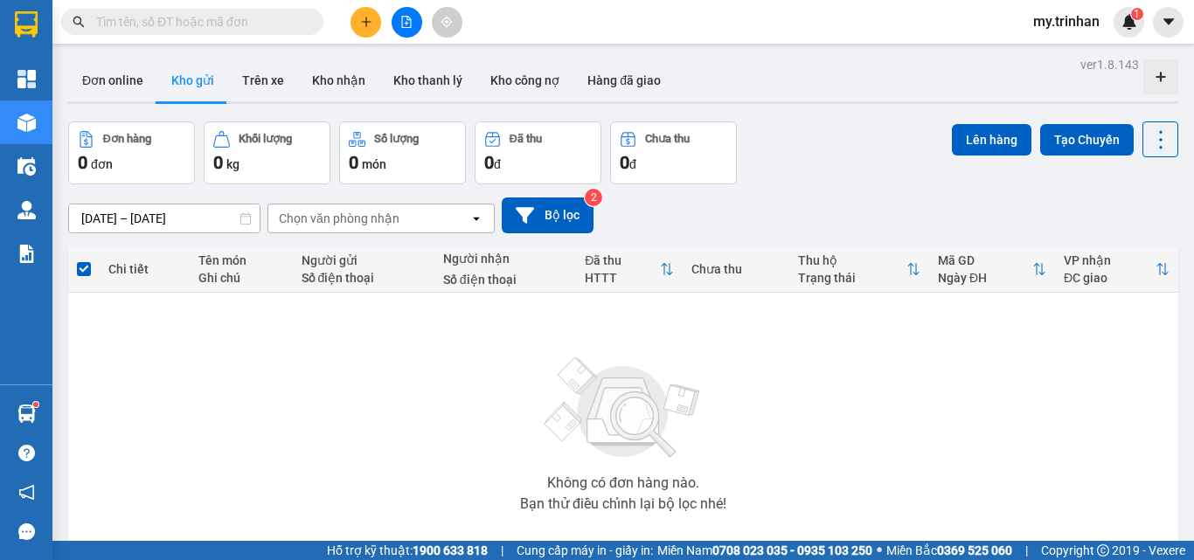
click at [411, 10] on button at bounding box center [407, 22] width 31 height 31
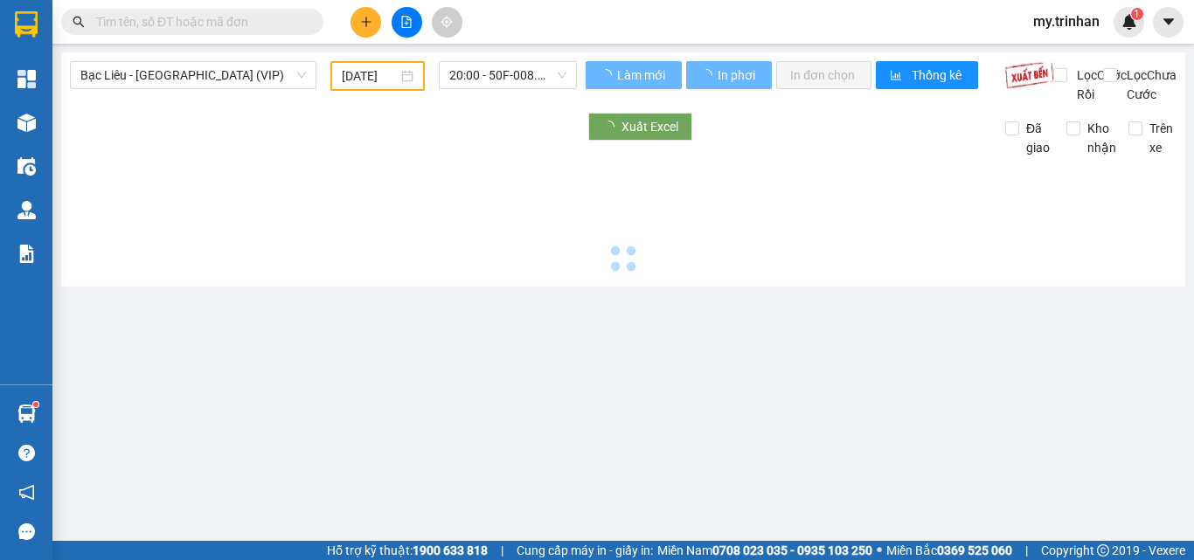
type input "[DATE]"
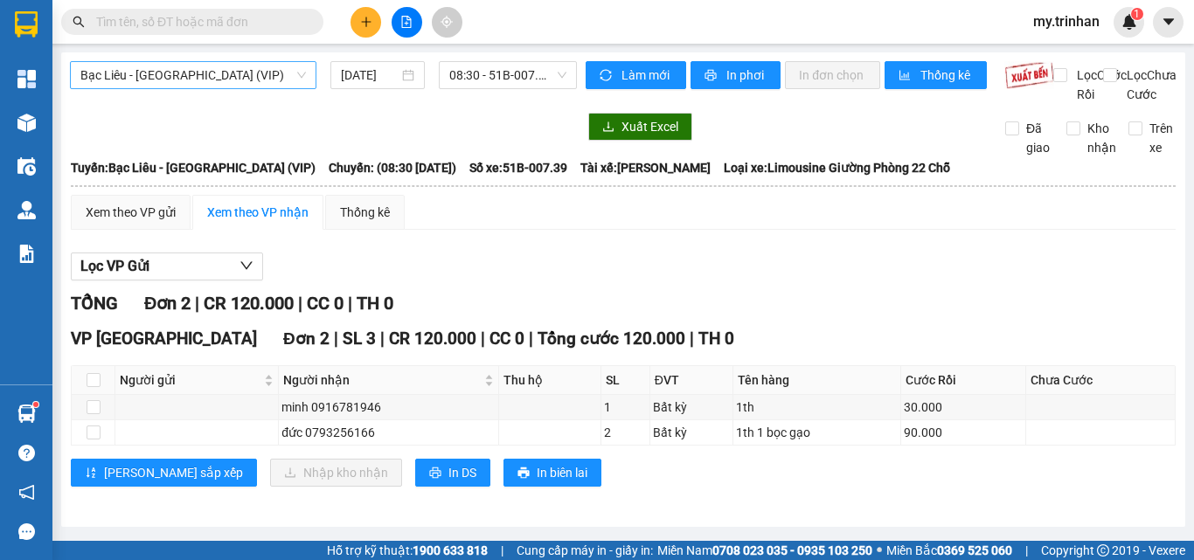
click at [209, 82] on span "Bạc Liêu - [GEOGRAPHIC_DATA] (VIP)" at bounding box center [193, 75] width 226 height 26
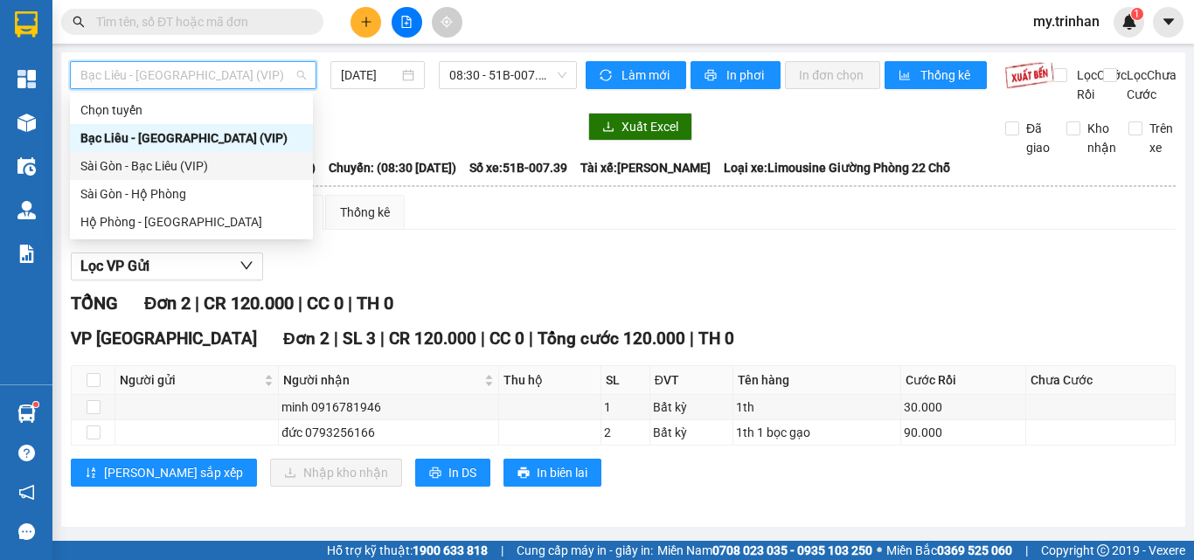
click at [185, 168] on div "Sài Gòn - Bạc Liêu (VIP)" at bounding box center [191, 165] width 222 height 19
type input "[DATE]"
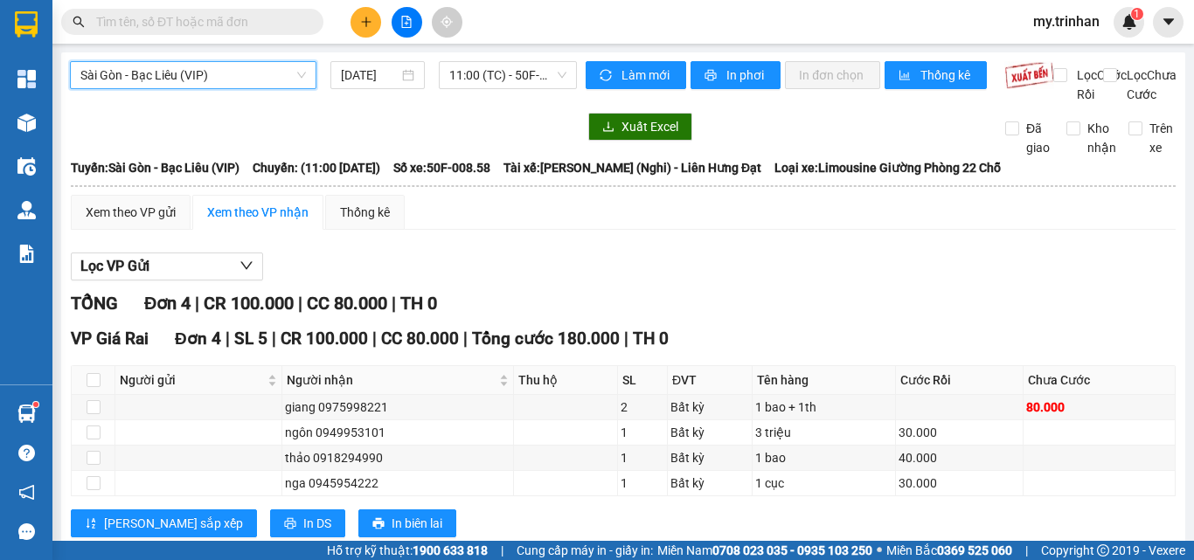
click at [236, 43] on div "Kết quả tìm kiếm ( 455 ) Bộ lọc Mã ĐH Trạng thái Món hàng Thu hộ Tổng cước Chưa…" at bounding box center [597, 22] width 1194 height 44
click at [479, 74] on span "11:00 (TC) - 50F-008.58" at bounding box center [507, 75] width 117 height 26
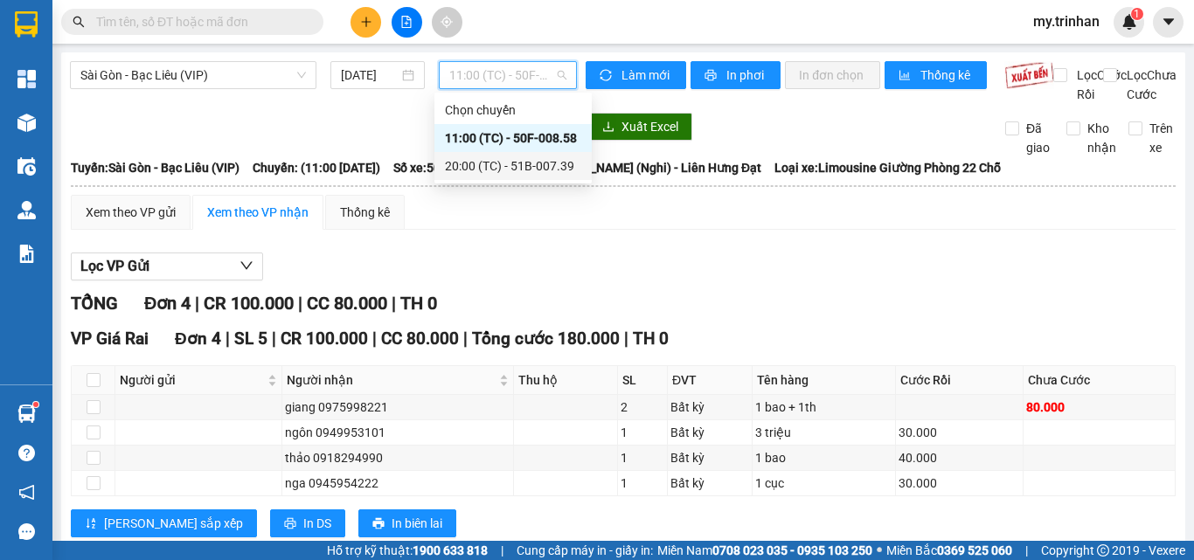
click at [897, 391] on th "Cước Rồi" at bounding box center [960, 380] width 128 height 29
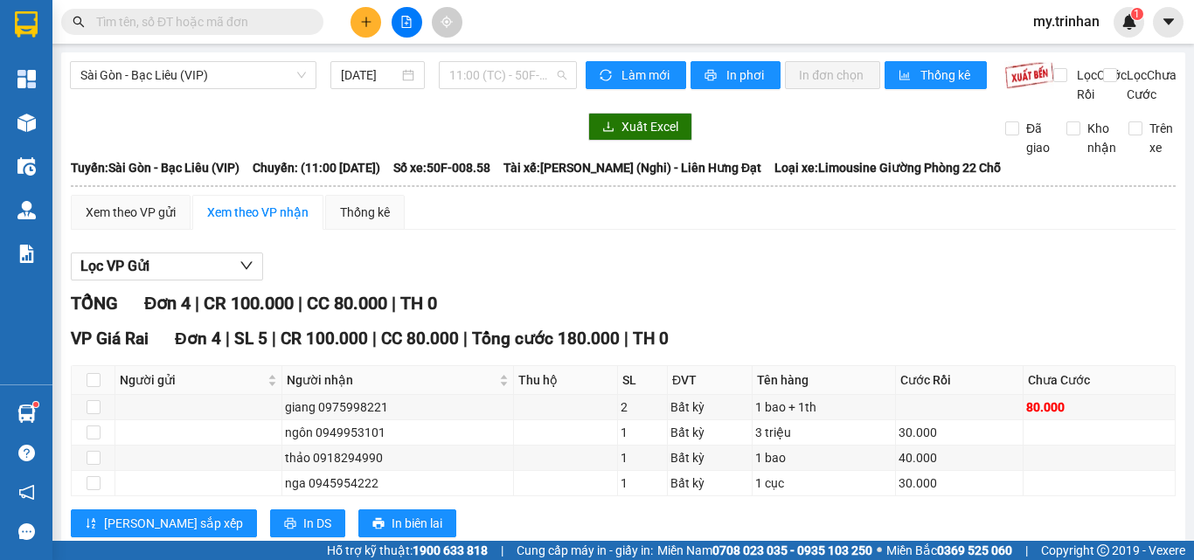
drag, startPoint x: 476, startPoint y: 79, endPoint x: 477, endPoint y: 98, distance: 19.3
click at [477, 79] on span "11:00 (TC) - 50F-008.58" at bounding box center [507, 75] width 117 height 26
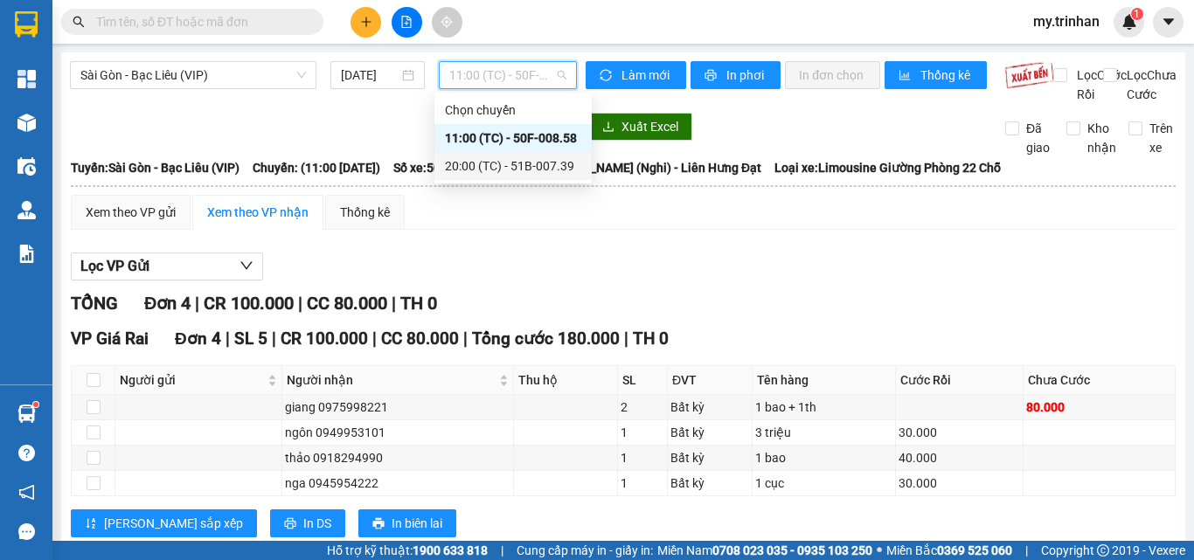
click at [482, 164] on div "20:00 (TC) - 51B-007.39" at bounding box center [513, 165] width 136 height 19
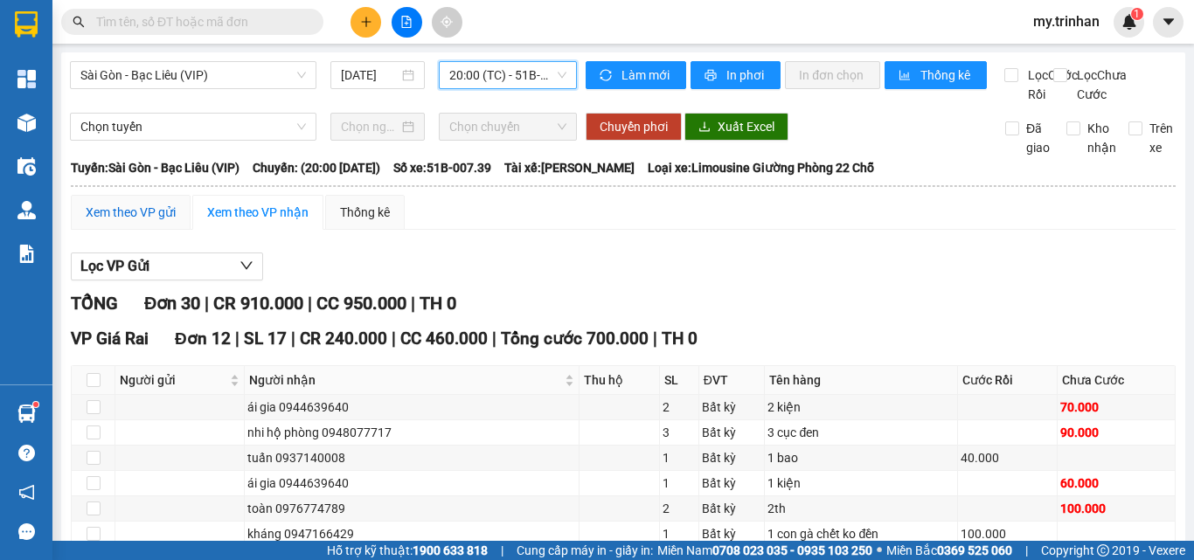
click at [98, 222] on div "Xem theo VP gửi" at bounding box center [131, 212] width 90 height 19
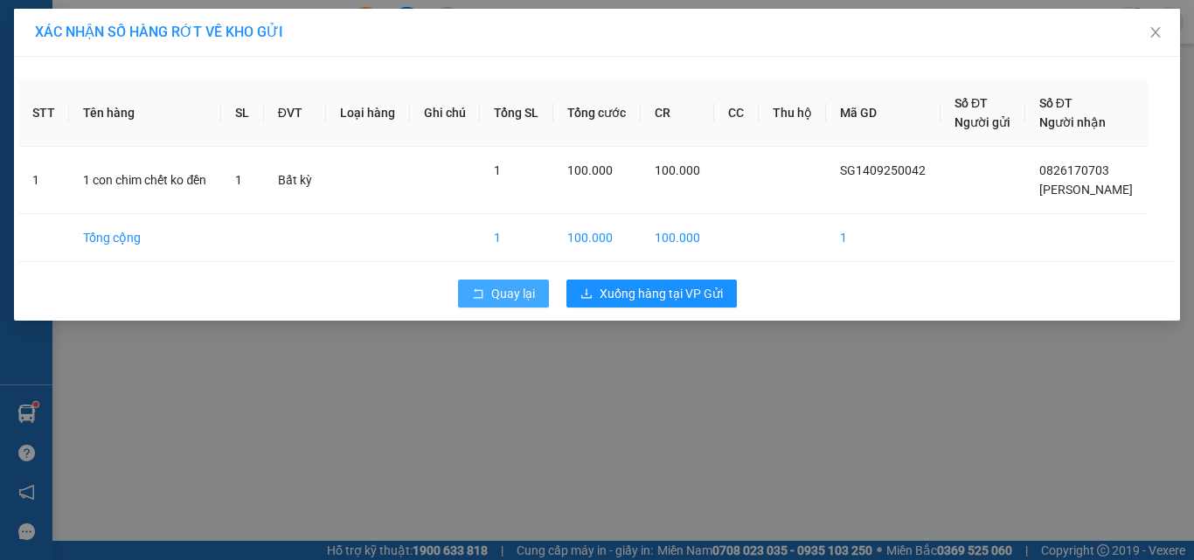
click at [534, 291] on span "Quay lại" at bounding box center [513, 293] width 44 height 19
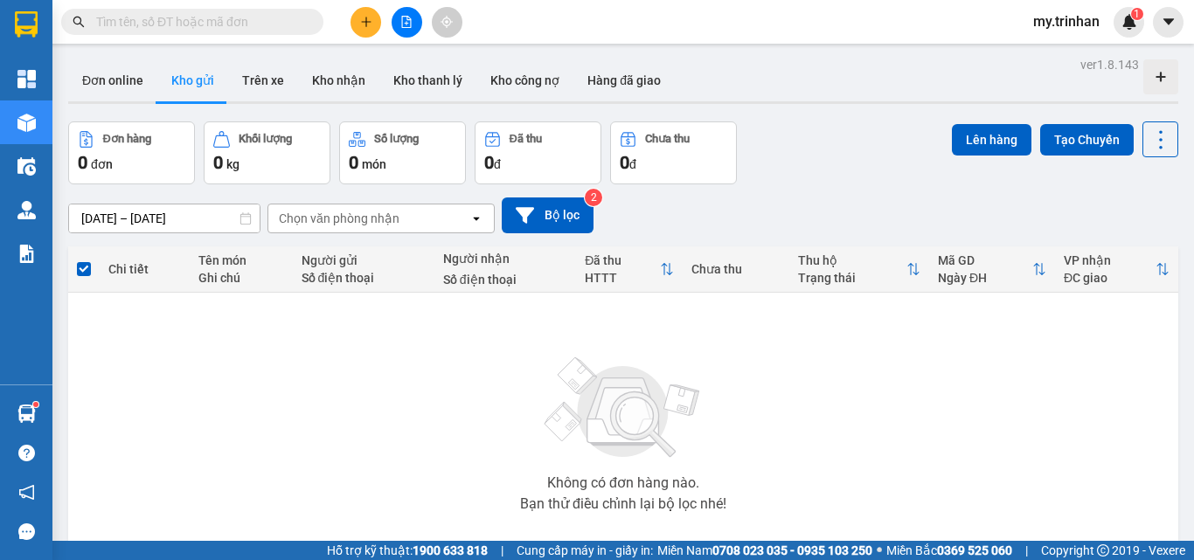
click at [747, 201] on div "[DATE] – [DATE] Press the down arrow key to interact with the calendar and sele…" at bounding box center [623, 216] width 1110 height 36
click at [364, 29] on button at bounding box center [366, 22] width 31 height 31
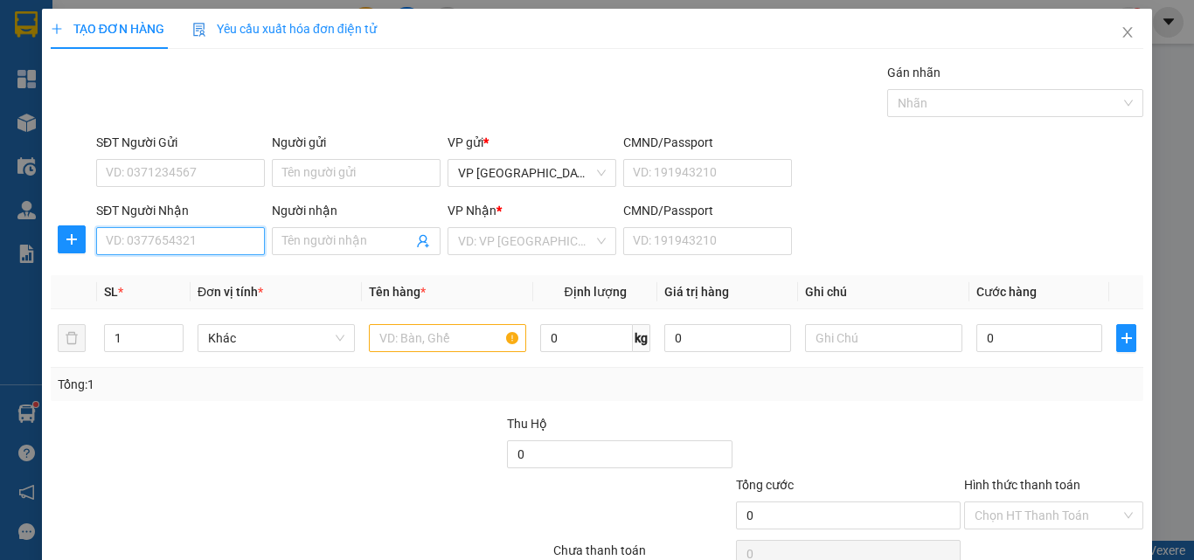
click at [184, 246] on input "SĐT Người Nhận" at bounding box center [180, 241] width 169 height 28
click at [223, 254] on input "0947821170" at bounding box center [180, 241] width 169 height 28
click at [238, 245] on input "0947821170" at bounding box center [180, 241] width 169 height 28
type input "0947821170"
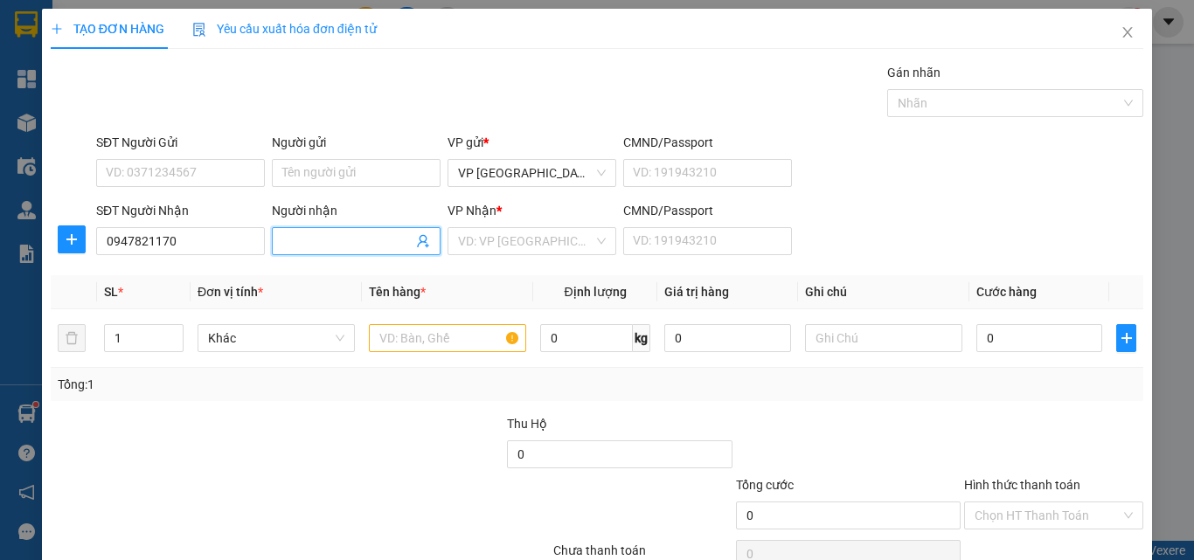
click at [309, 248] on input "Người nhận" at bounding box center [347, 241] width 130 height 19
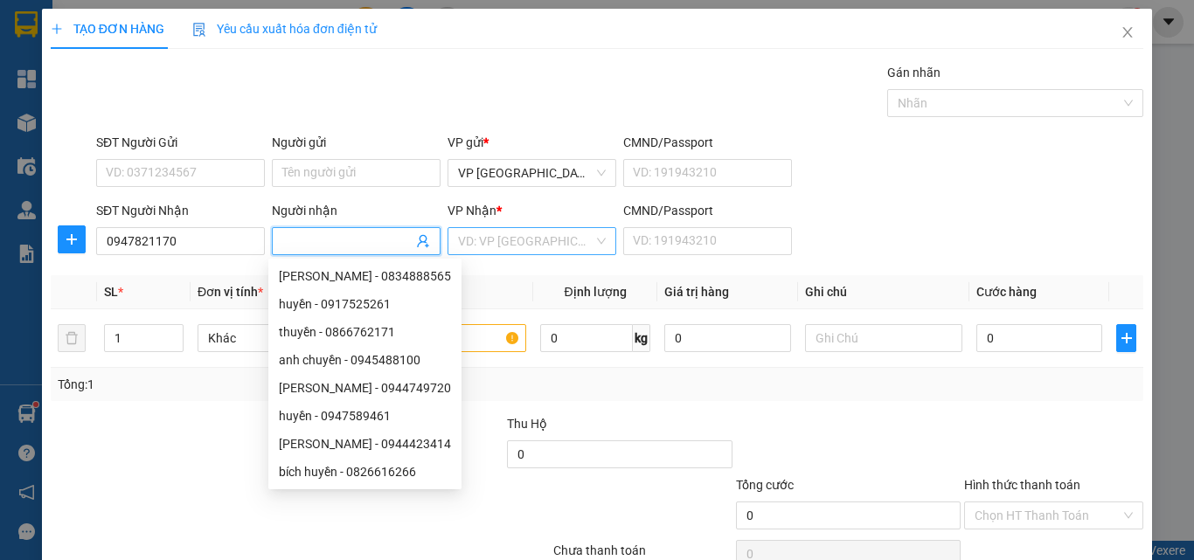
click at [510, 234] on input "search" at bounding box center [525, 241] width 135 height 26
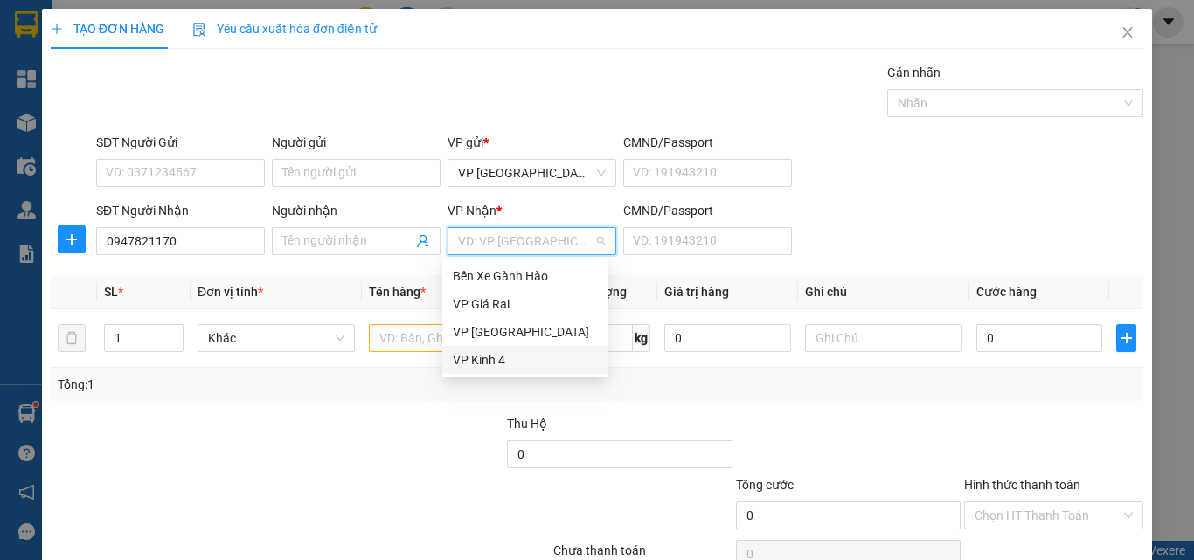
click at [493, 358] on div "VP Kinh 4" at bounding box center [525, 360] width 145 height 19
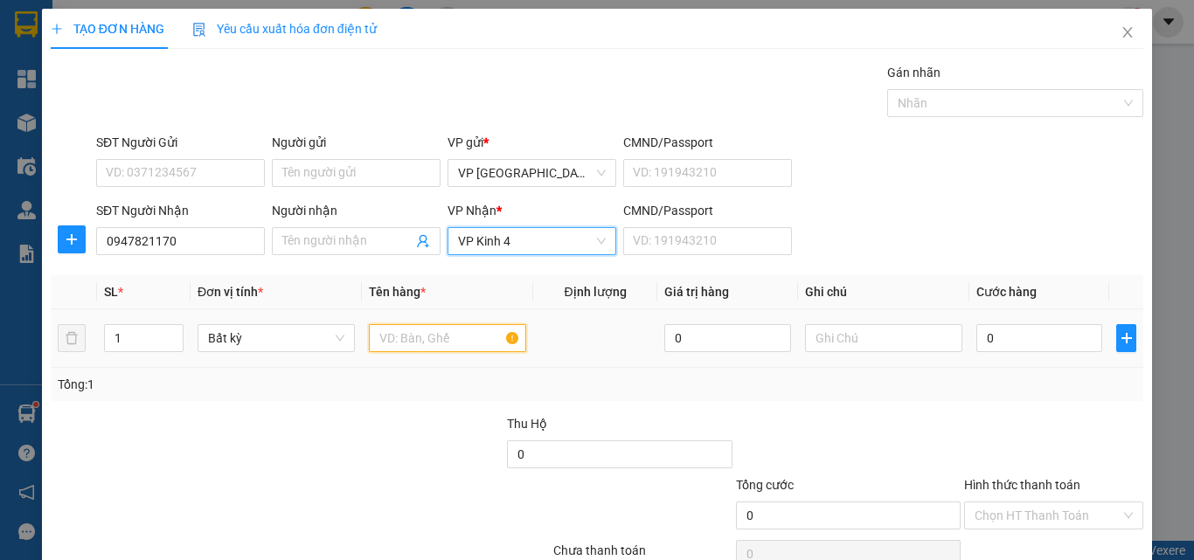
click at [413, 334] on input "text" at bounding box center [447, 338] width 157 height 28
click at [428, 348] on input "text" at bounding box center [447, 338] width 157 height 28
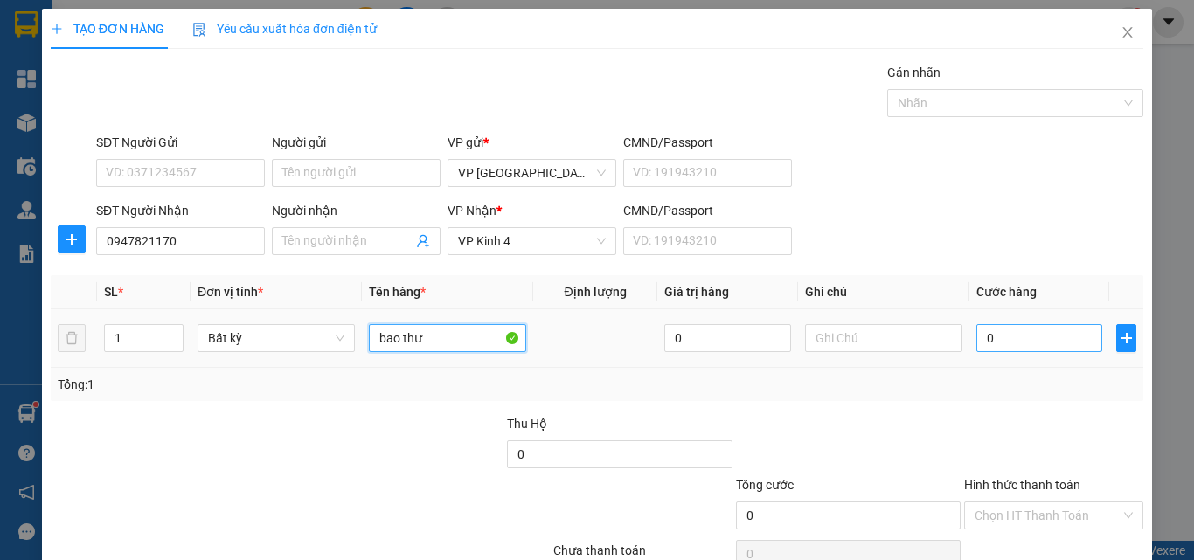
type input "bao thư"
type input "2"
type input "20"
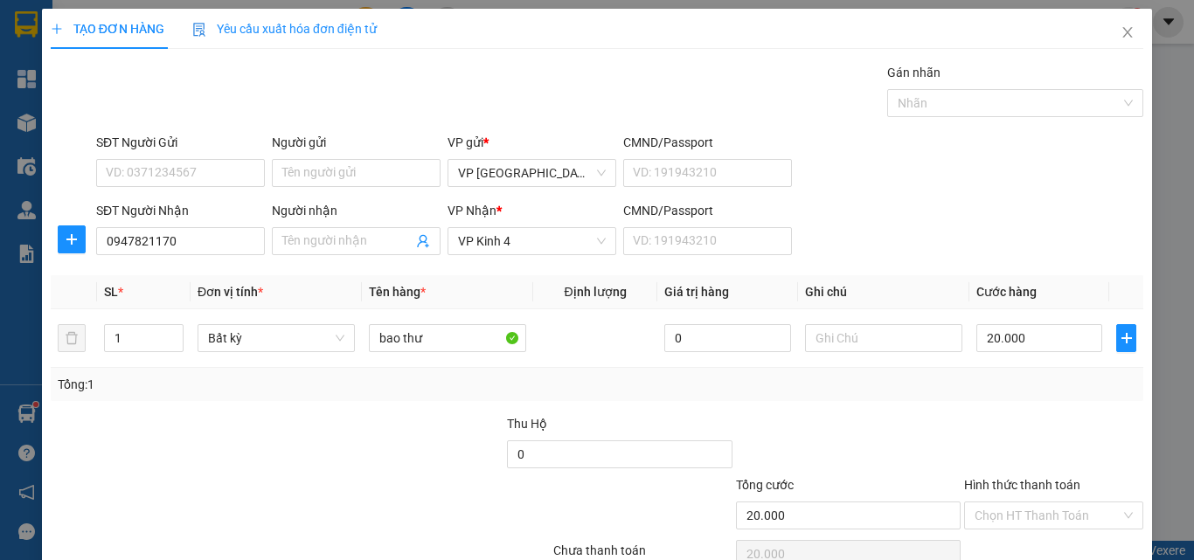
drag, startPoint x: 1048, startPoint y: 394, endPoint x: 1053, endPoint y: 426, distance: 31.9
click at [1049, 476] on div "Hình thức thanh toán" at bounding box center [1053, 489] width 179 height 26
drag, startPoint x: 1053, startPoint y: 426, endPoint x: 1059, endPoint y: 439, distance: 14.1
click at [1061, 503] on input "Hình thức thanh toán" at bounding box center [1048, 516] width 146 height 26
click at [1057, 541] on div "Tại văn phòng" at bounding box center [1041, 550] width 156 height 19
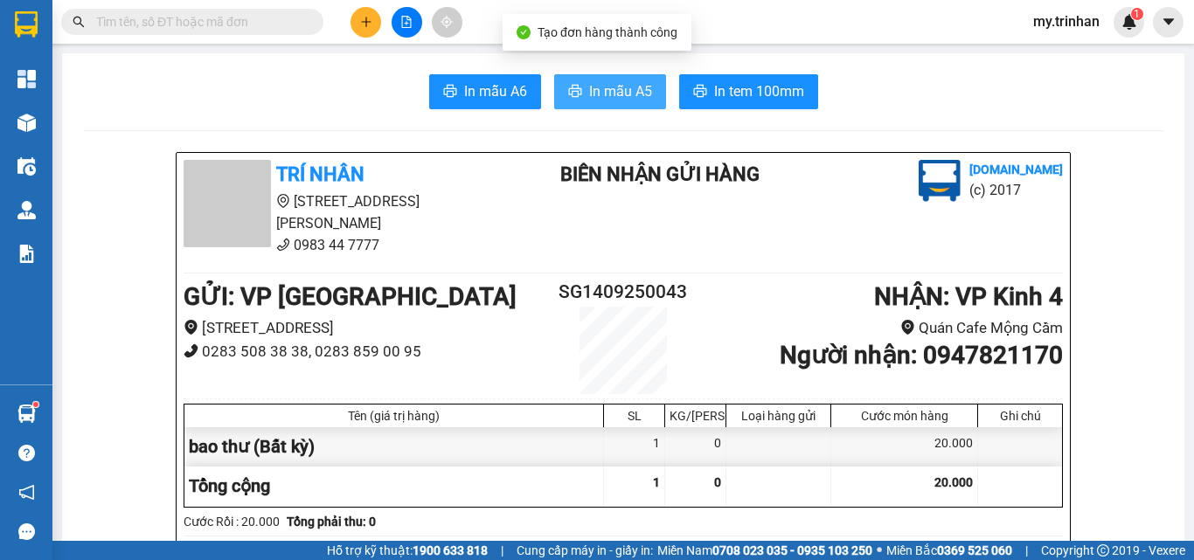
click at [609, 95] on span "In mẫu A5" at bounding box center [620, 91] width 63 height 22
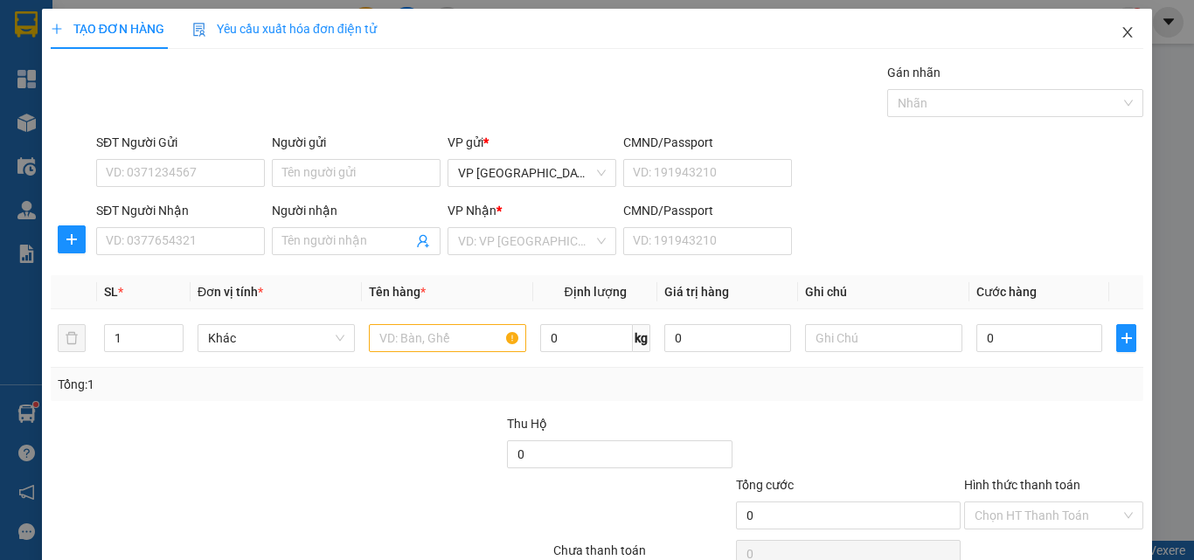
click at [1103, 33] on span "Close" at bounding box center [1127, 33] width 49 height 49
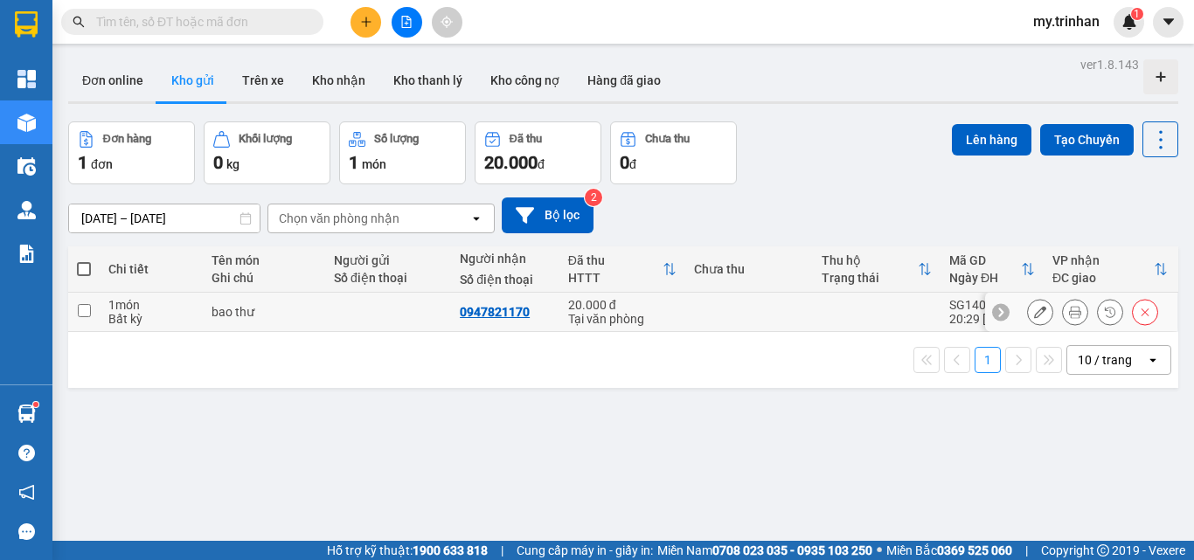
click at [695, 299] on td at bounding box center [749, 312] width 128 height 39
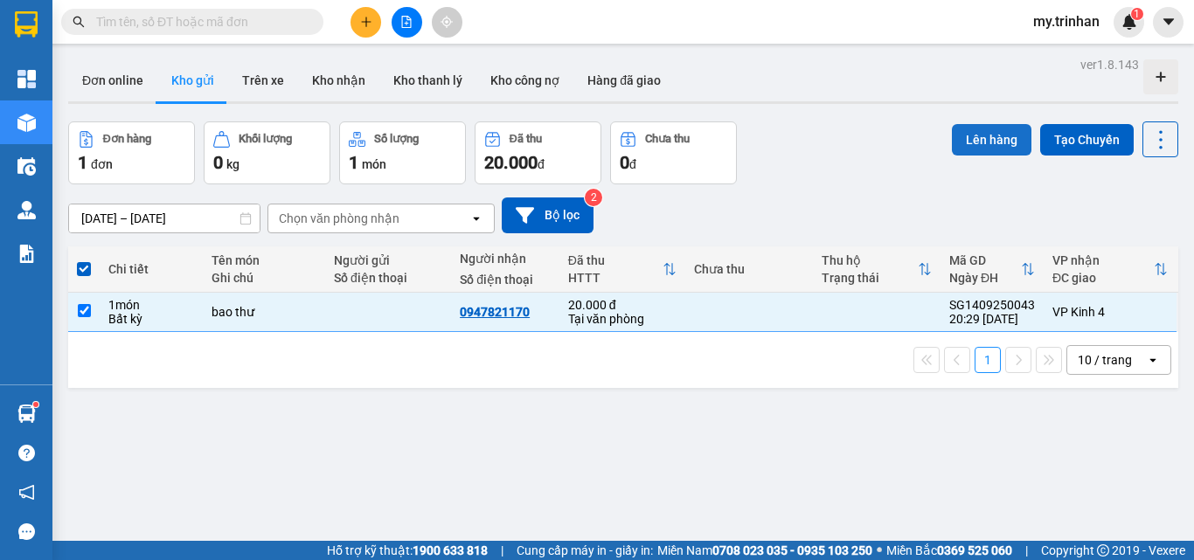
click at [961, 148] on button "Lên hàng" at bounding box center [992, 139] width 80 height 31
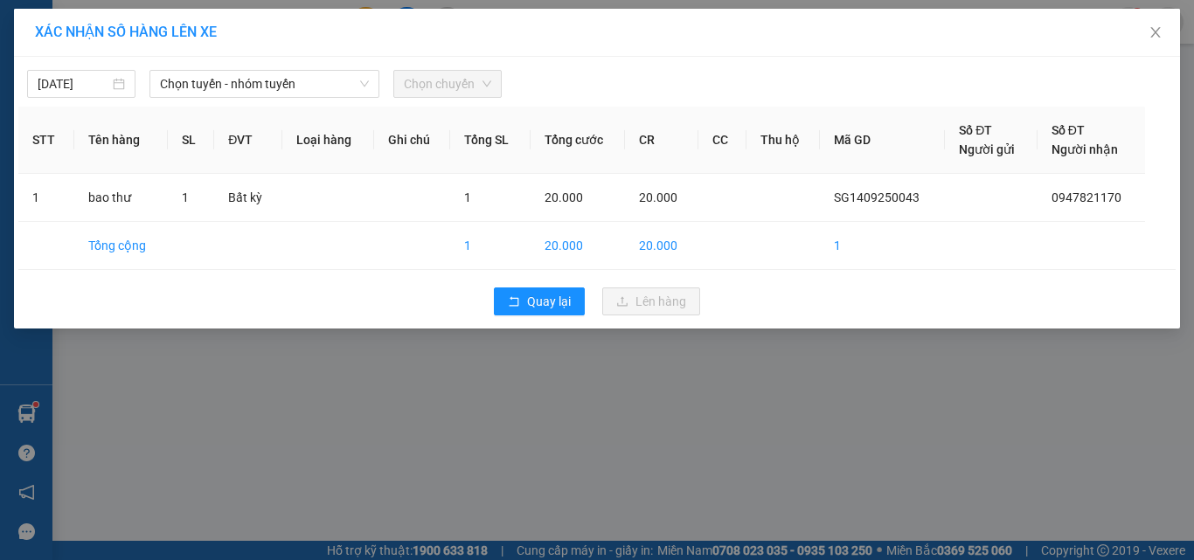
click at [357, 101] on div "[DATE] Chọn tuyến - nhóm tuyến Chọn chuyến STT Tên hàng SL ĐVT Loại hàng Ghi ch…" at bounding box center [597, 193] width 1166 height 272
click at [350, 93] on span "Chọn tuyến - nhóm tuyến" at bounding box center [264, 84] width 209 height 26
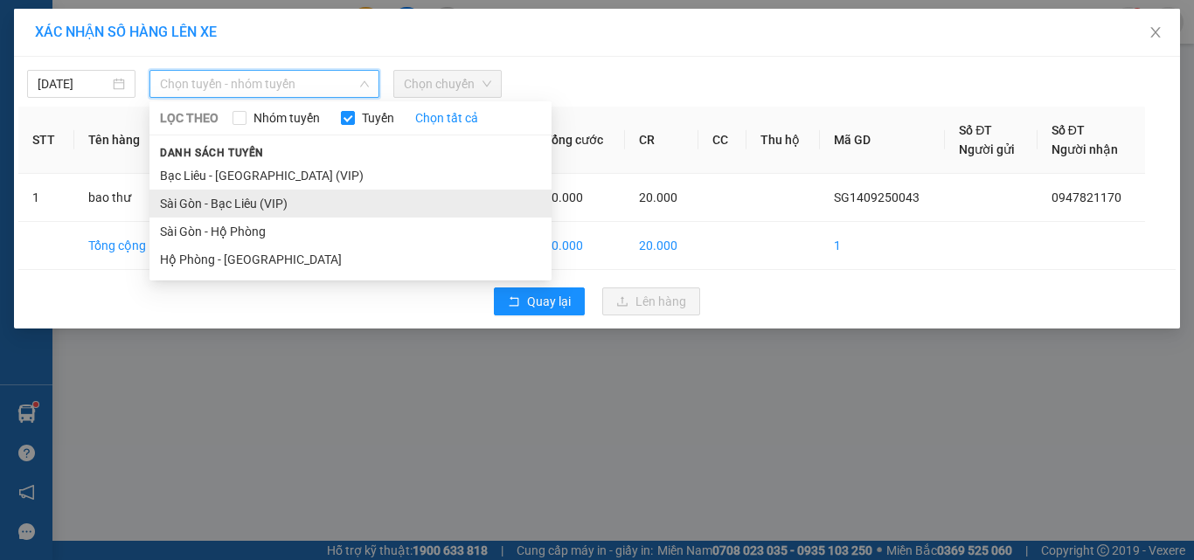
click at [303, 199] on li "Sài Gòn - Bạc Liêu (VIP)" at bounding box center [350, 204] width 402 height 28
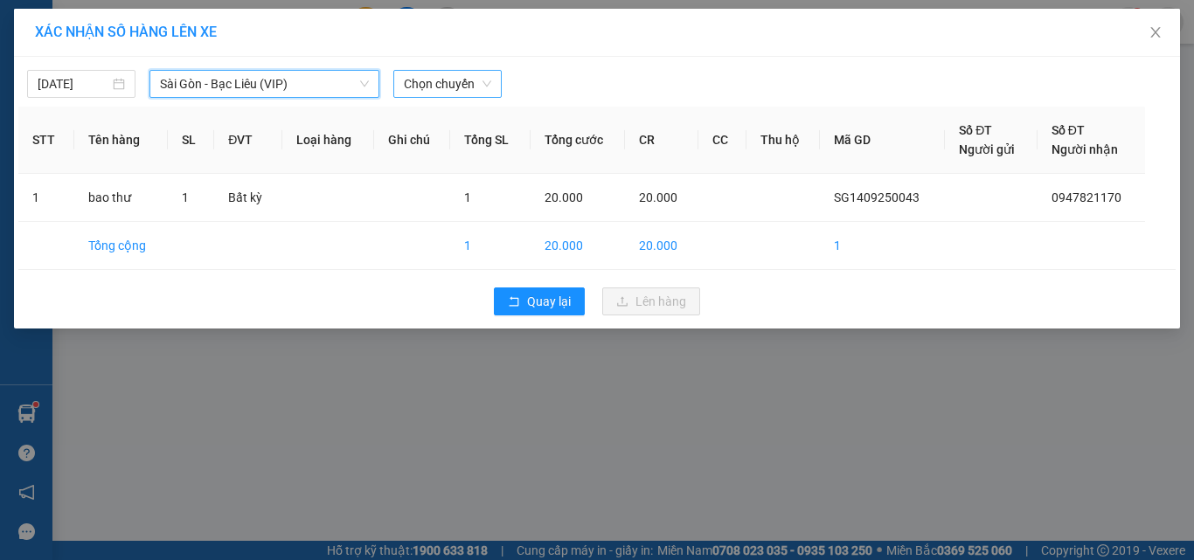
click at [447, 82] on span "Chọn chuyến" at bounding box center [447, 84] width 87 height 26
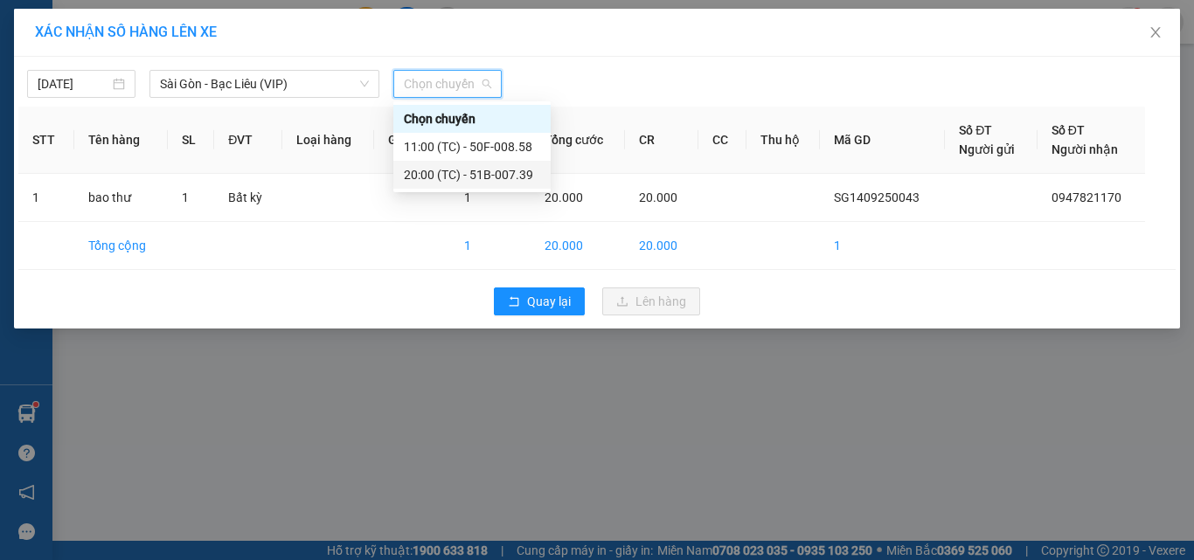
click at [441, 177] on div "20:00 (TC) - 51B-007.39" at bounding box center [472, 174] width 136 height 19
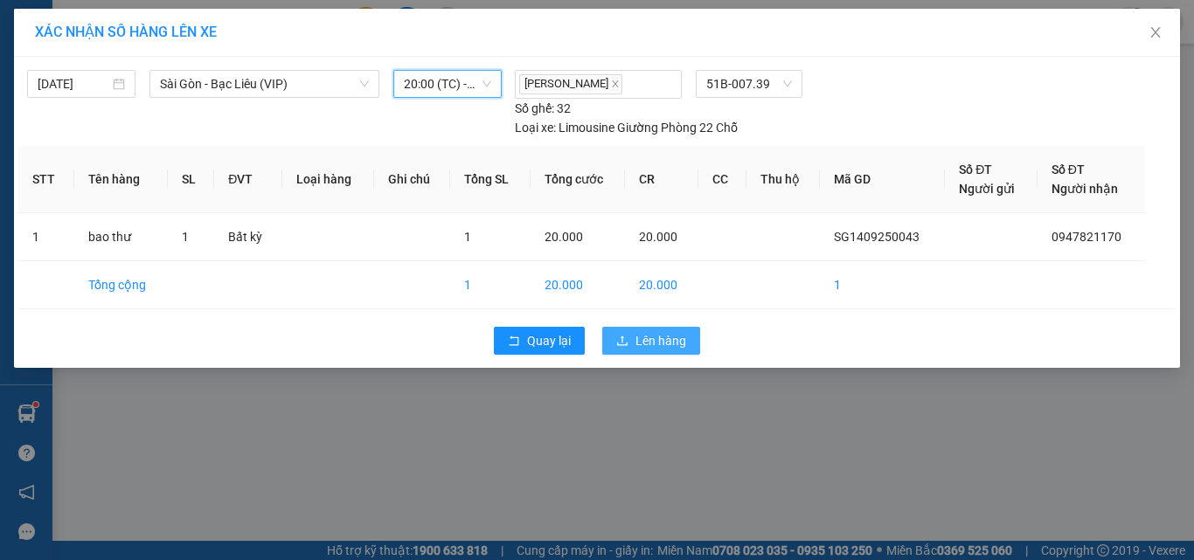
click at [651, 337] on span "Lên hàng" at bounding box center [661, 340] width 51 height 19
